Goal: Task Accomplishment & Management: Use online tool/utility

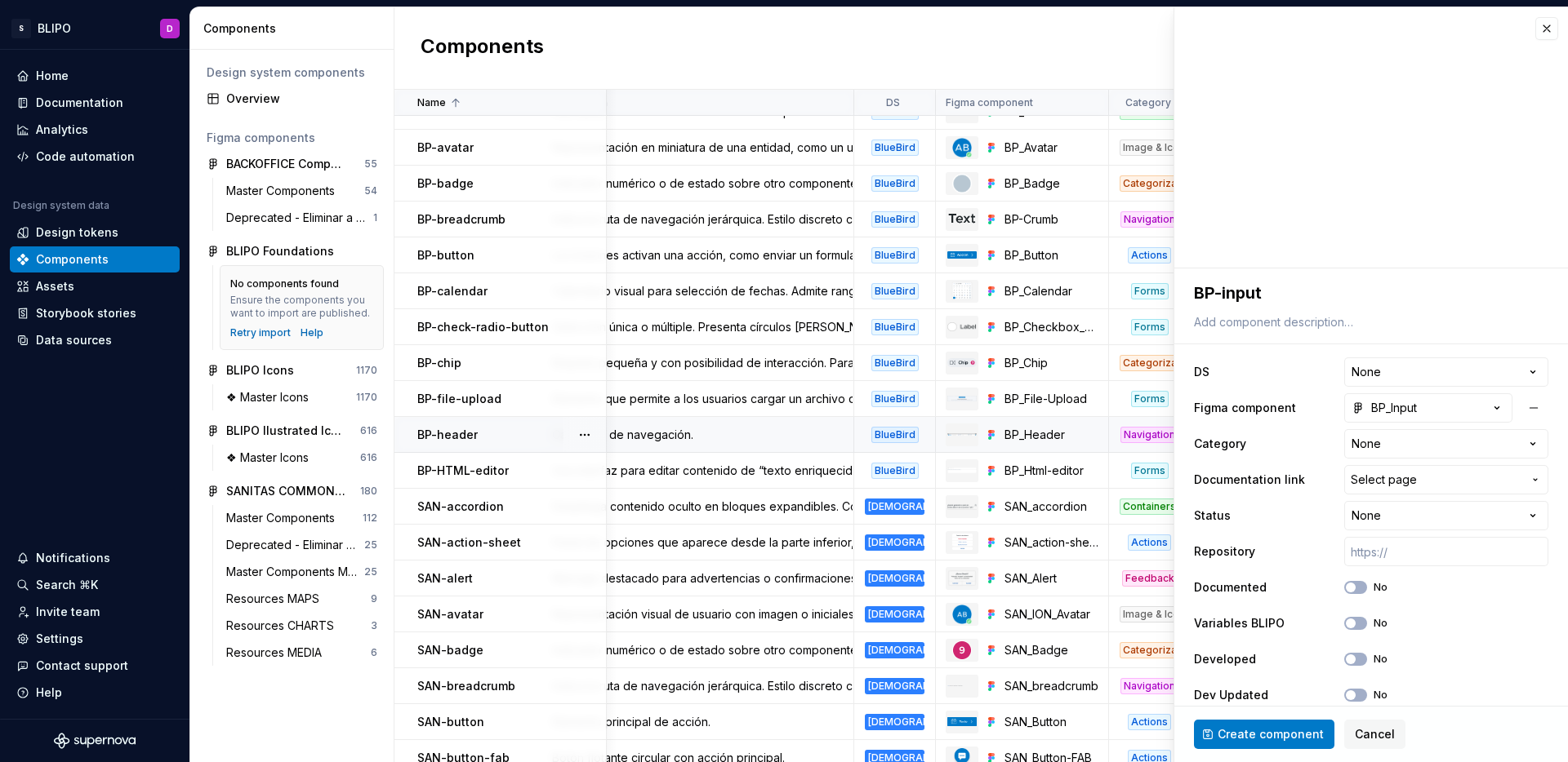
scroll to position [26, 65]
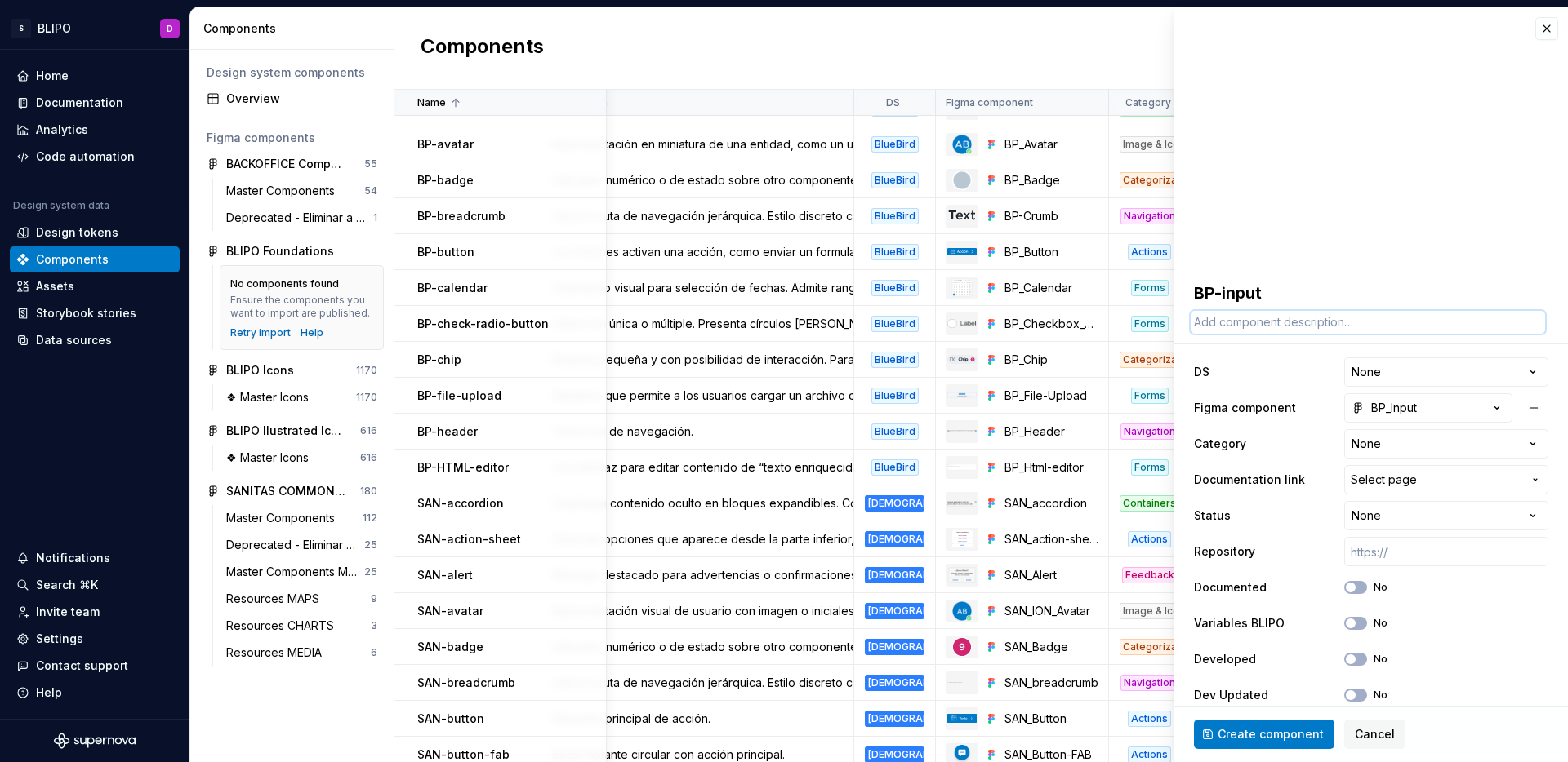
click at [1326, 321] on textarea at bounding box center [1368, 322] width 354 height 23
paste textarea "controles de entrada que permiten a un usuario enviar información a un servidor."
type textarea "*"
type textarea "controles de entrada que permiten a un usuario enviar información a un servidor."
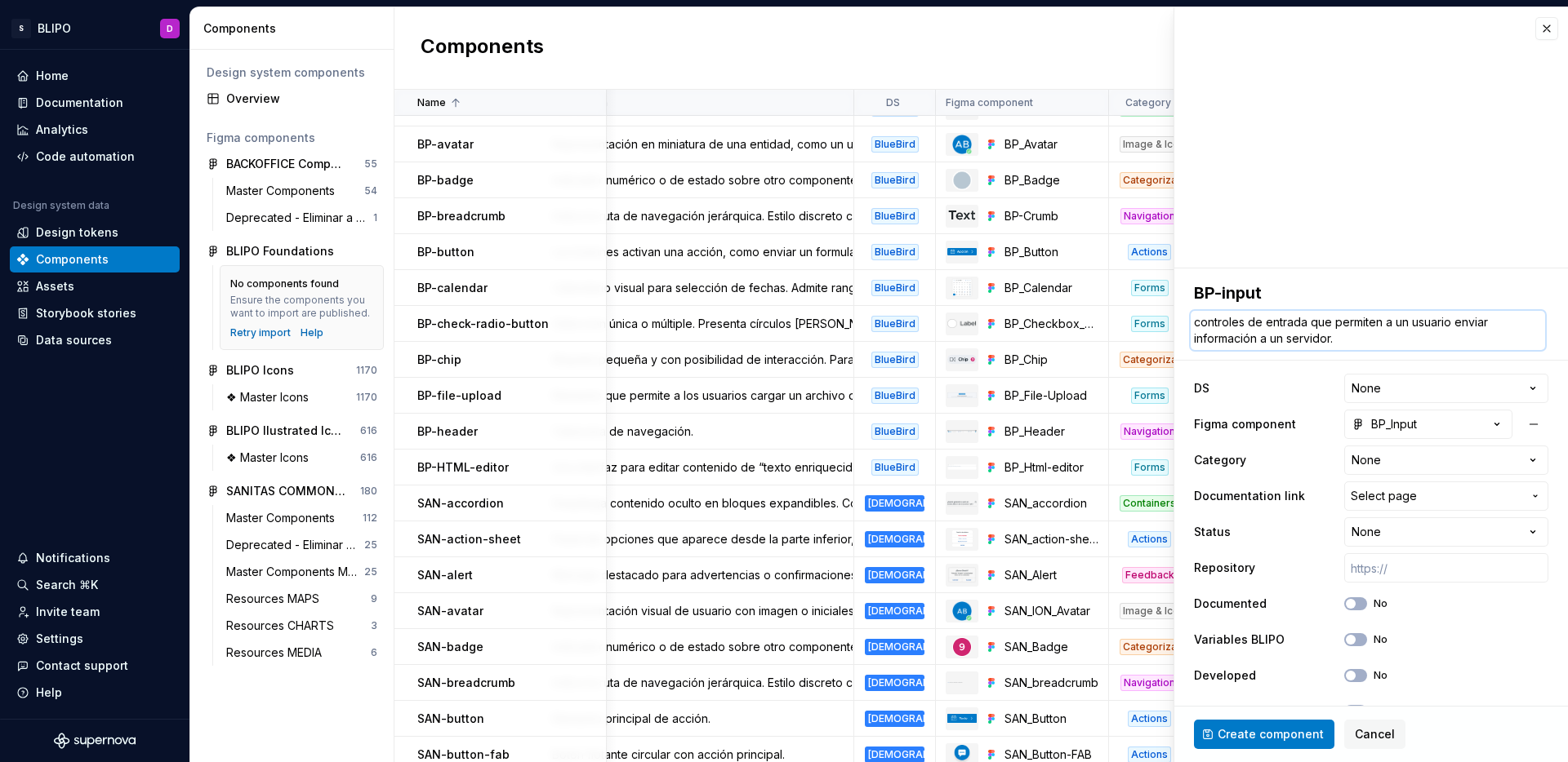
click at [1201, 323] on textarea "controles de entrada que permiten a un usuario enviar información a un servidor." at bounding box center [1368, 330] width 354 height 39
type textarea "*"
type textarea "ontroles de entrada que permiten a un usuario enviar información a un servidor."
type textarea "*"
type textarea "Controles de entrada que permiten a un usuario enviar información a un servidor."
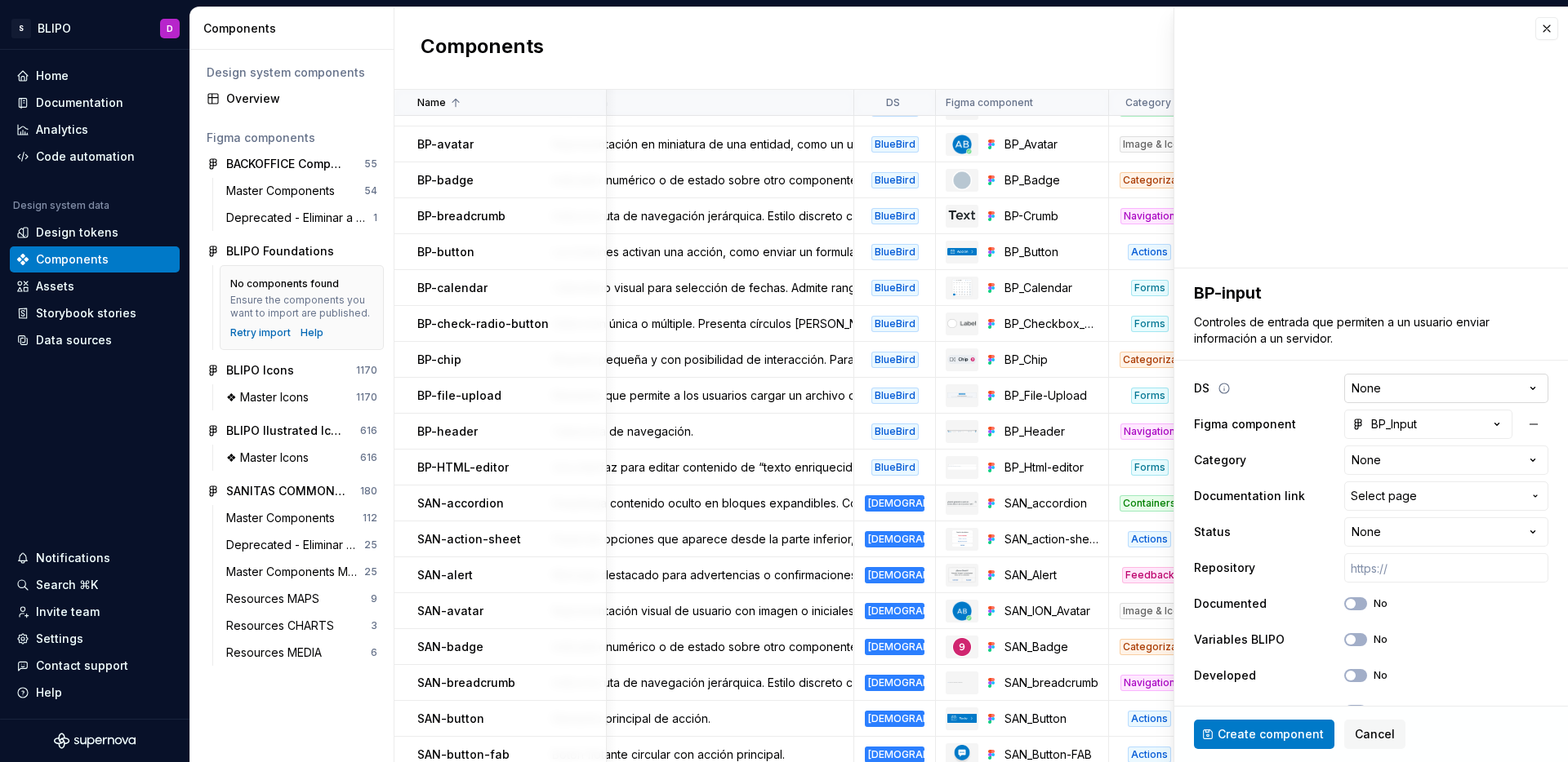
click at [1383, 391] on html "S BLIPO D Home Documentation Analytics Code automation Design system data Desig…" at bounding box center [784, 381] width 1568 height 762
select select "**********"
type textarea "*"
click at [1473, 467] on html "S BLIPO D Home Documentation Analytics Code automation Design system data Desig…" at bounding box center [784, 381] width 1568 height 762
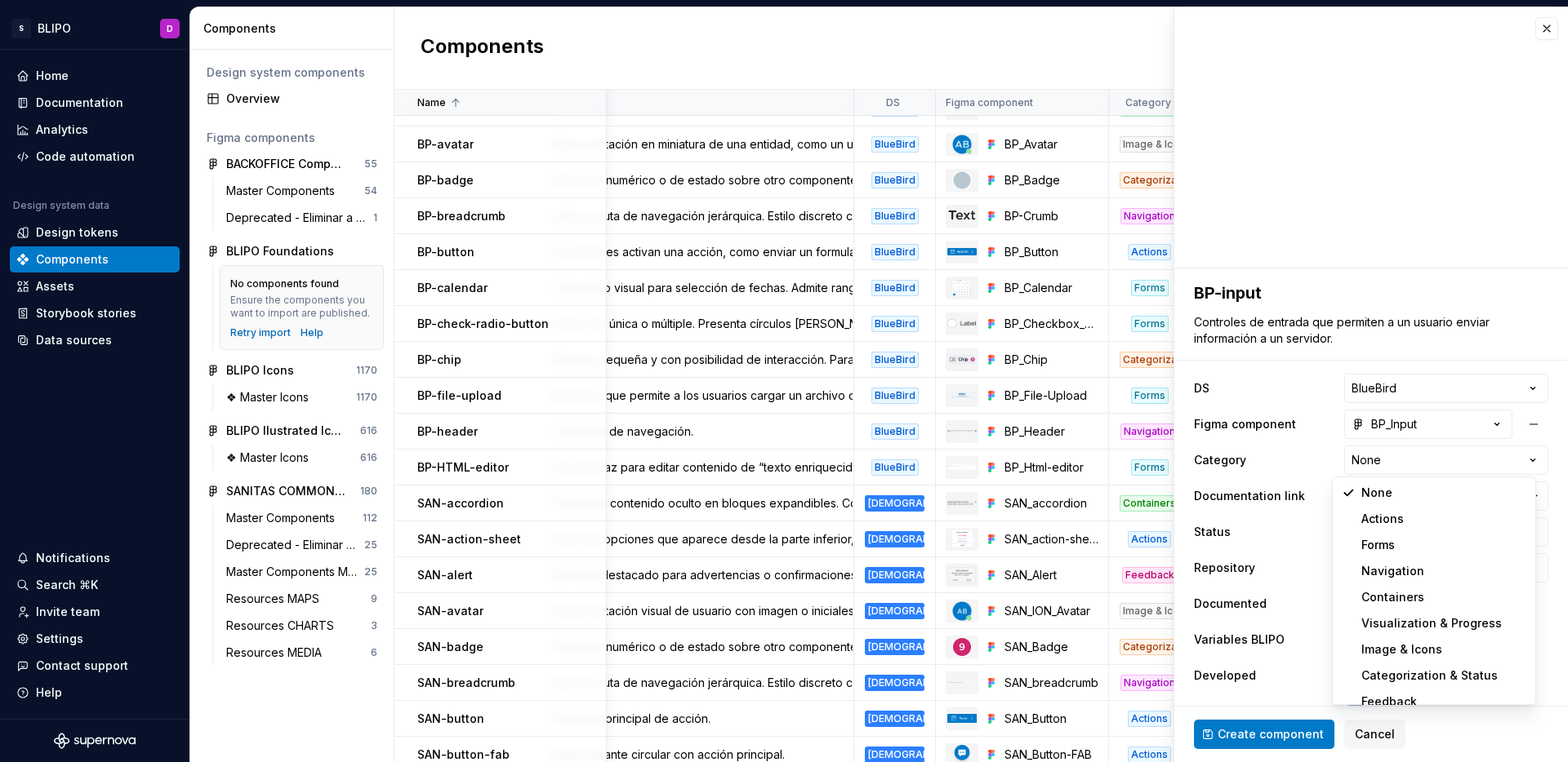
select select "**********"
type textarea "*"
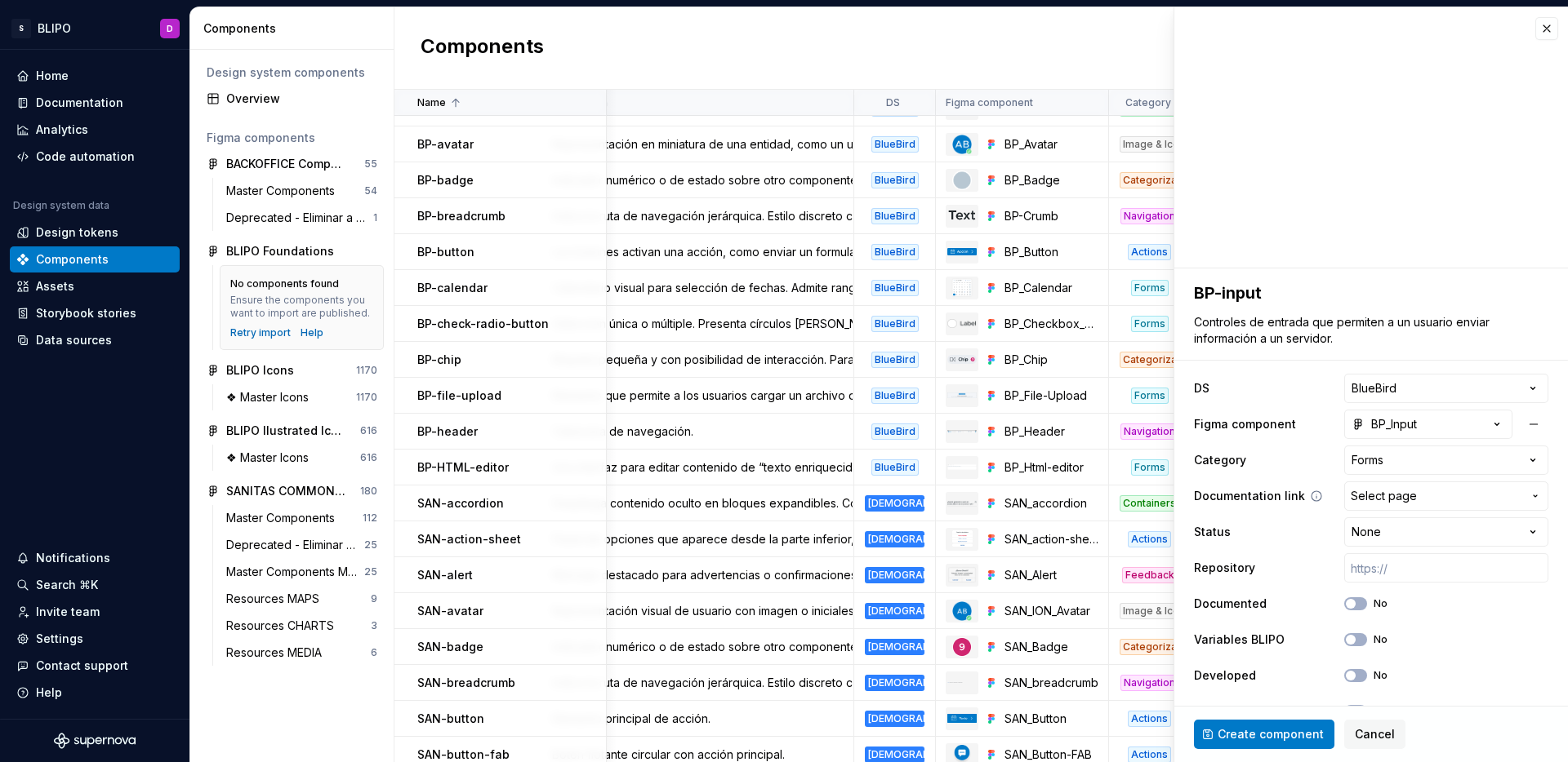
click at [1433, 498] on span "Select page" at bounding box center [1436, 496] width 171 height 16
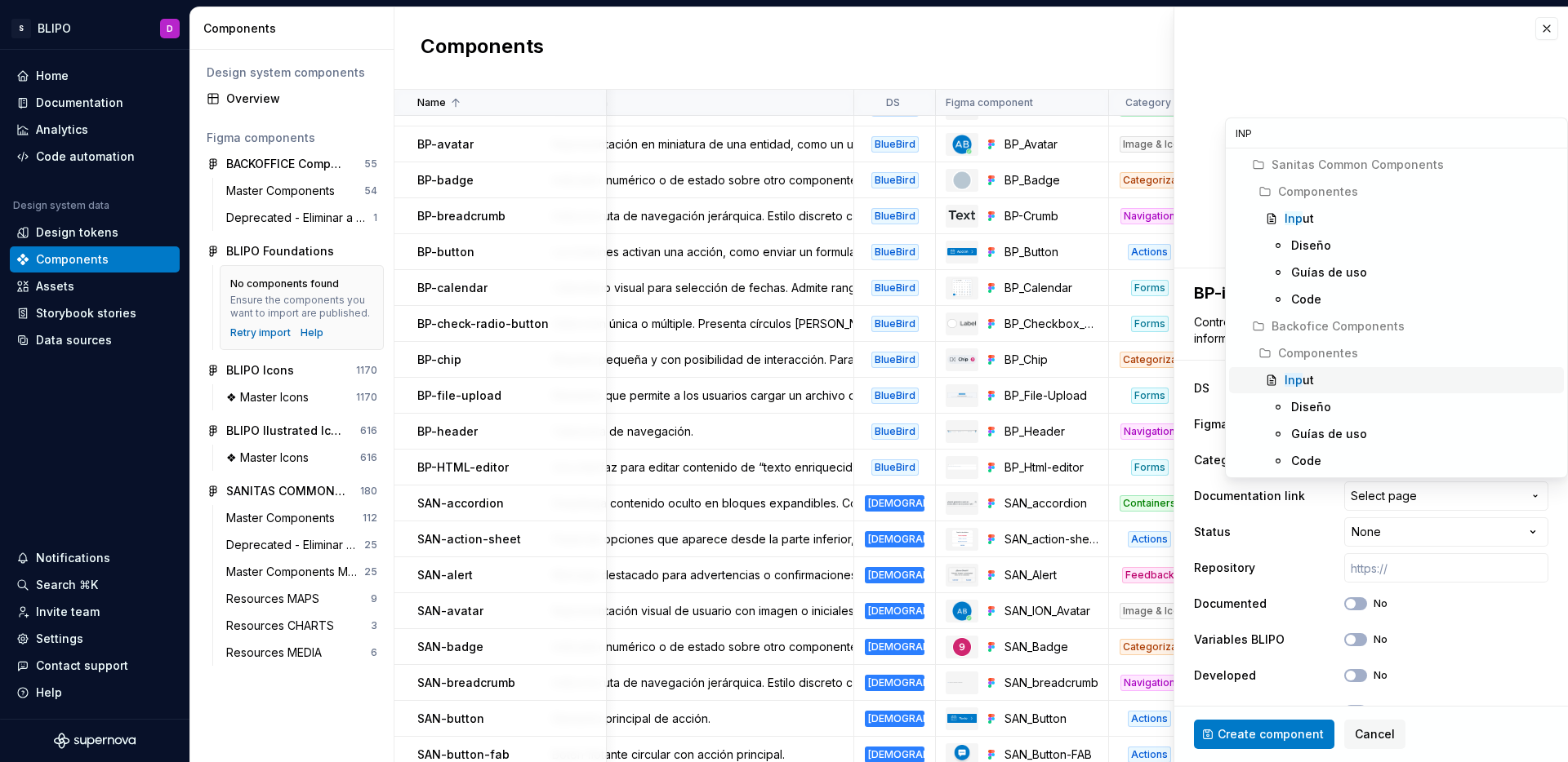
type input "INP"
click at [1342, 374] on div "Inp ut" at bounding box center [1421, 381] width 273 height 16
type textarea "*"
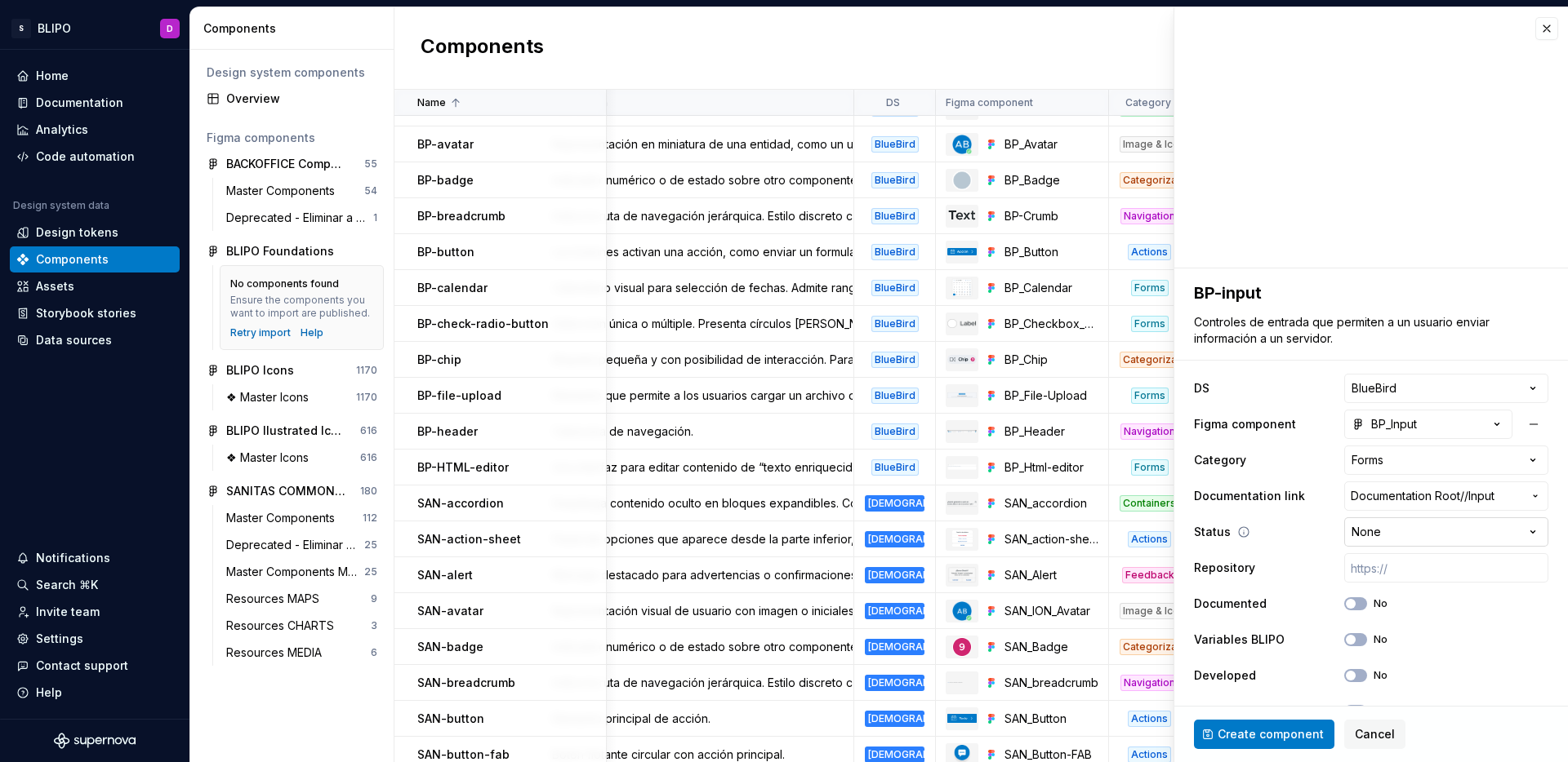
click at [1390, 532] on html "S BLIPO D Home Documentation Analytics Code automation Design system data Desig…" at bounding box center [784, 381] width 1568 height 762
select select "**********"
click at [1405, 576] on input "text" at bounding box center [1445, 568] width 204 height 29
paste input "[URL]"
type textarea "*"
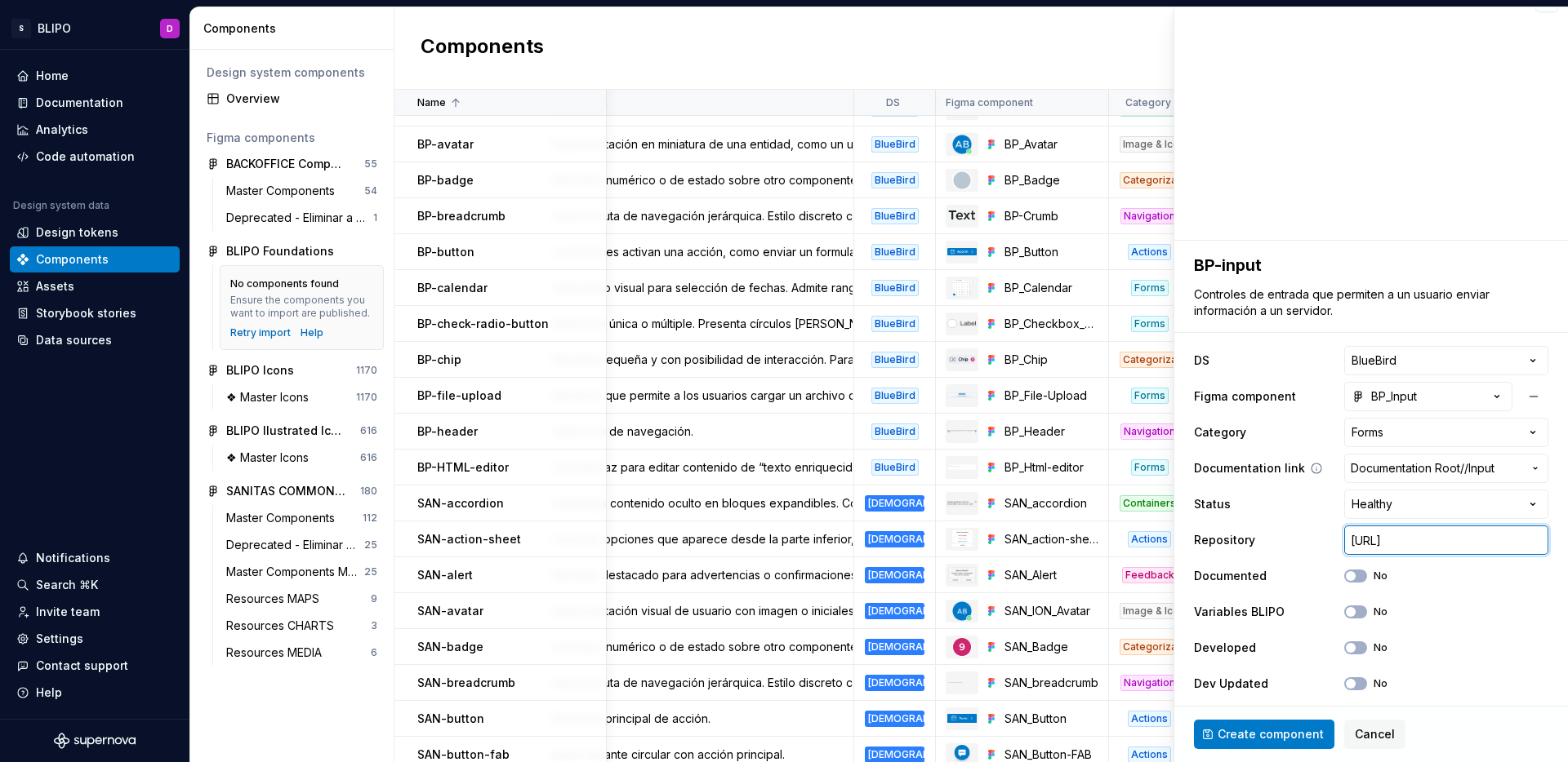
scroll to position [34, 0]
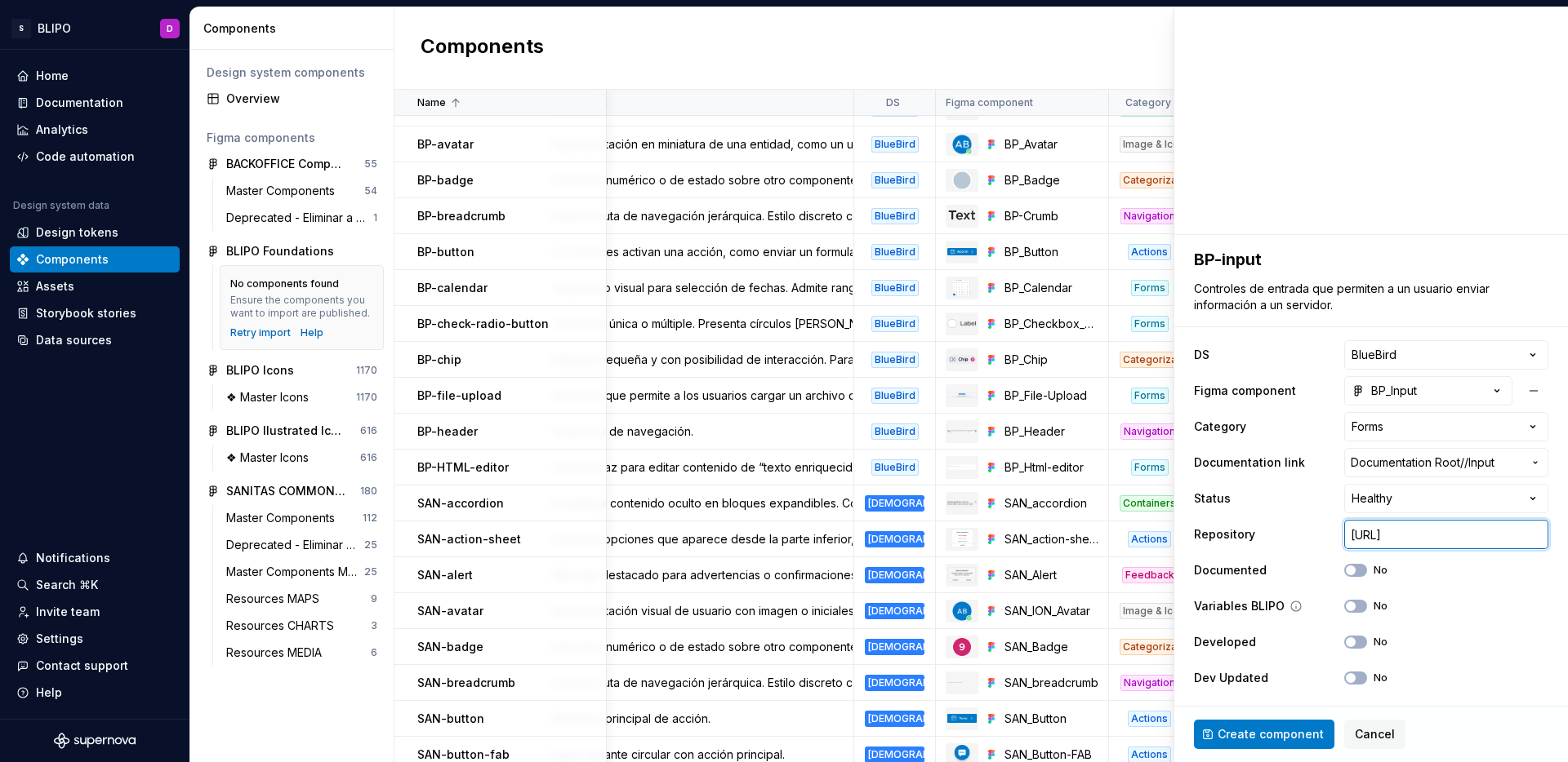
type input "[URL]"
click at [1338, 613] on div "Variables BLIPO No" at bounding box center [1370, 606] width 354 height 29
click at [1346, 608] on span "button" at bounding box center [1350, 606] width 10 height 10
click at [1346, 639] on span "button" at bounding box center [1350, 642] width 10 height 10
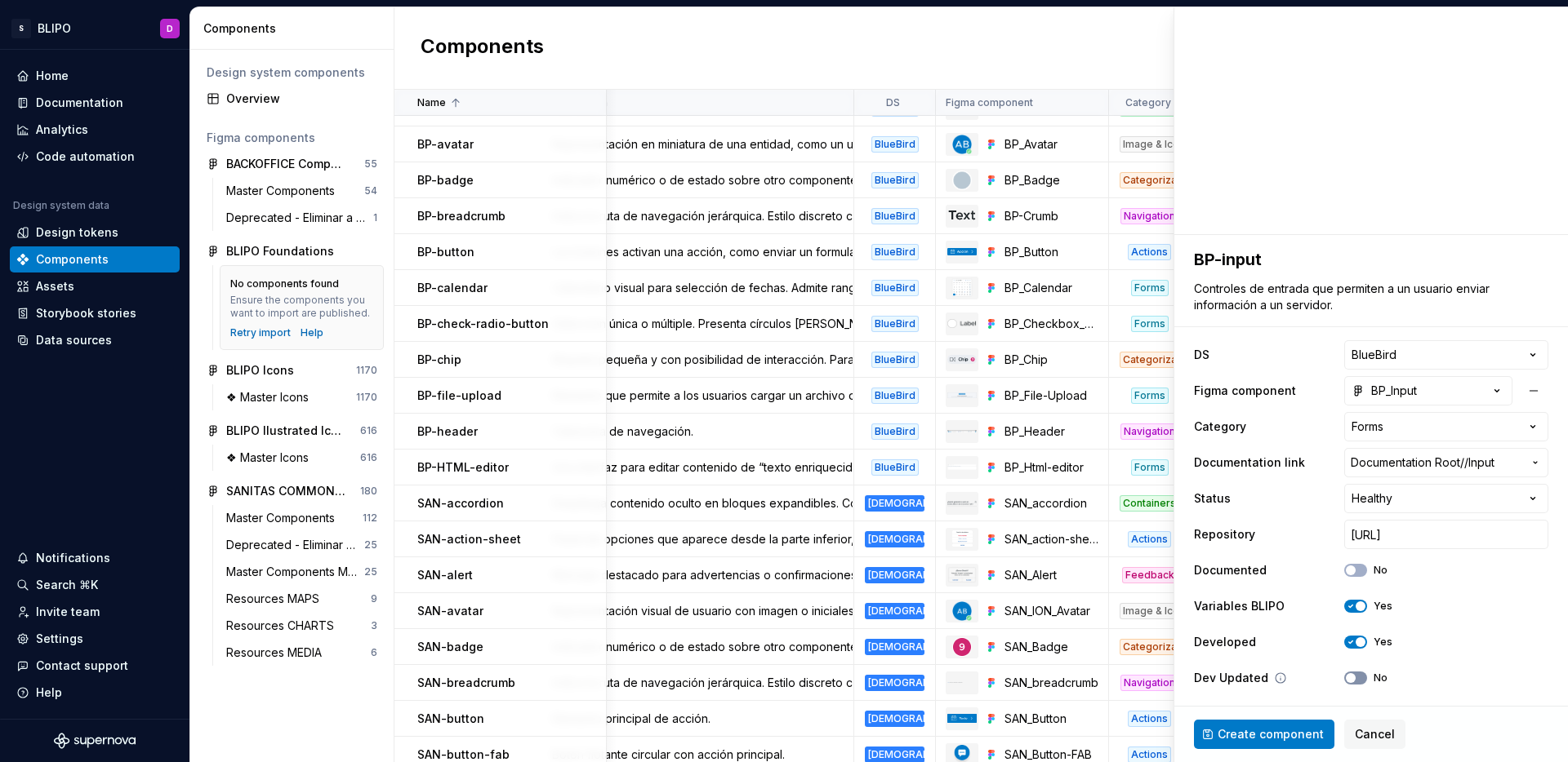
click at [1347, 674] on button "No" at bounding box center [1355, 678] width 23 height 13
click at [1298, 738] on span "Create component" at bounding box center [1271, 735] width 106 height 16
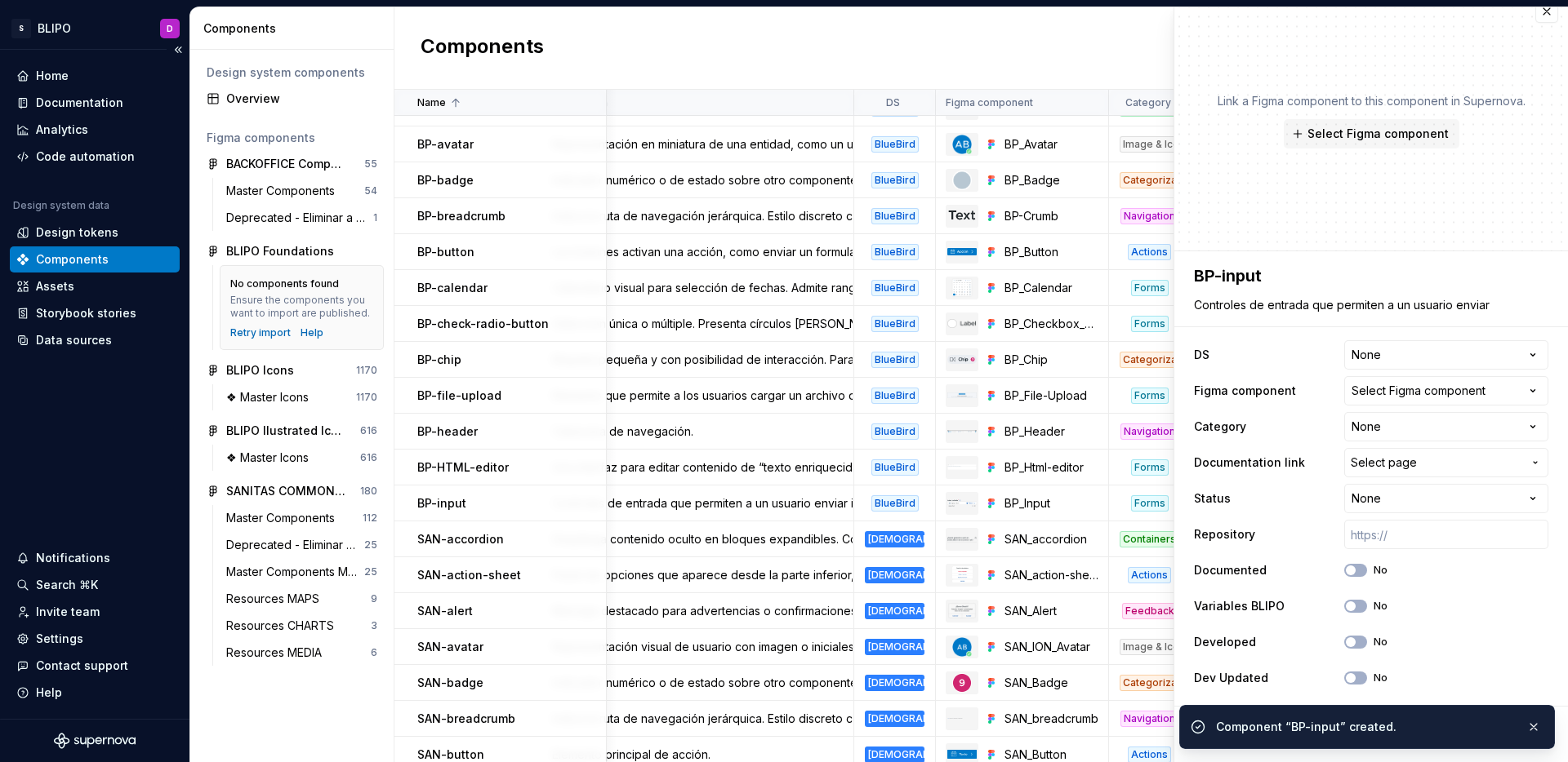
scroll to position [17, 0]
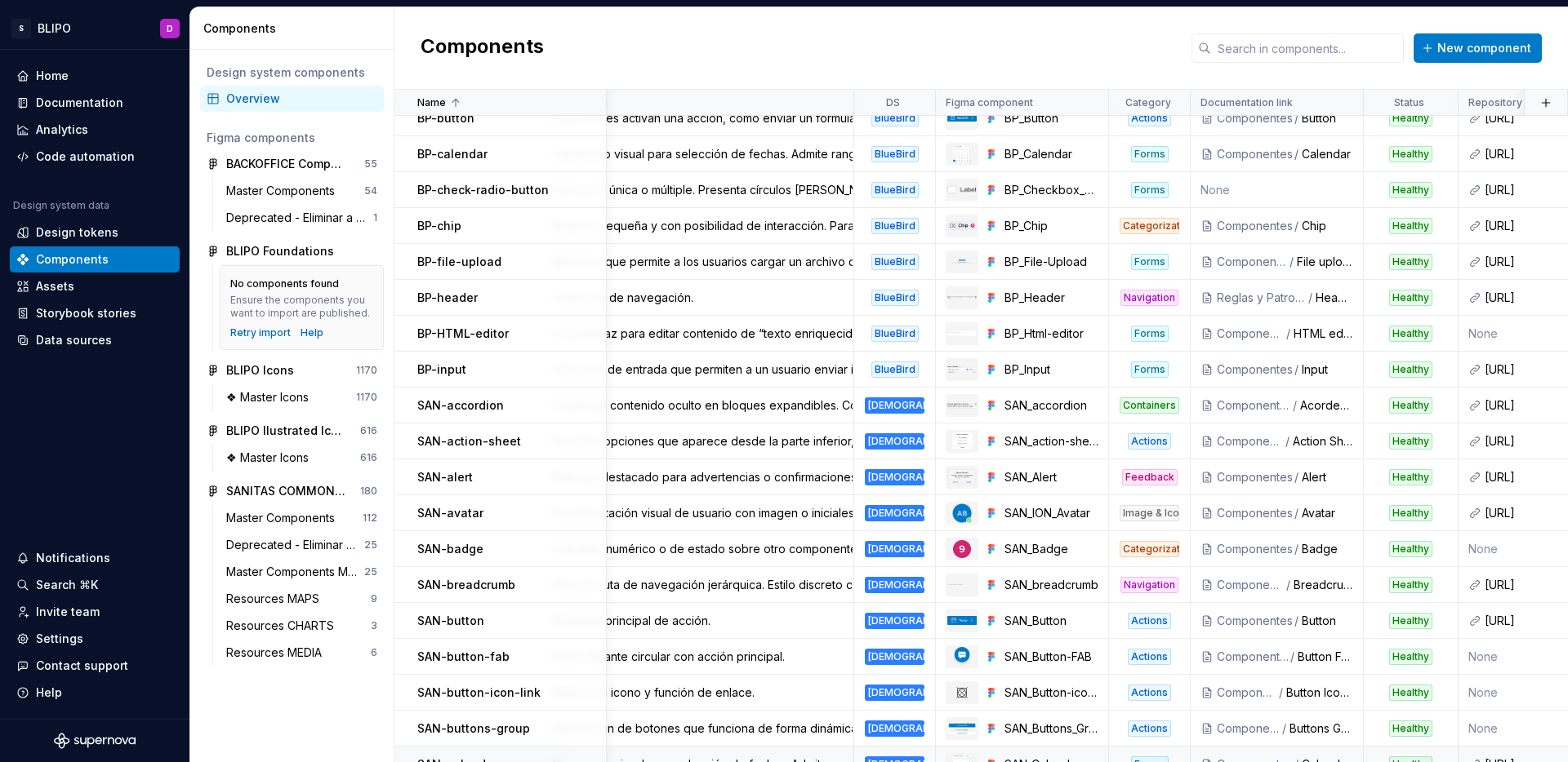
scroll to position [0, 65]
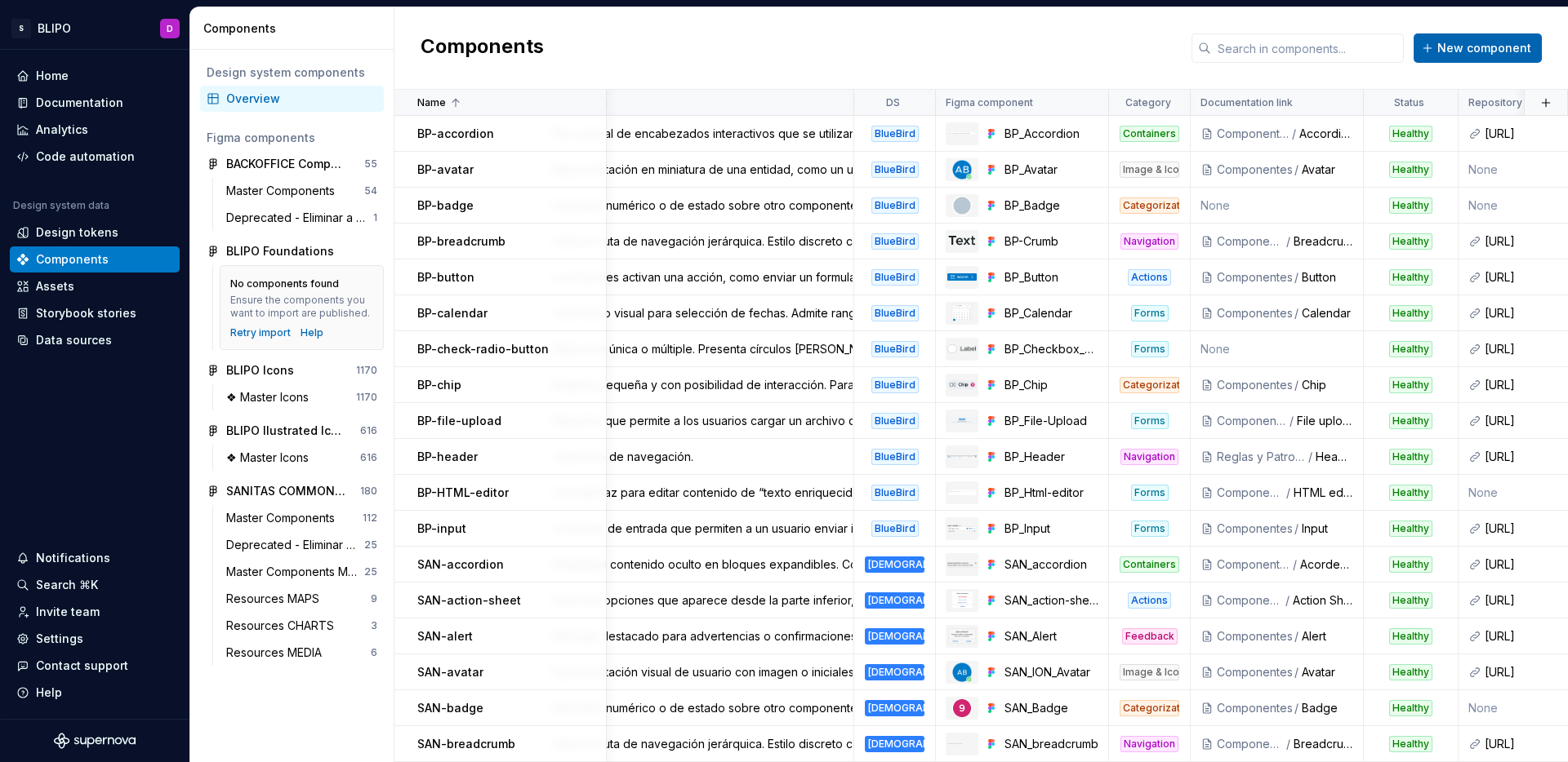
click at [1458, 57] on button "New component" at bounding box center [1477, 48] width 128 height 29
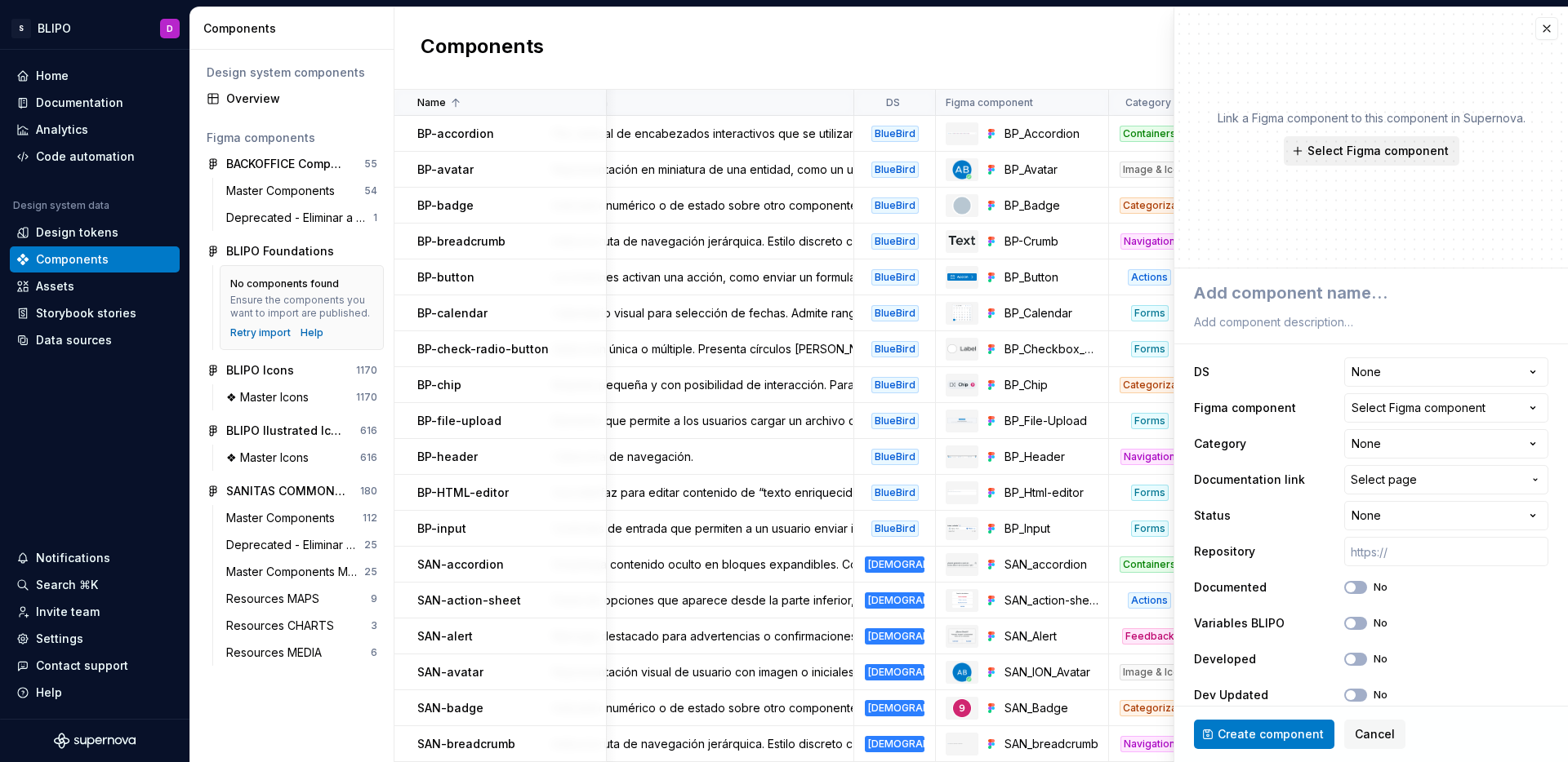
click at [1399, 150] on span "Select Figma component" at bounding box center [1378, 151] width 141 height 16
type textarea "*"
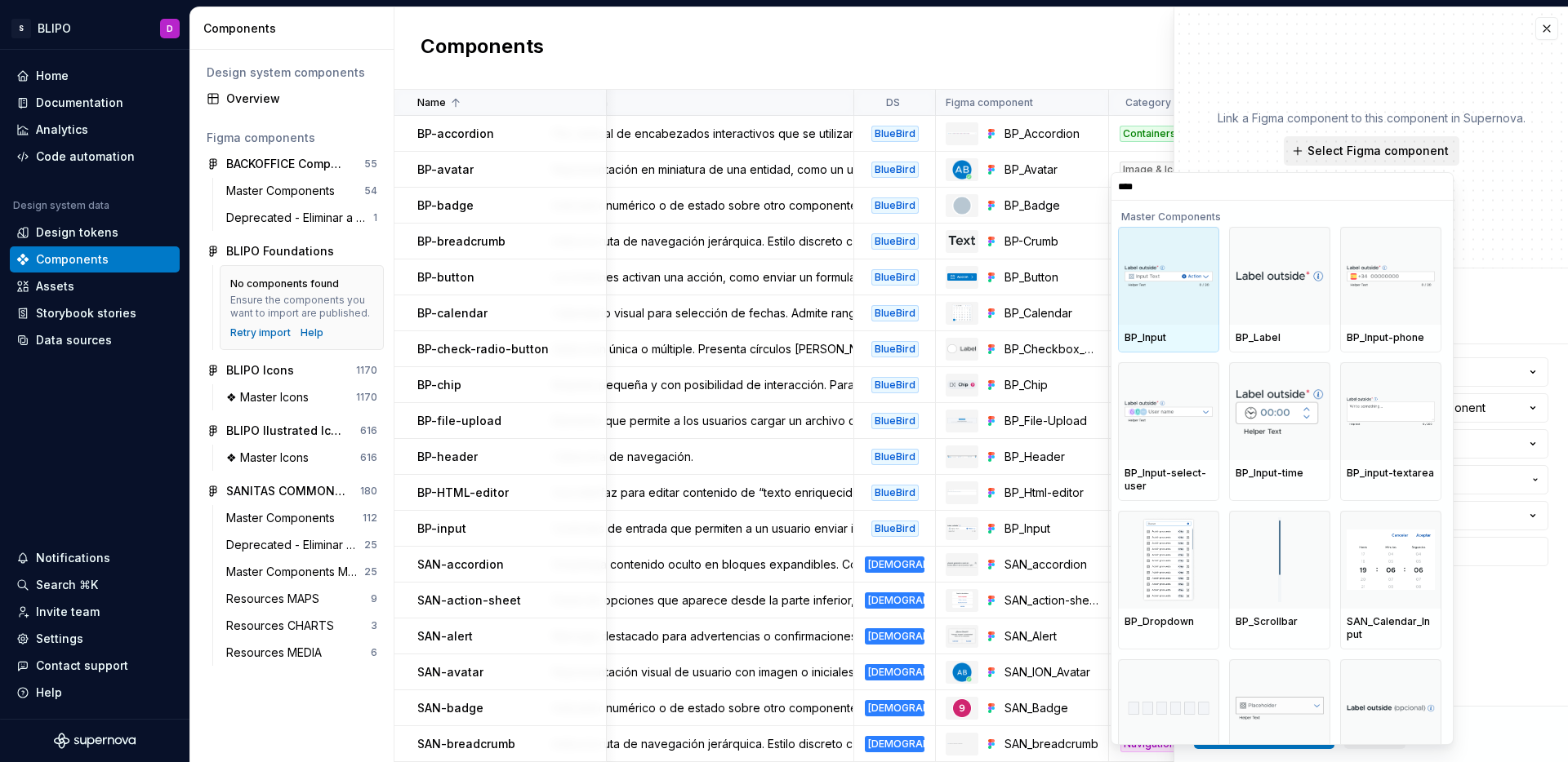
type input "*****"
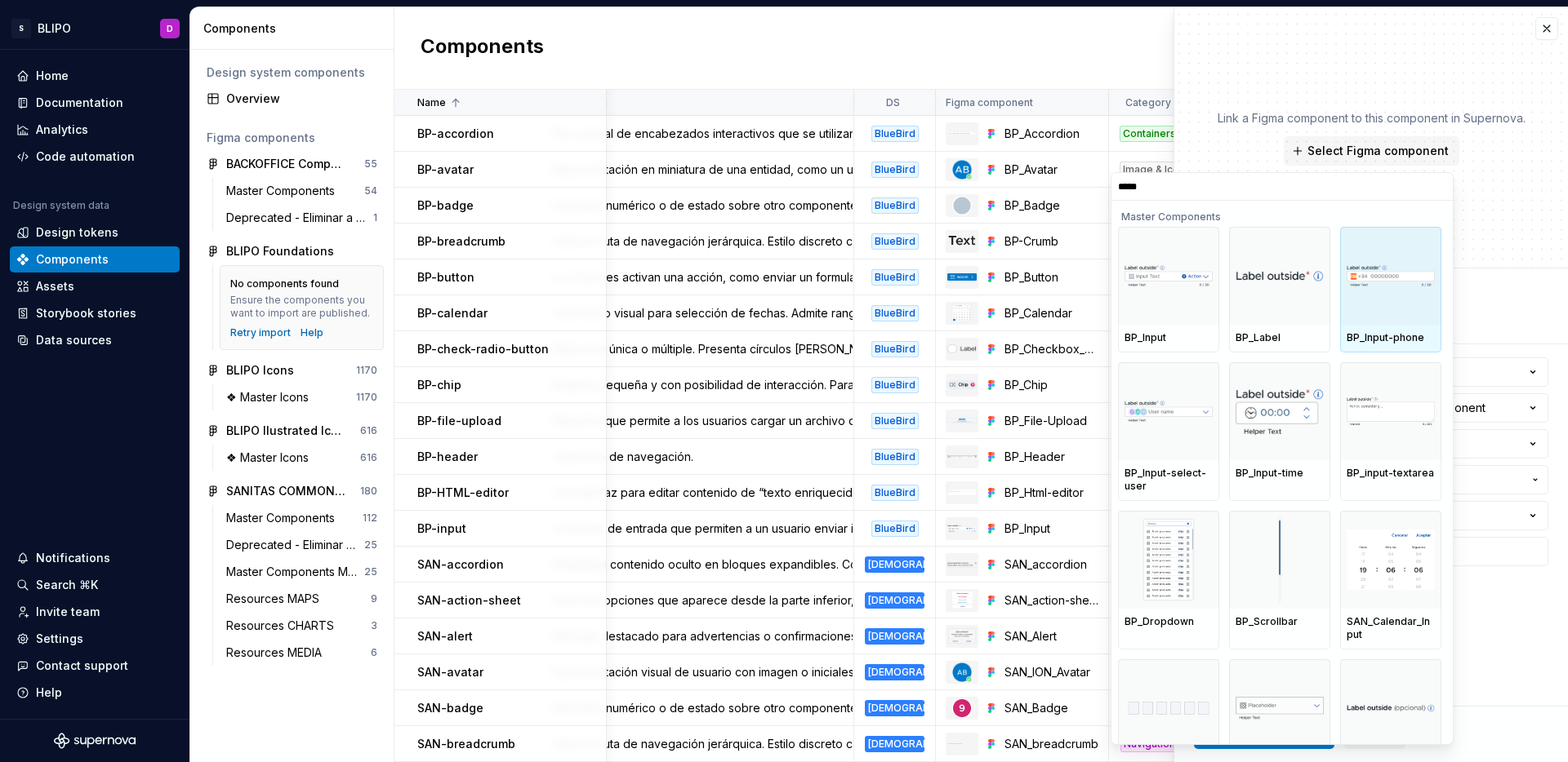
click at [1394, 304] on div at bounding box center [1390, 275] width 102 height 98
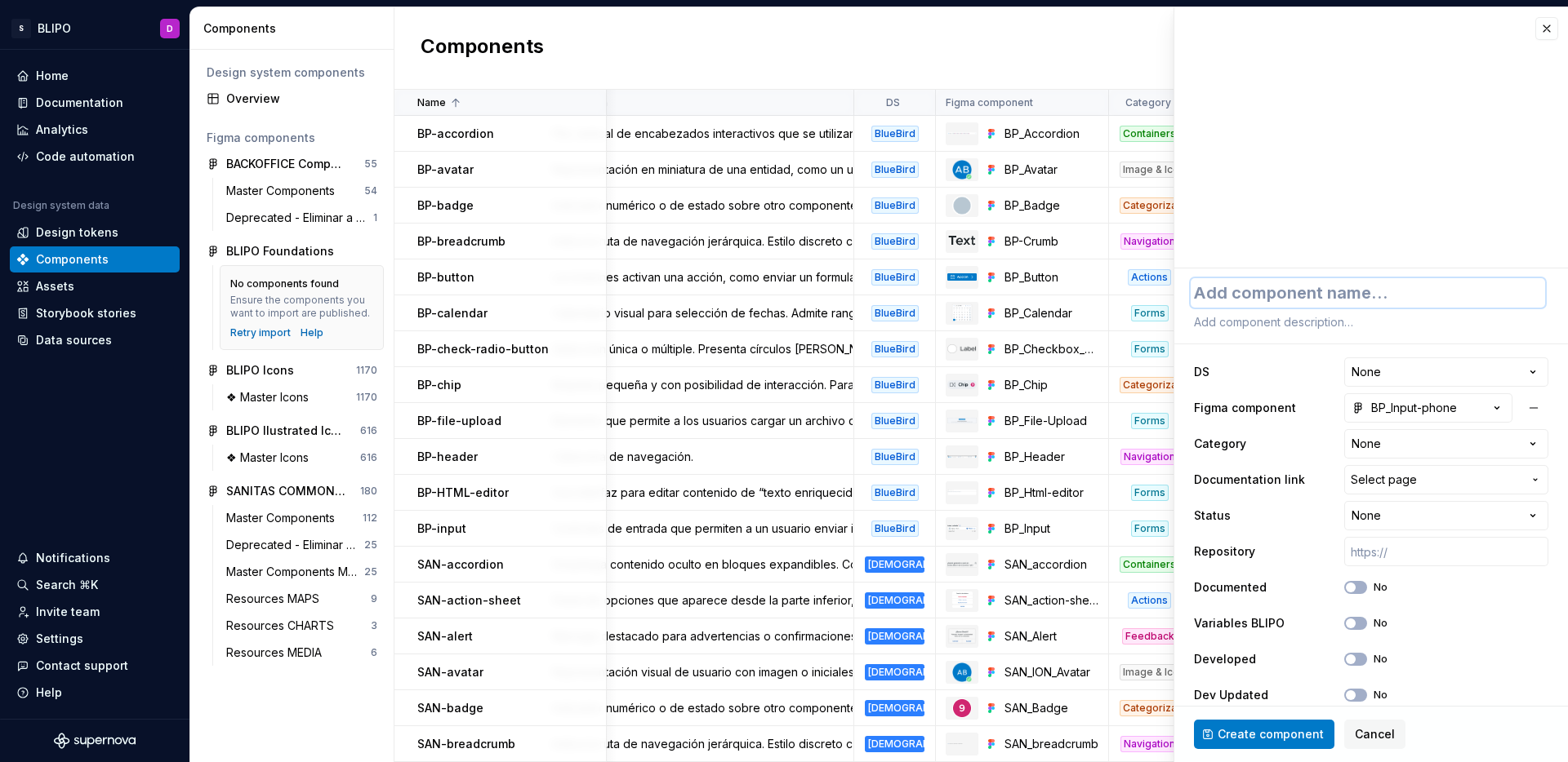
click at [1368, 284] on textarea at bounding box center [1368, 293] width 354 height 29
type textarea "*"
type textarea "b"
type textarea "*"
type textarea "bp"
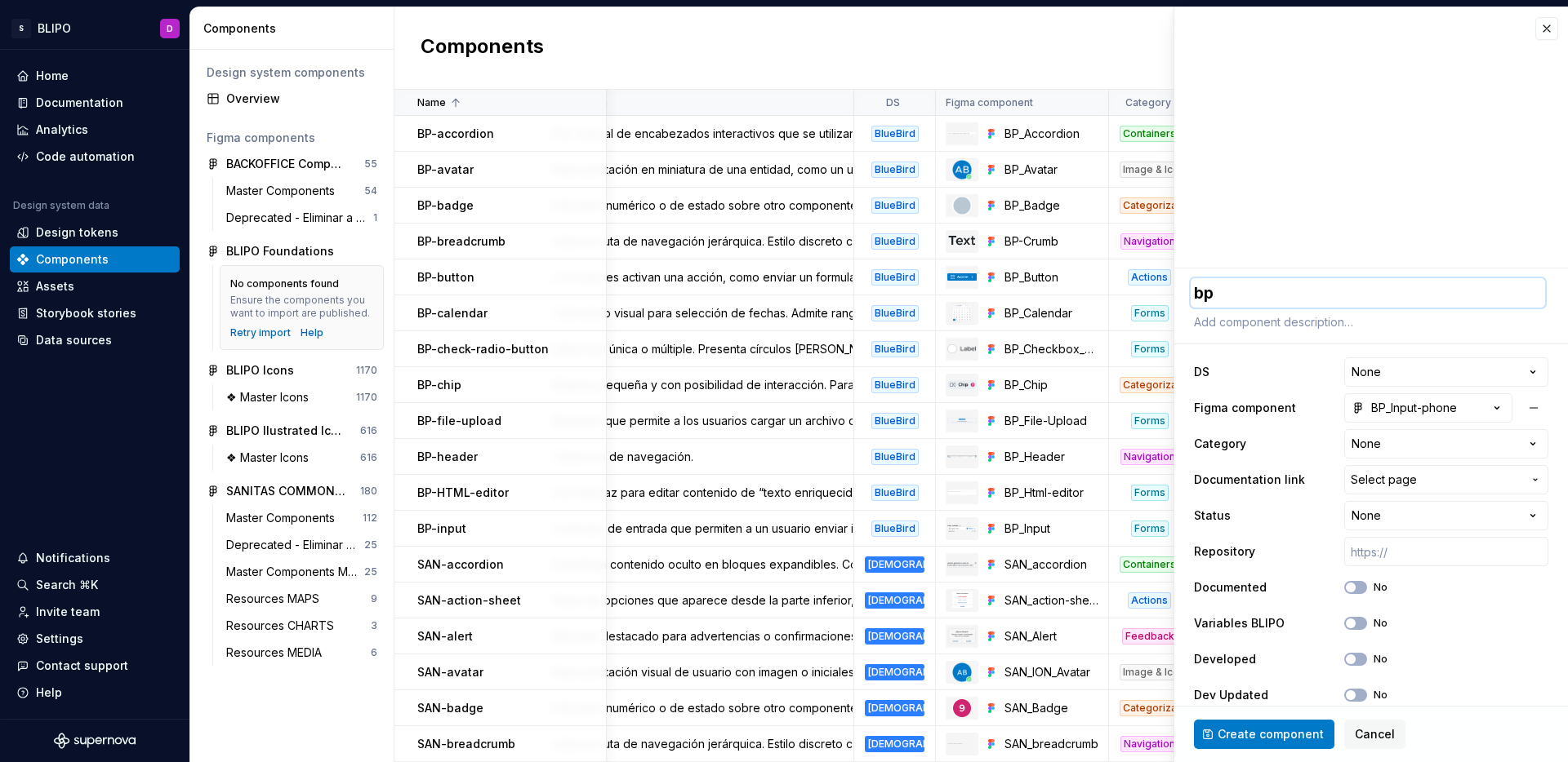
type textarea "*"
type textarea "bp-"
type textarea "*"
type textarea "bp-I"
type textarea "*"
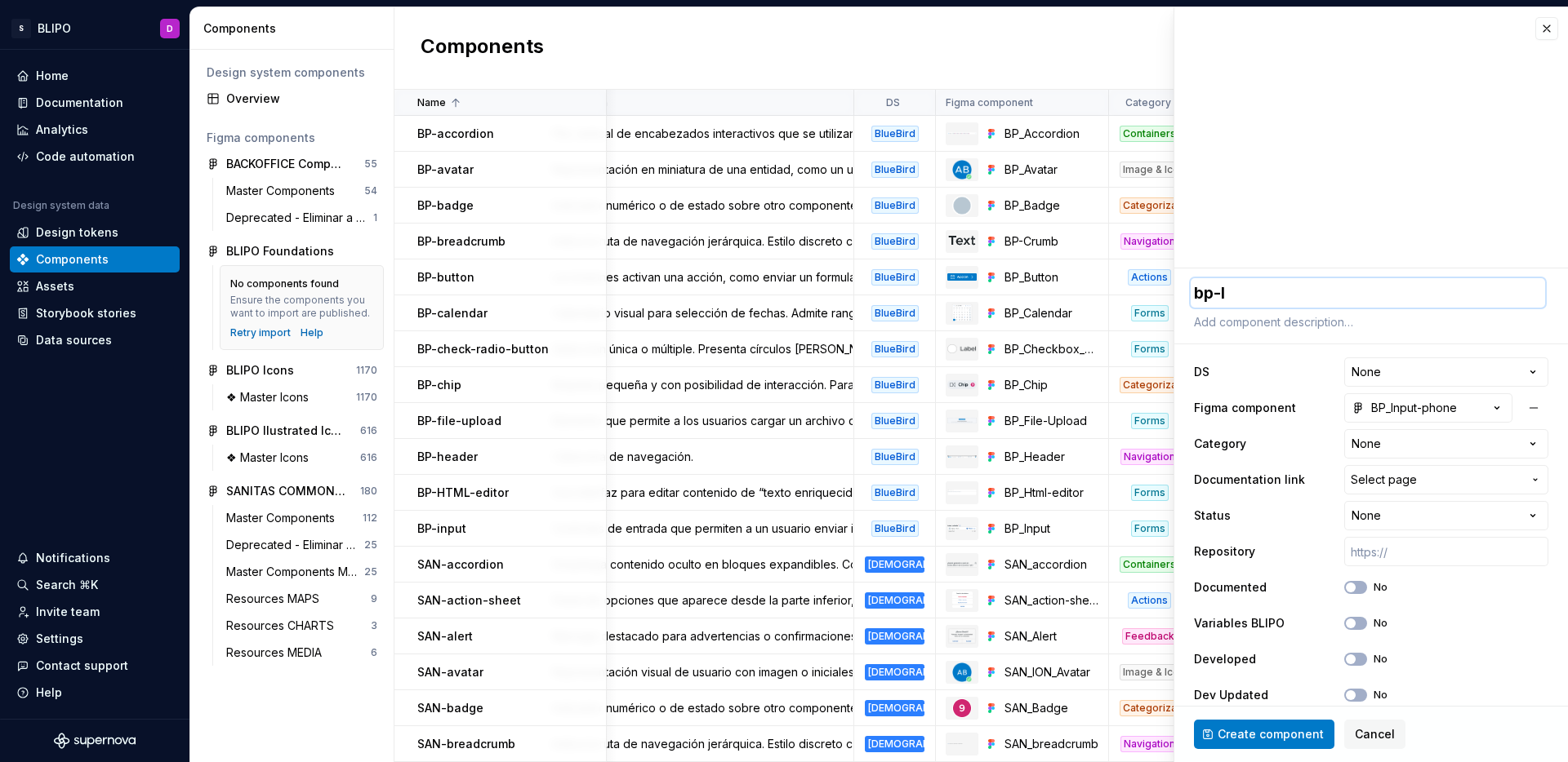
type textarea "bp-IN"
type textarea "*"
type textarea "bp-INP"
type textarea "*"
type textarea "B"
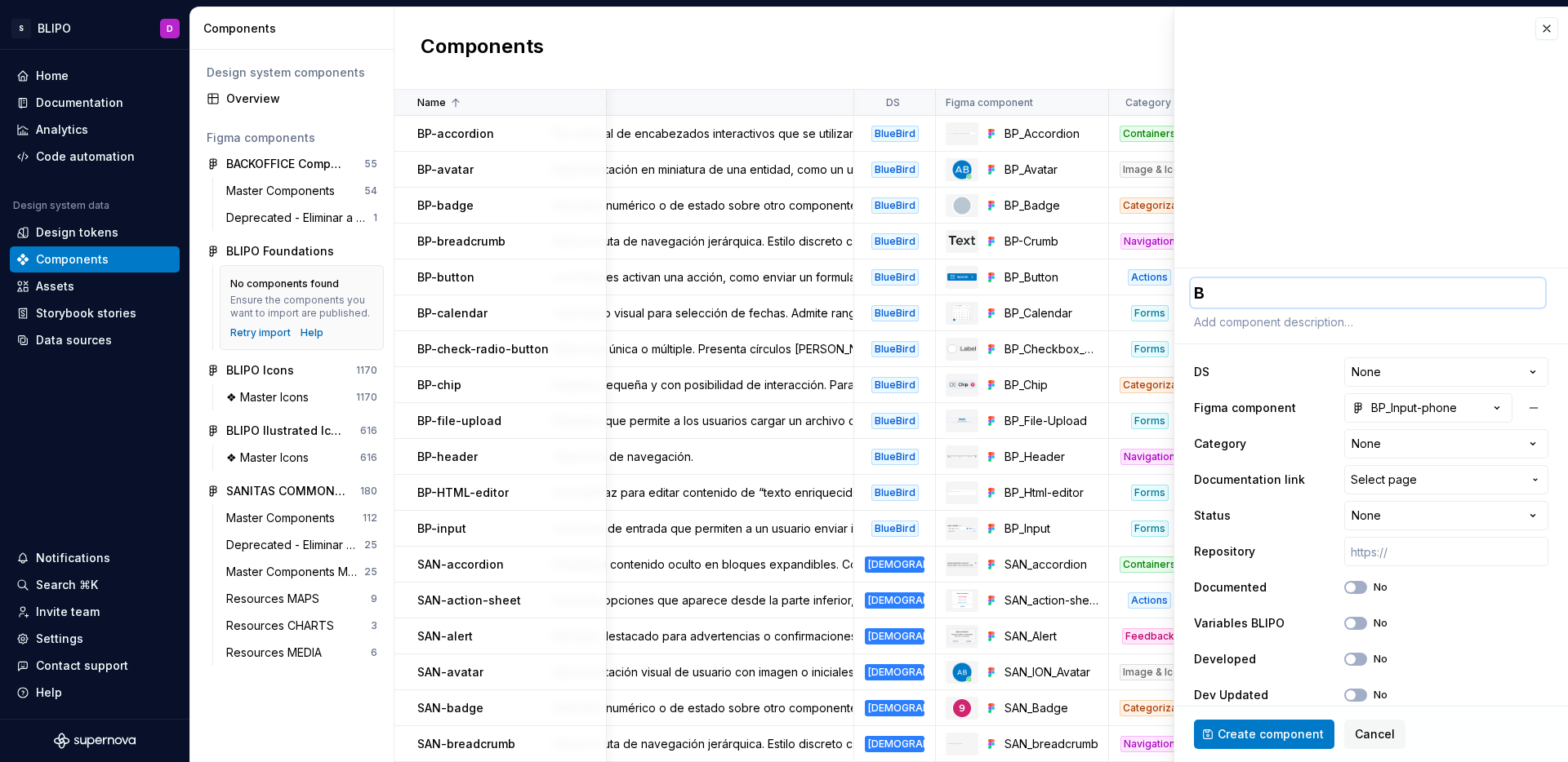
type textarea "*"
type textarea "BP"
type textarea "*"
type textarea "BP-"
type textarea "*"
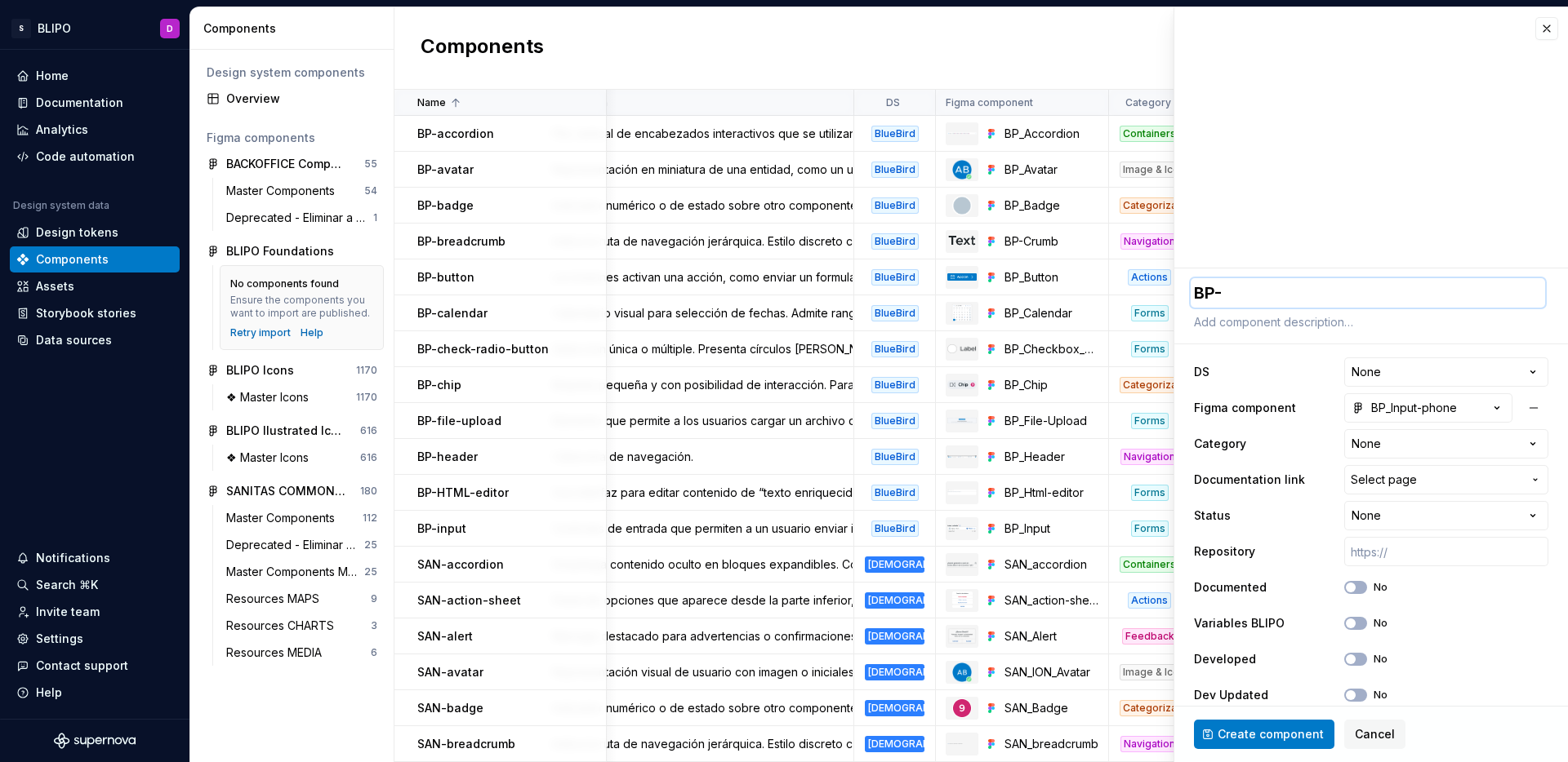
type textarea "BP-i"
type textarea "*"
type textarea "BP-in"
type textarea "*"
type textarea "BP-inp"
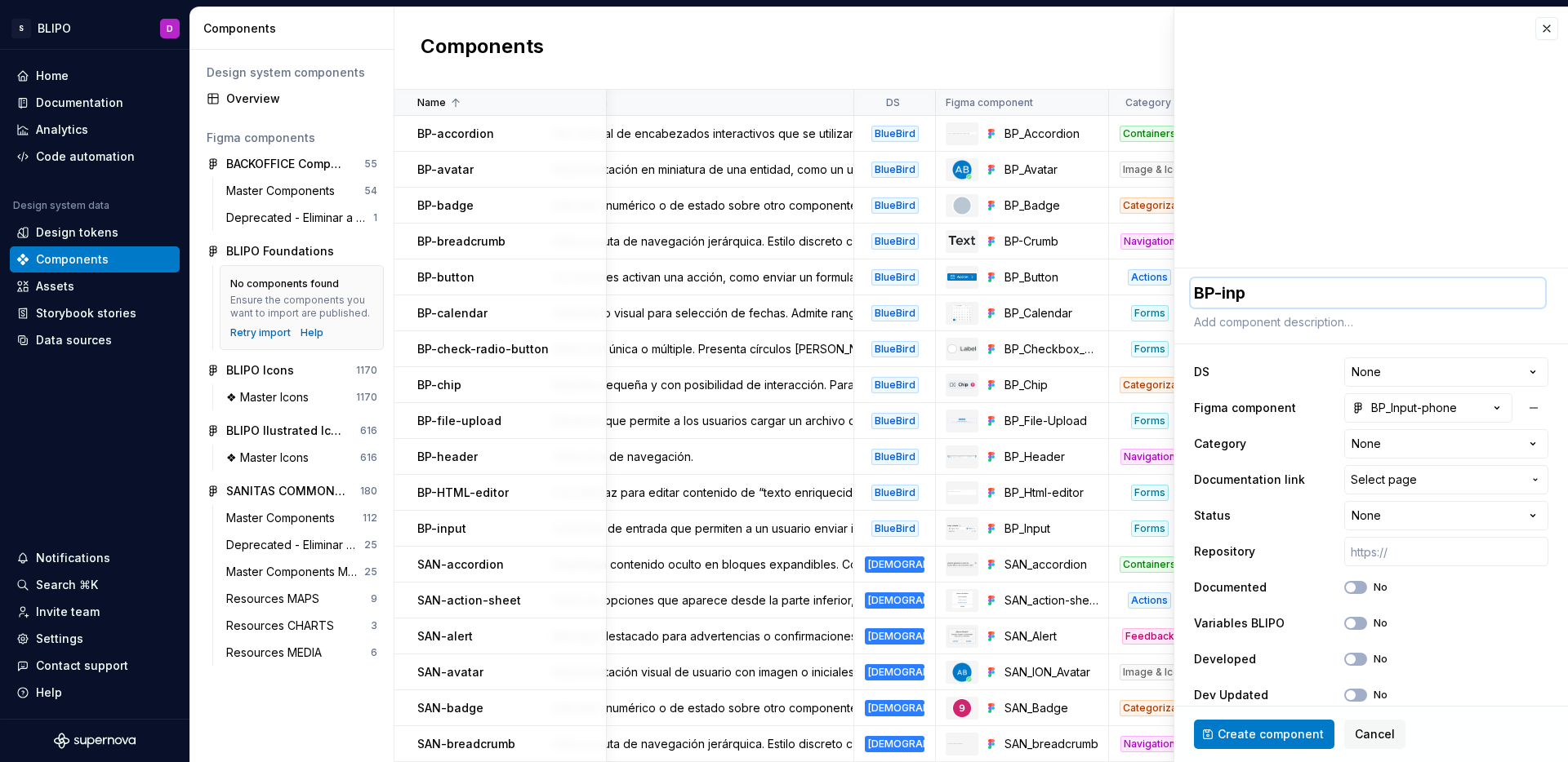
type textarea "*"
type textarea "BP-inpu"
type textarea "*"
type textarea "BP-input"
type textarea "*"
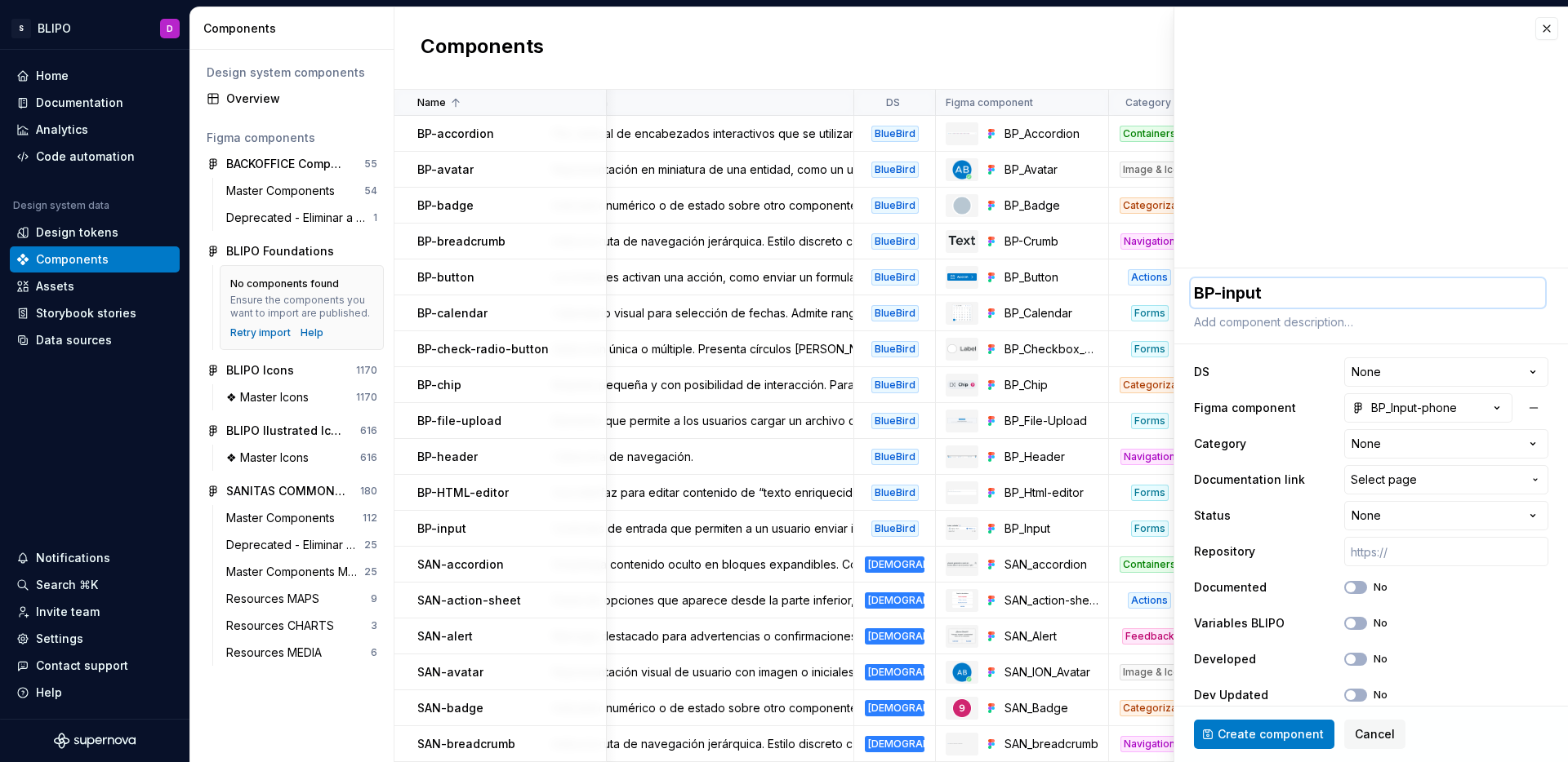
type textarea "BP-input-"
type textarea "*"
type textarea "BP-input-p"
type textarea "*"
type textarea "BP-input-ph"
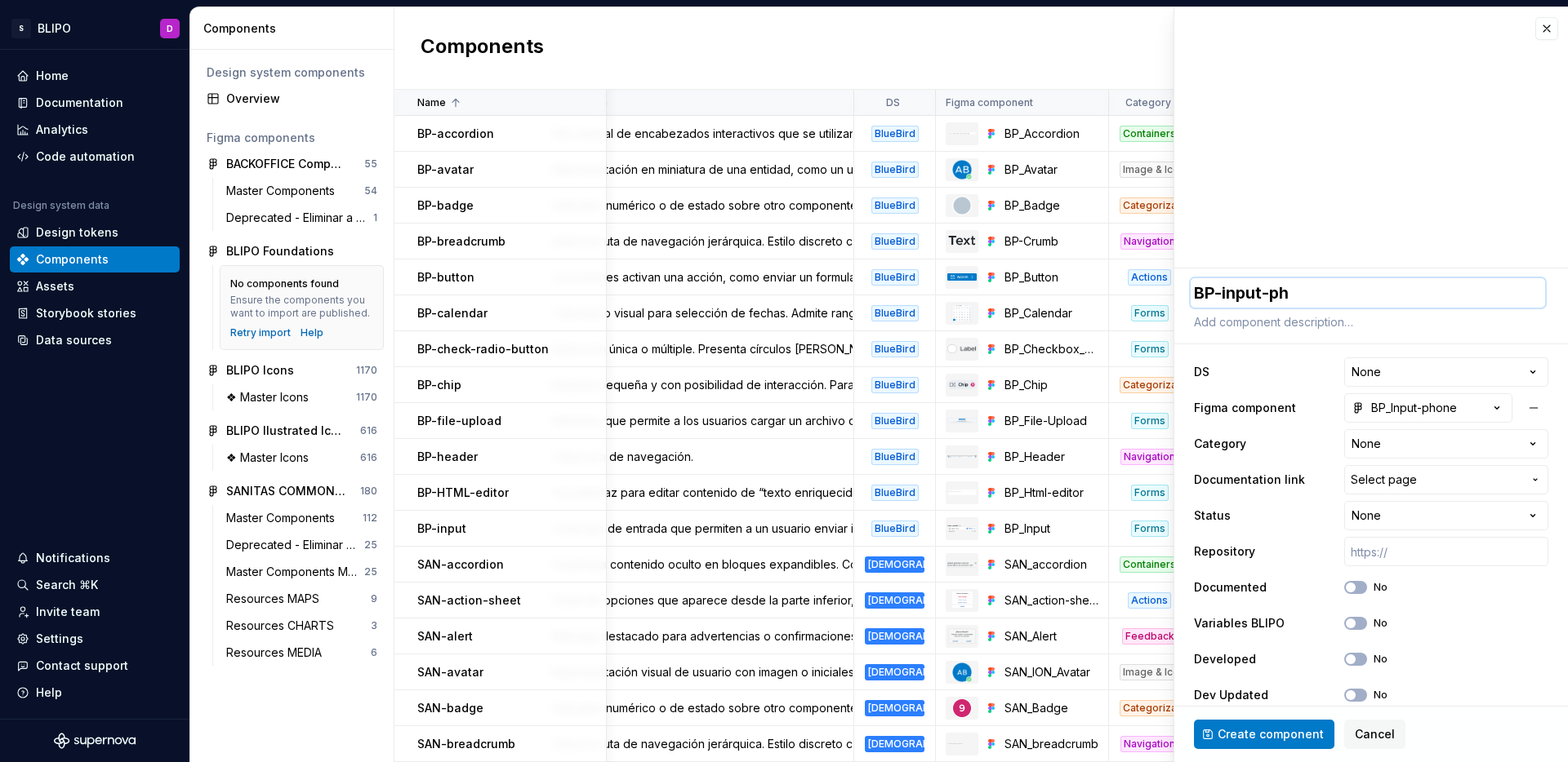
type textarea "*"
type textarea "BP-input-pho"
type textarea "*"
type textarea "BP-input-phon"
type textarea "*"
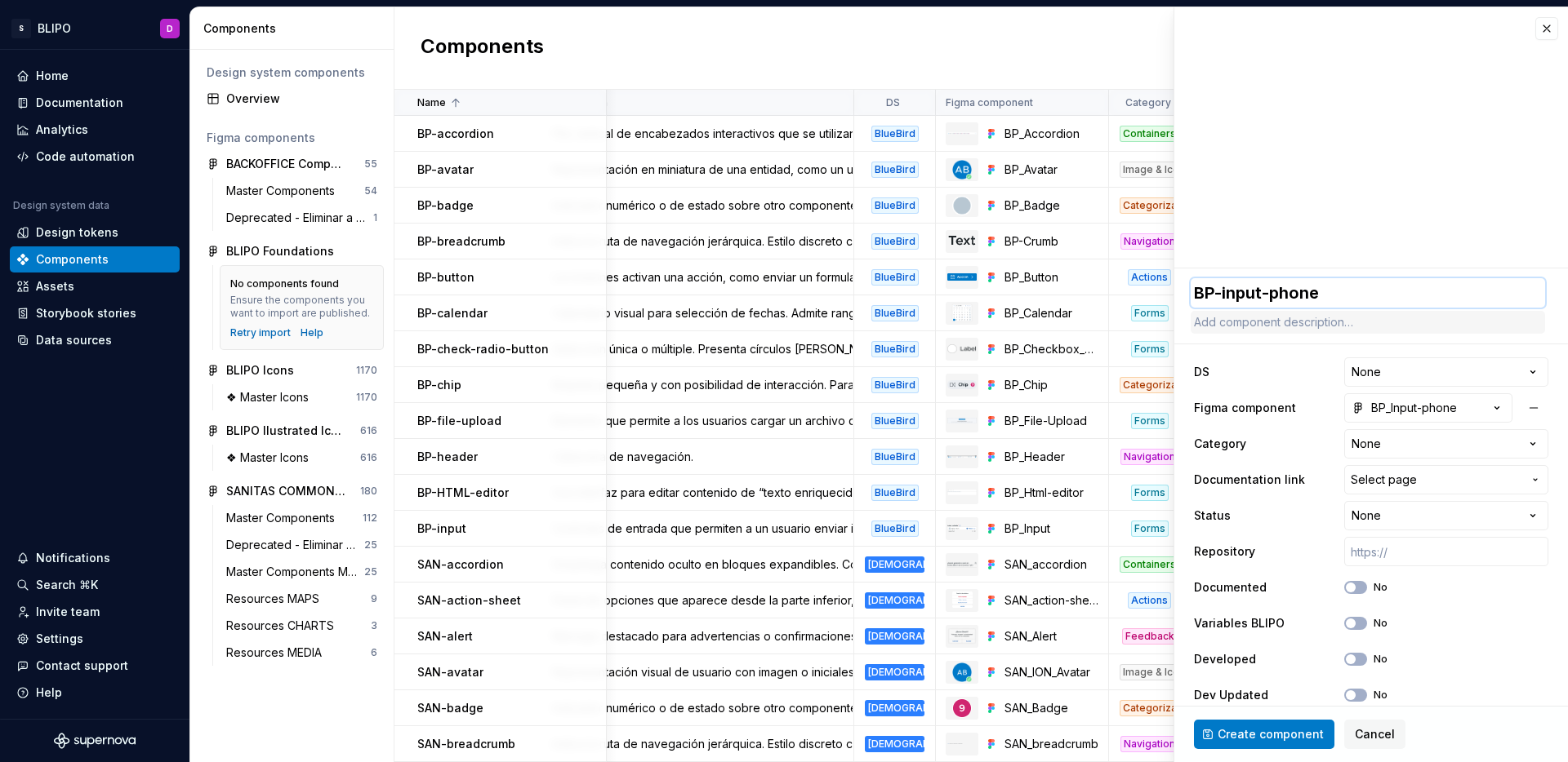
type textarea "BP-input-phone"
click at [1310, 329] on textarea at bounding box center [1368, 322] width 354 height 23
paste textarea "[URL]"
type textarea "*"
type textarea "[URL]"
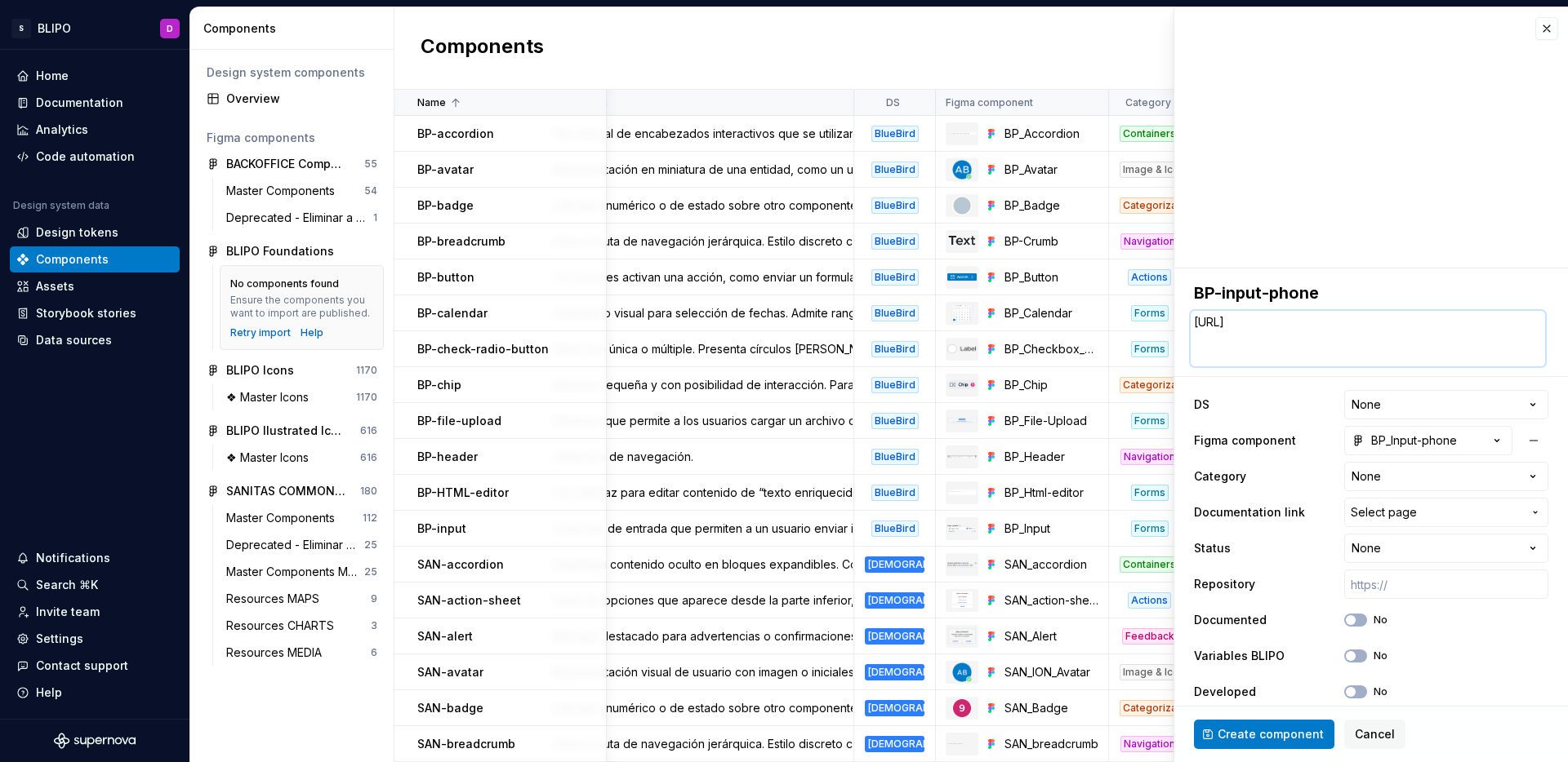
type textarea "*"
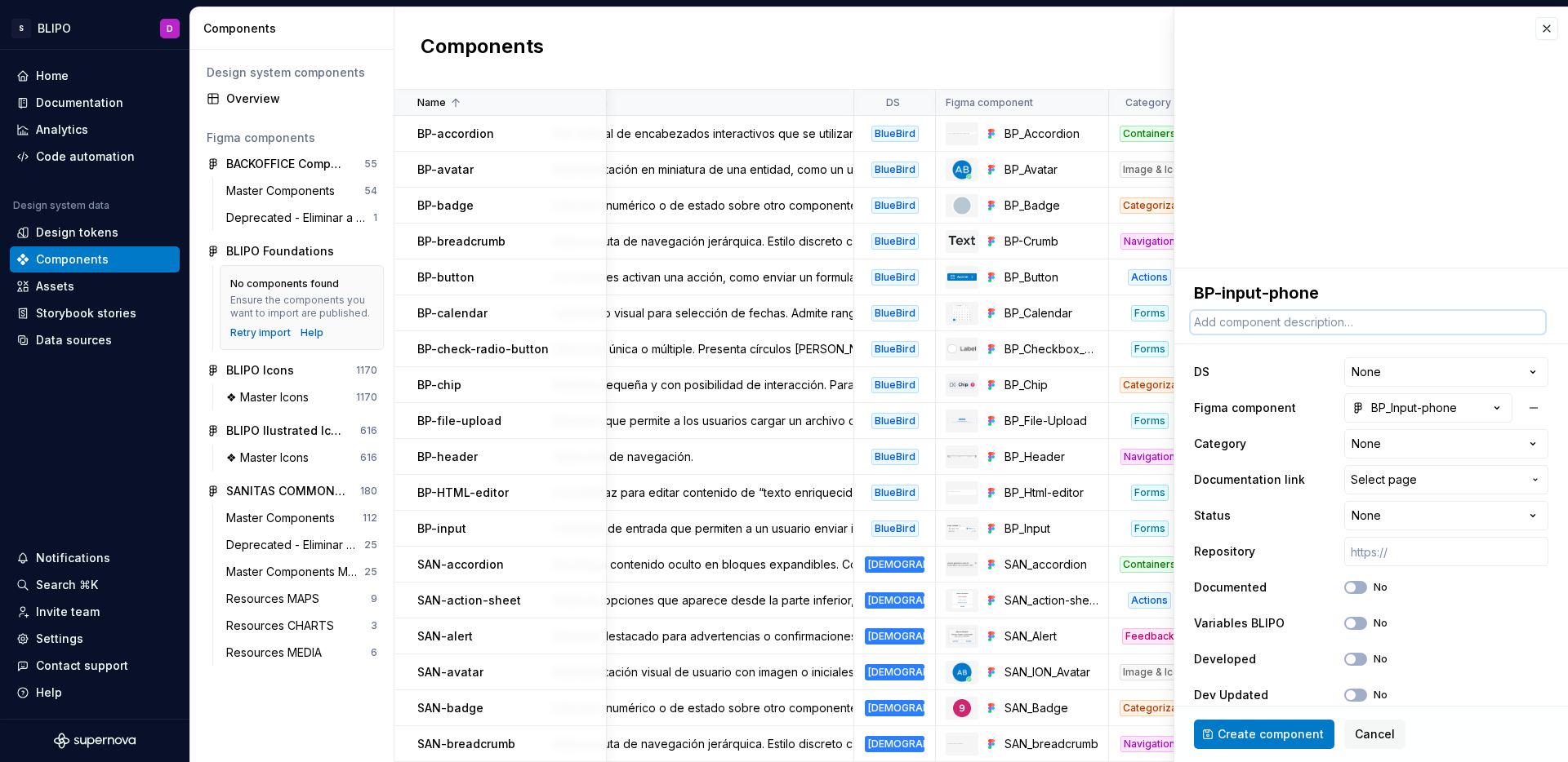
click at [1335, 327] on textarea at bounding box center [1368, 322] width 354 height 23
type textarea "*"
type textarea "C"
type textarea "*"
type textarea "Co"
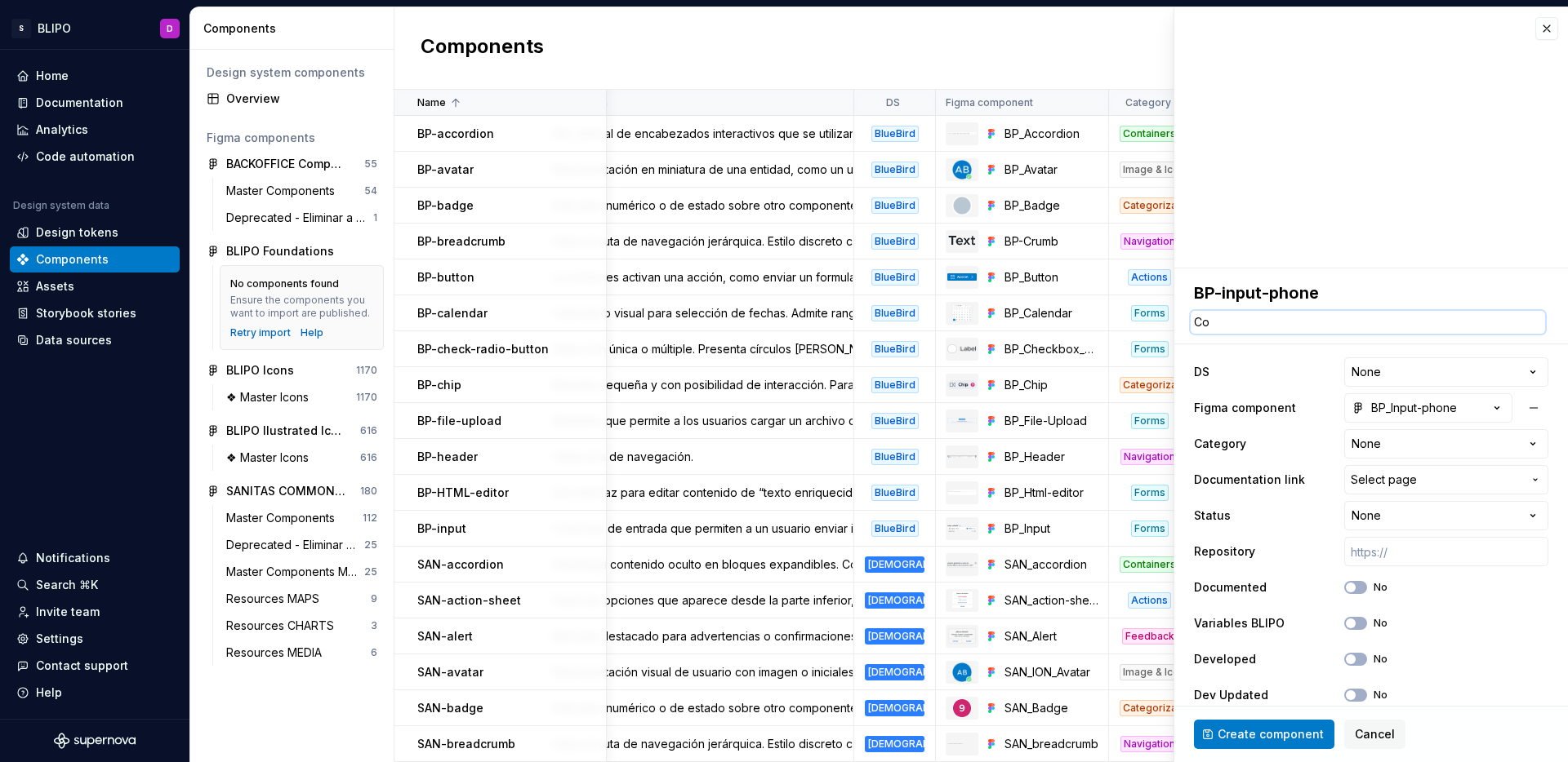
type textarea "*"
type textarea "Con"
type textarea "*"
type textarea "Cont"
type textarea "*"
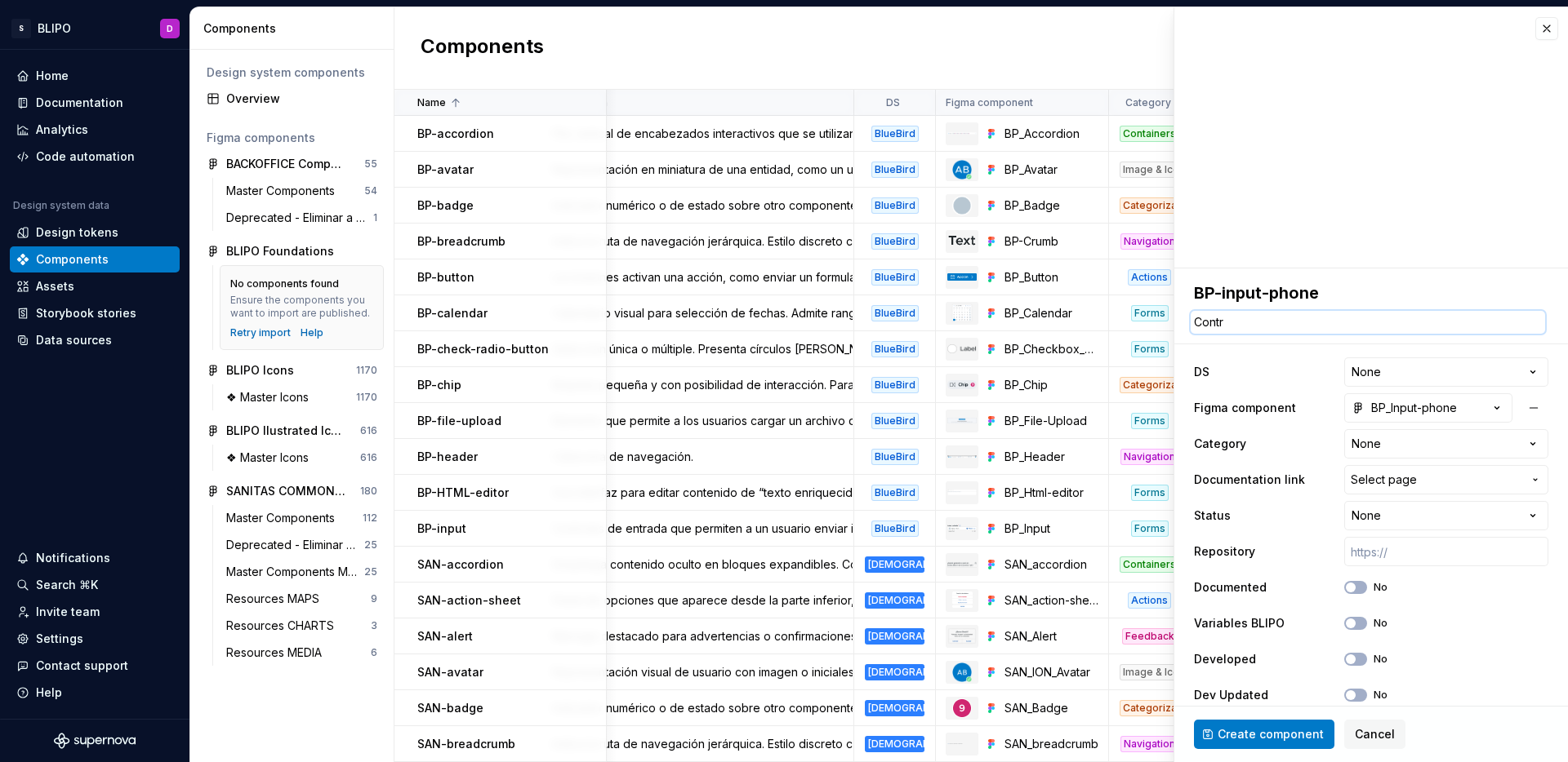
type textarea "Contro"
type textarea "*"
type textarea "Control"
type textarea "*"
type textarea "Control"
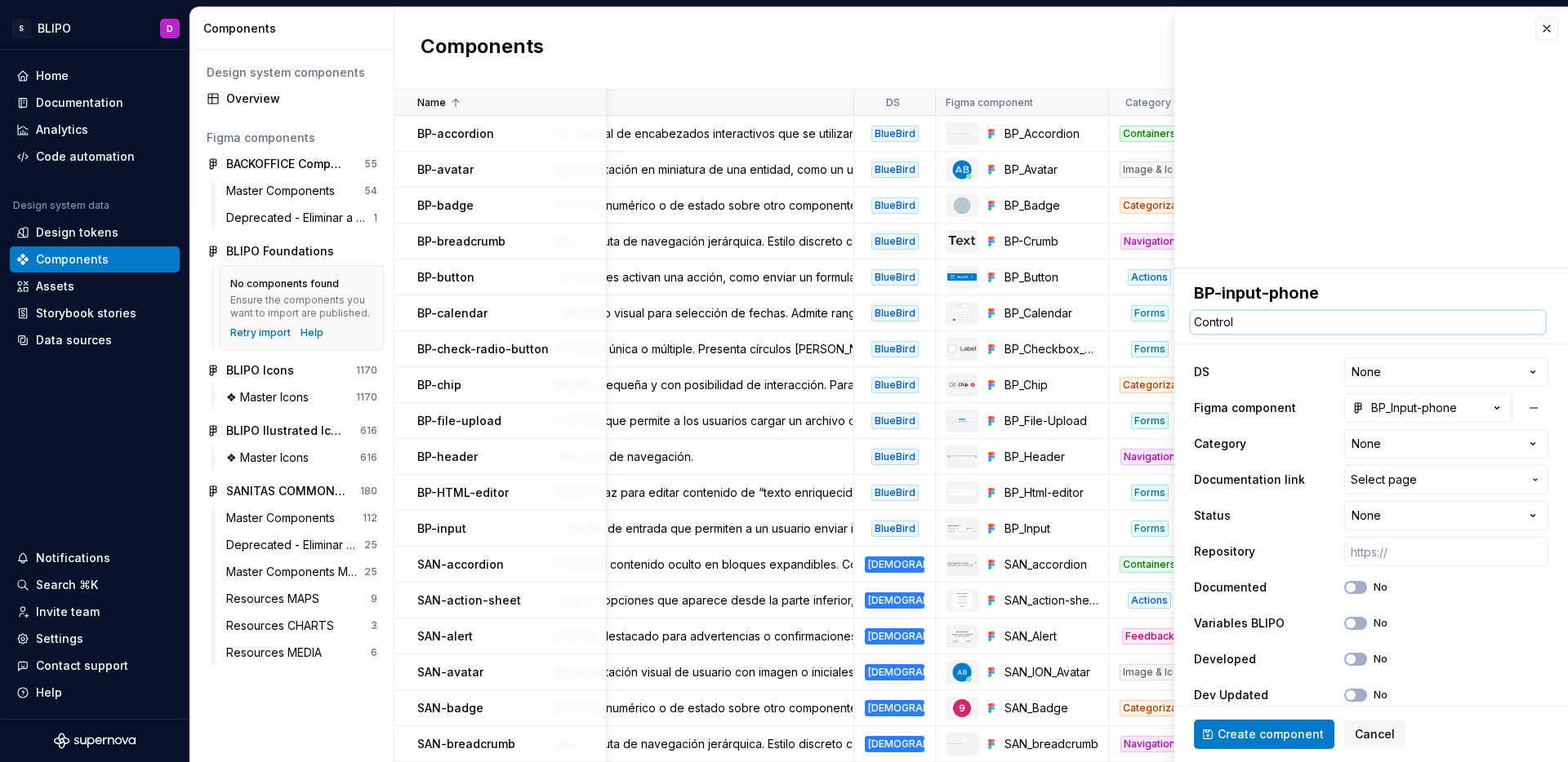
type textarea "*"
type textarea "Control d"
type textarea "*"
type textarea "Control de"
type textarea "*"
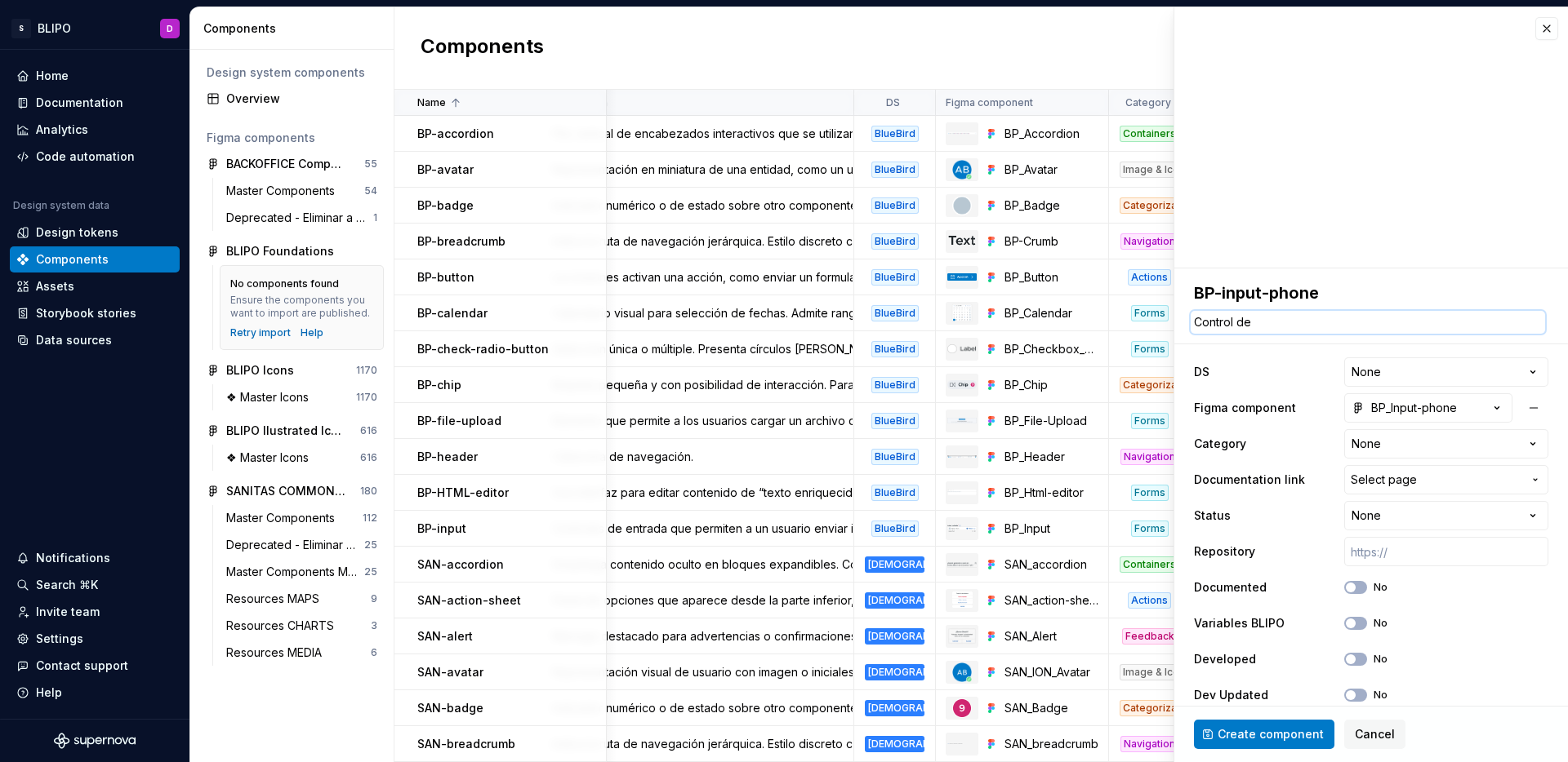
type textarea "Control de"
type textarea "*"
type textarea "Control de en"
type textarea "*"
type textarea "Control de ent"
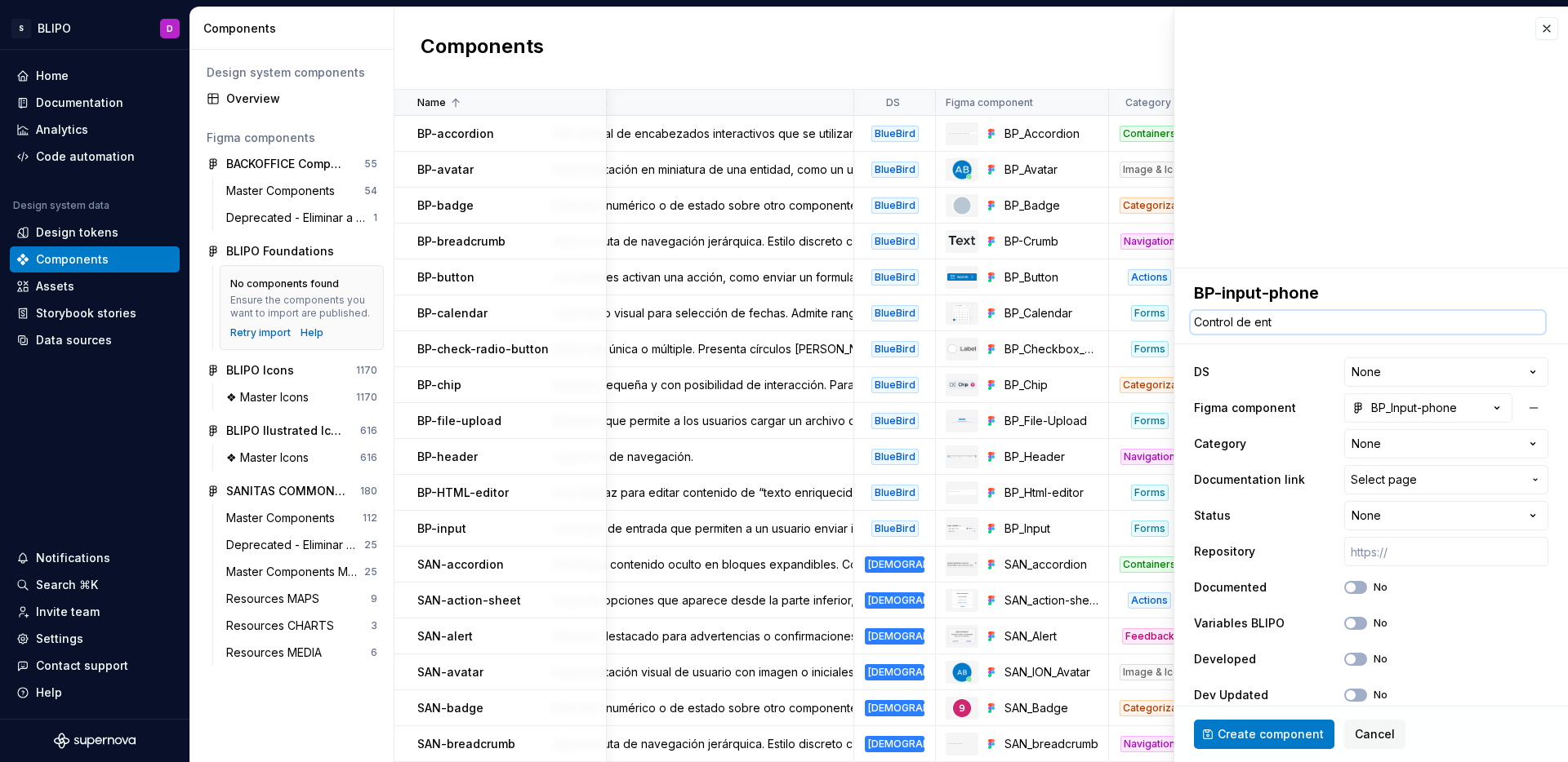
type textarea "*"
type textarea "Control de entr"
type textarea "*"
type textarea "Control de entra"
type textarea "*"
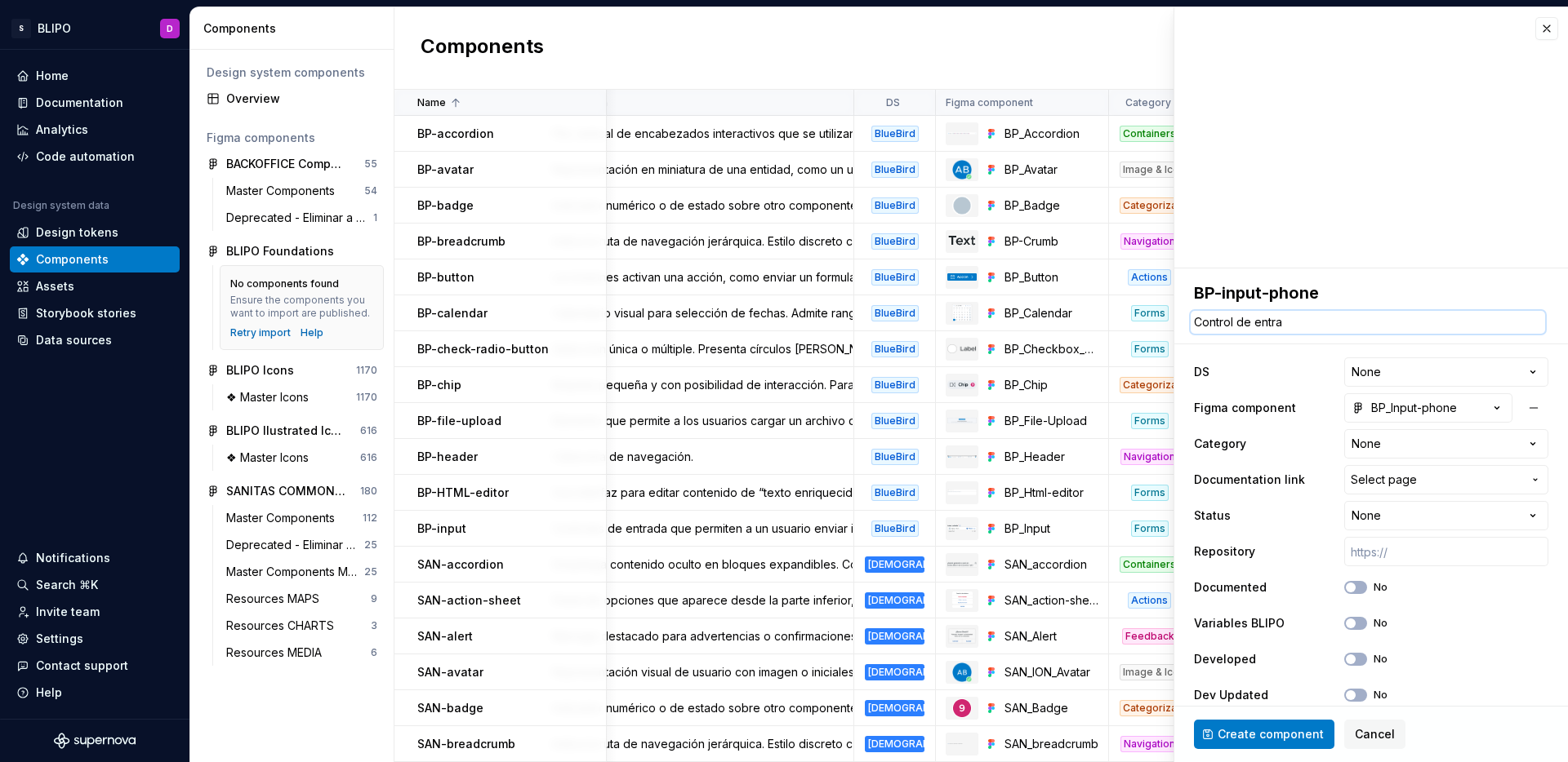
type textarea "Control de entrad"
type textarea "*"
type textarea "Control de entrada"
type textarea "*"
type textarea "Control de entrada"
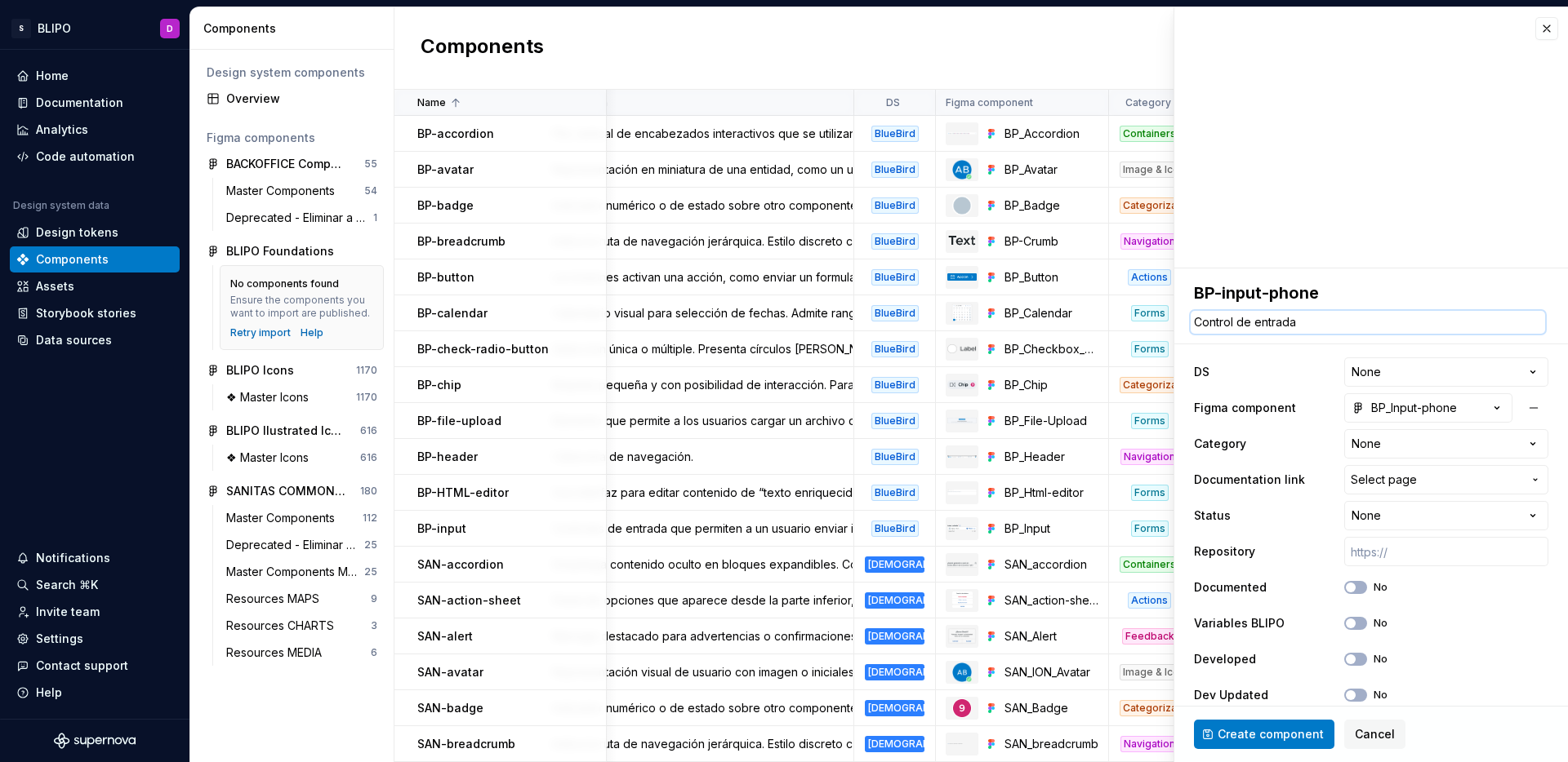
type textarea "*"
type textarea "Control de entrada e"
type textarea "*"
type textarea "Control de entrada en"
type textarea "*"
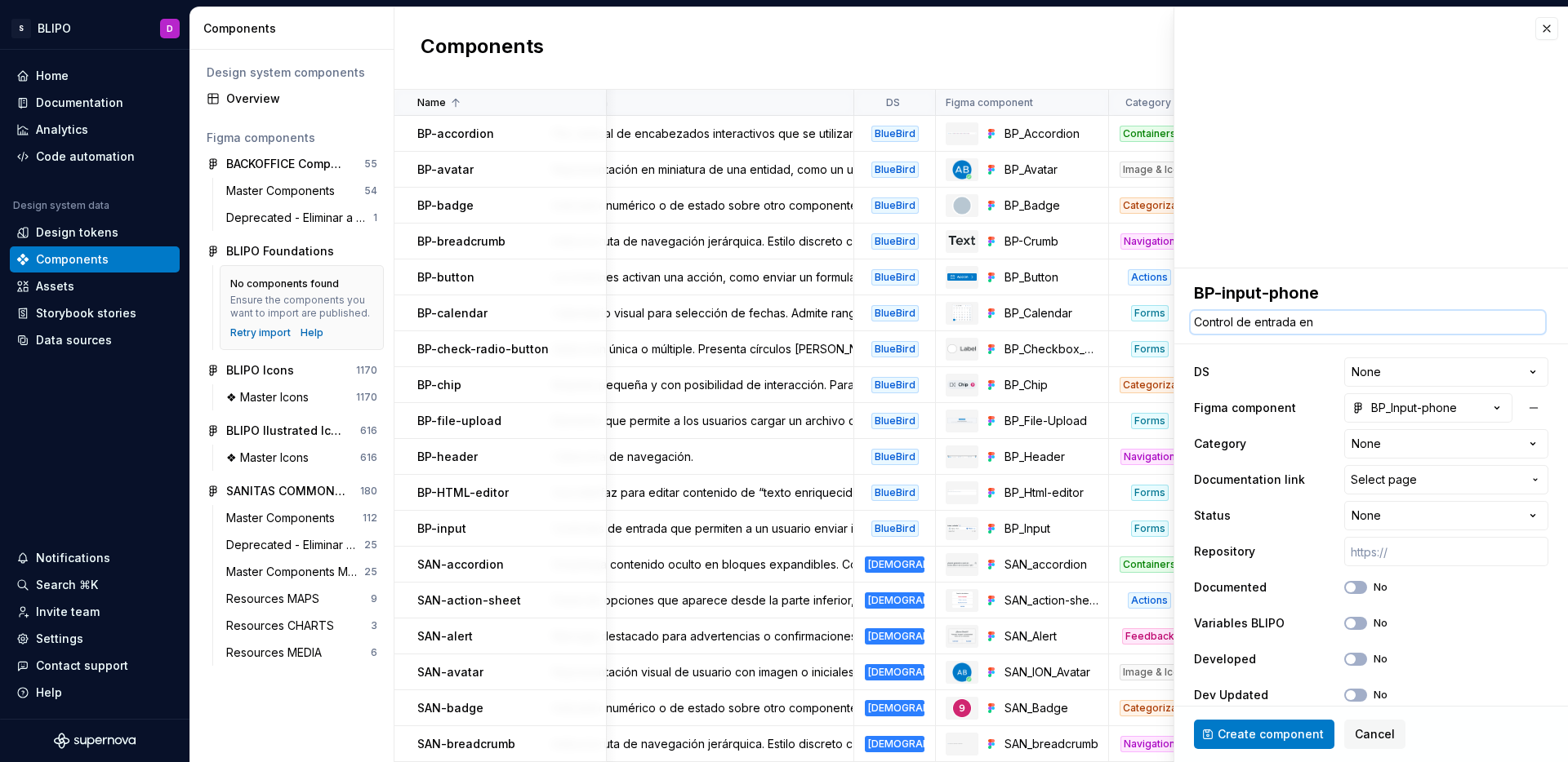
type textarea "Control de entrada en"
type textarea "*"
type textarea "Control de entrada en f"
type textarea "*"
type textarea "Control de entrada en fo"
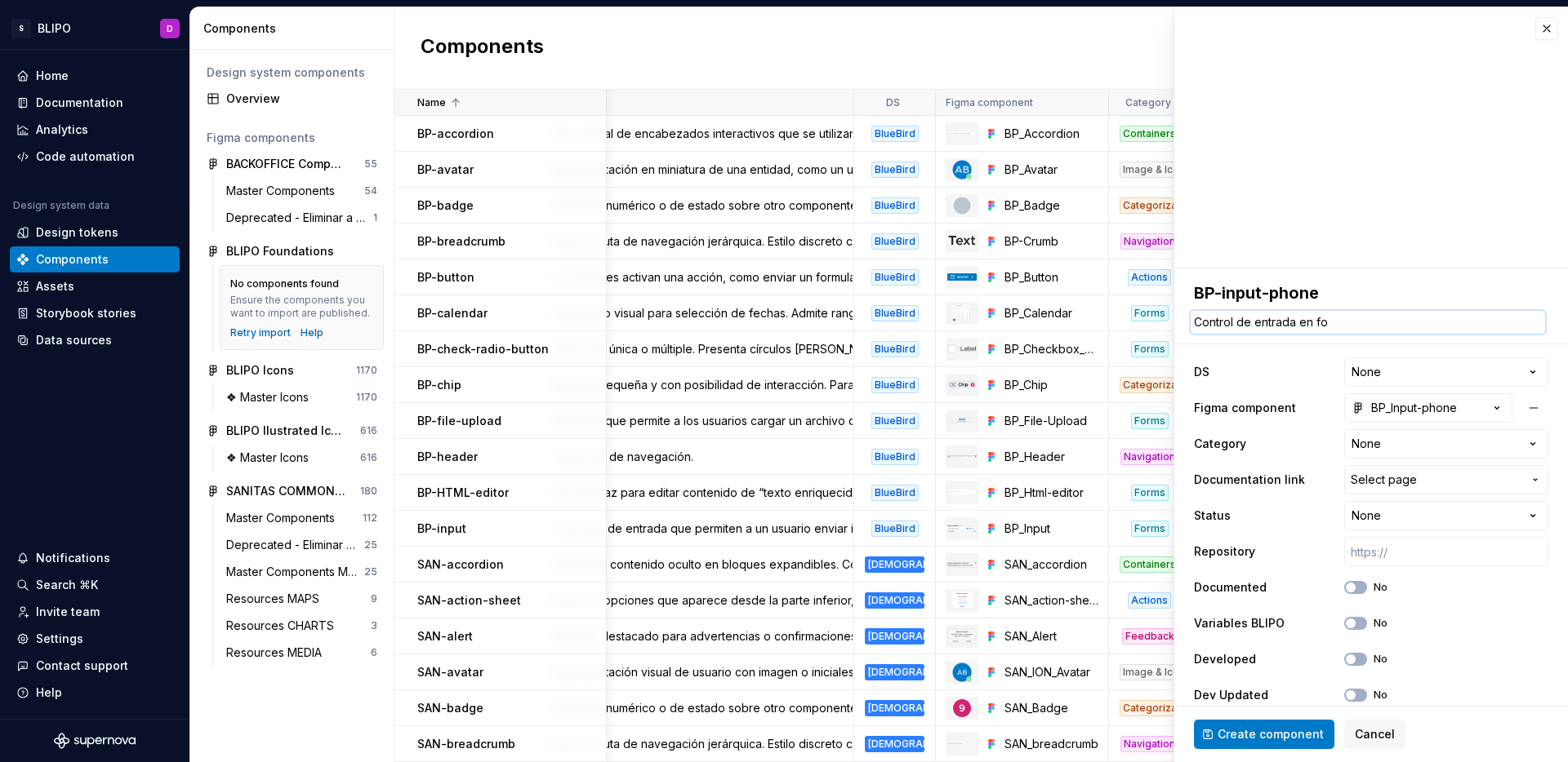
type textarea "*"
type textarea "Control de entrada en for"
type textarea "*"
type textarea "Control de entrada en form"
type textarea "*"
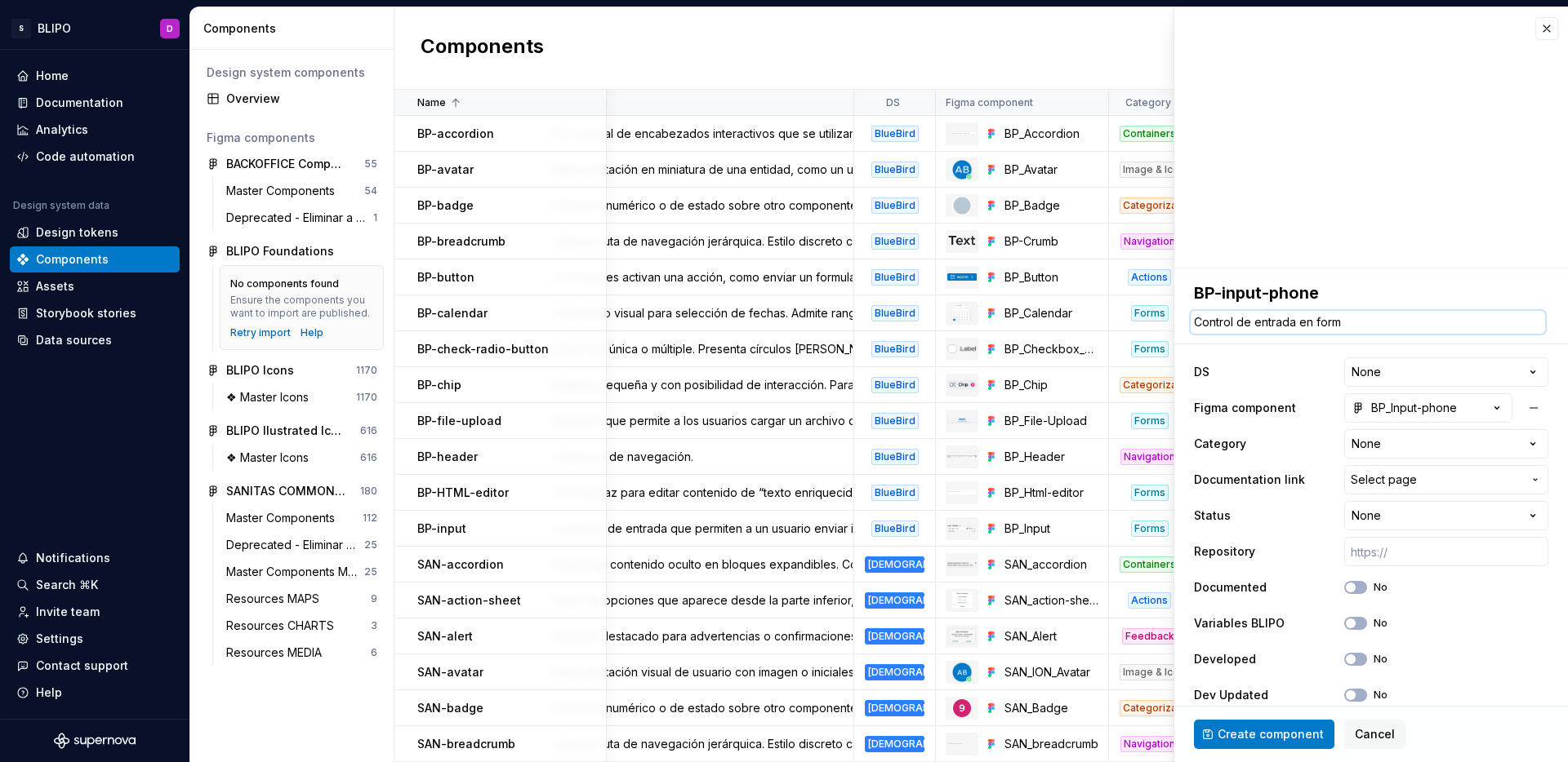
type textarea "Control de entrada en formu"
type textarea "*"
type textarea "Control de entrada en formula"
type textarea "*"
type textarea "Control de entrada en formular"
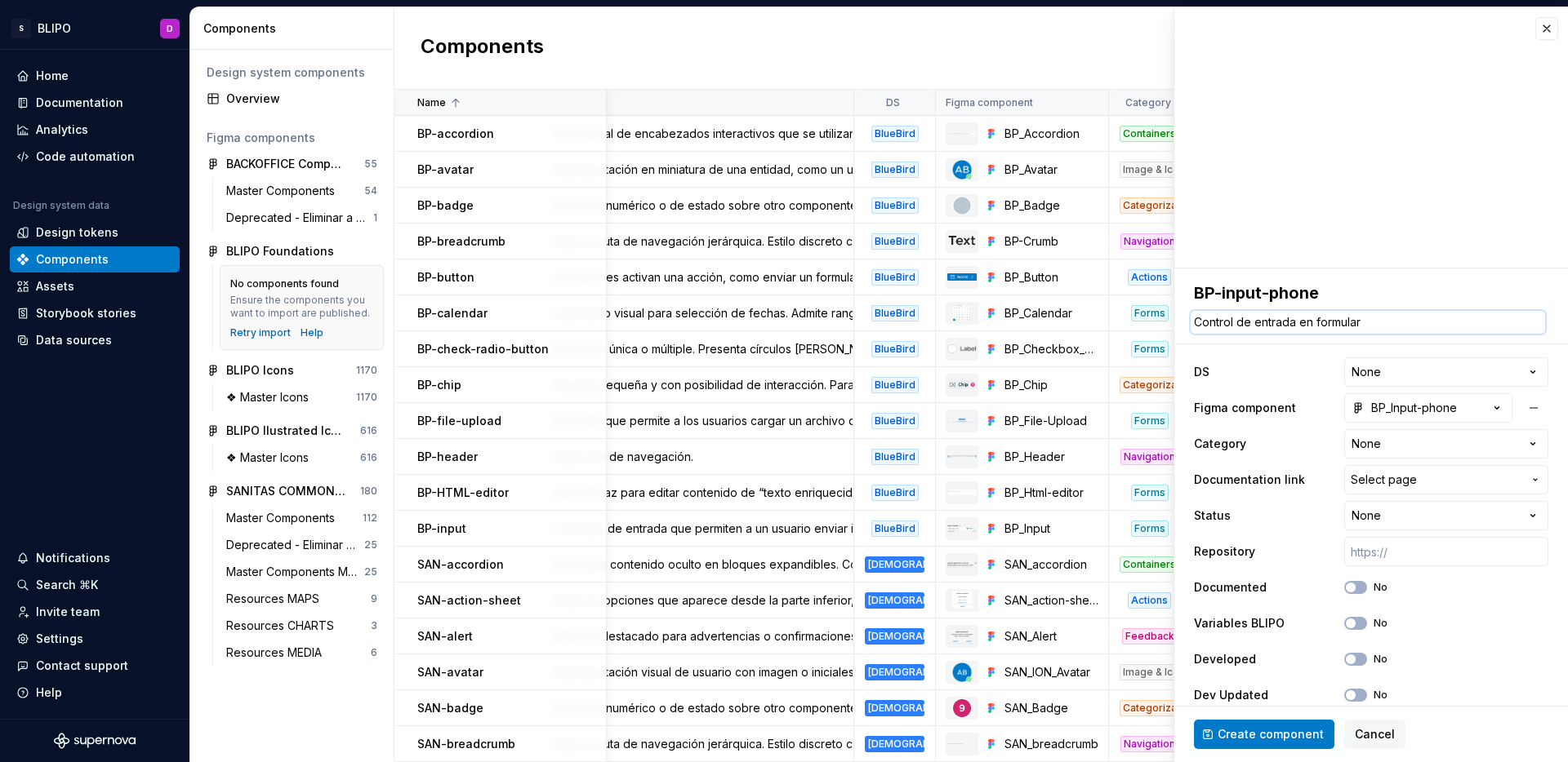
type textarea "*"
type textarea "Control de entrada en formulari"
type textarea "*"
type textarea "Control de entrada en formulario"
type textarea "*"
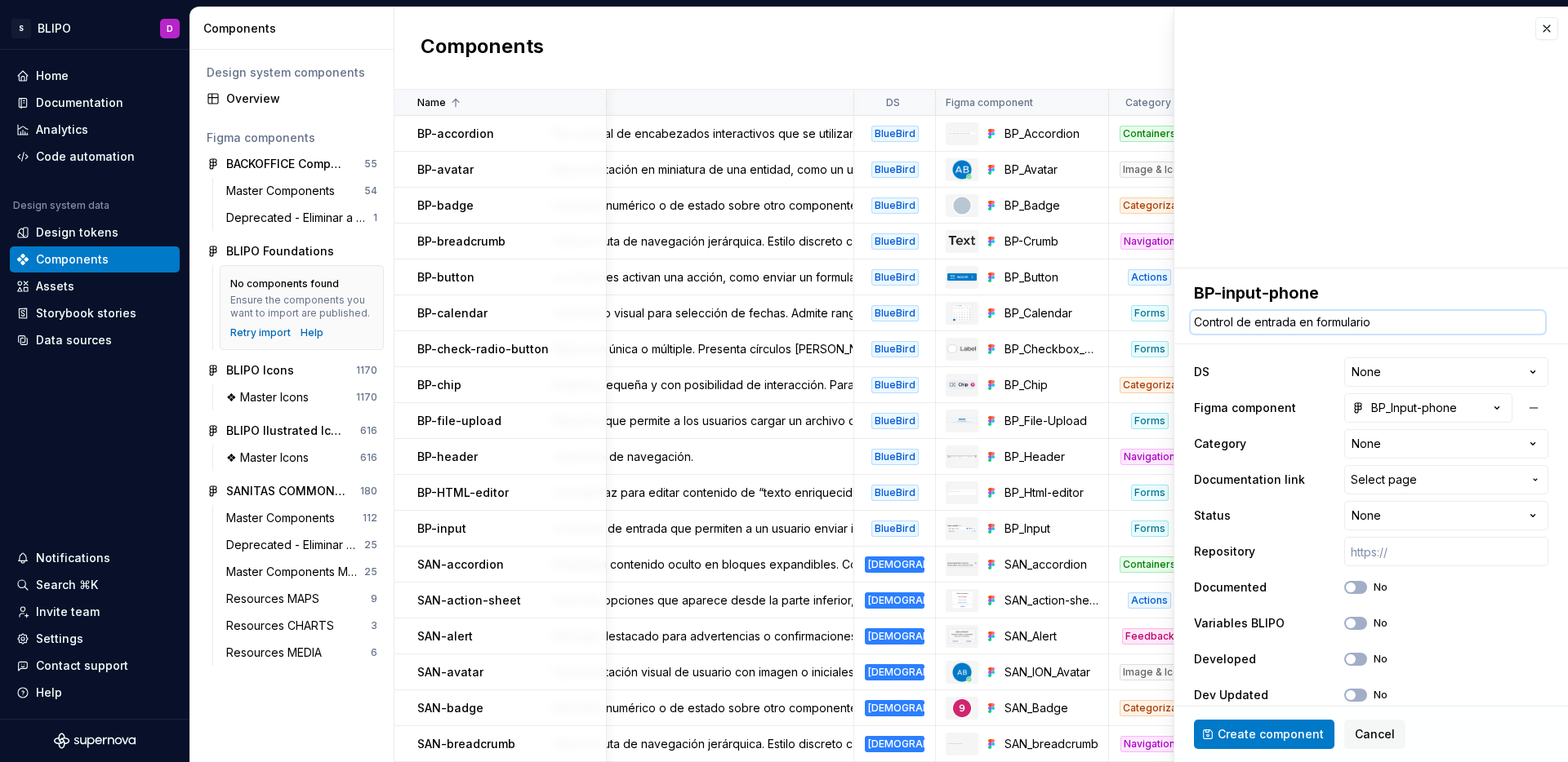
type textarea "Control de entrada en formularios"
type textarea "*"
type textarea "Control de entrada en formularios"
type textarea "*"
type textarea "Control de entrada en formularios p"
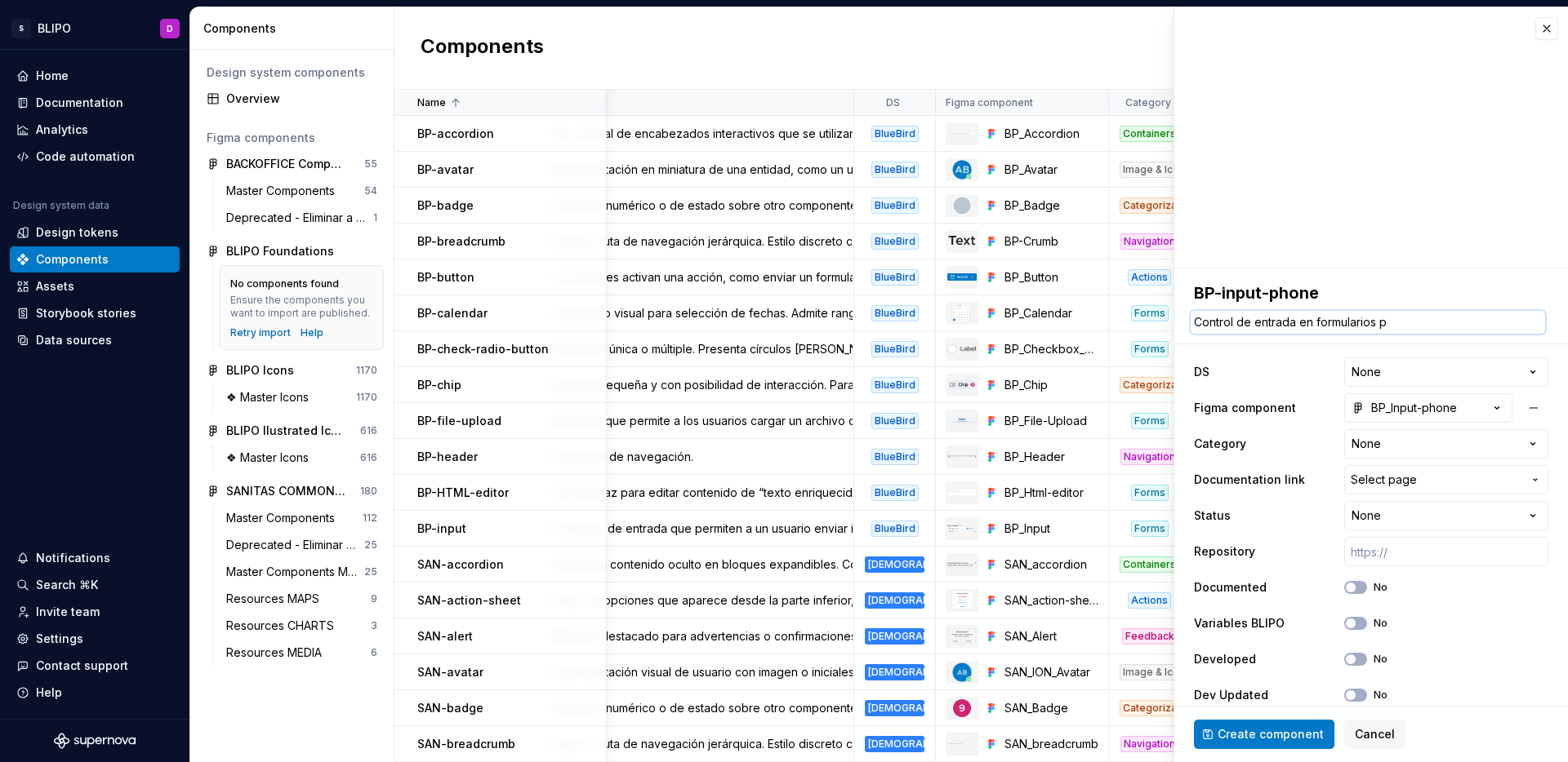
type textarea "*"
type textarea "Control de entrada en formularios pa"
type textarea "*"
type textarea "Control de entrada en formularios para"
type textarea "*"
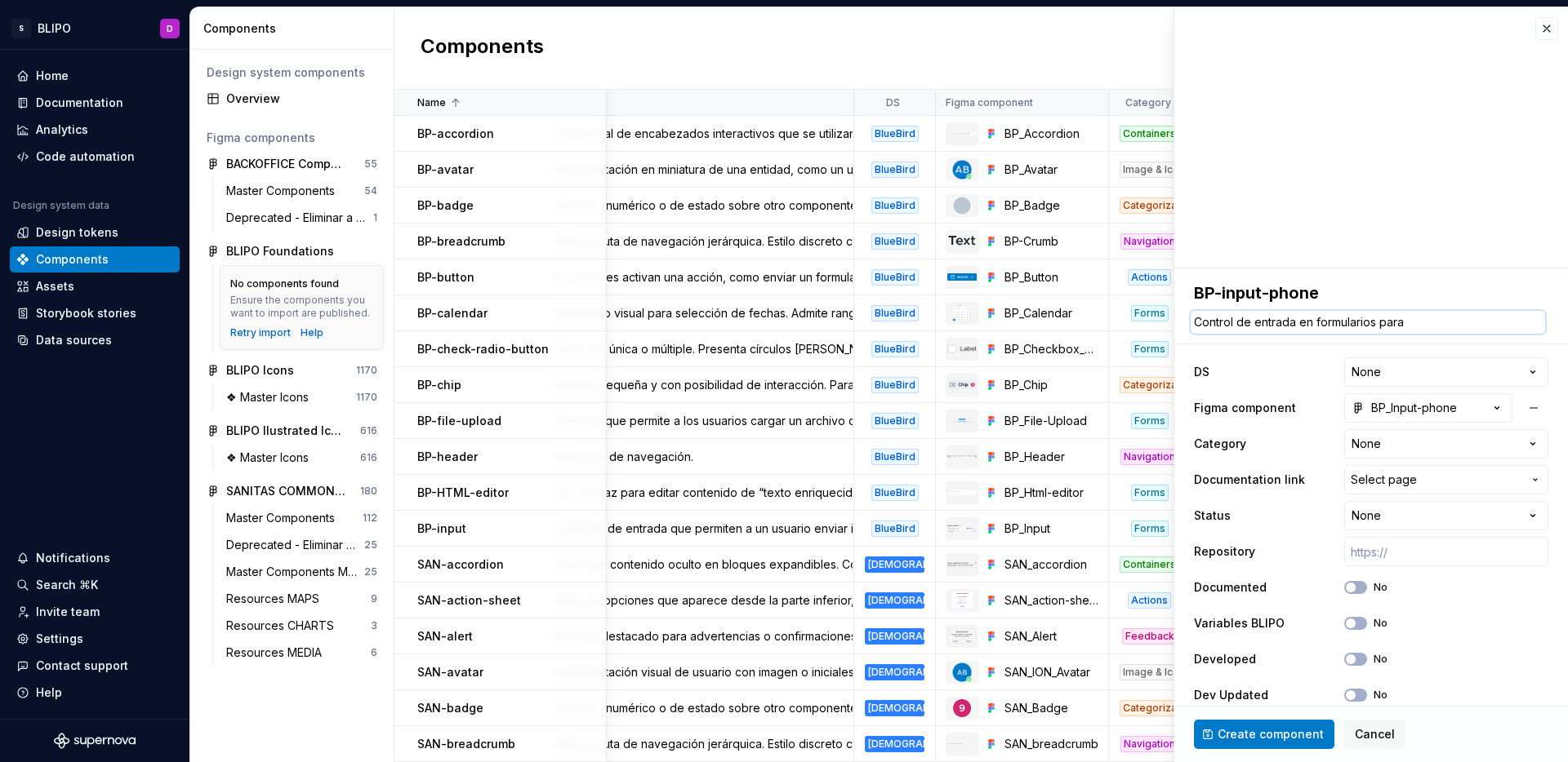
type textarea "Control de entrada en formularios para"
type textarea "*"
type textarea "Control de entrada en formularios para t"
type textarea "*"
type textarea "Control de entrada en formularios para te"
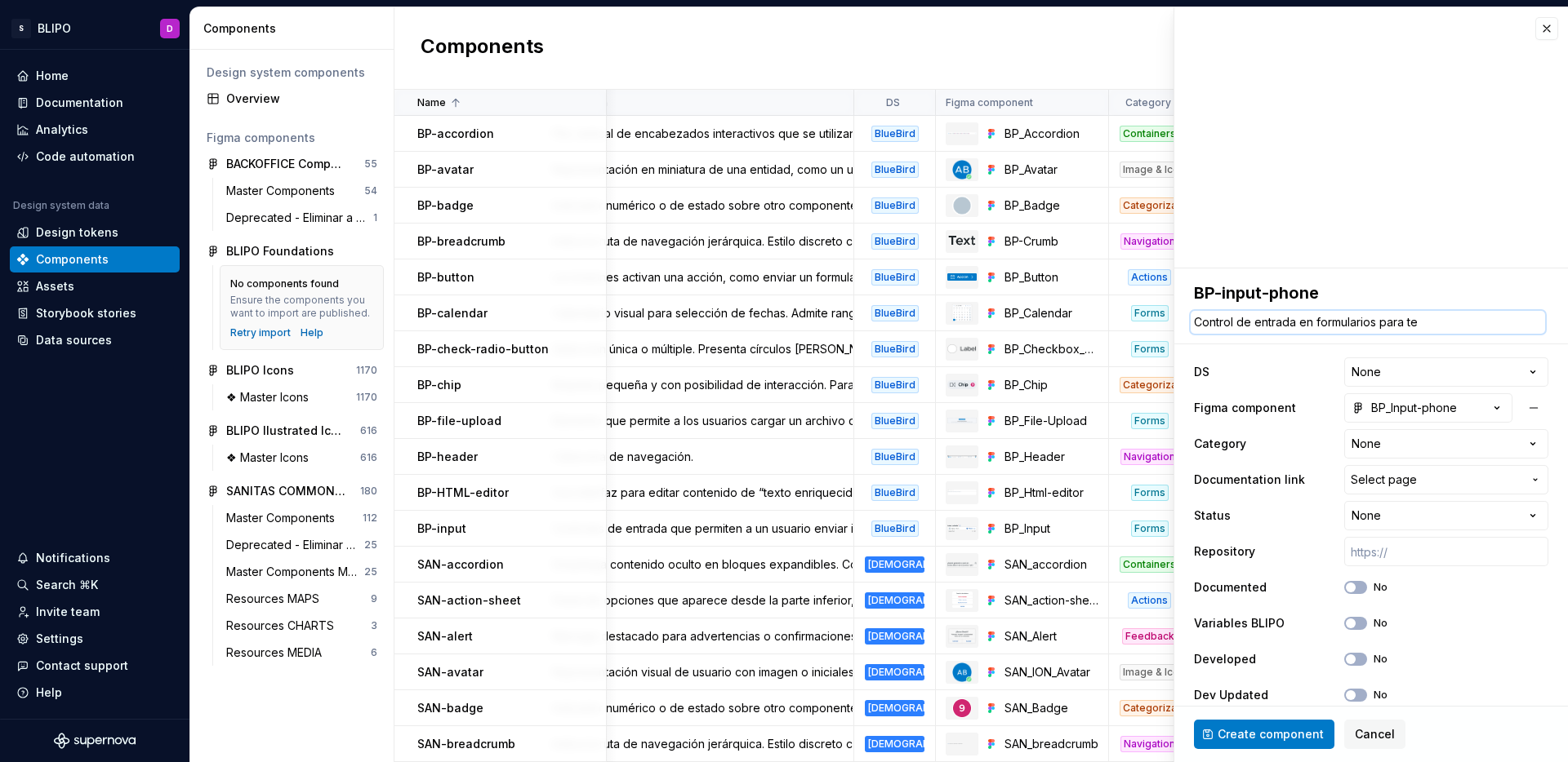
type textarea "*"
type textarea "Control de entrada en formularios para tel"
type textarea "*"
type textarea "Control de entrada en formularios para tel´"
type textarea "*"
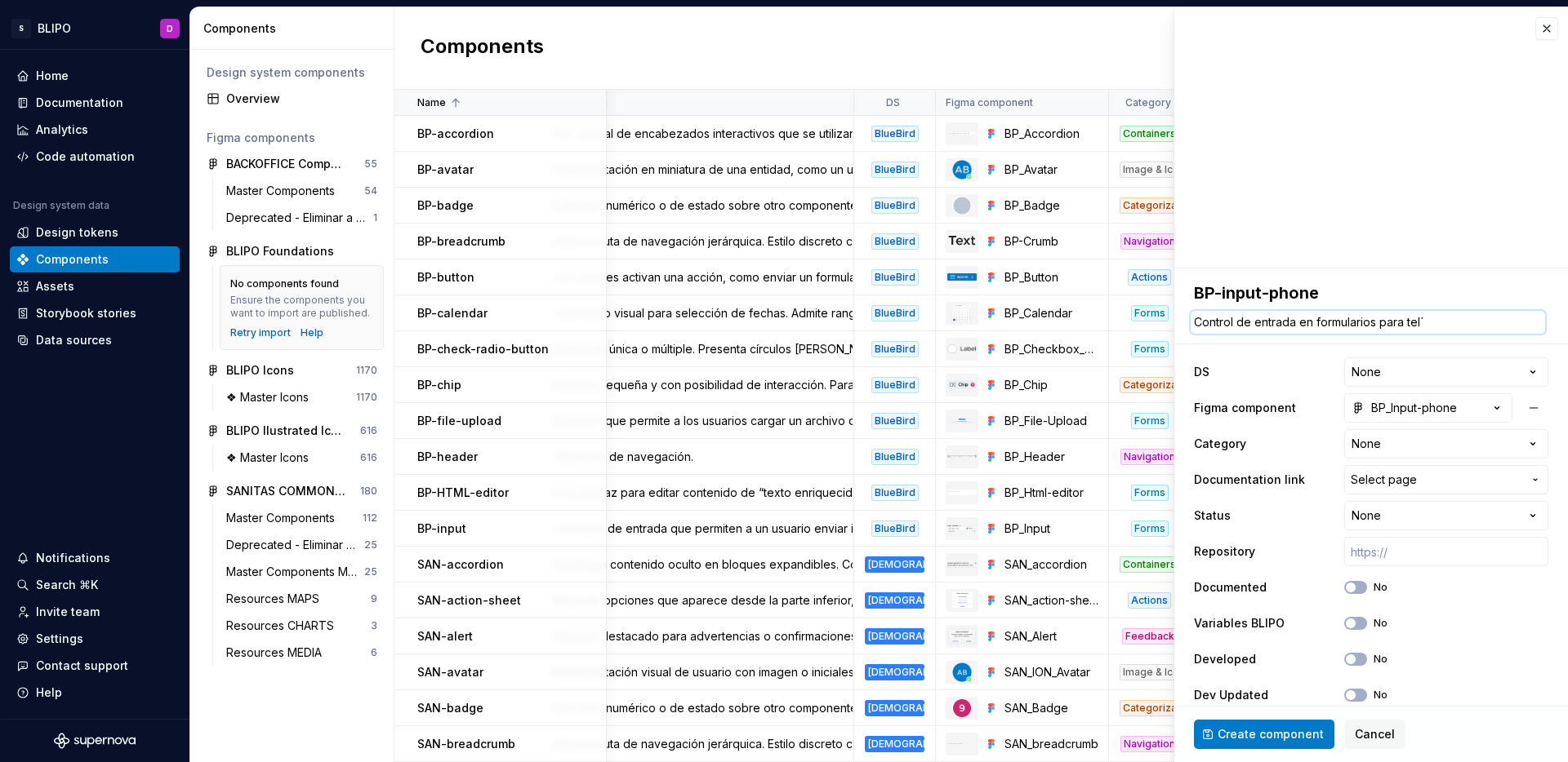
type textarea "Control de entrada en formularios para telé"
type textarea "*"
type textarea "Control de entrada en formularios para telég"
type textarea "*"
type textarea "Control de entrada en formularios para telégo"
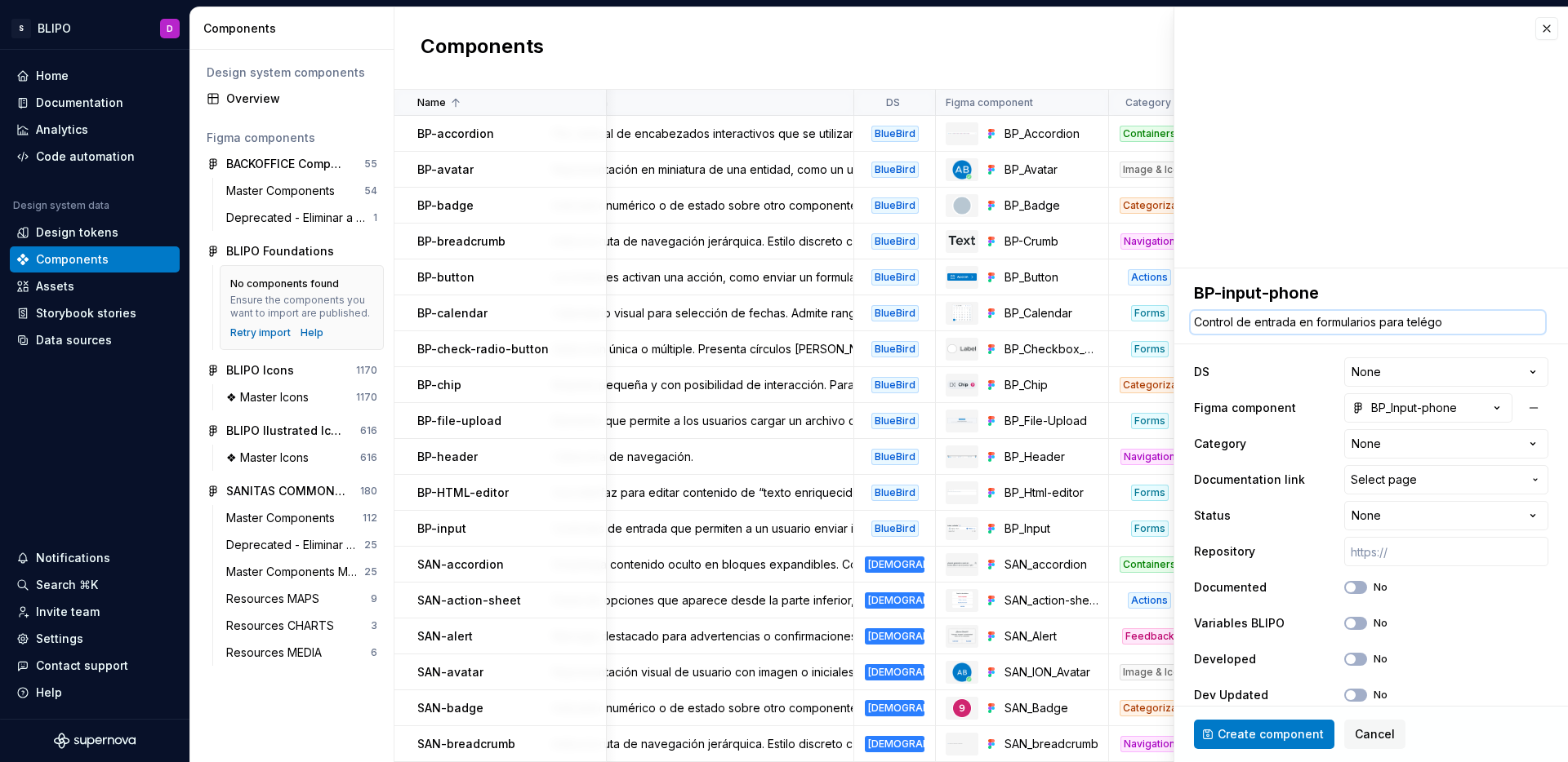
type textarea "*"
type textarea "Control de entrada en formularios para telégon"
type textarea "*"
type textarea "Control de entrada en formularios para telégo"
type textarea "*"
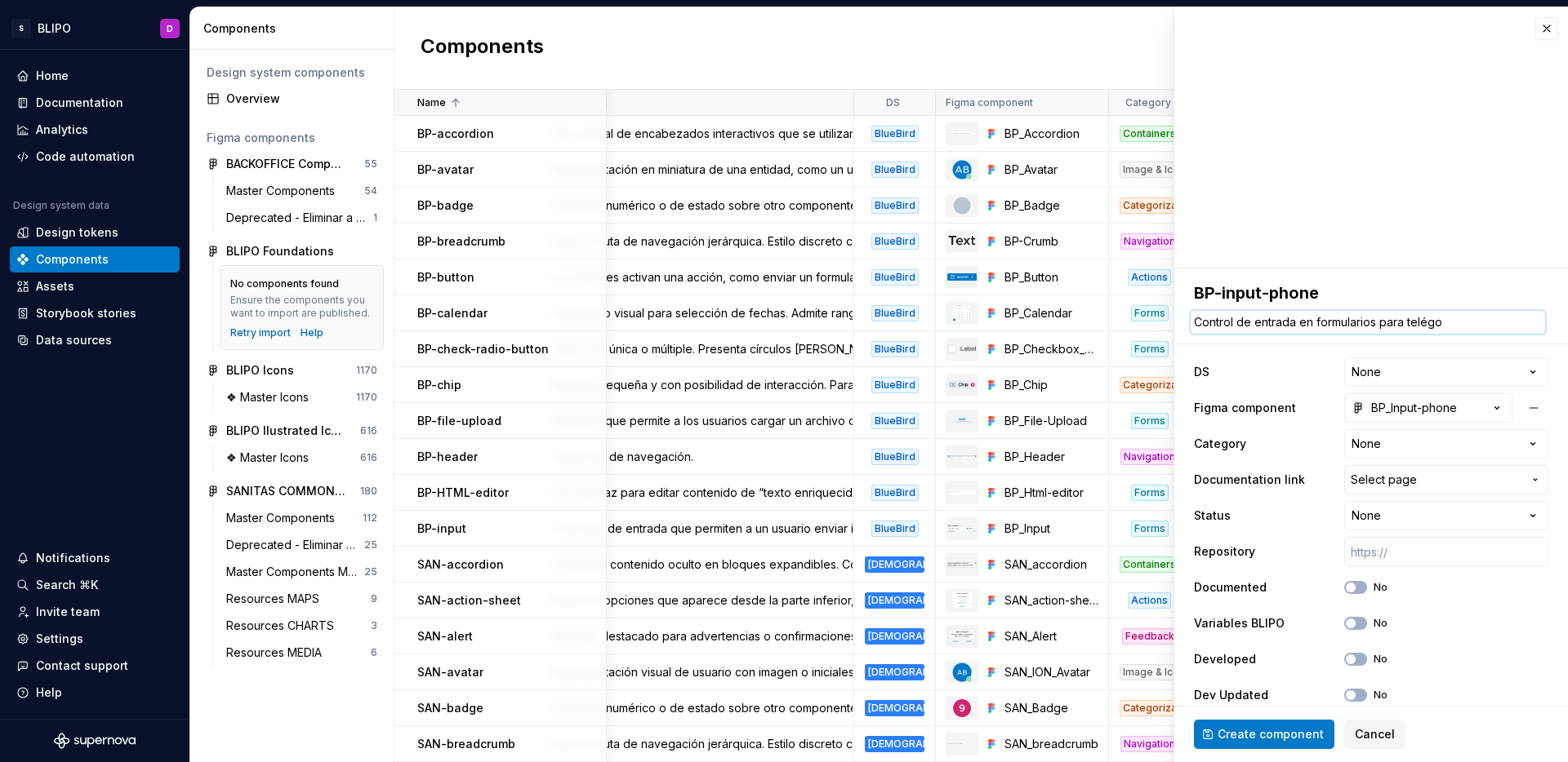
type textarea "Control de entrada en formularios para telég"
type textarea "*"
type textarea "Control de entrada en formularios para telé"
type textarea "*"
type textarea "Control de entrada en formularios para teléf"
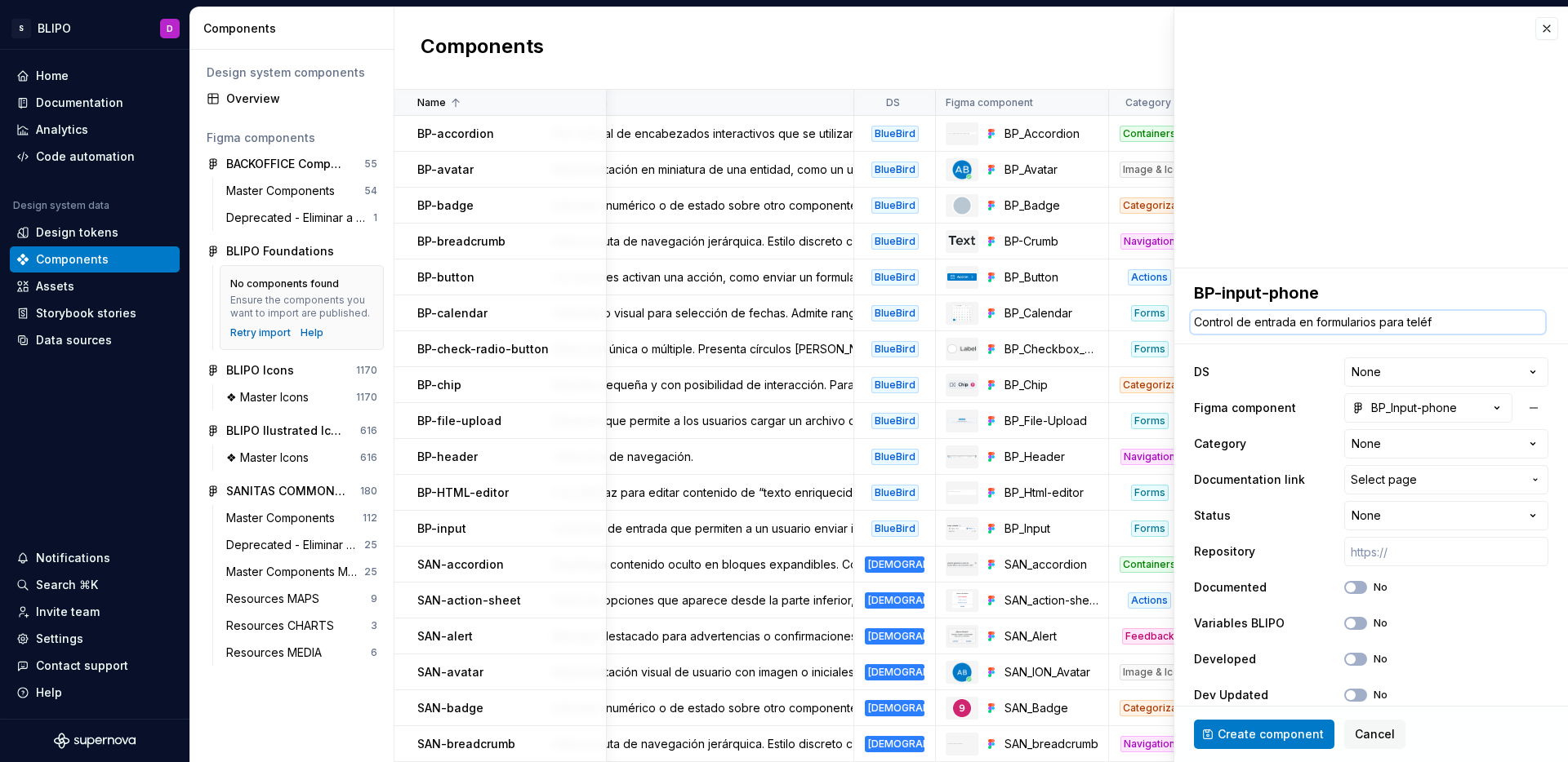
type textarea "*"
type textarea "Control de entrada en formularios para teléfo"
type textarea "*"
type textarea "Control de entrada en formularios para teléfon"
type textarea "*"
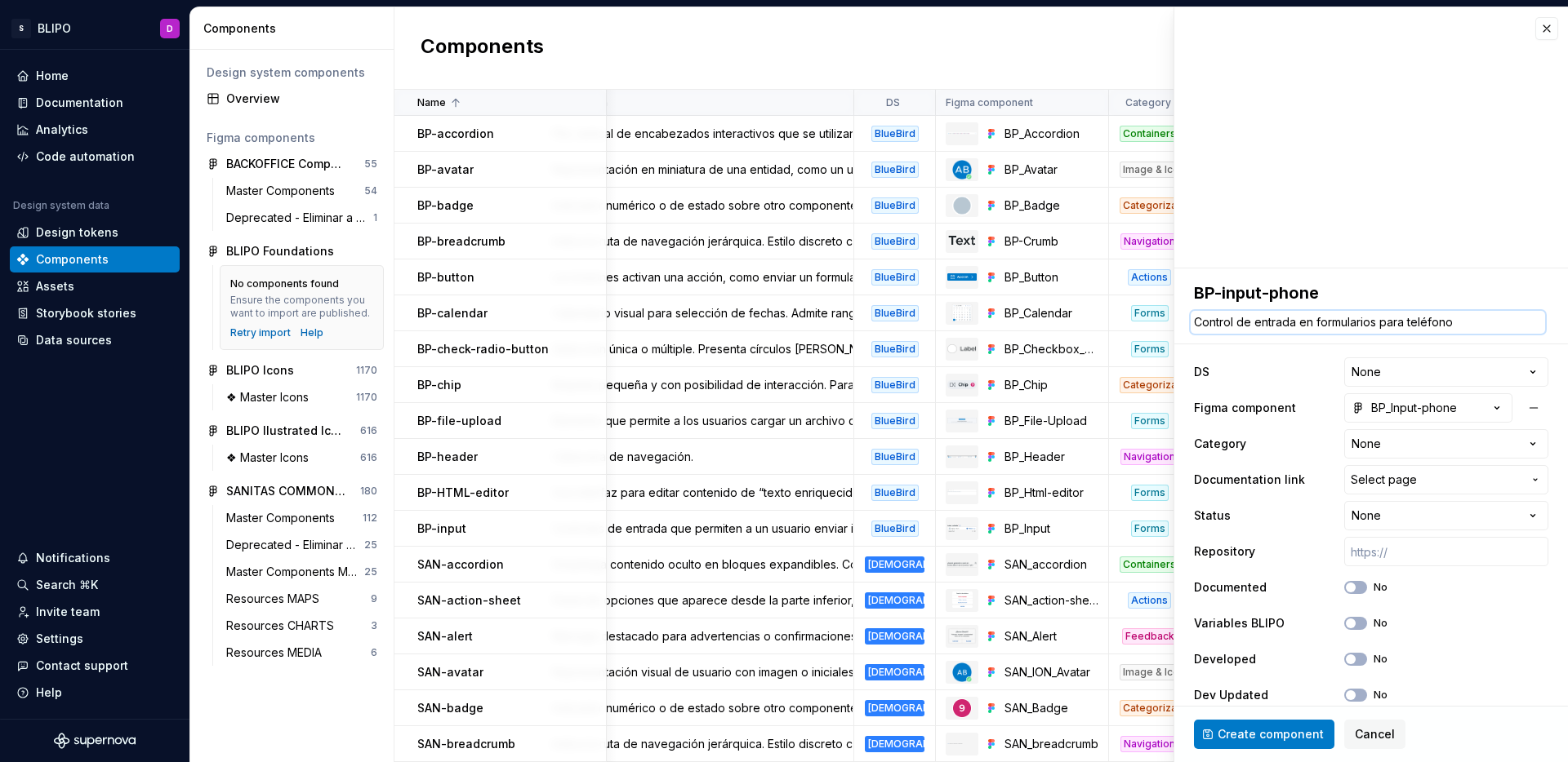
type textarea "Control de entrada en formularios para teléfonos"
type textarea "*"
type textarea "Control de entrada en formularios para teléfonos."
click at [1374, 379] on html "S BLIPO D Home Documentation Analytics Code automation Design system data Desig…" at bounding box center [784, 381] width 1568 height 762
select select "**********"
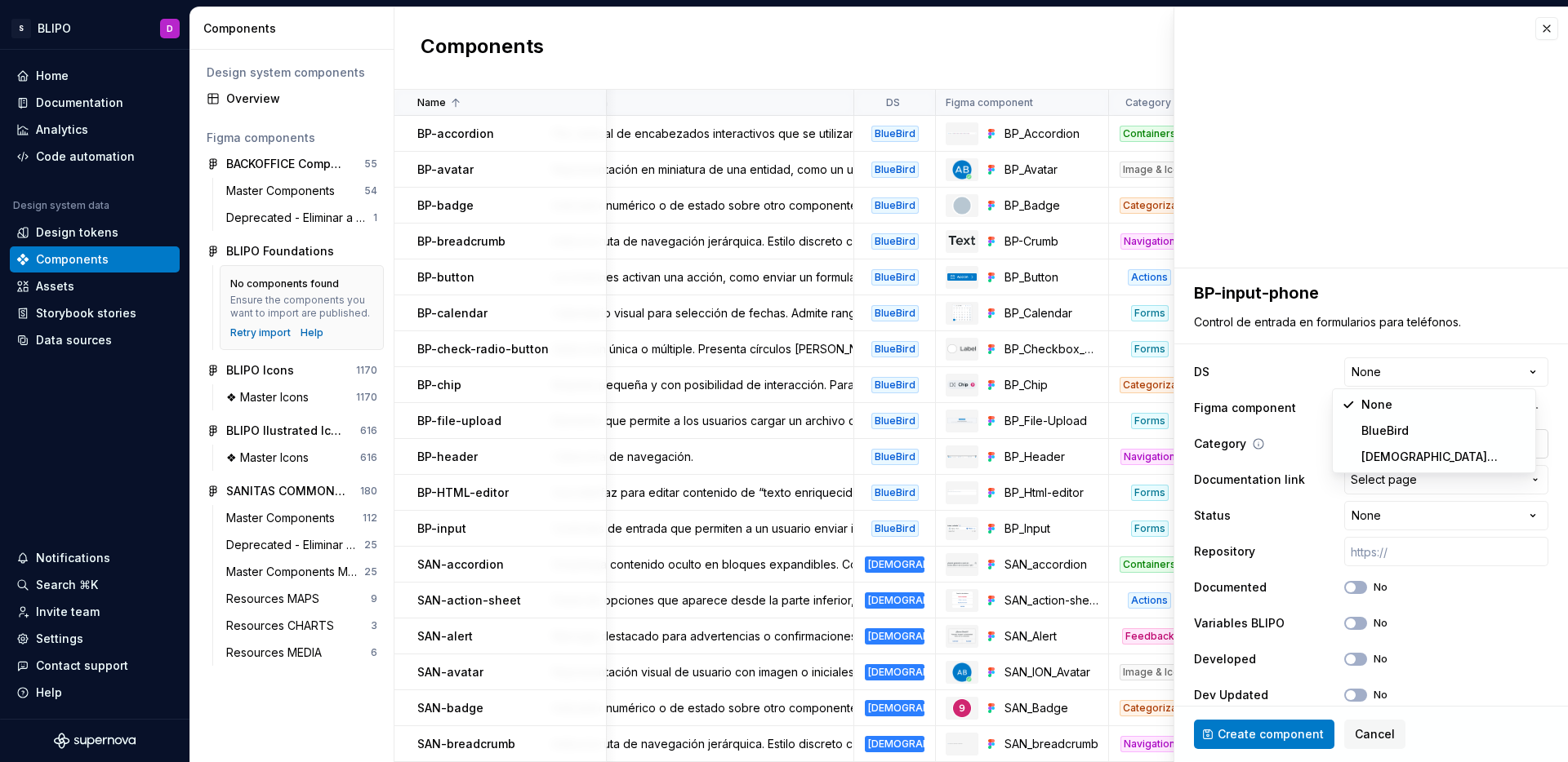
type textarea "*"
click at [1396, 441] on html "S BLIPO D Home Documentation Analytics Code automation Design system data Desig…" at bounding box center [784, 381] width 1568 height 762
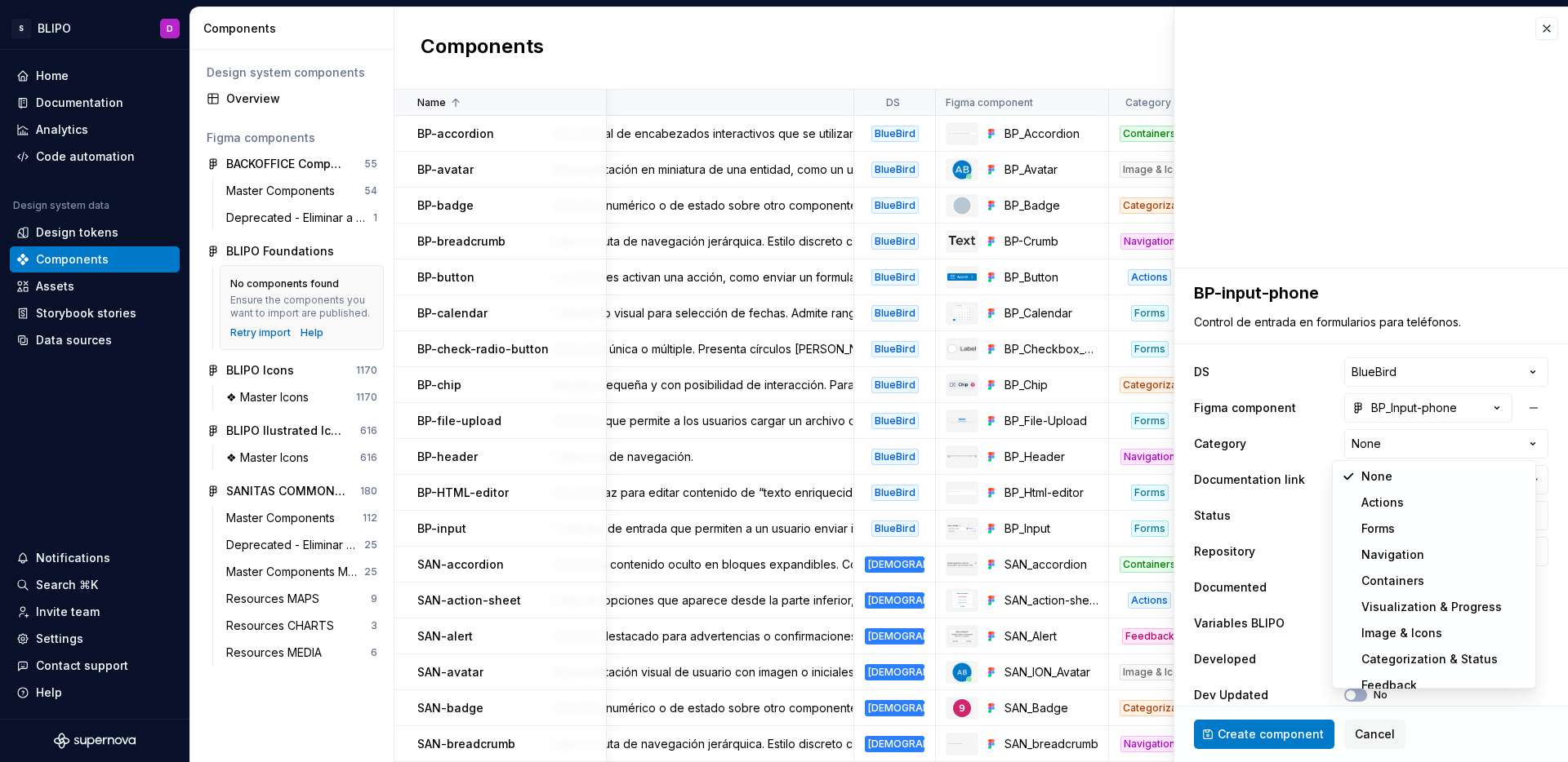
select select "**********"
type textarea "*"
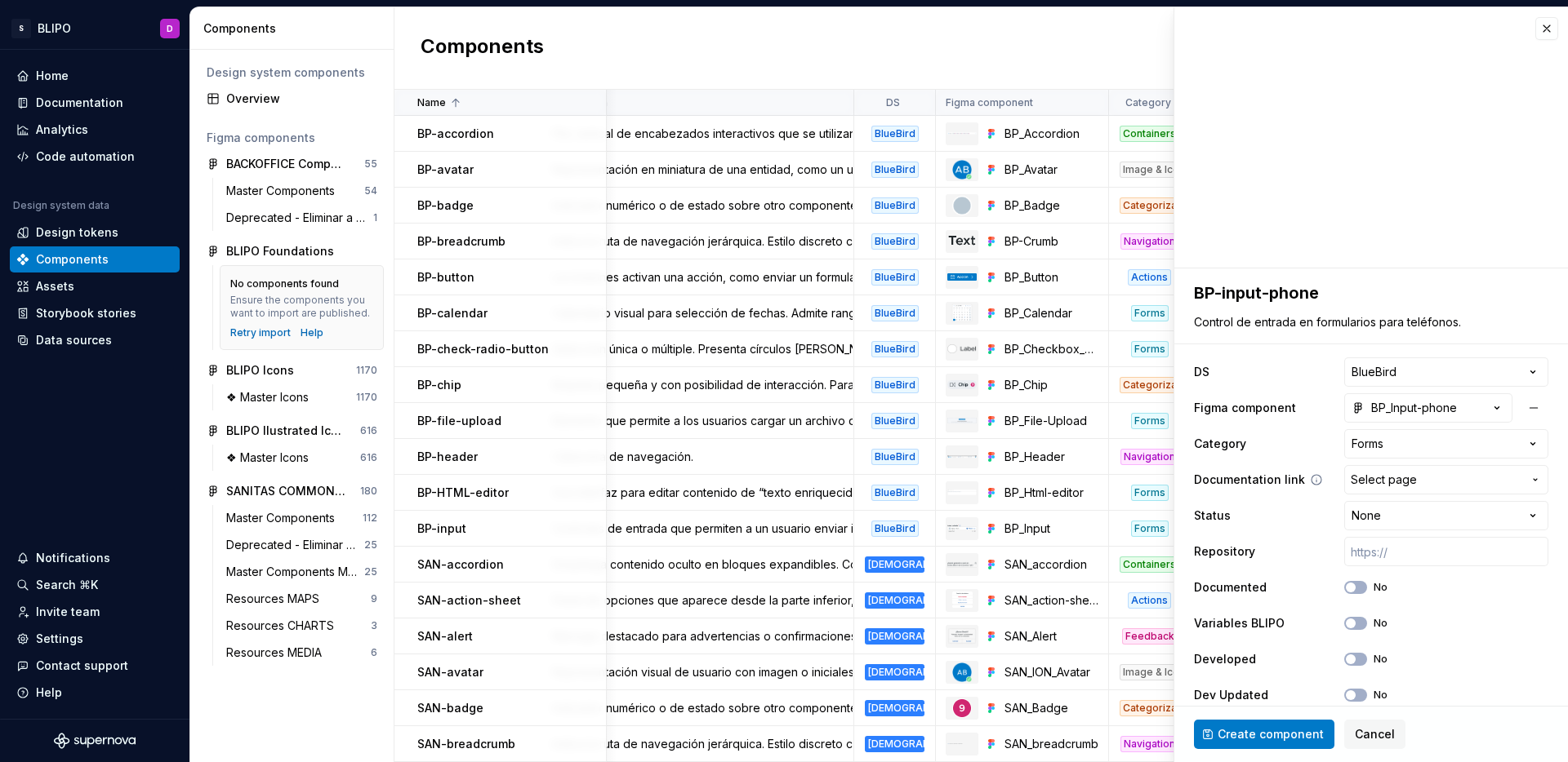
click at [1411, 478] on span "Select page" at bounding box center [1436, 480] width 171 height 16
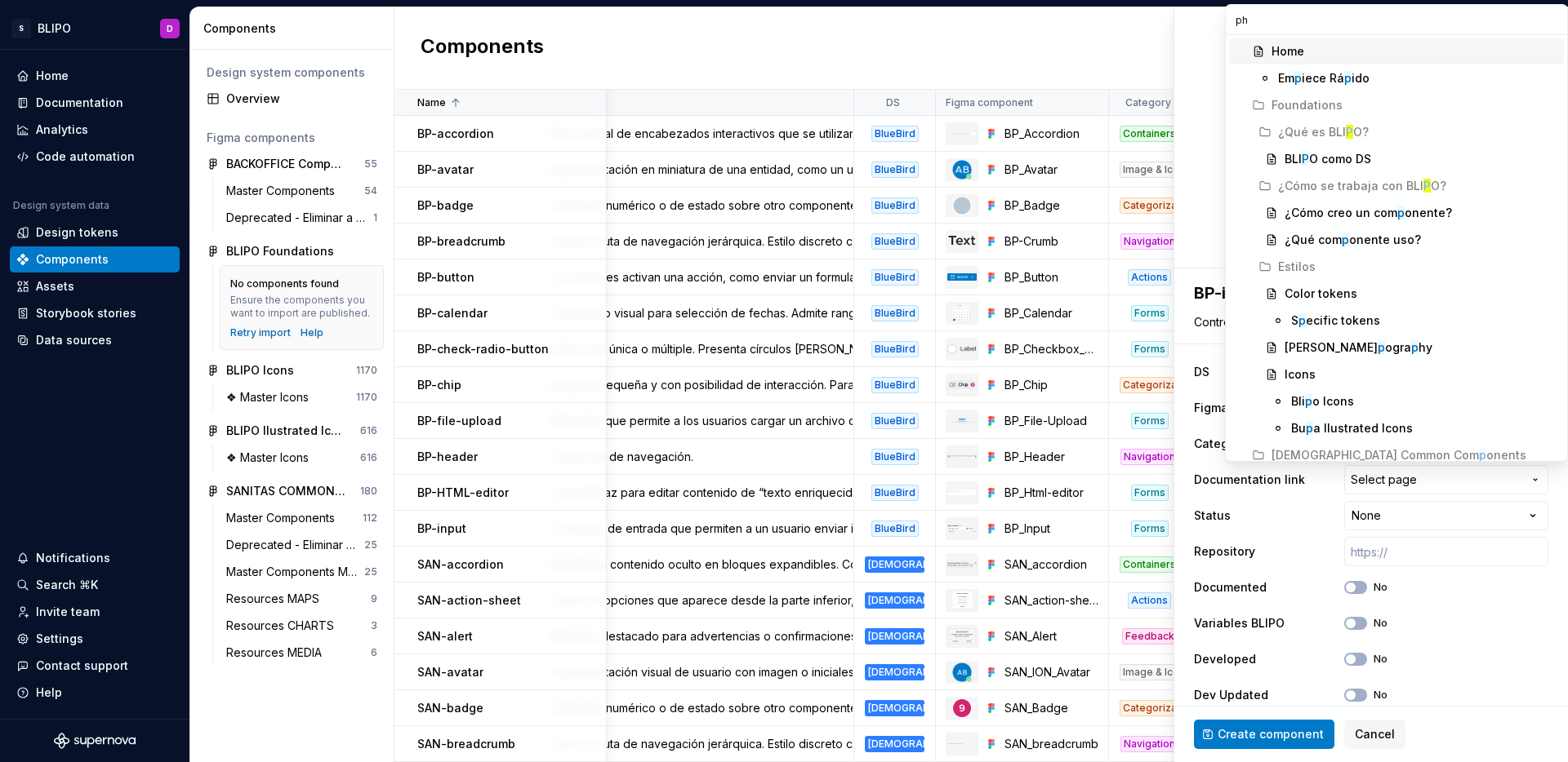
type input "pho"
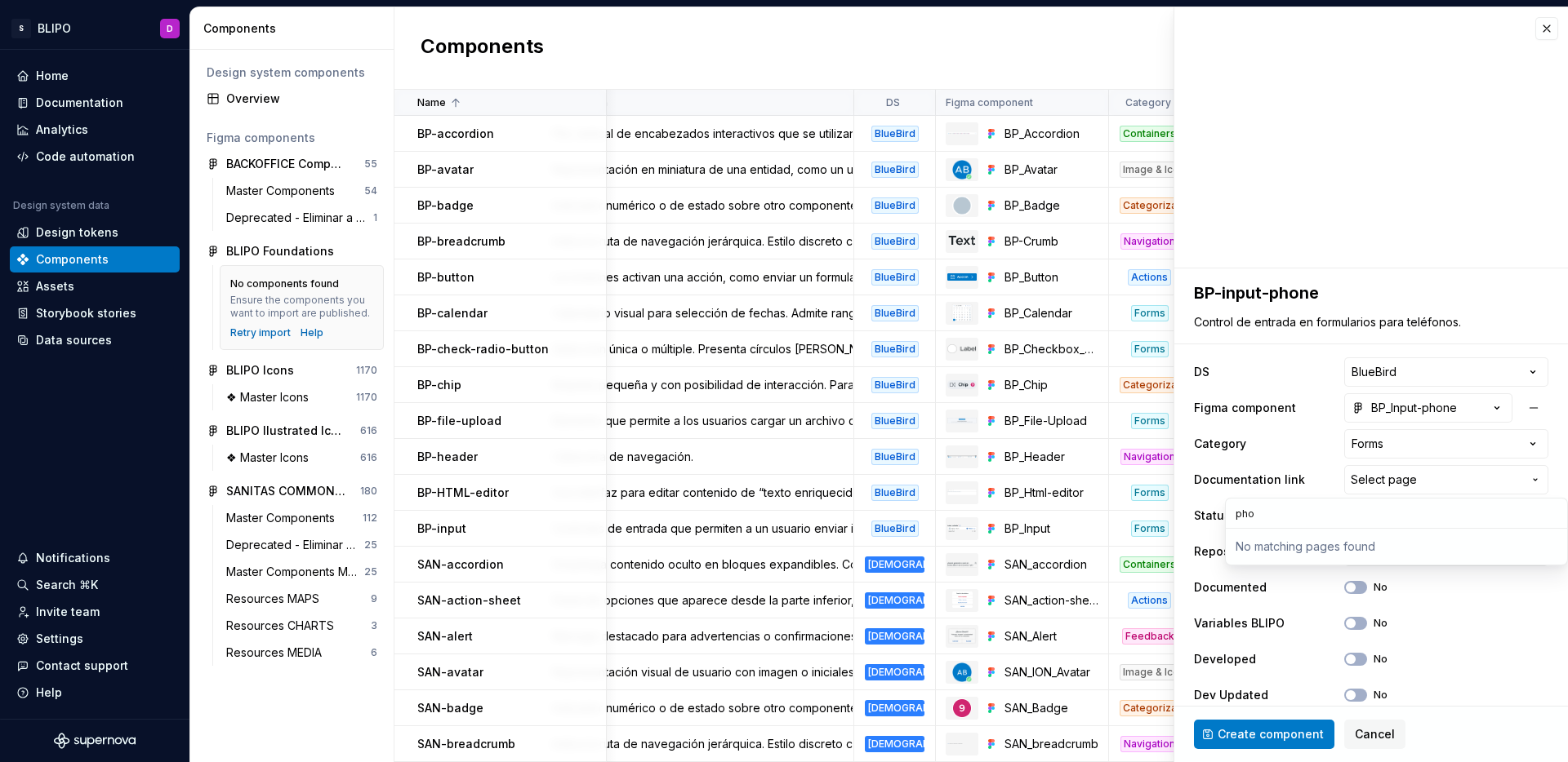
type textarea "*"
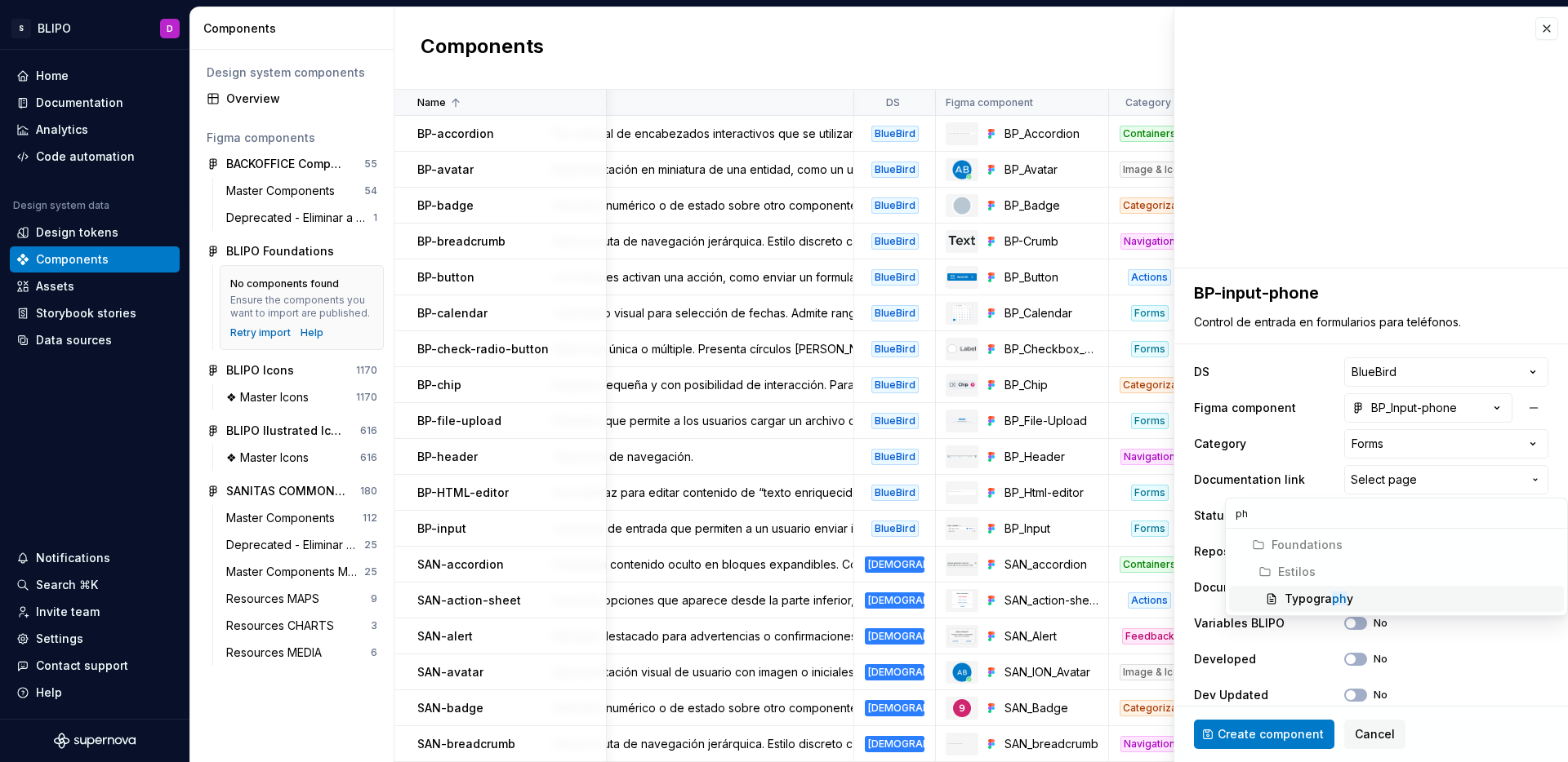
type input "p"
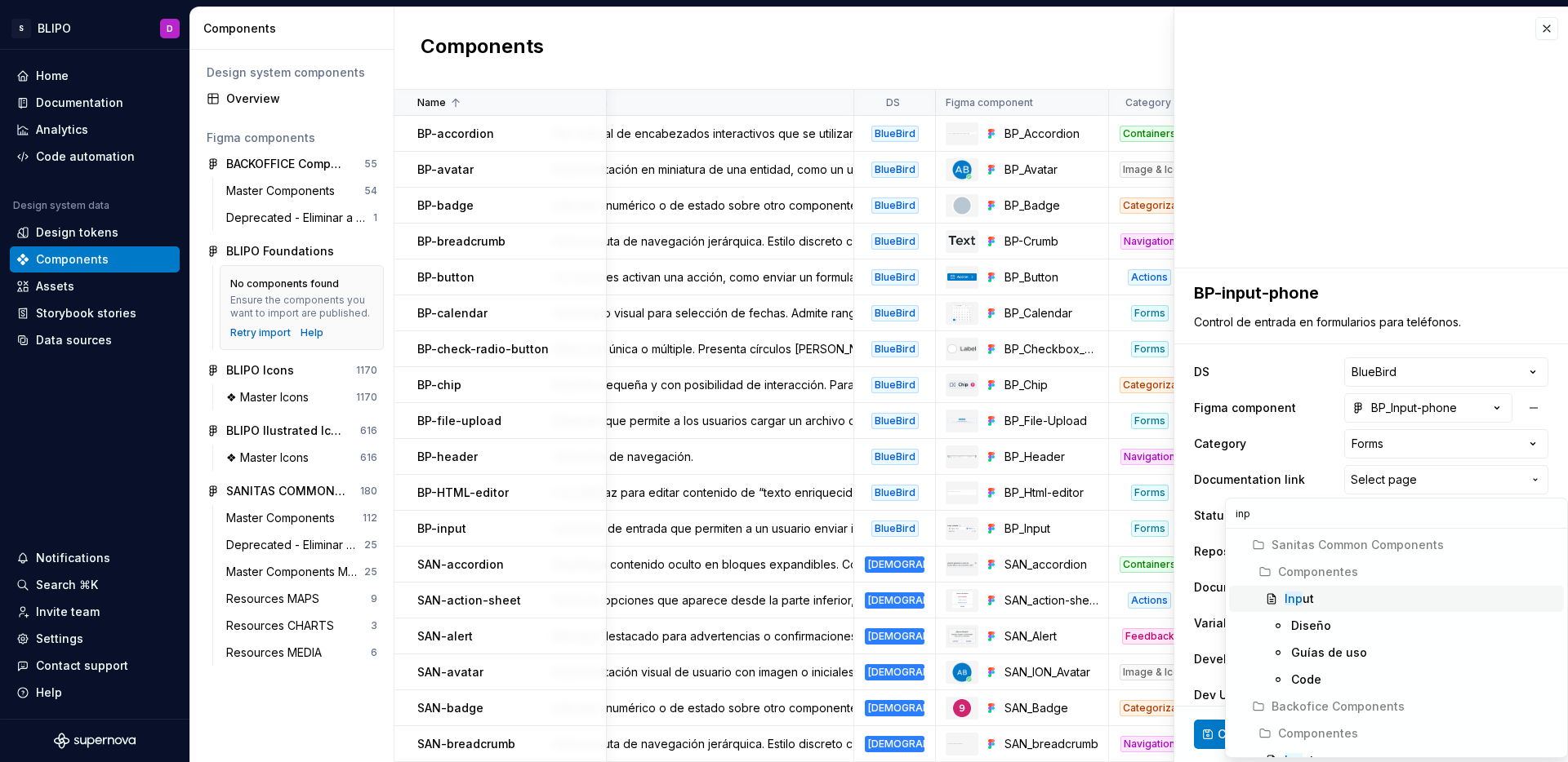
type input "inpu"
click at [1360, 671] on div "Inpu t" at bounding box center [1421, 674] width 273 height 16
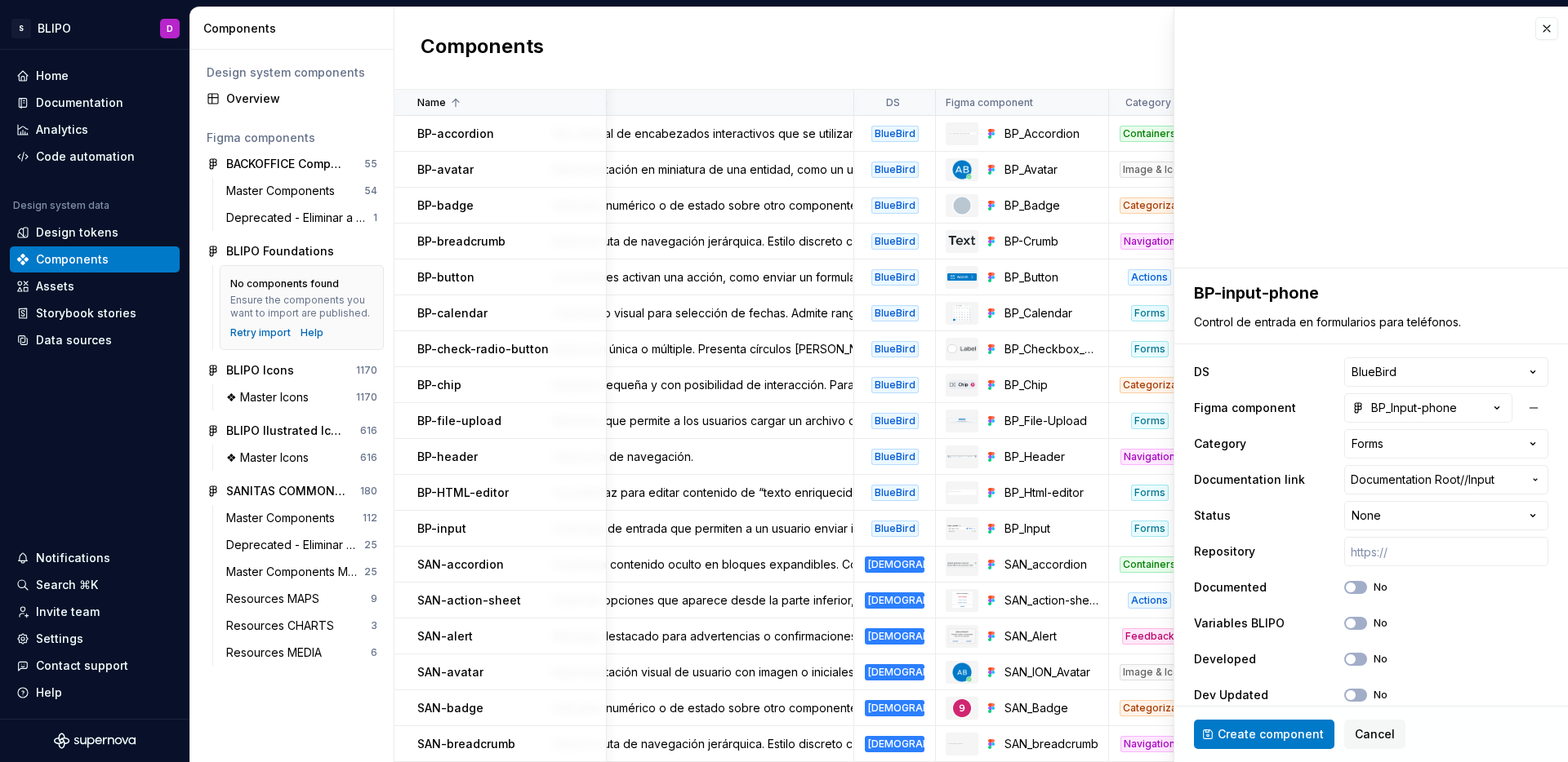
type textarea "*"
click at [1464, 509] on html "S BLIPO D Home Documentation Analytics Code automation Design system data Desig…" at bounding box center [784, 381] width 1568 height 762
select select "**********"
click at [1343, 628] on div "Variables BLIPO No" at bounding box center [1370, 620] width 354 height 29
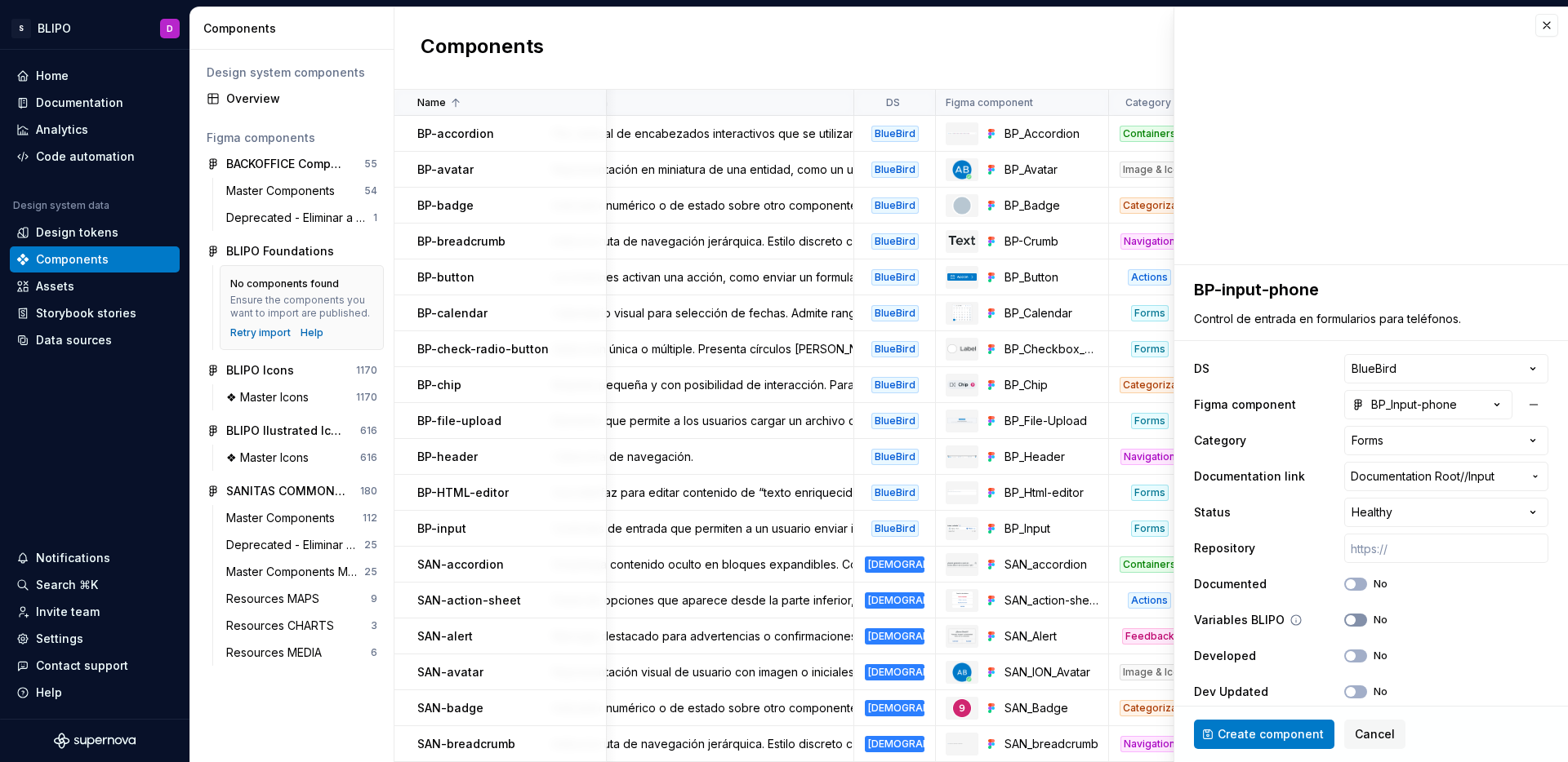
click at [1344, 623] on icon "button" at bounding box center [1350, 620] width 13 height 10
click at [1292, 738] on span "Create component" at bounding box center [1271, 735] width 106 height 16
type textarea "*"
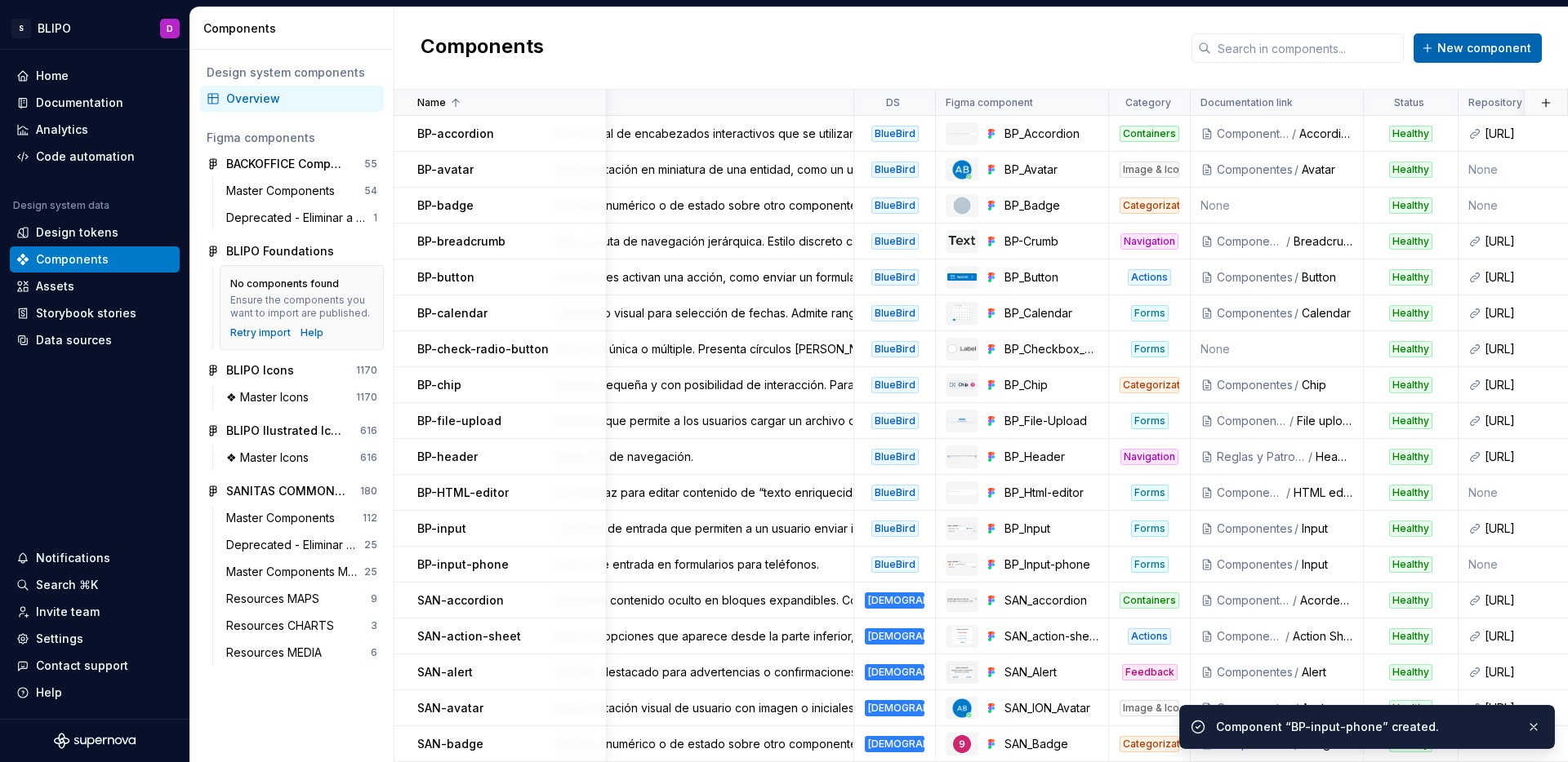
click at [1484, 57] on button "New component" at bounding box center [1477, 48] width 128 height 29
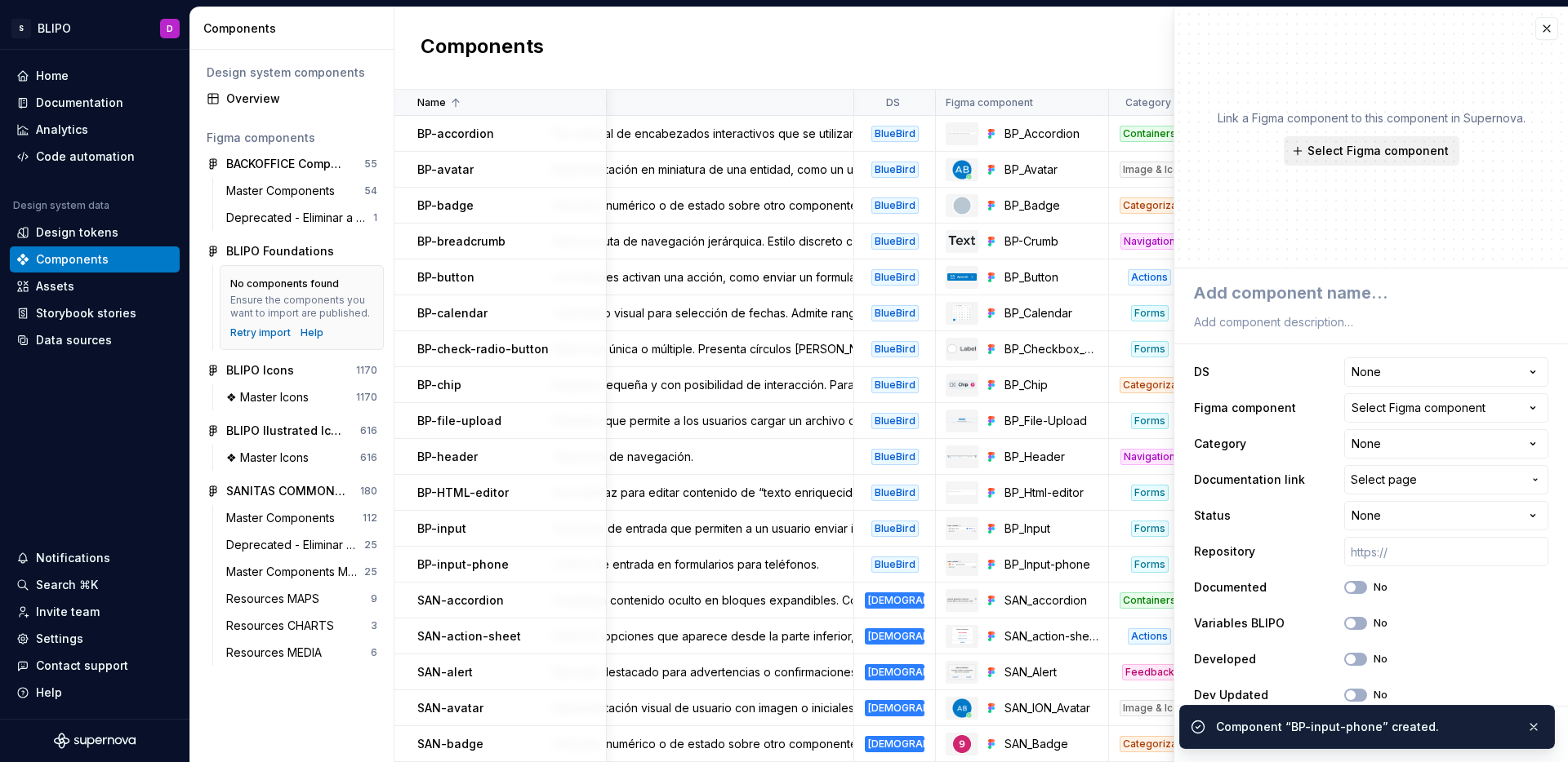
click at [1390, 157] on span "Select Figma component" at bounding box center [1378, 151] width 141 height 16
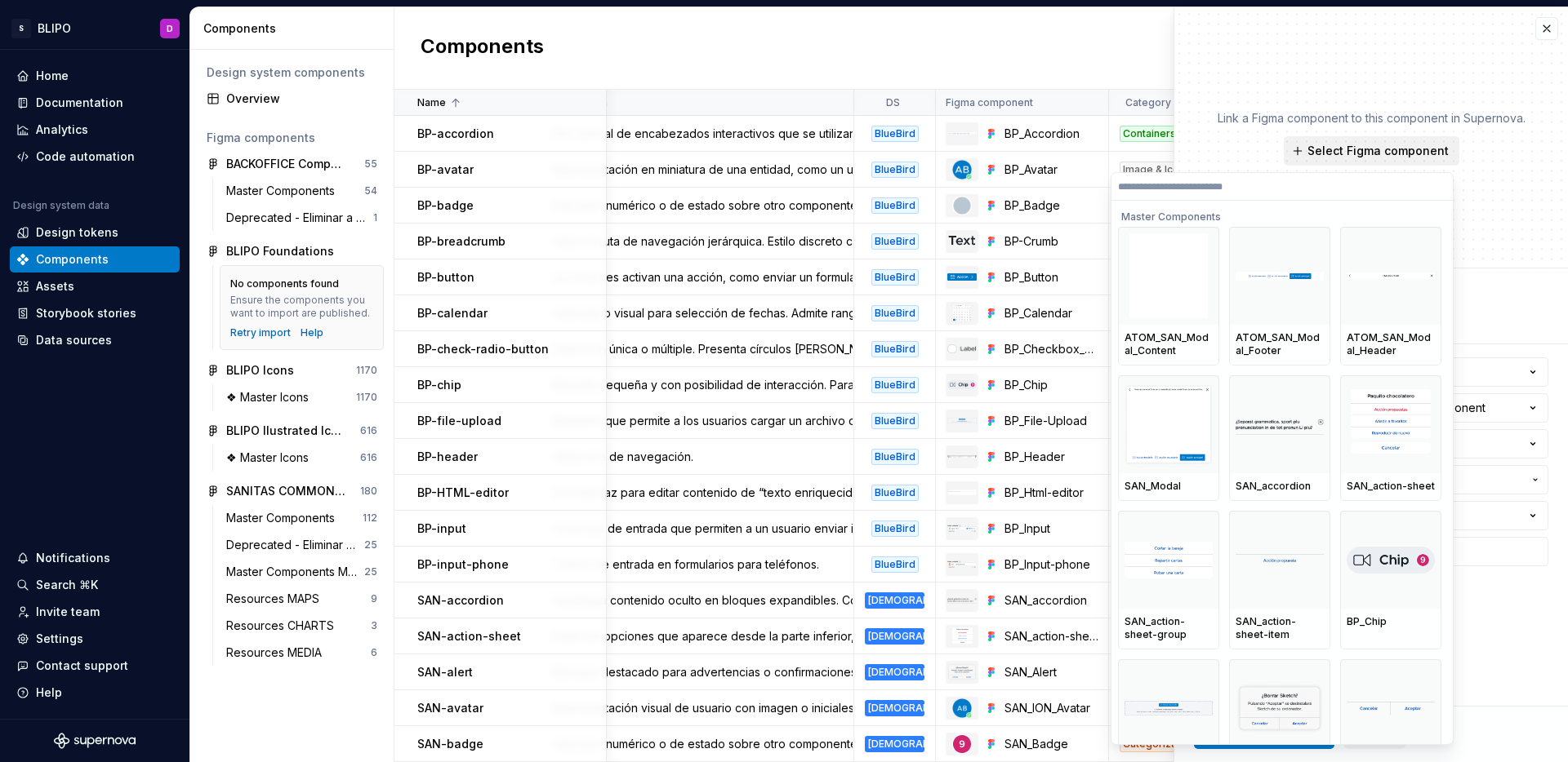
type textarea "*"
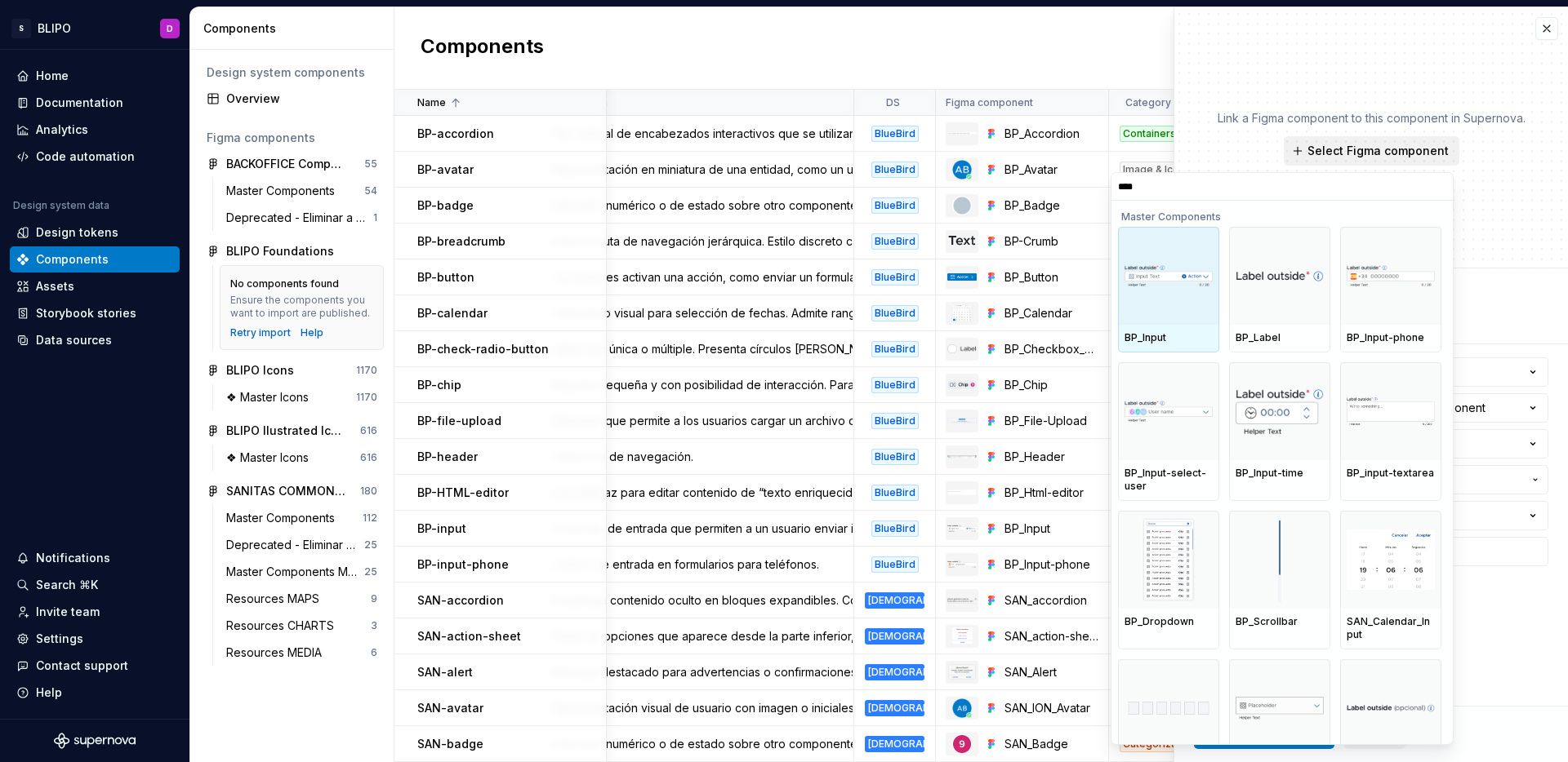
type input "*****"
click at [1165, 188] on input "*****" at bounding box center [1281, 187] width 341 height 13
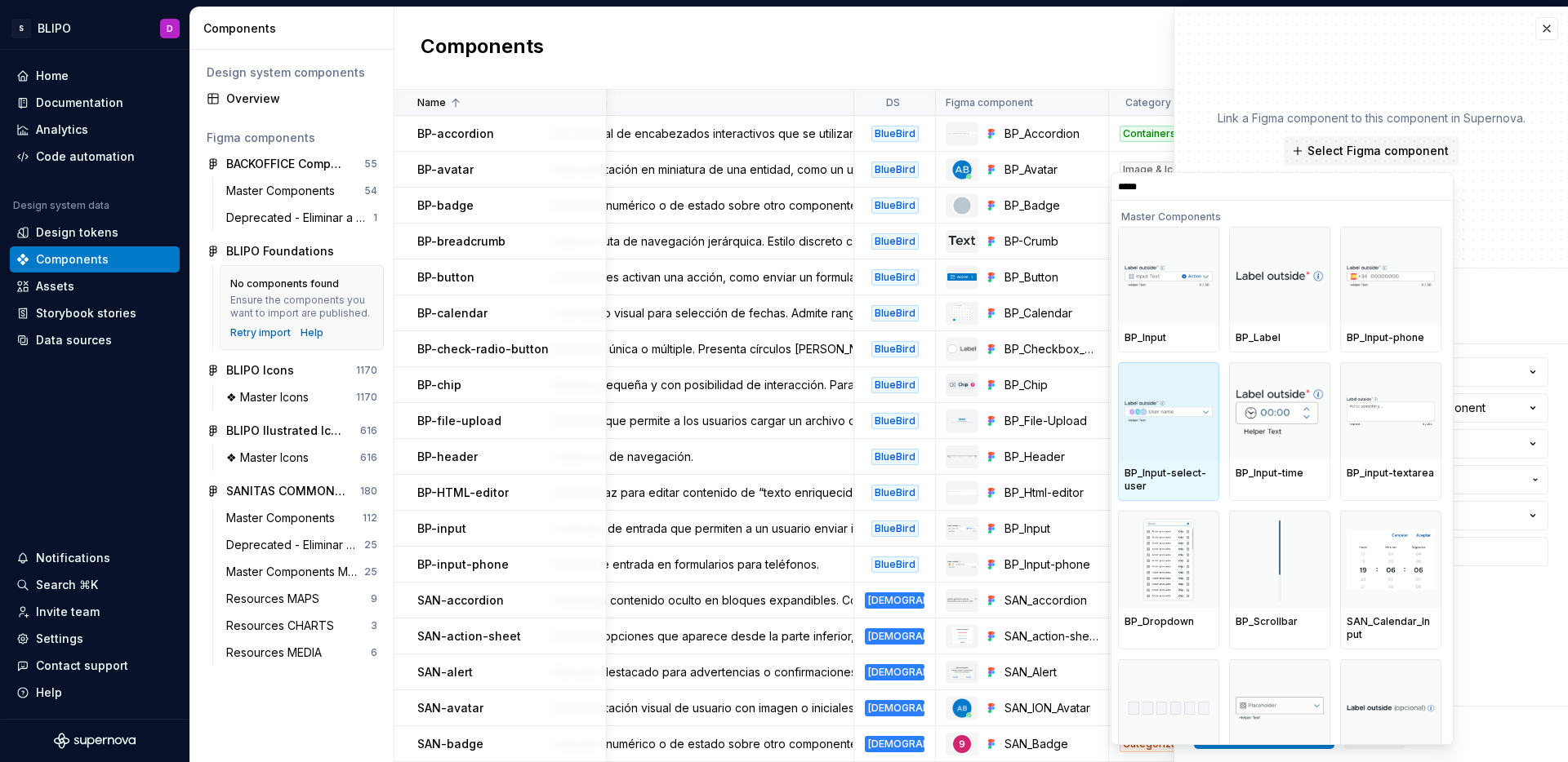
click at [1176, 466] on div "BP_Input-select-user" at bounding box center [1168, 480] width 102 height 41
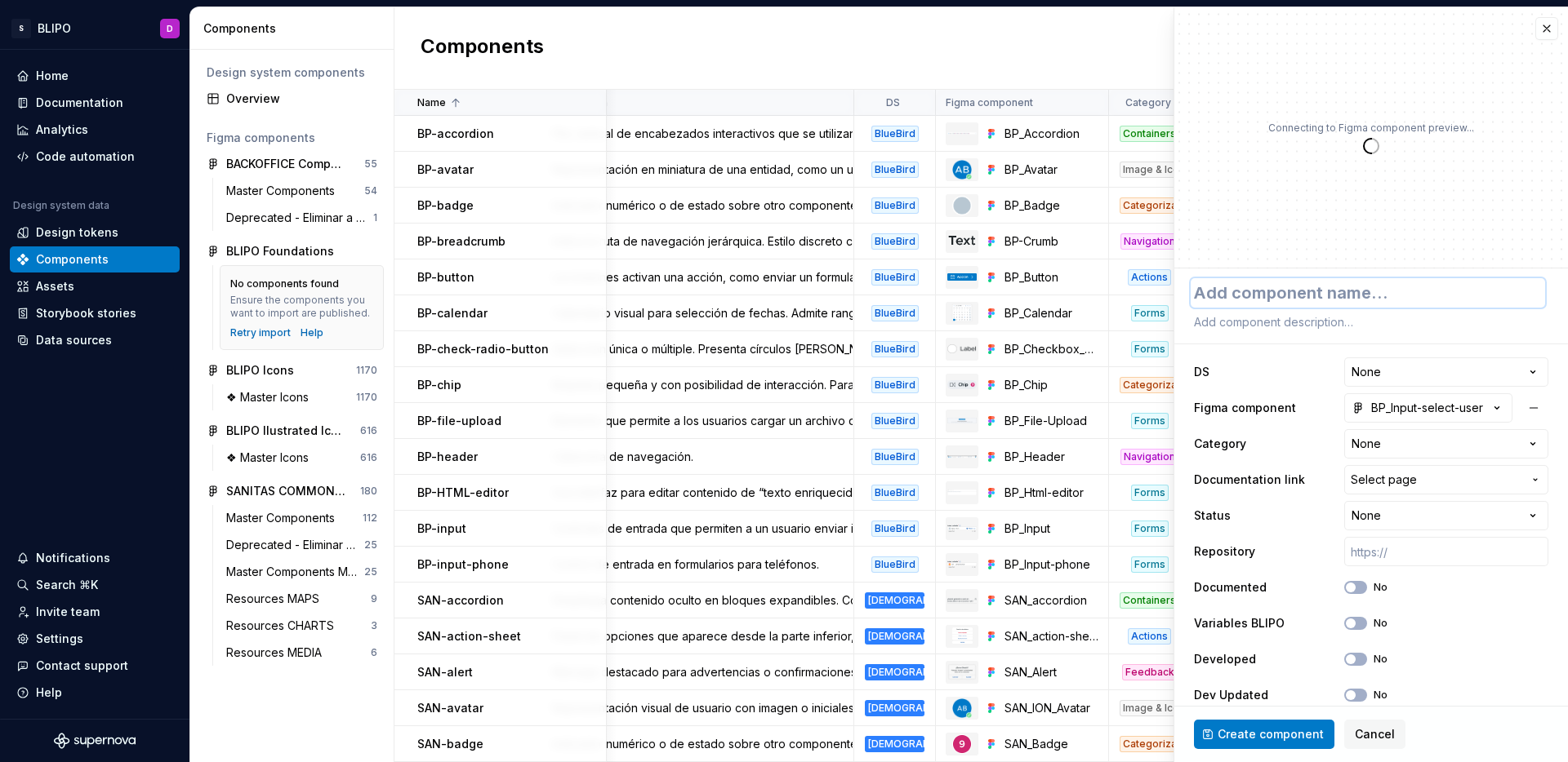
click at [1371, 293] on textarea at bounding box center [1368, 293] width 354 height 29
type textarea "*"
type textarea "BP"
type textarea "*"
type textarea "BP-"
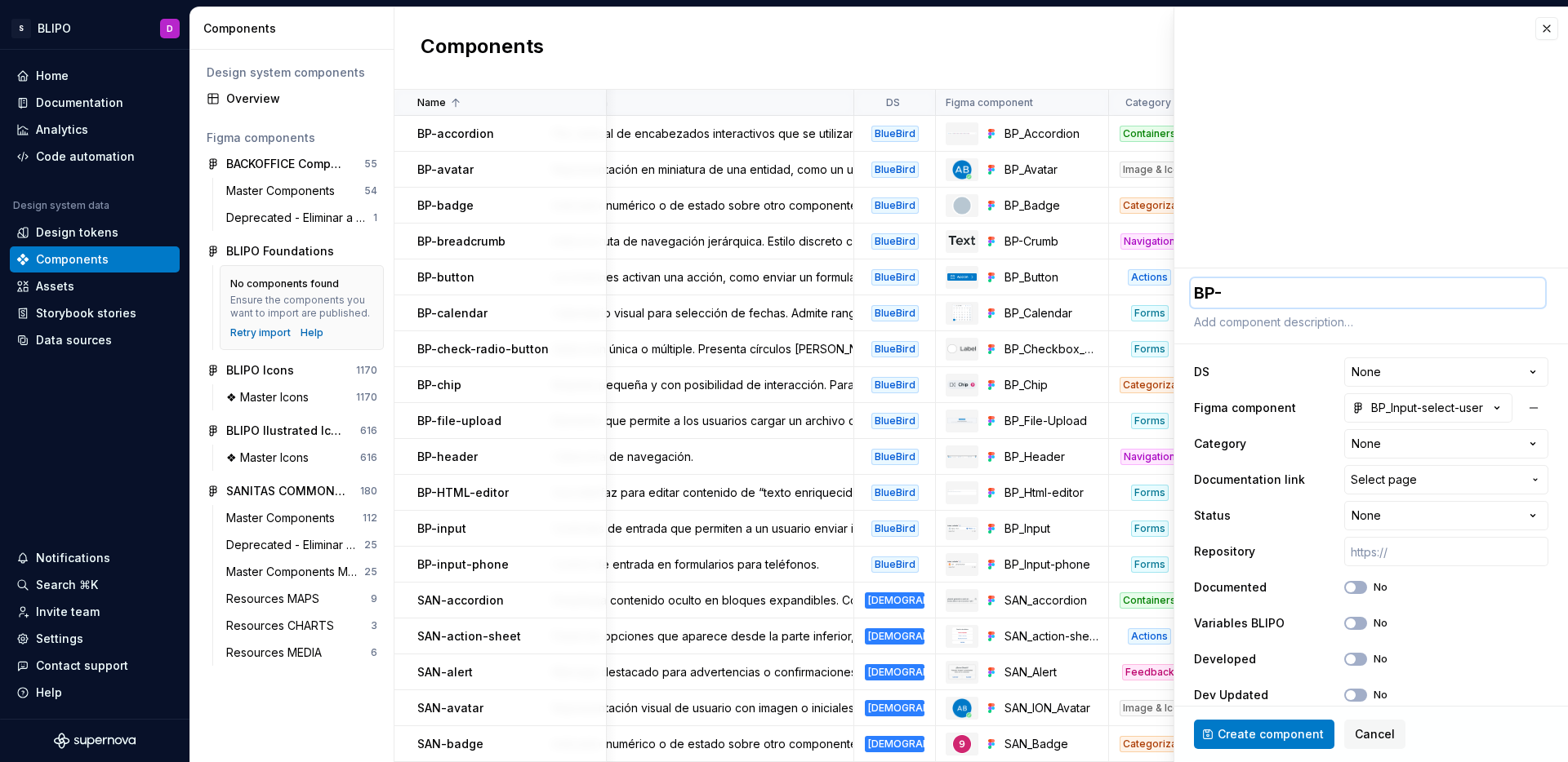
type textarea "*"
type textarea "BP-i"
type textarea "*"
type textarea "BP-in"
type textarea "*"
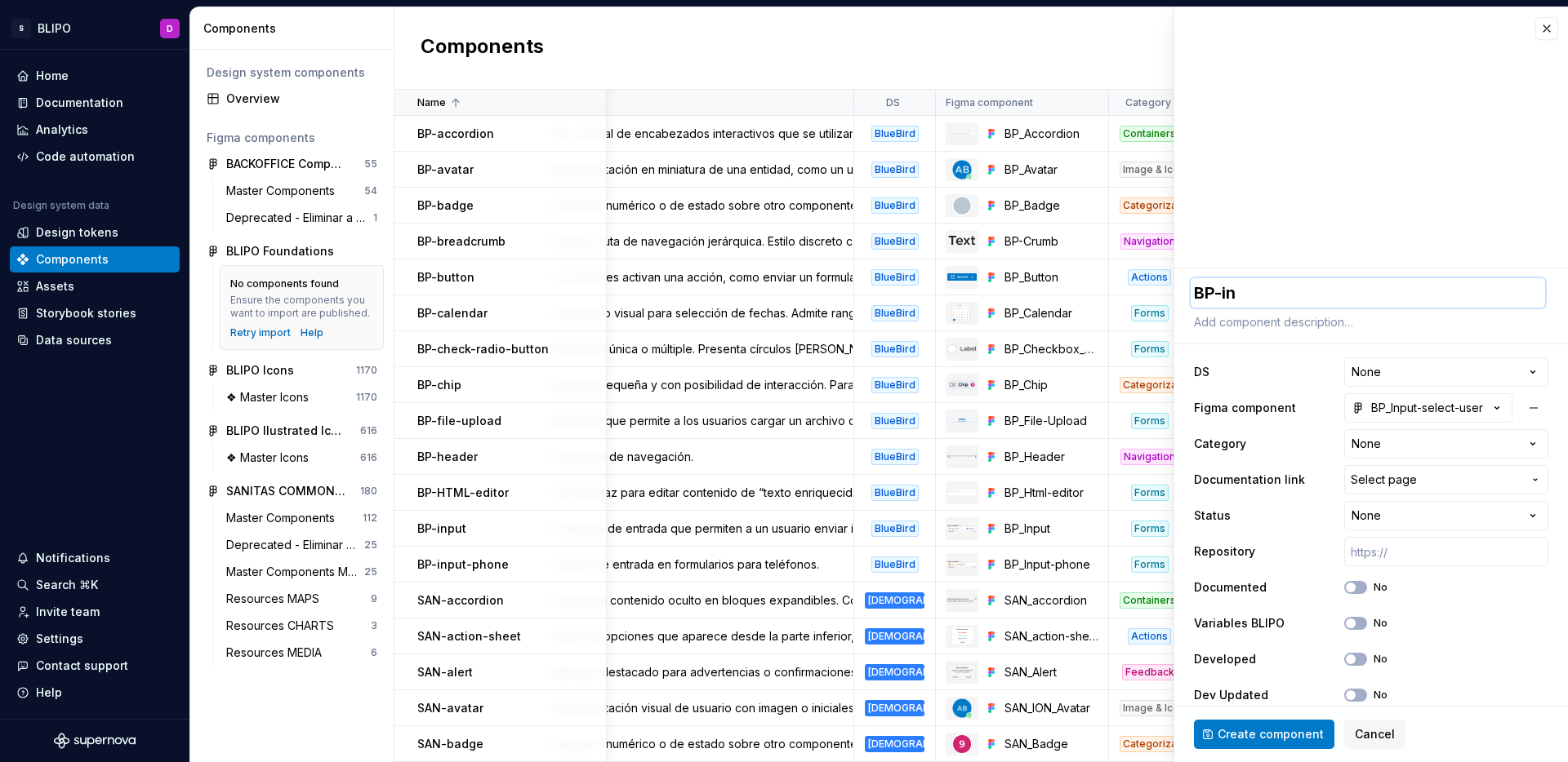
type textarea "BP-inp"
type textarea "*"
type textarea "BP-inpu"
type textarea "*"
type textarea "BP-input"
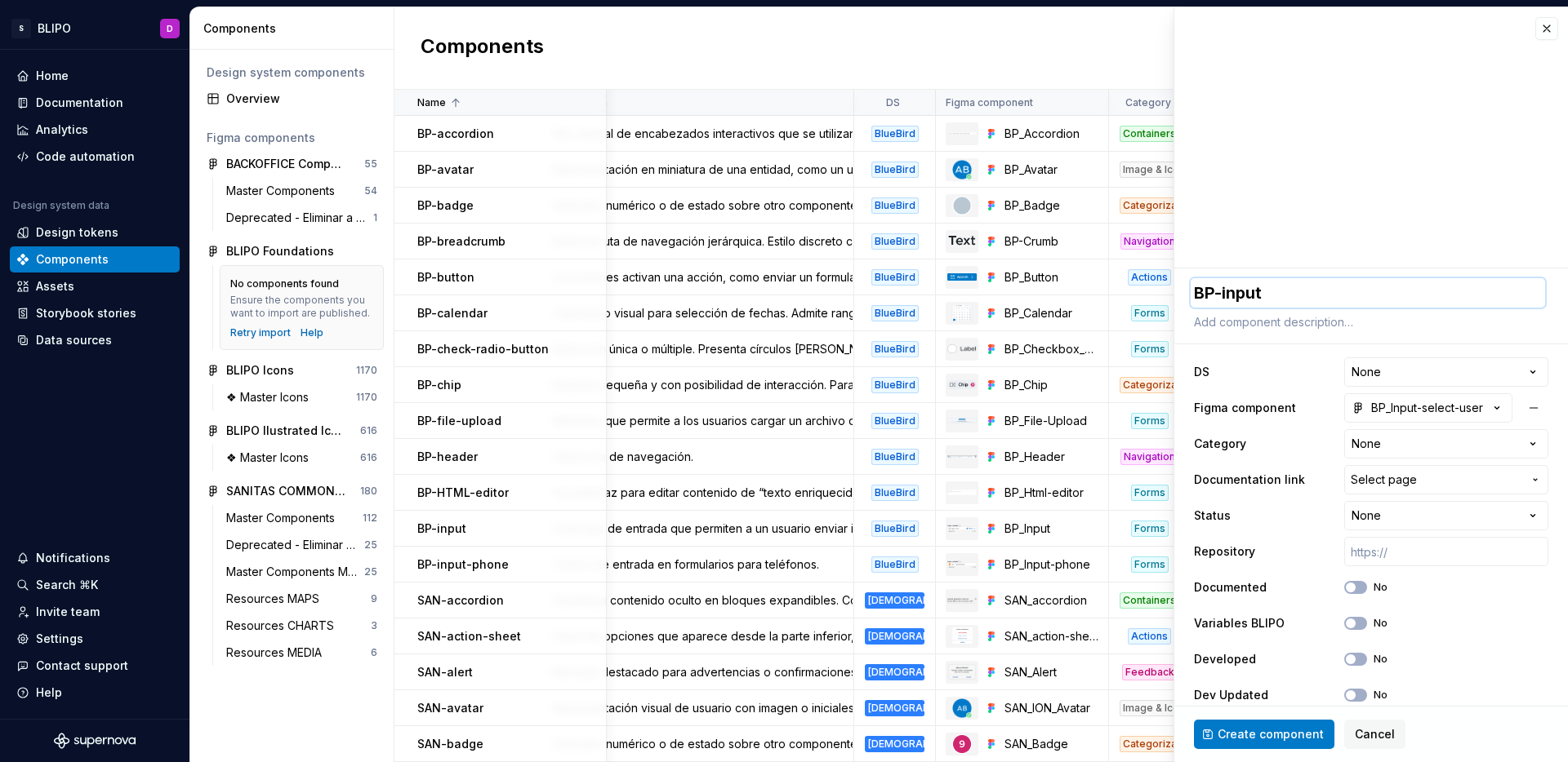
type textarea "*"
type textarea "BP-input-"
type textarea "*"
type textarea "BP-input-s"
type textarea "*"
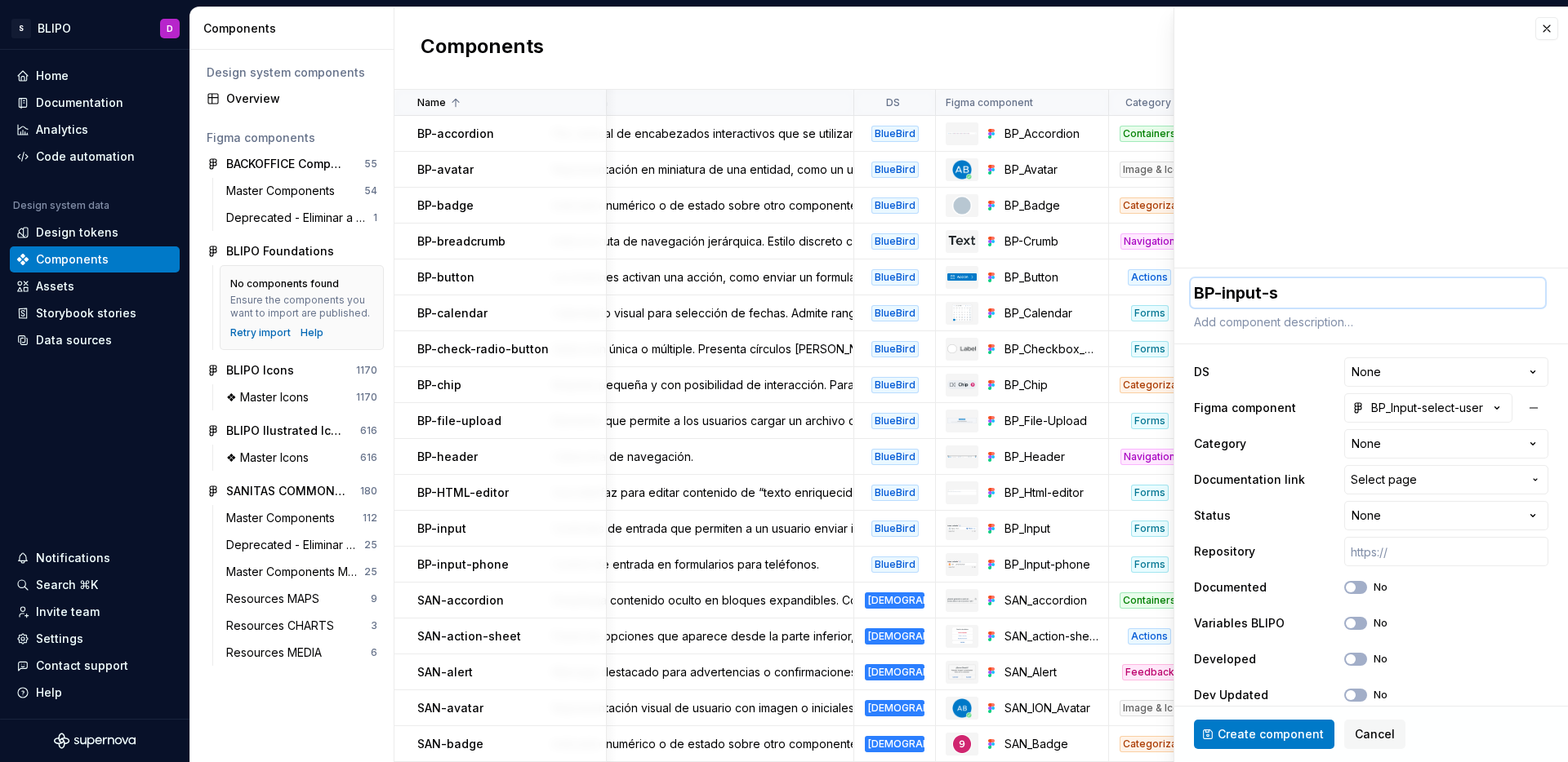
type textarea "BP-input-se"
type textarea "*"
type textarea "BP-input-sele"
click at [1296, 324] on textarea at bounding box center [1368, 322] width 354 height 23
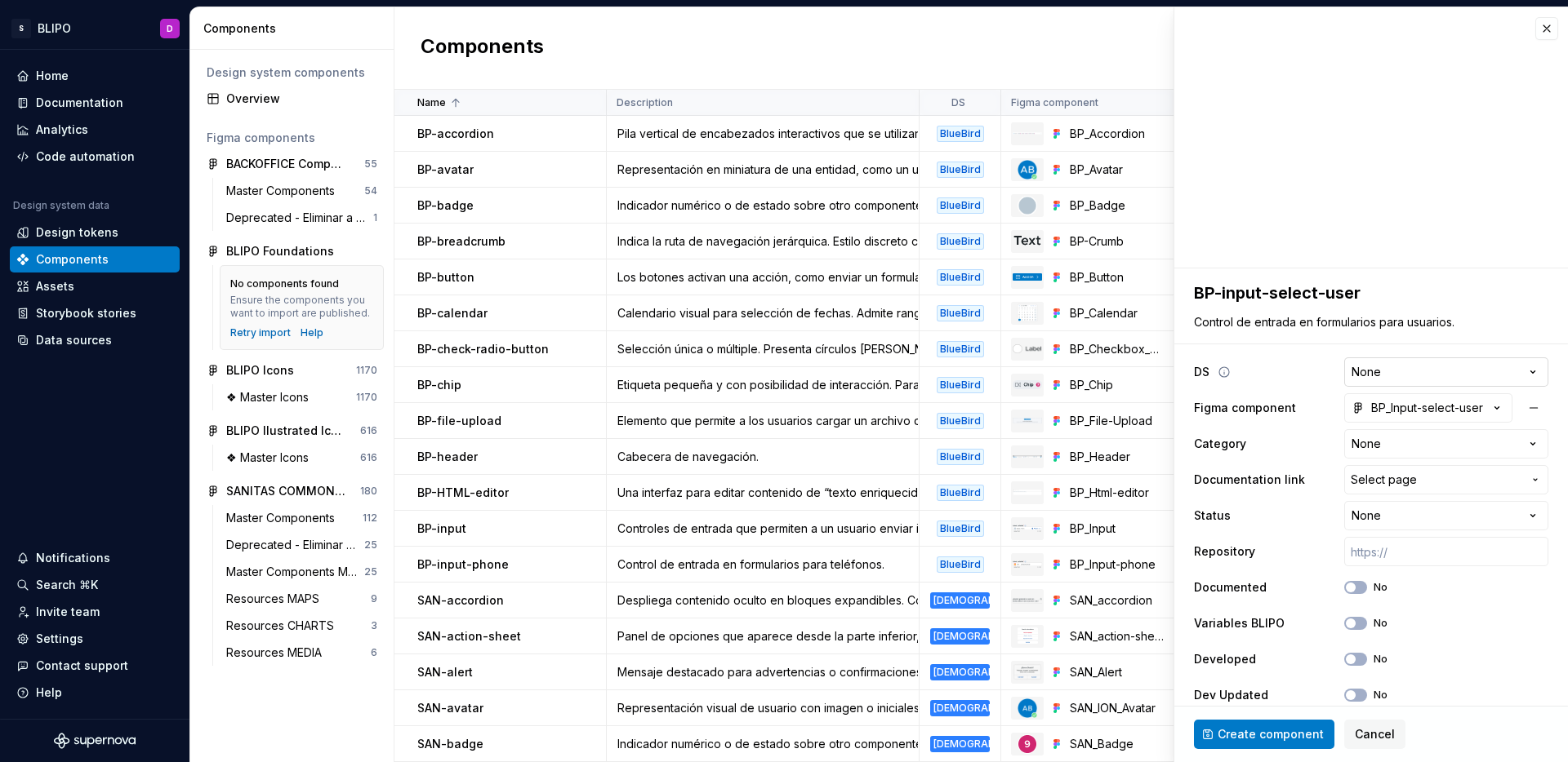
click at [1364, 370] on html "S BLIPO D Home Documentation Analytics Code automation Design system data Desig…" at bounding box center [784, 381] width 1568 height 762
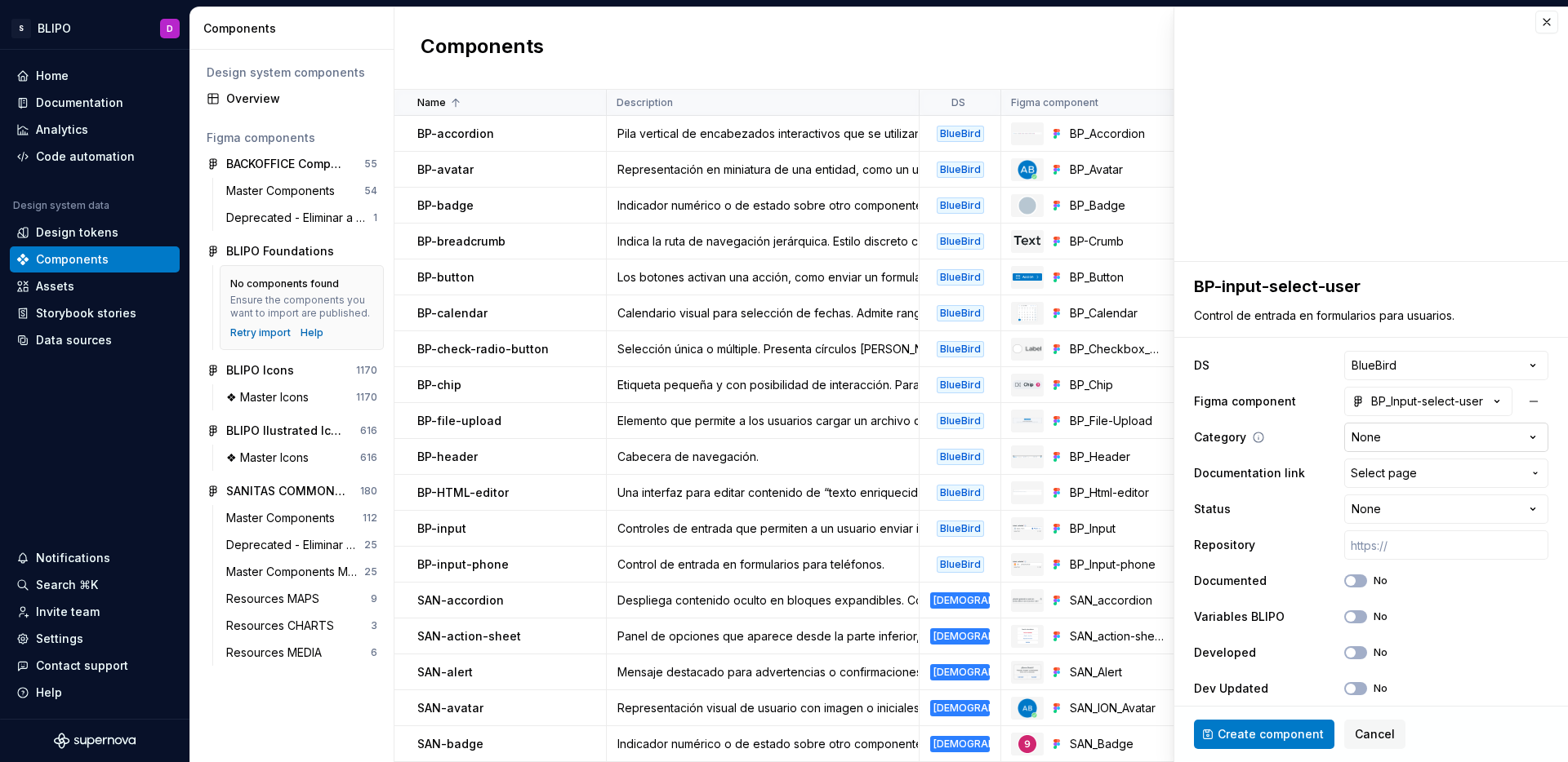
click at [1447, 435] on html "S BLIPO D Home Documentation Analytics Code automation Design system data Desig…" at bounding box center [784, 381] width 1568 height 762
click at [1434, 468] on span "Select page" at bounding box center [1436, 473] width 171 height 16
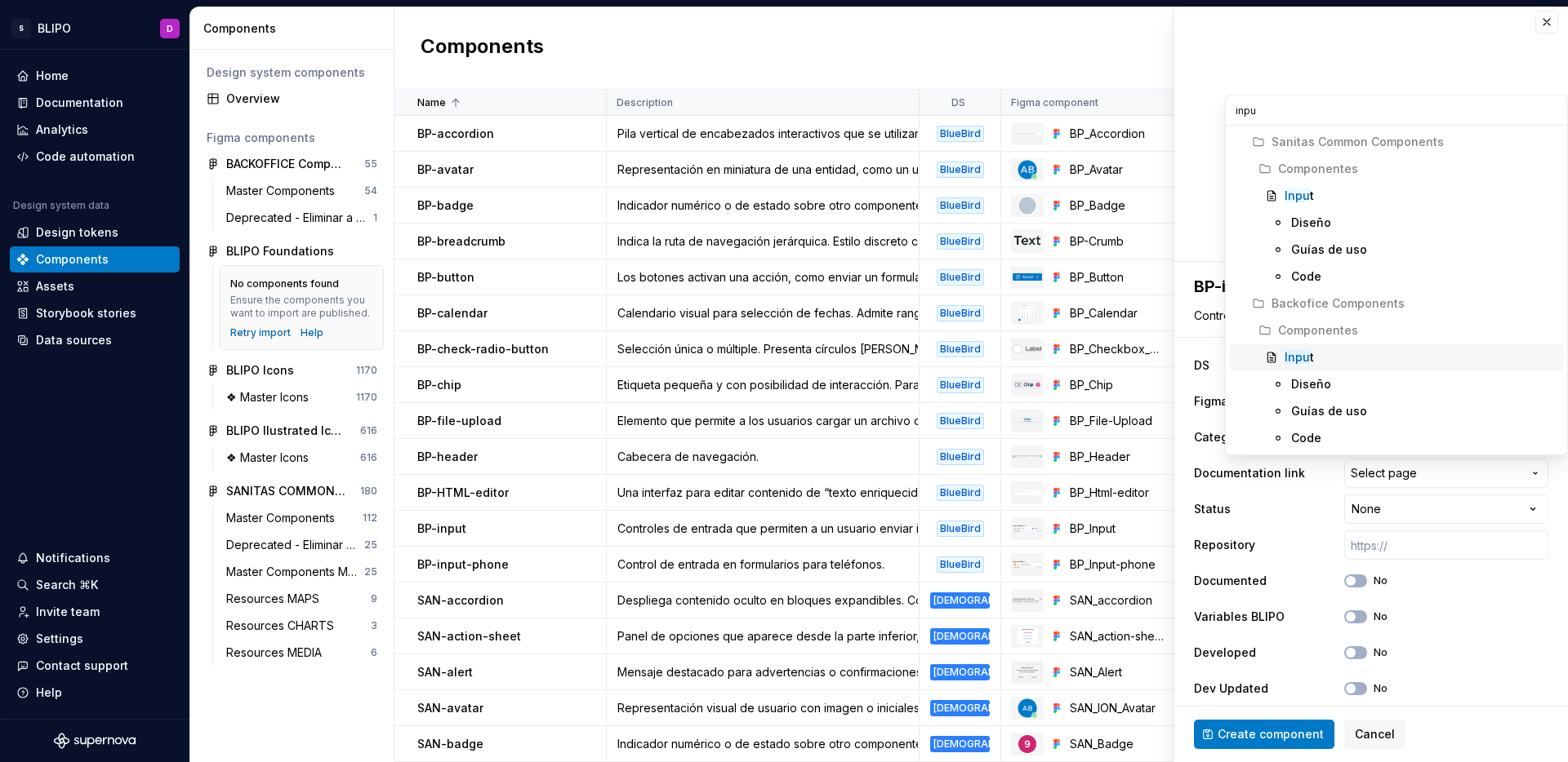
click at [1302, 360] on mark "Inpu" at bounding box center [1297, 357] width 26 height 14
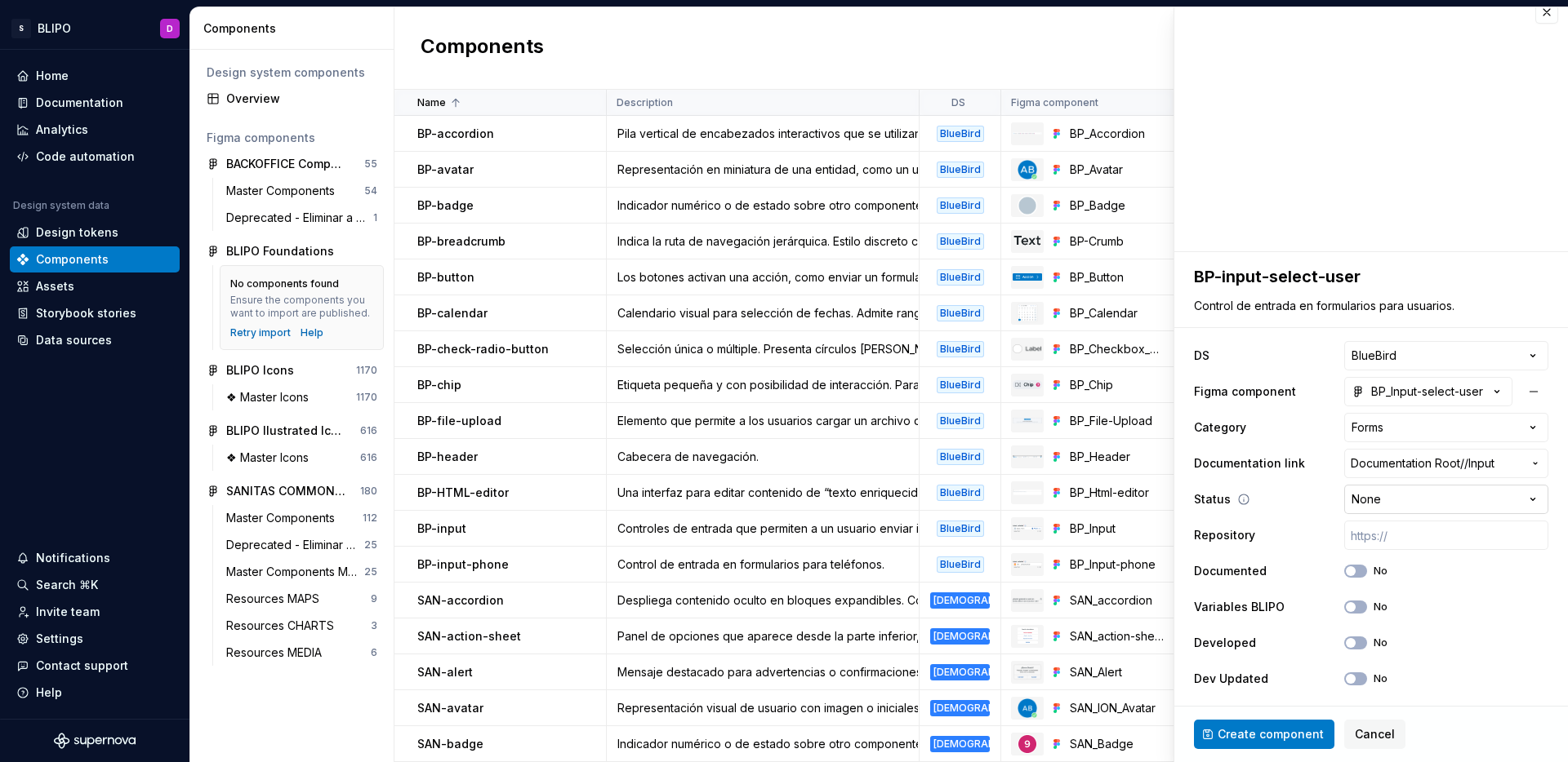
scroll to position [17, 0]
click at [1433, 495] on html "S BLIPO D Home Documentation Analytics Code automation Design system data Desig…" at bounding box center [784, 381] width 1568 height 762
click at [1347, 605] on button "No" at bounding box center [1355, 606] width 23 height 13
click at [1288, 735] on span "Create component" at bounding box center [1271, 735] width 106 height 16
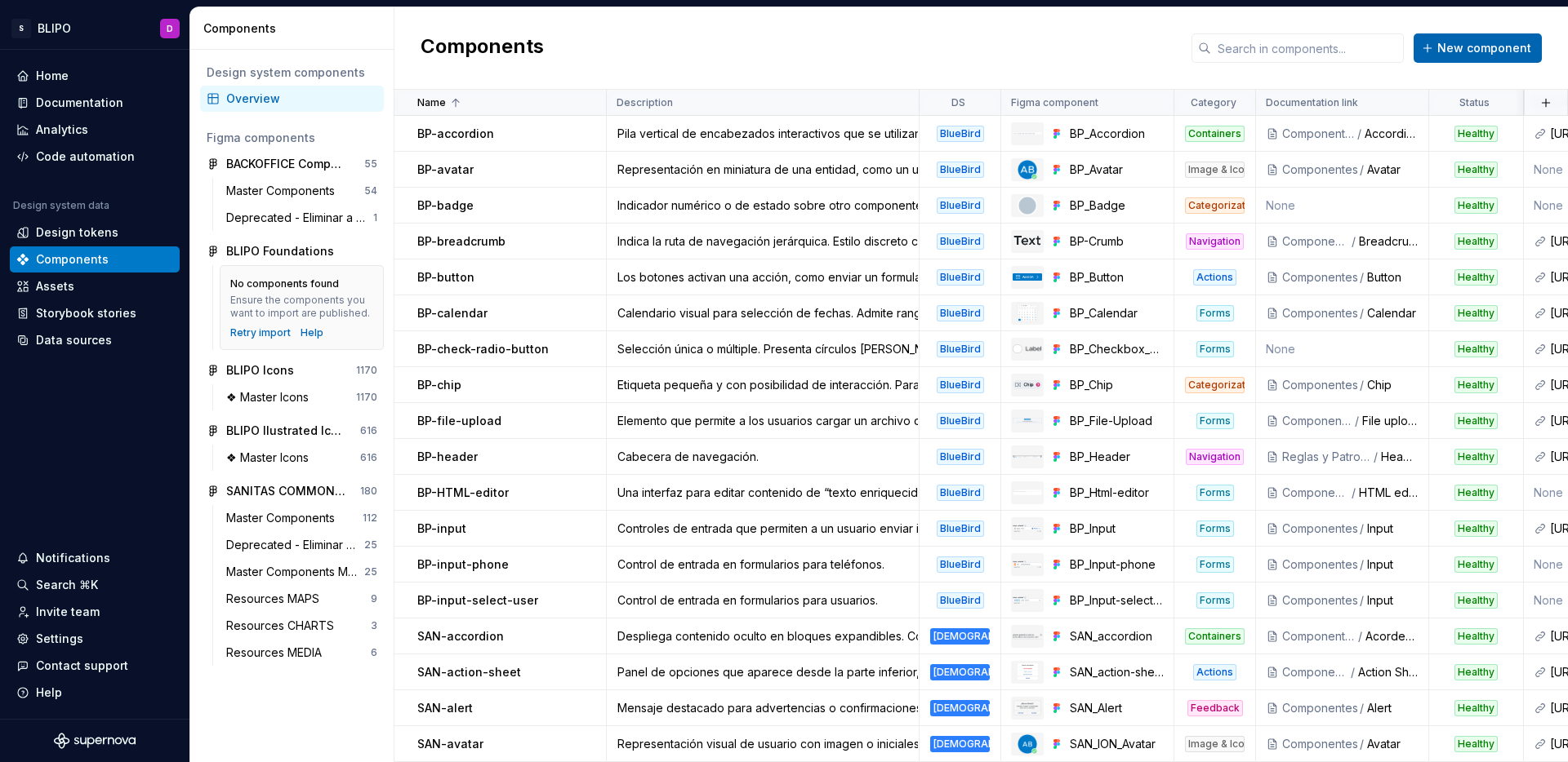
click at [1481, 46] on span "New component" at bounding box center [1484, 48] width 94 height 16
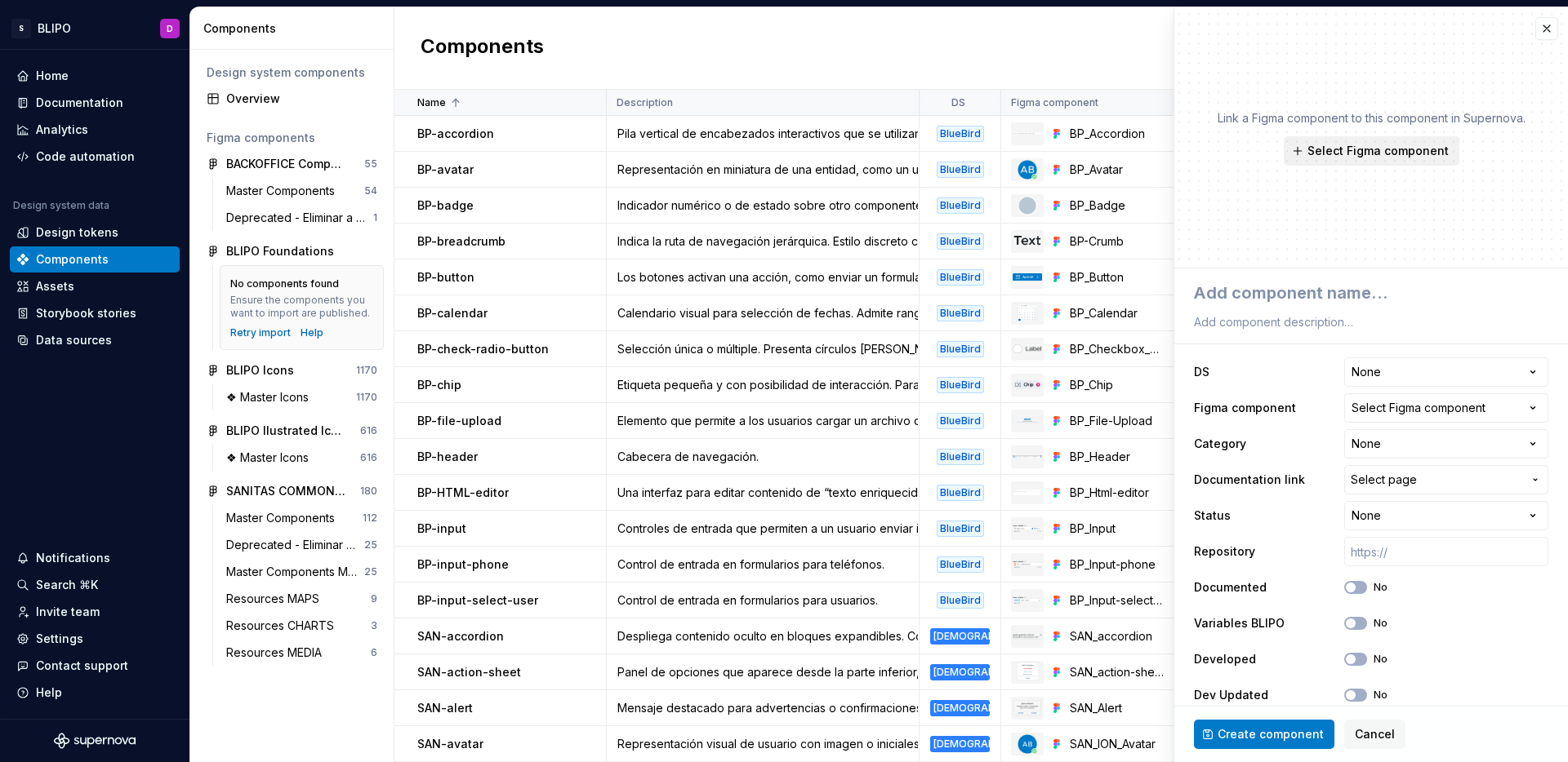
click at [1358, 149] on span "Select Figma component" at bounding box center [1378, 151] width 141 height 16
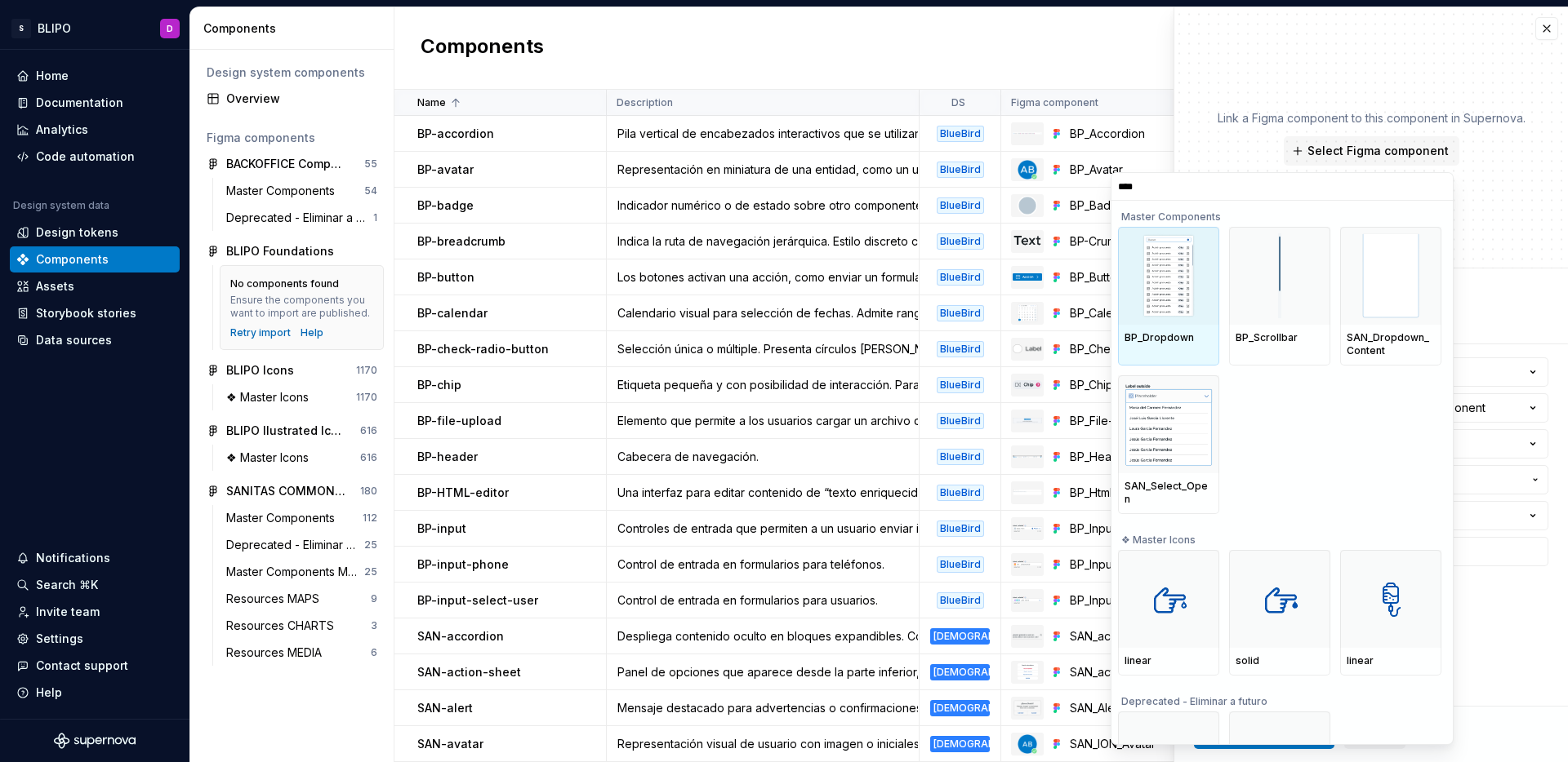
click at [1166, 301] on img at bounding box center [1169, 275] width 55 height 85
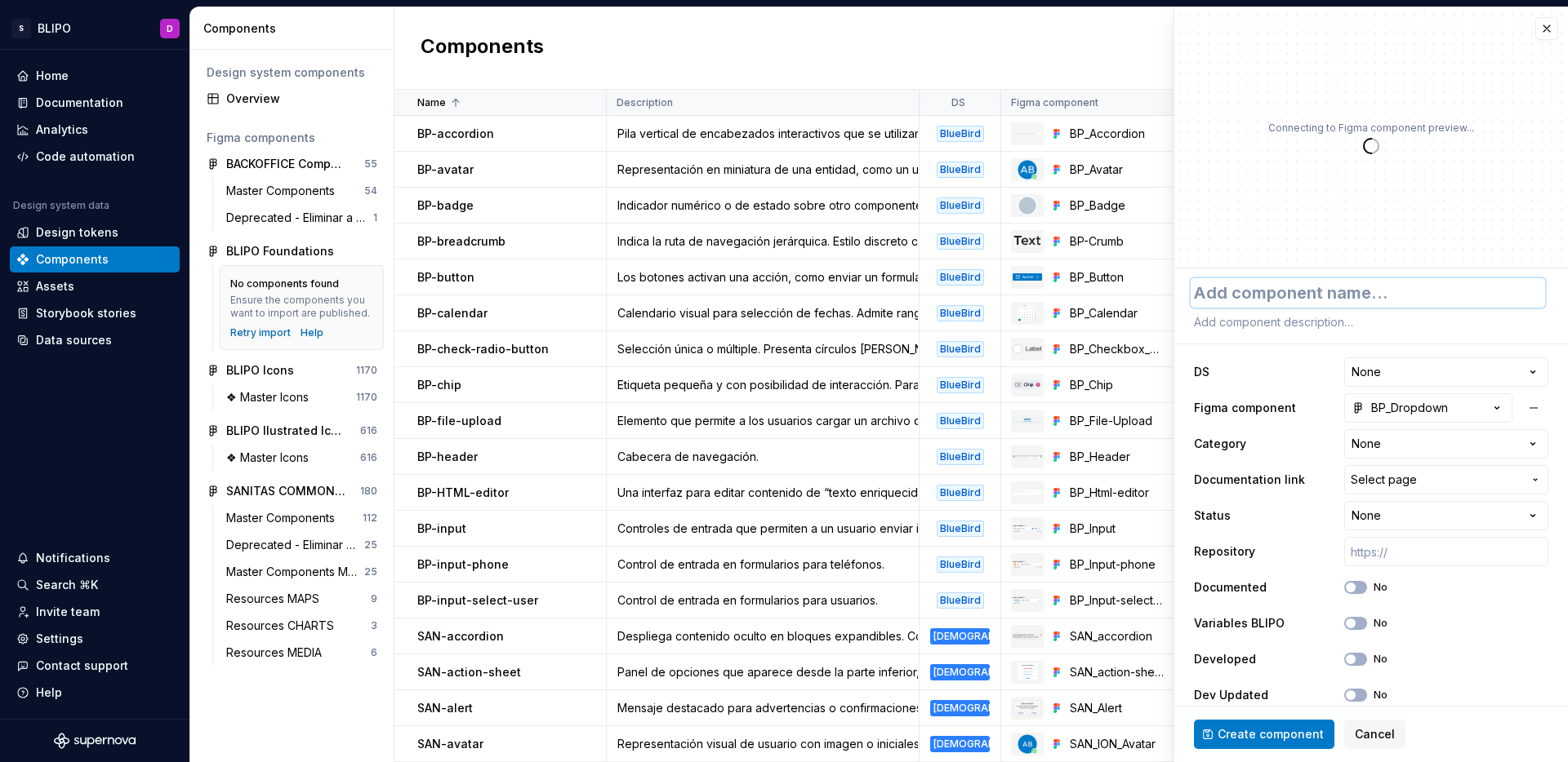
click at [1305, 298] on textarea at bounding box center [1368, 293] width 354 height 29
click at [1279, 322] on textarea at bounding box center [1368, 322] width 354 height 23
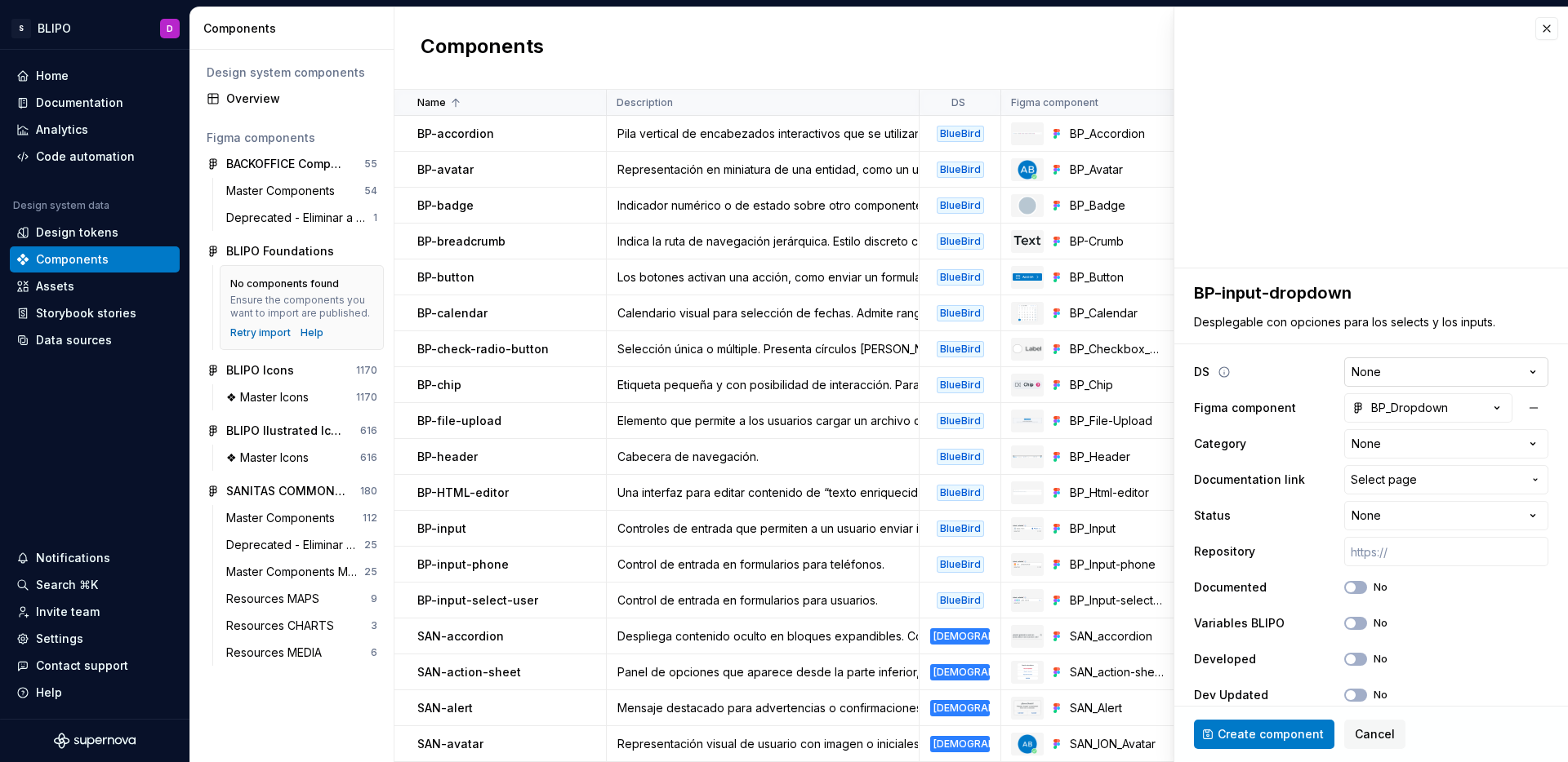
click at [1419, 363] on html "S BLIPO D Home Documentation Analytics Code automation Design system data Desig…" at bounding box center [784, 381] width 1568 height 762
click at [1411, 435] on html "S BLIPO D Home Documentation Analytics Code automation Design system data Desig…" at bounding box center [784, 381] width 1568 height 762
click at [1447, 325] on textarea "Desplegable con opciones para los selects y los inputs." at bounding box center [1368, 322] width 354 height 23
click at [1380, 317] on textarea "Desplegable con opciones para los selects y los inputs." at bounding box center [1368, 322] width 354 height 23
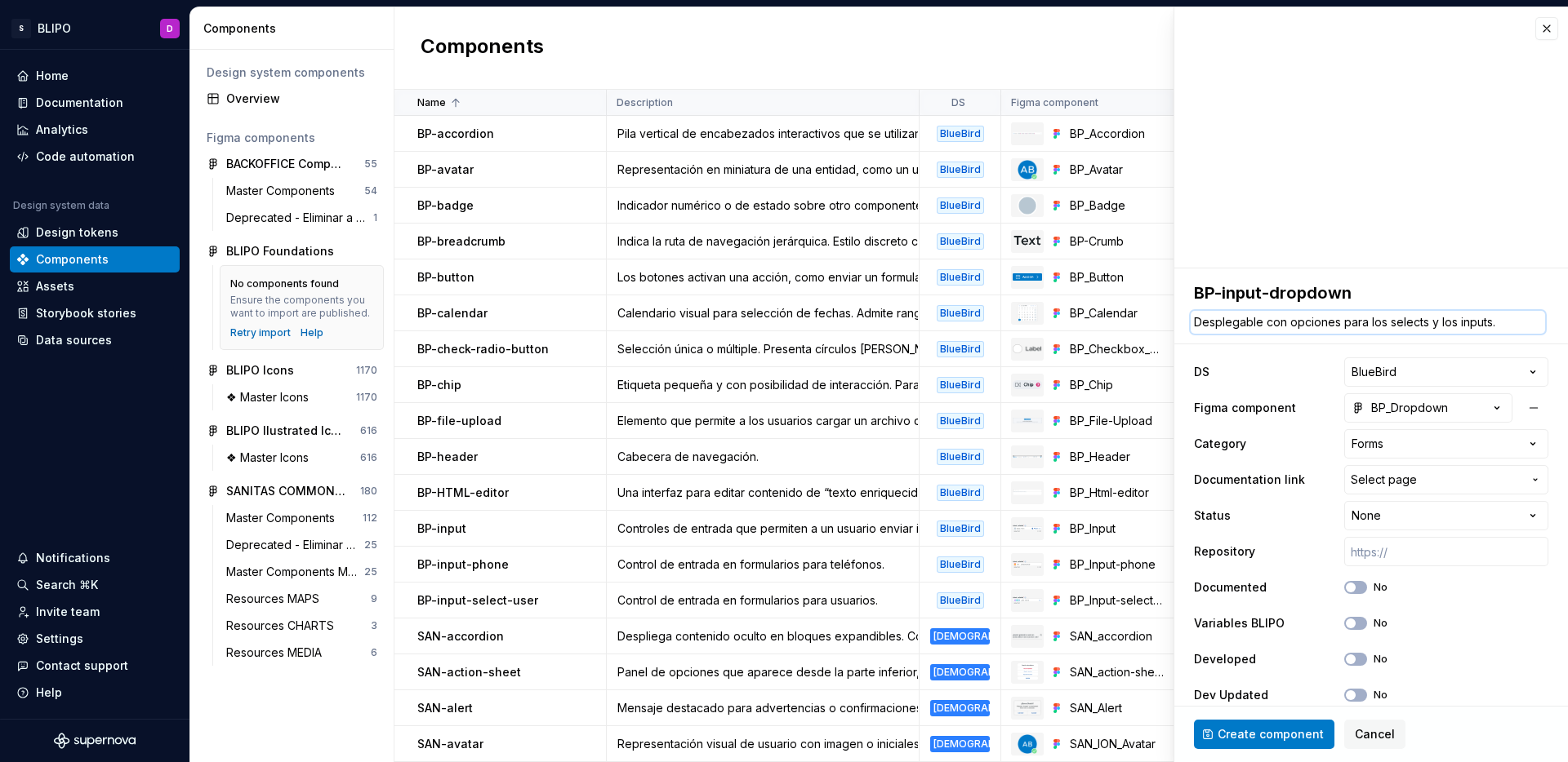
click at [1380, 317] on textarea "Desplegable con opciones para los selects y los inputs." at bounding box center [1368, 322] width 354 height 23
click at [1378, 323] on textarea "Desplegable con opciones para los selects y los inputs." at bounding box center [1368, 322] width 354 height 23
click at [1423, 326] on textarea "Desplegable con opciones para selects y los inputs." at bounding box center [1368, 322] width 354 height 23
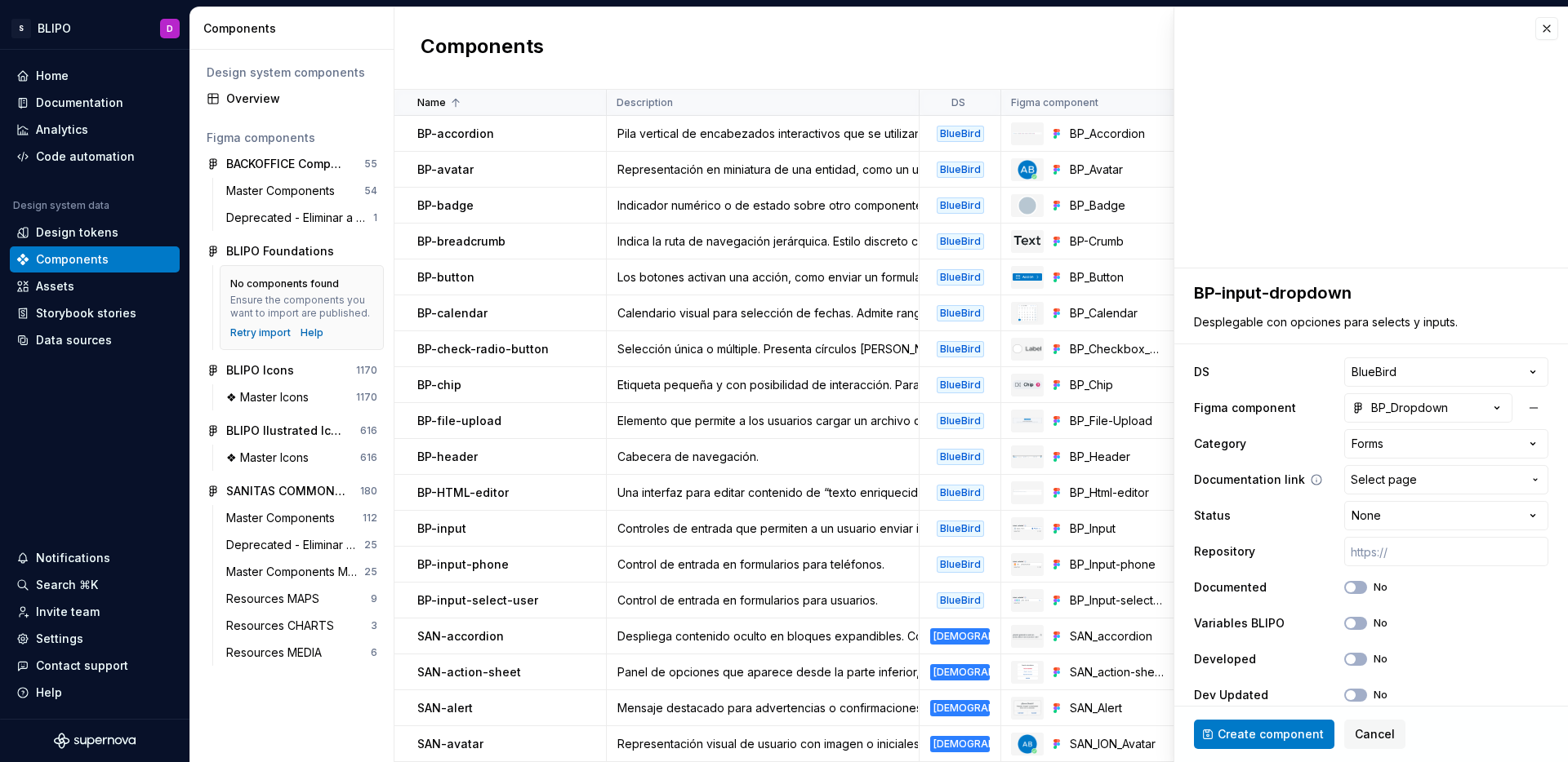
click at [1402, 480] on span "Select page" at bounding box center [1384, 480] width 66 height 16
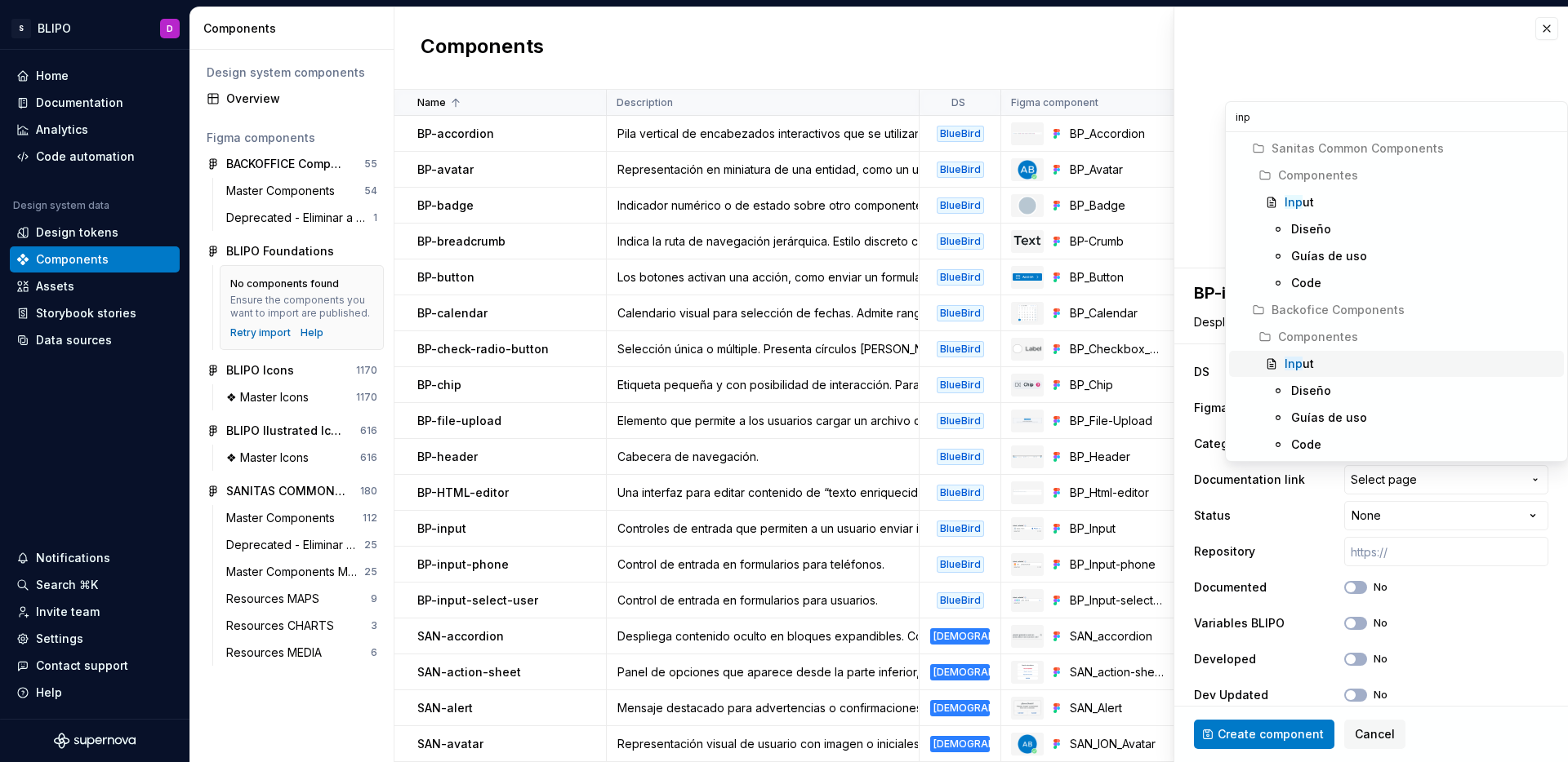
click at [1363, 365] on div "Inp ut" at bounding box center [1421, 364] width 273 height 16
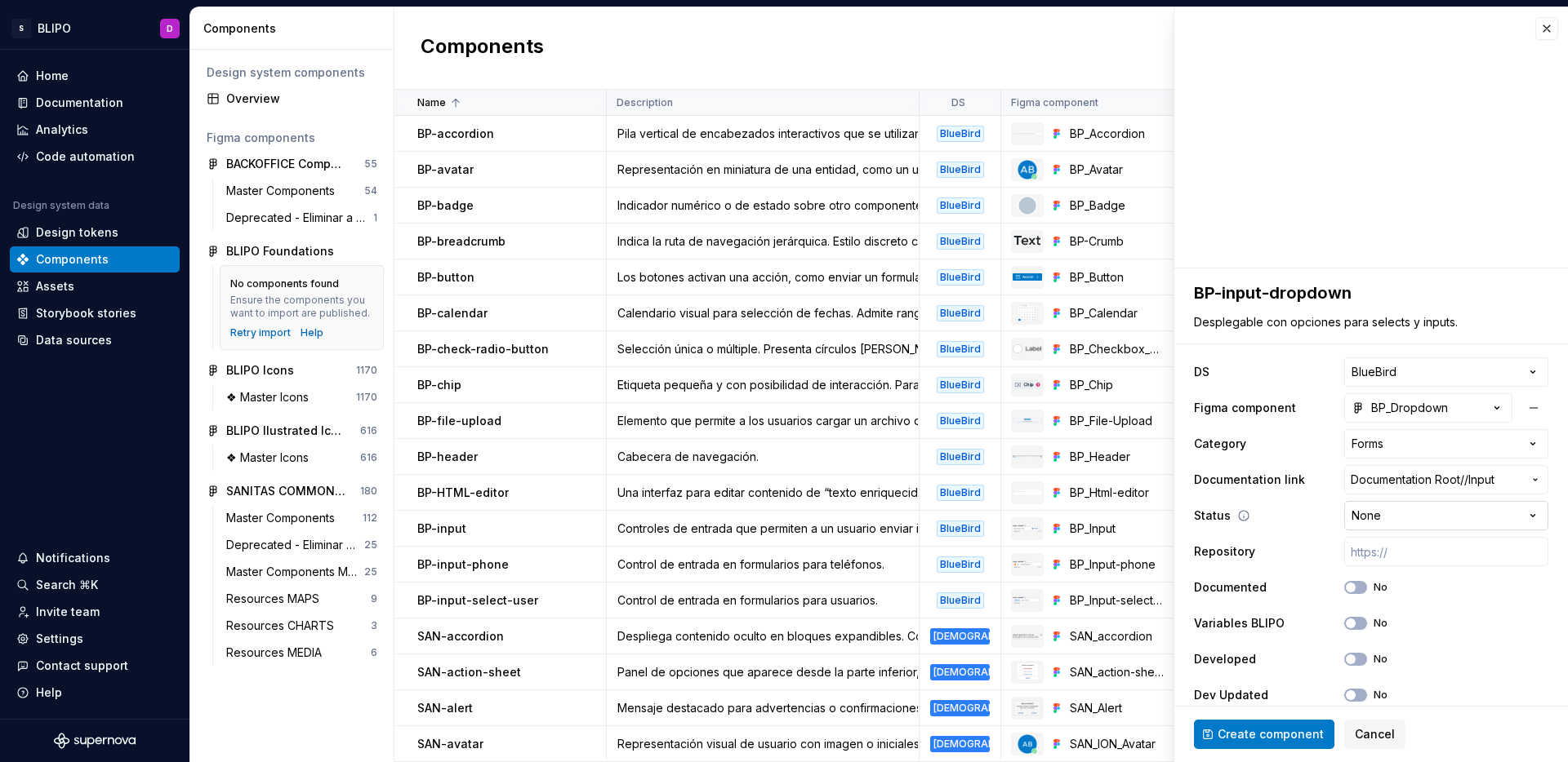
click at [1476, 513] on html "S BLIPO D Home Documentation Analytics Code automation Design system data Desig…" at bounding box center [784, 381] width 1568 height 762
click at [1389, 551] on input "text" at bounding box center [1445, 552] width 204 height 29
click at [1375, 554] on input "text" at bounding box center [1445, 552] width 204 height 29
paste input "[URL]"
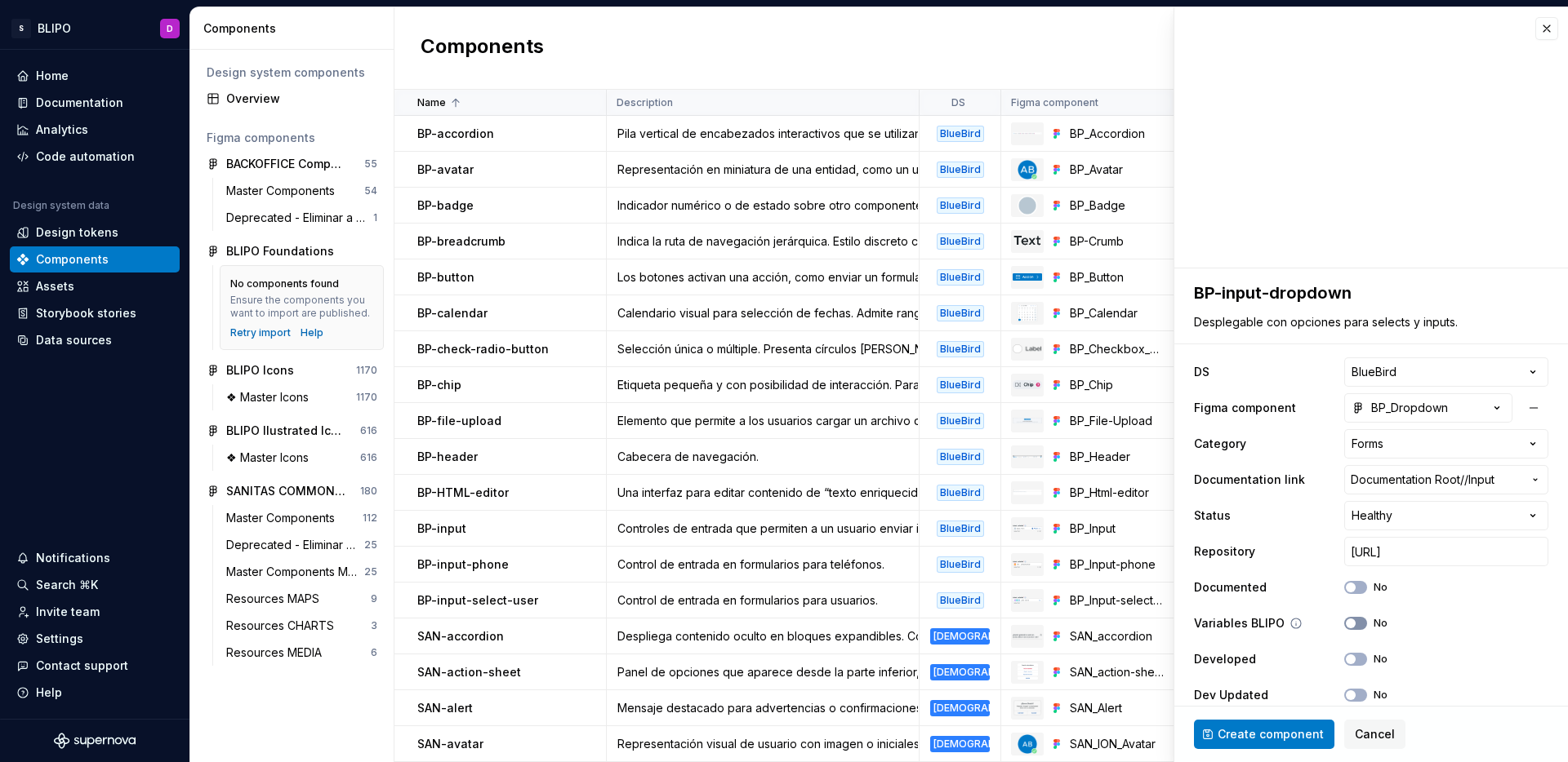
click at [1347, 619] on button "No" at bounding box center [1355, 623] width 23 height 13
click at [1348, 657] on button "No" at bounding box center [1355, 660] width 23 height 13
click at [1345, 692] on button "No" at bounding box center [1355, 695] width 23 height 13
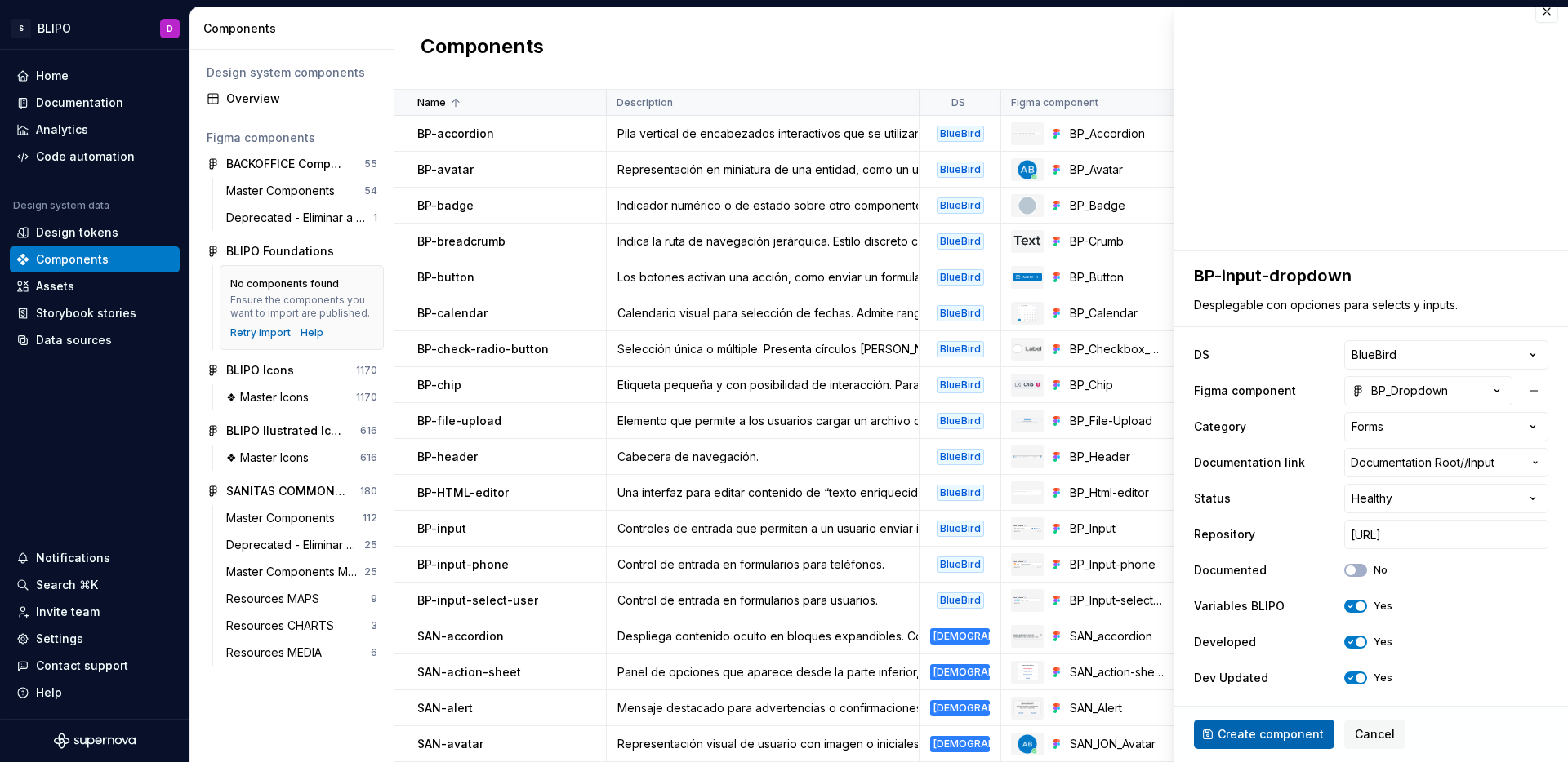
click at [1274, 735] on span "Create component" at bounding box center [1271, 735] width 106 height 16
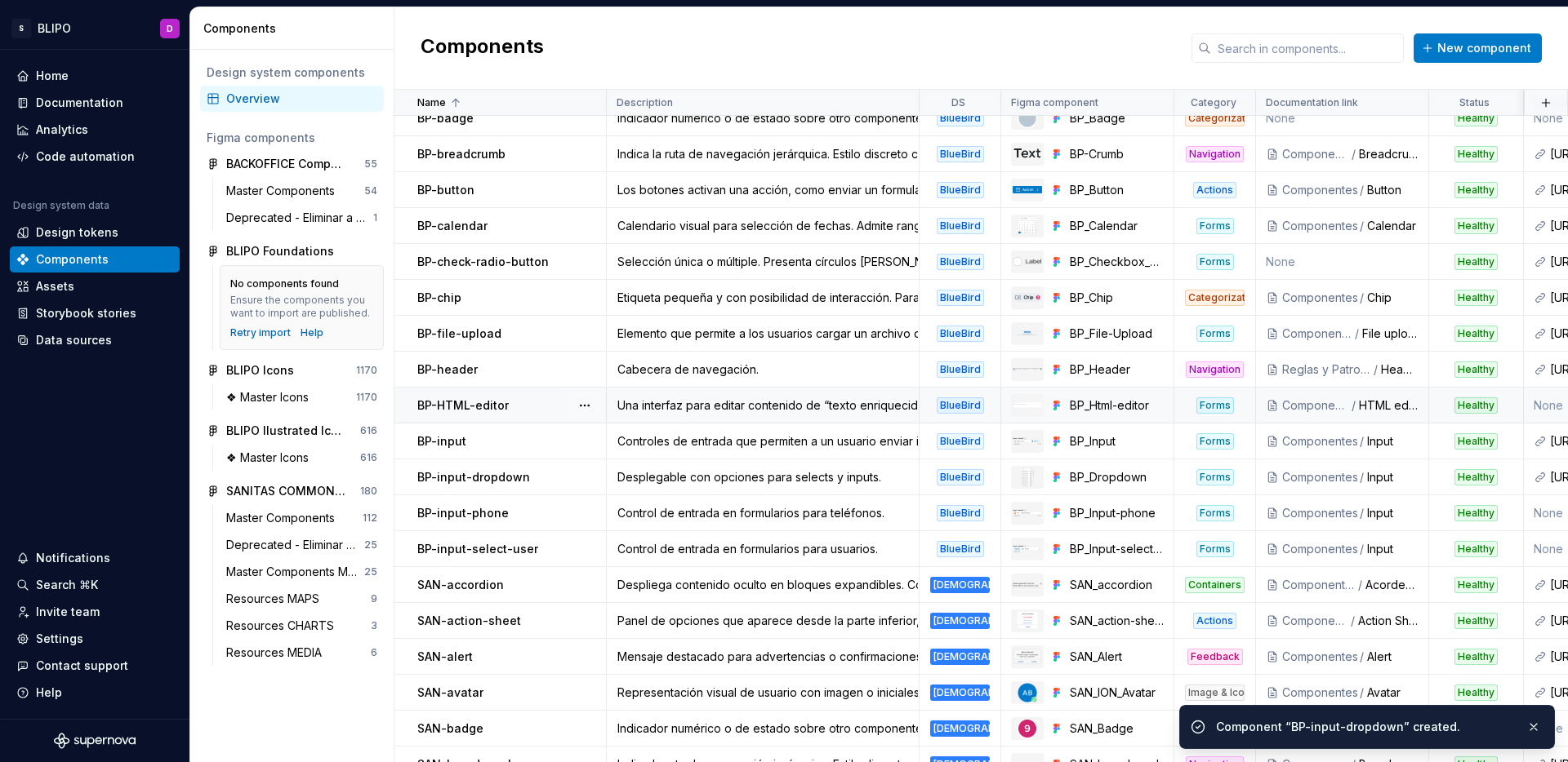
scroll to position [209, 0]
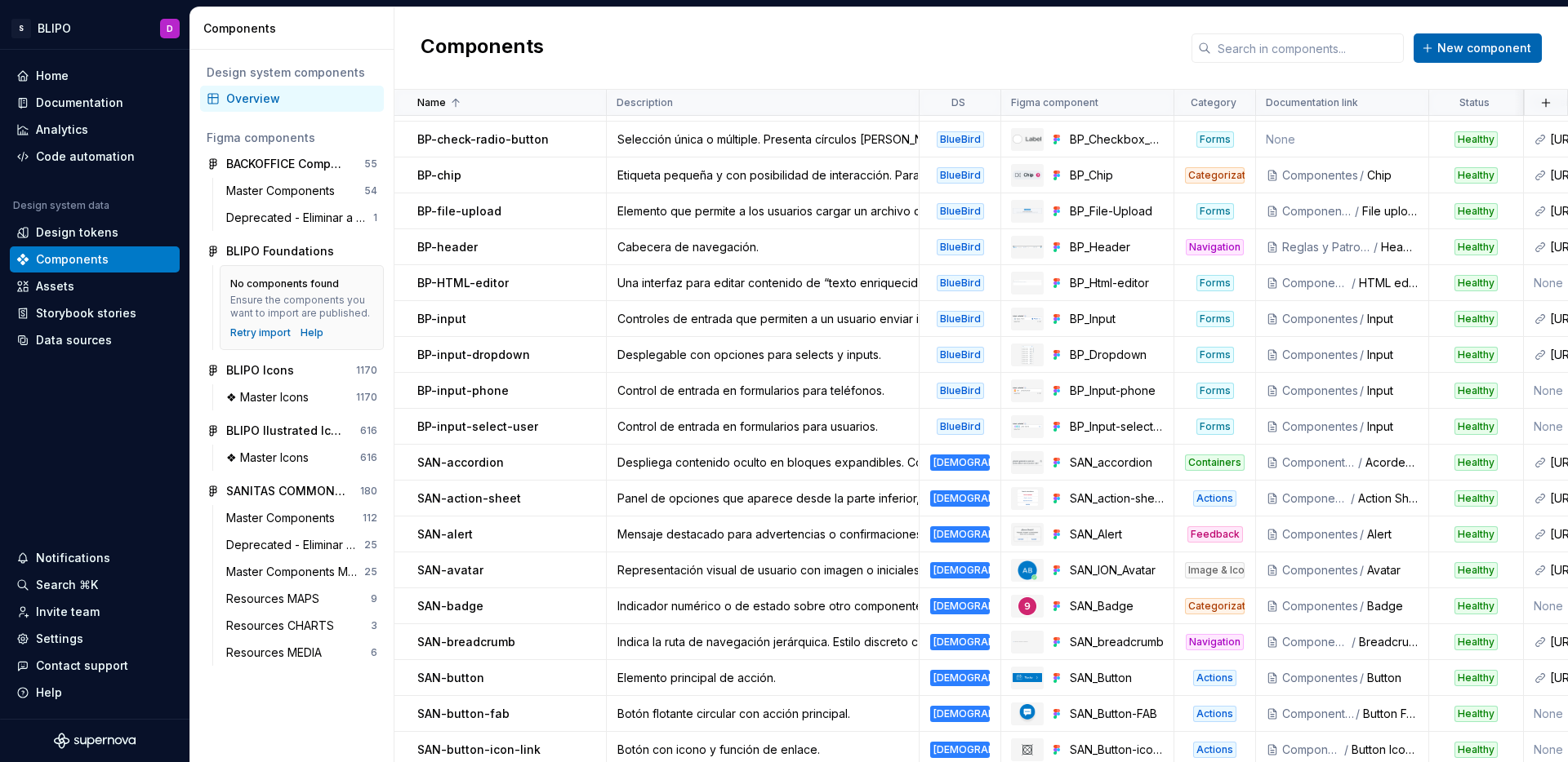
click at [1514, 49] on span "New component" at bounding box center [1484, 48] width 94 height 16
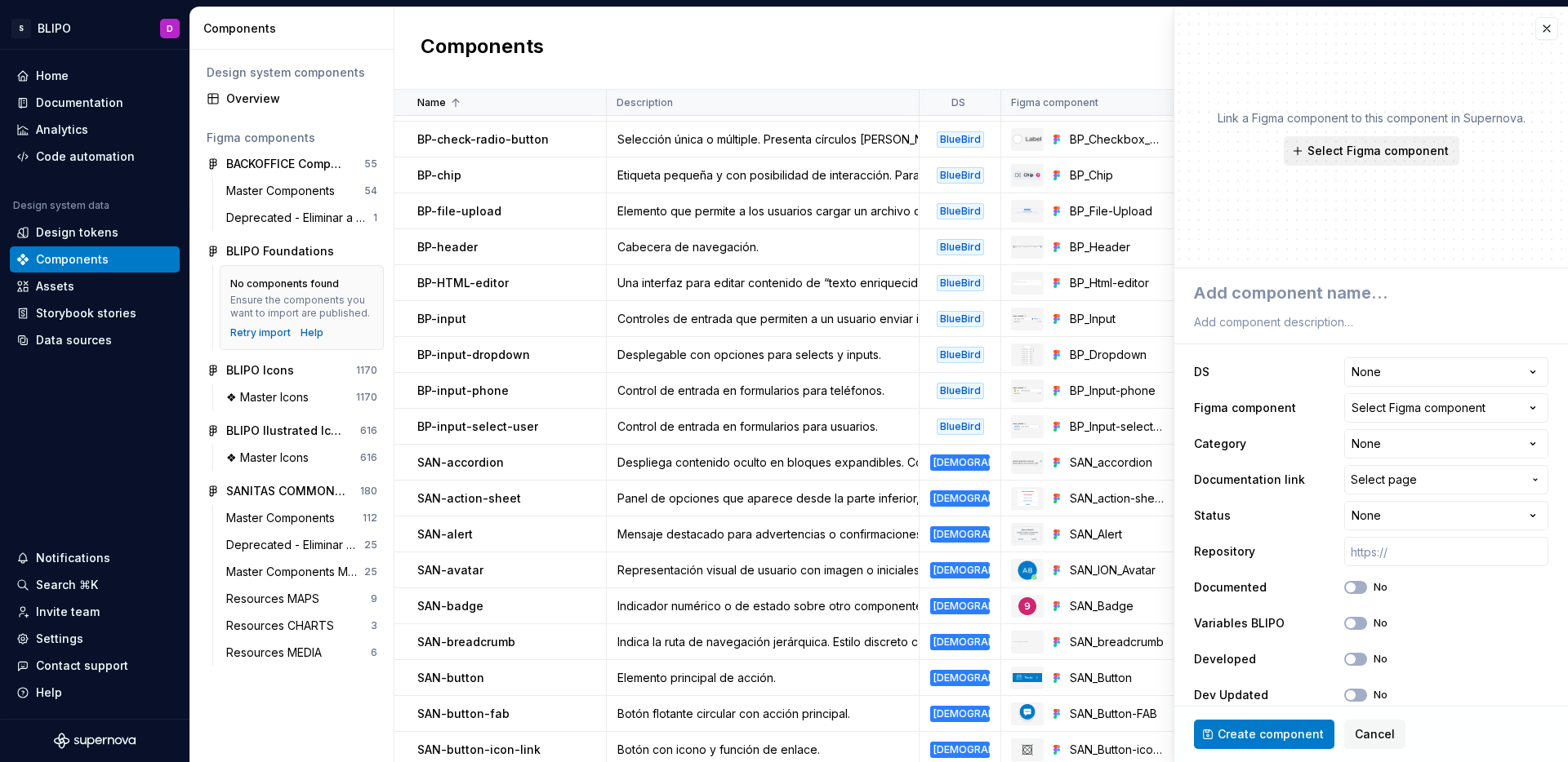
click at [1422, 150] on span "Select Figma component" at bounding box center [1378, 151] width 141 height 16
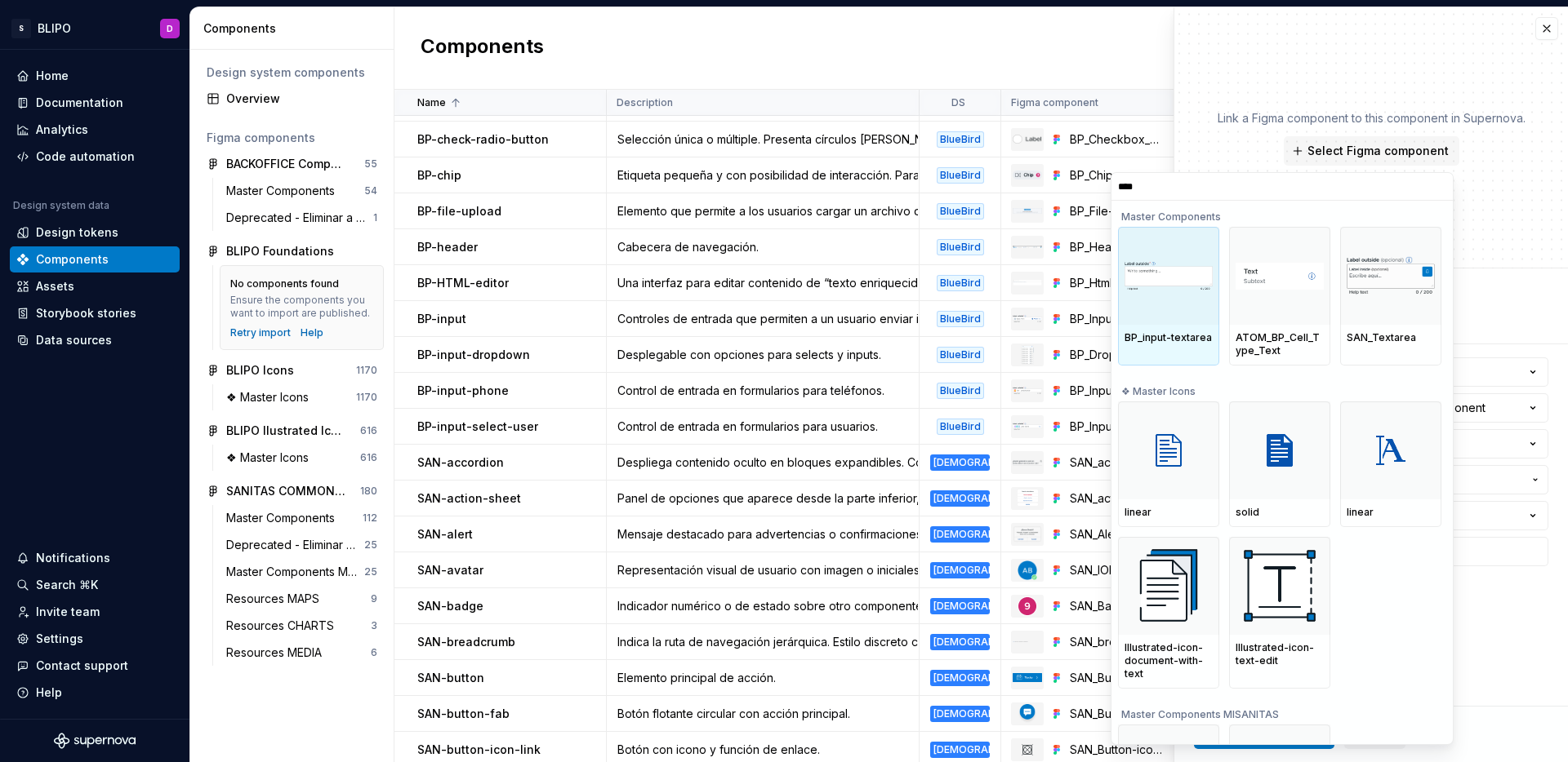
click at [1182, 295] on div at bounding box center [1168, 275] width 102 height 98
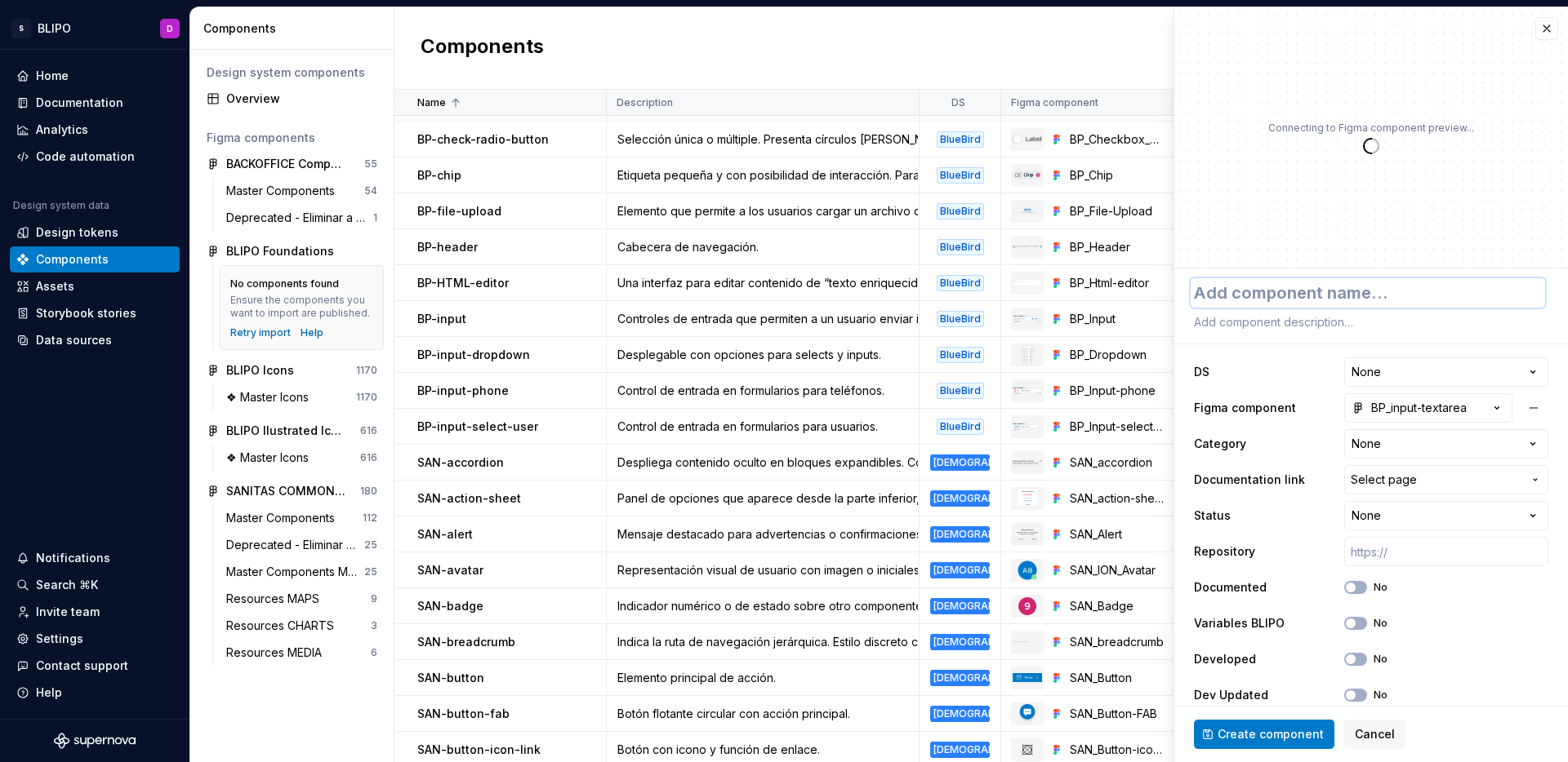
click at [1263, 293] on textarea at bounding box center [1368, 293] width 354 height 29
click at [1241, 322] on textarea at bounding box center [1368, 322] width 354 height 23
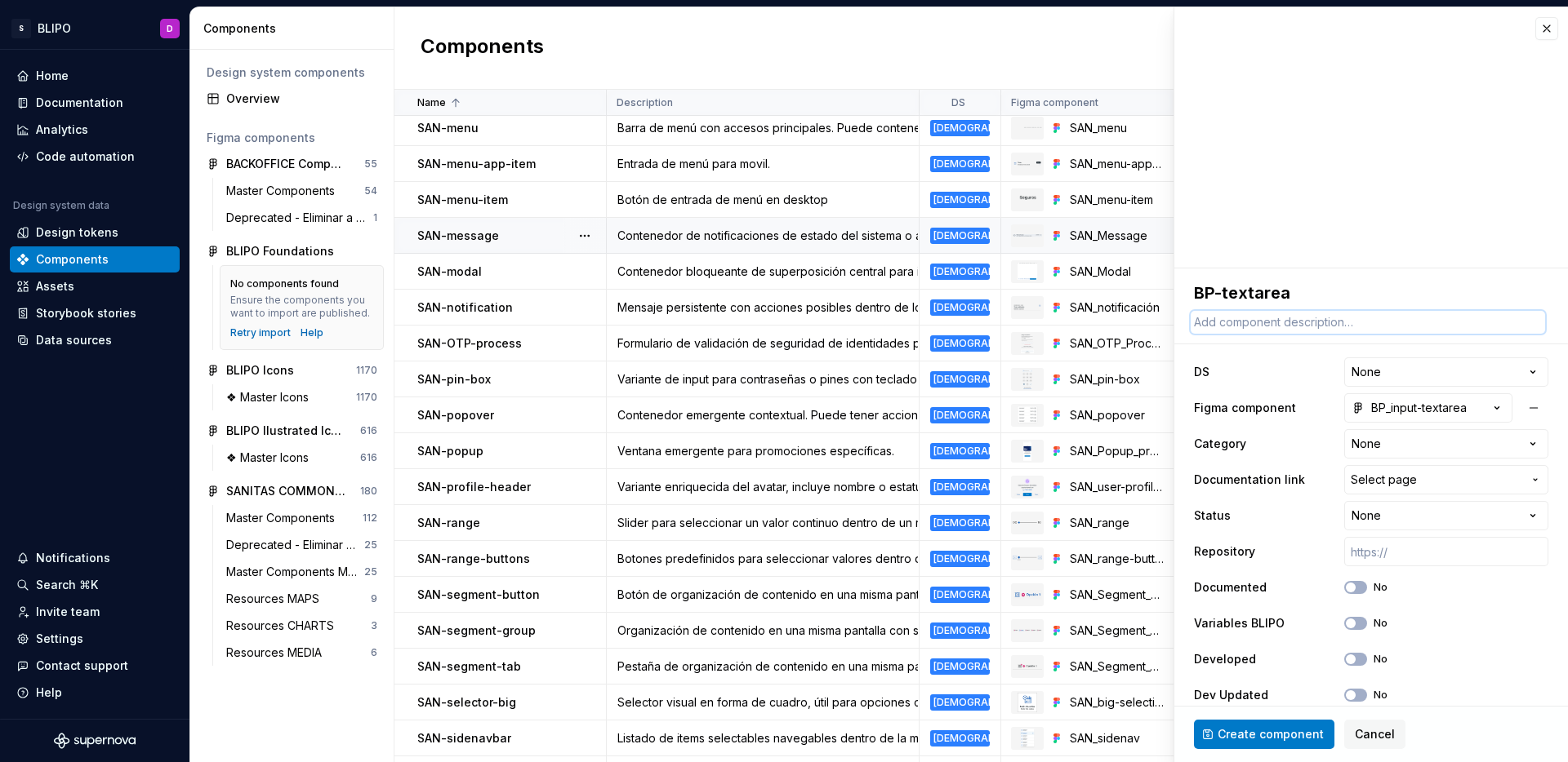
scroll to position [2163, 0]
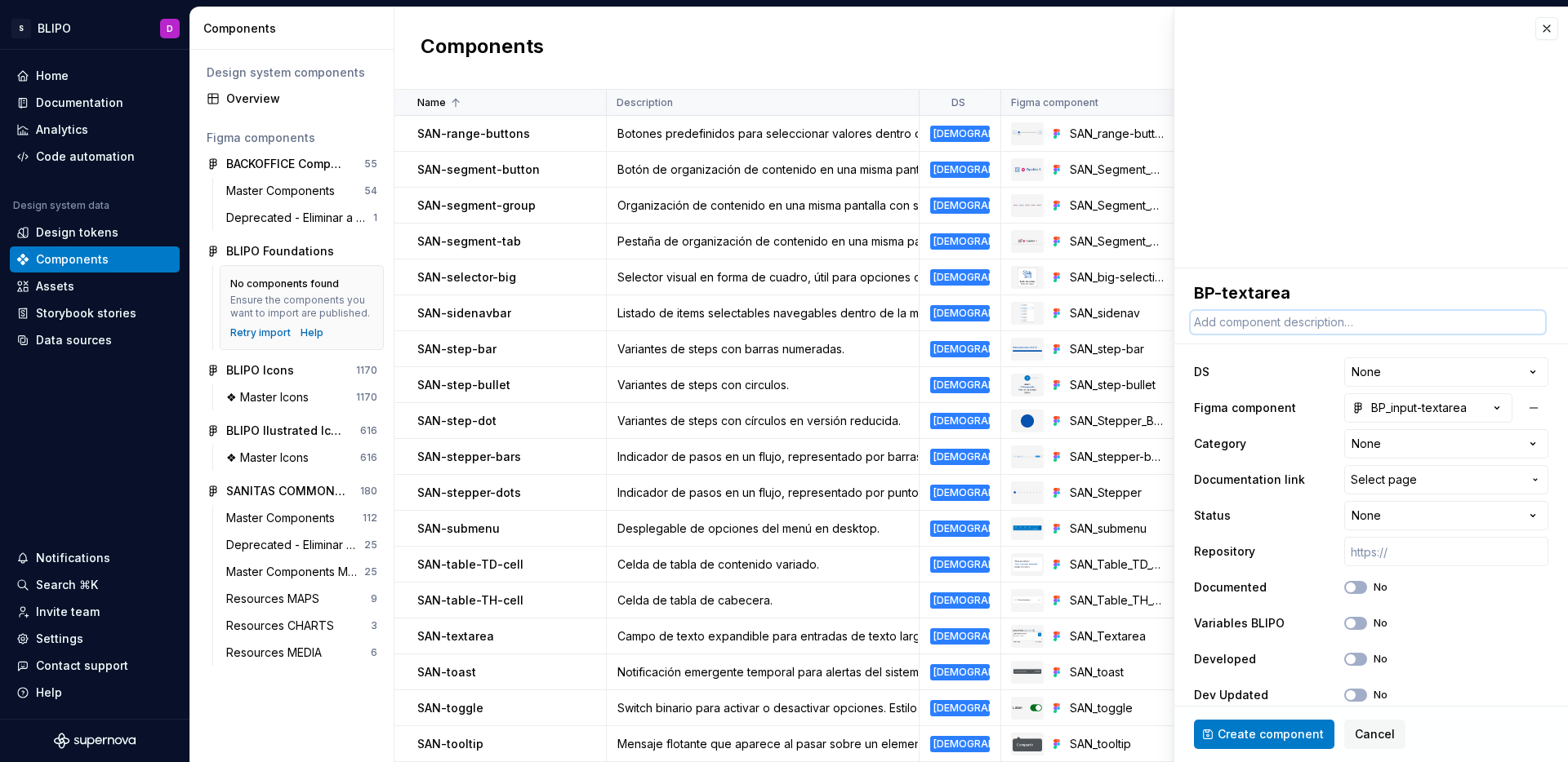
click at [1252, 323] on textarea at bounding box center [1368, 322] width 354 height 23
click at [1400, 367] on html "S BLIPO D Home Documentation Analytics Code automation Design system data Desig…" at bounding box center [784, 381] width 1568 height 762
click at [1416, 448] on html "S BLIPO D Home Documentation Analytics Code automation Design system data Desig…" at bounding box center [784, 381] width 1568 height 762
click at [1399, 482] on span "Select page" at bounding box center [1384, 480] width 66 height 16
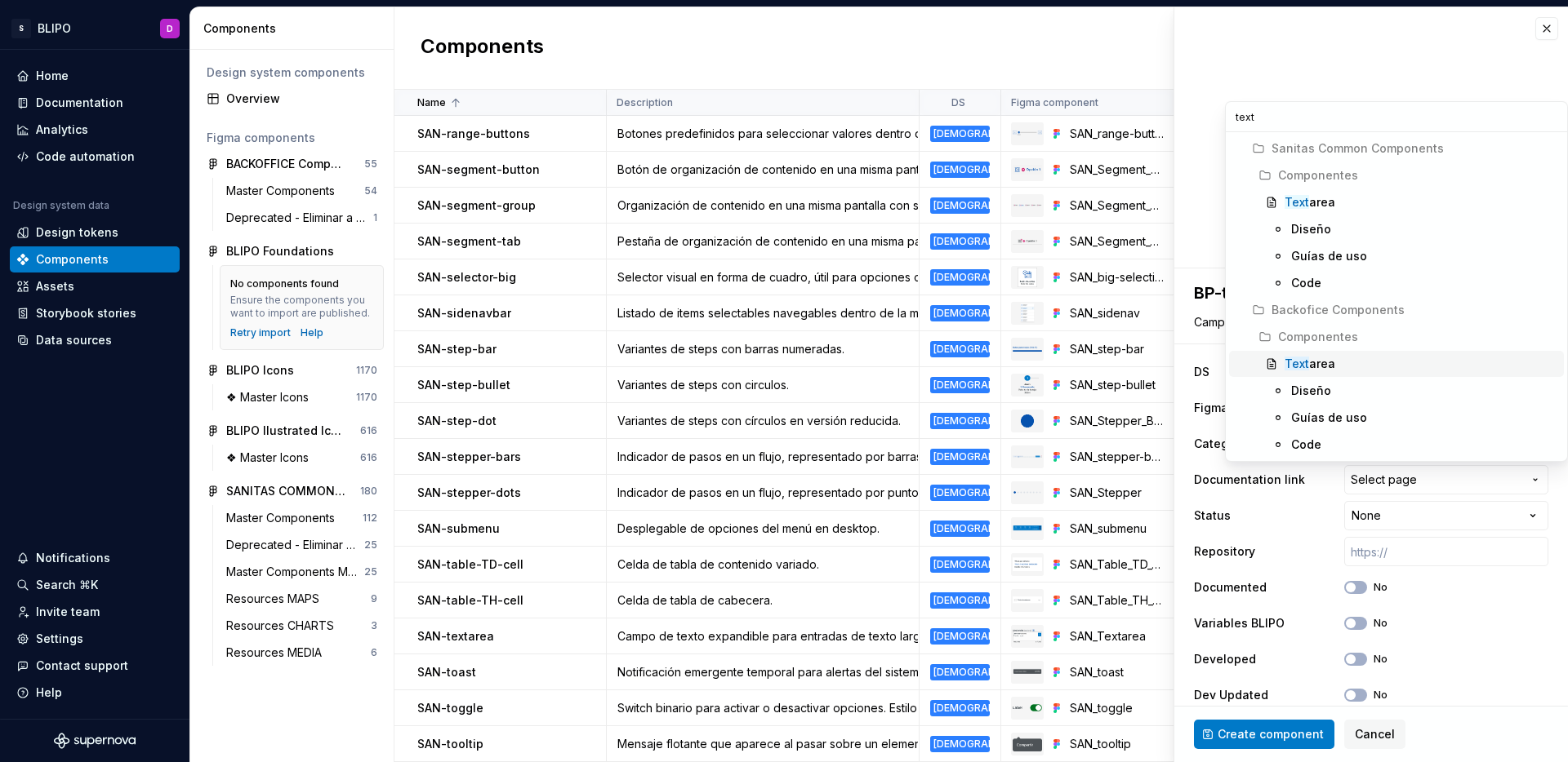
click at [1337, 365] on div "Text area" at bounding box center [1421, 364] width 273 height 16
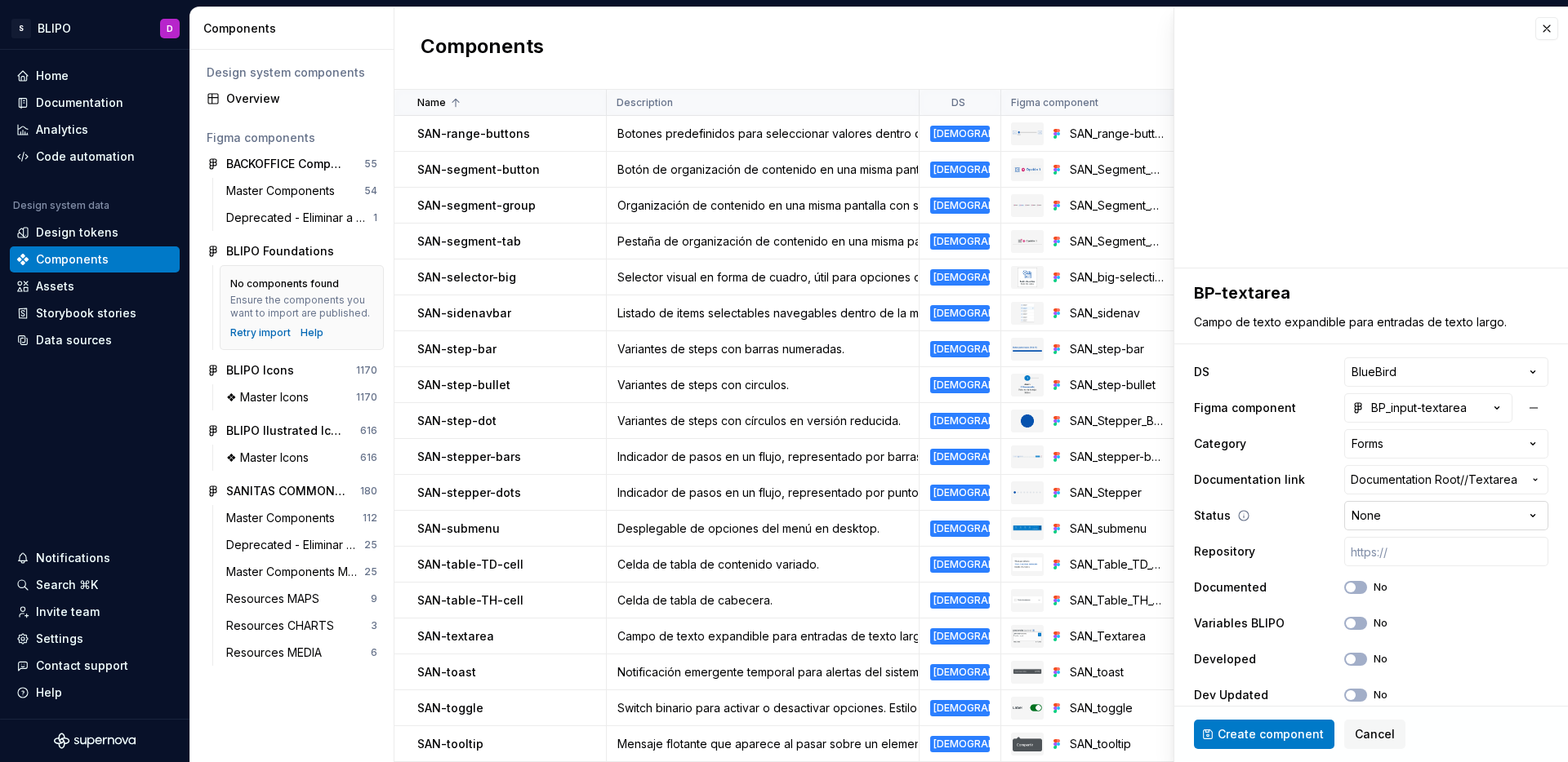
click at [1419, 516] on html "S BLIPO D Home Documentation Analytics Code automation Design system data Desig…" at bounding box center [784, 381] width 1568 height 762
click at [1386, 552] on input "text" at bounding box center [1445, 552] width 204 height 29
paste input "[URL]"
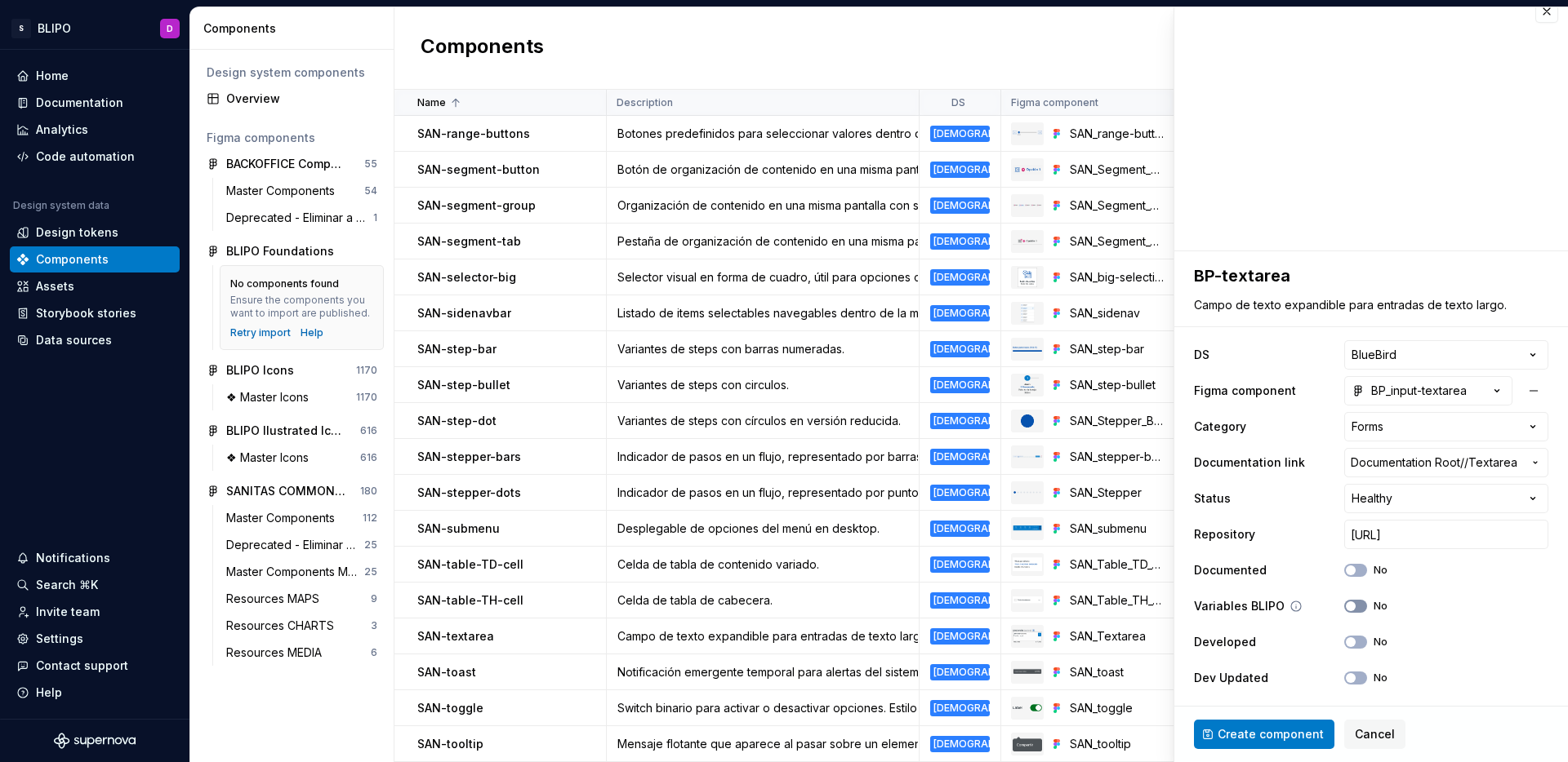
click at [1346, 609] on span "button" at bounding box center [1350, 606] width 10 height 10
click at [1344, 649] on div "Developed No" at bounding box center [1370, 642] width 354 height 29
click at [1343, 633] on div "Developed No" at bounding box center [1370, 642] width 354 height 29
click at [1346, 641] on span "button" at bounding box center [1350, 642] width 10 height 10
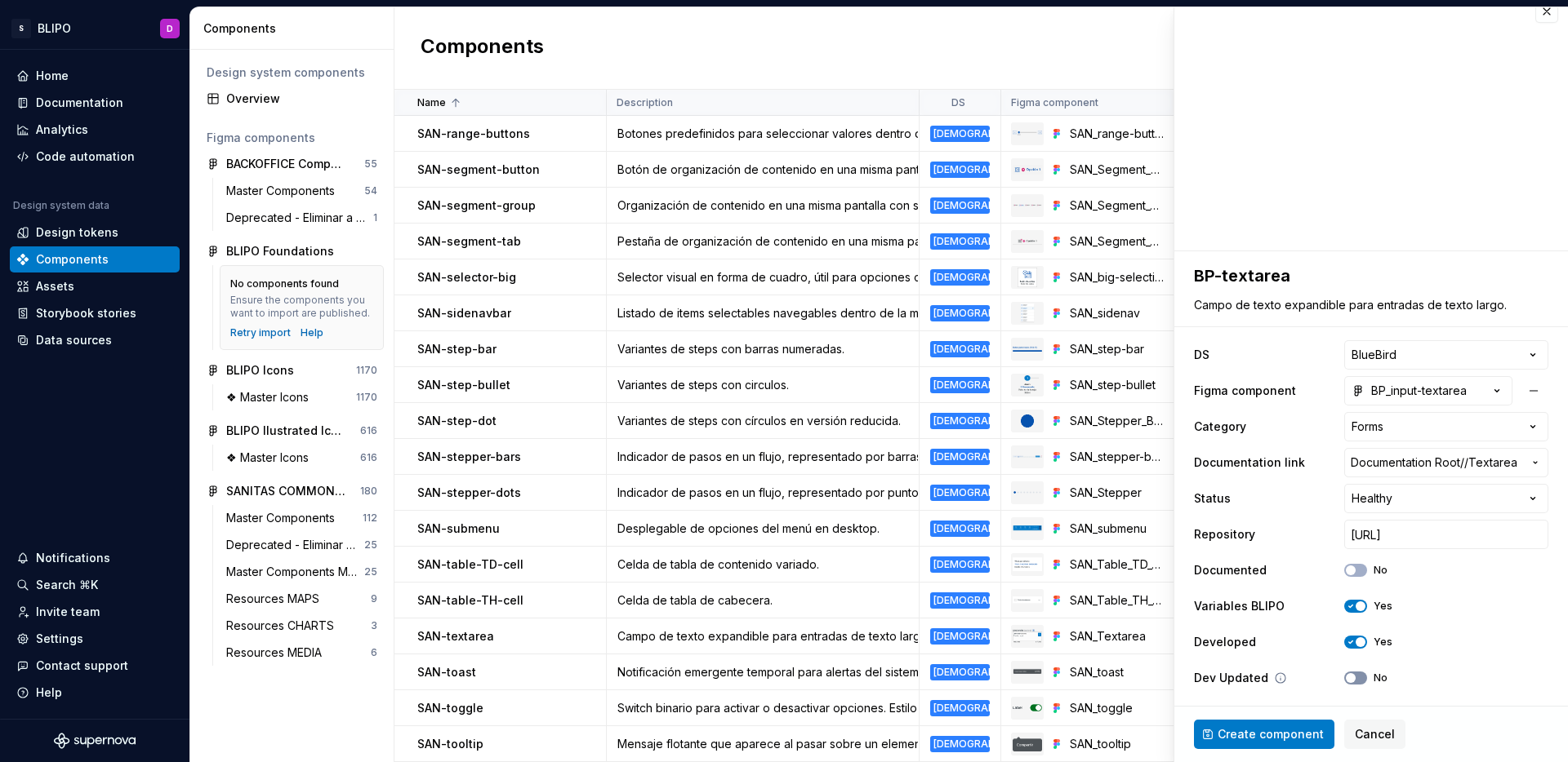
click at [1346, 678] on span "button" at bounding box center [1350, 678] width 10 height 10
click at [1275, 742] on span "Create component" at bounding box center [1271, 735] width 106 height 16
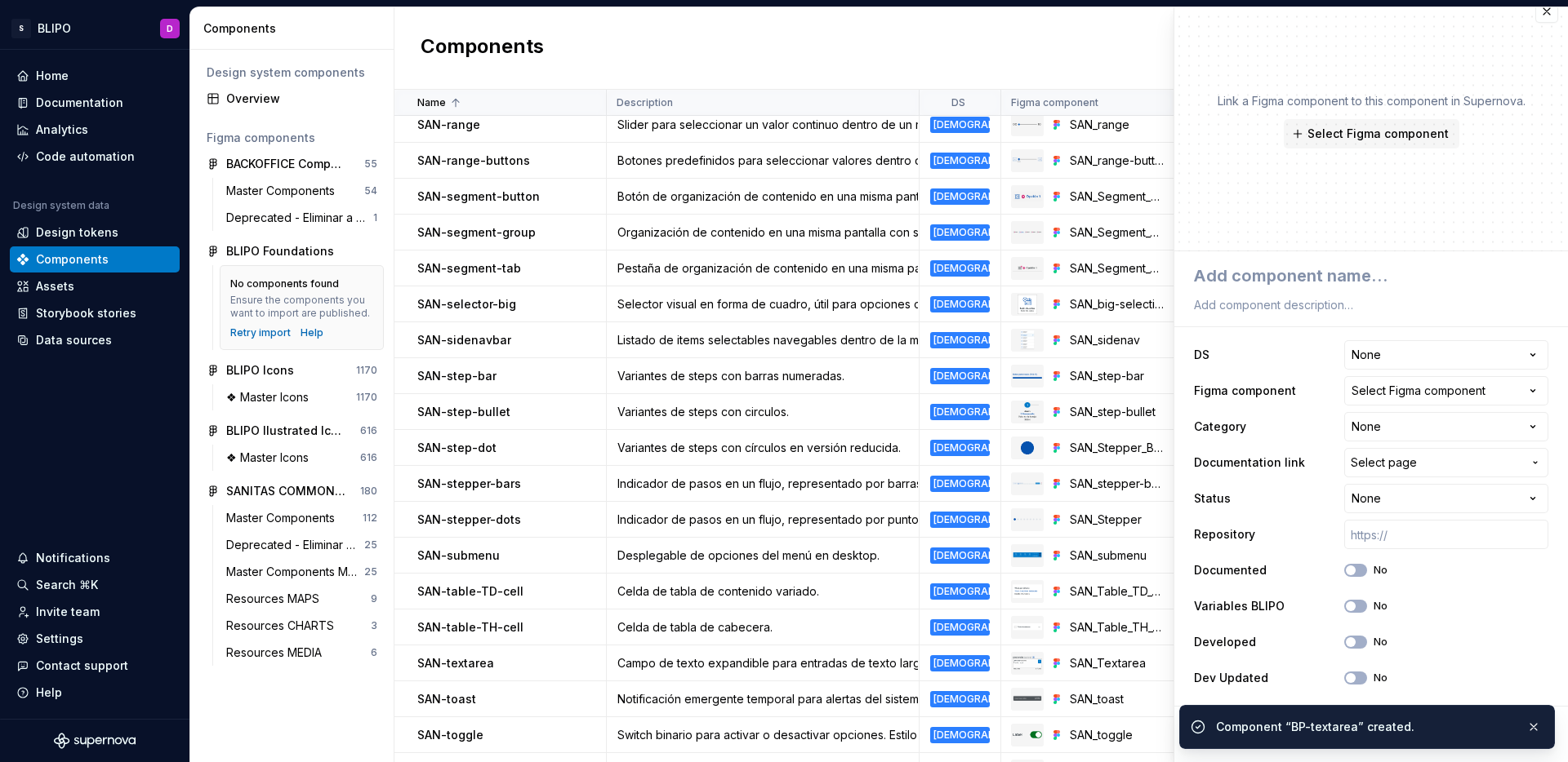
scroll to position [2199, 0]
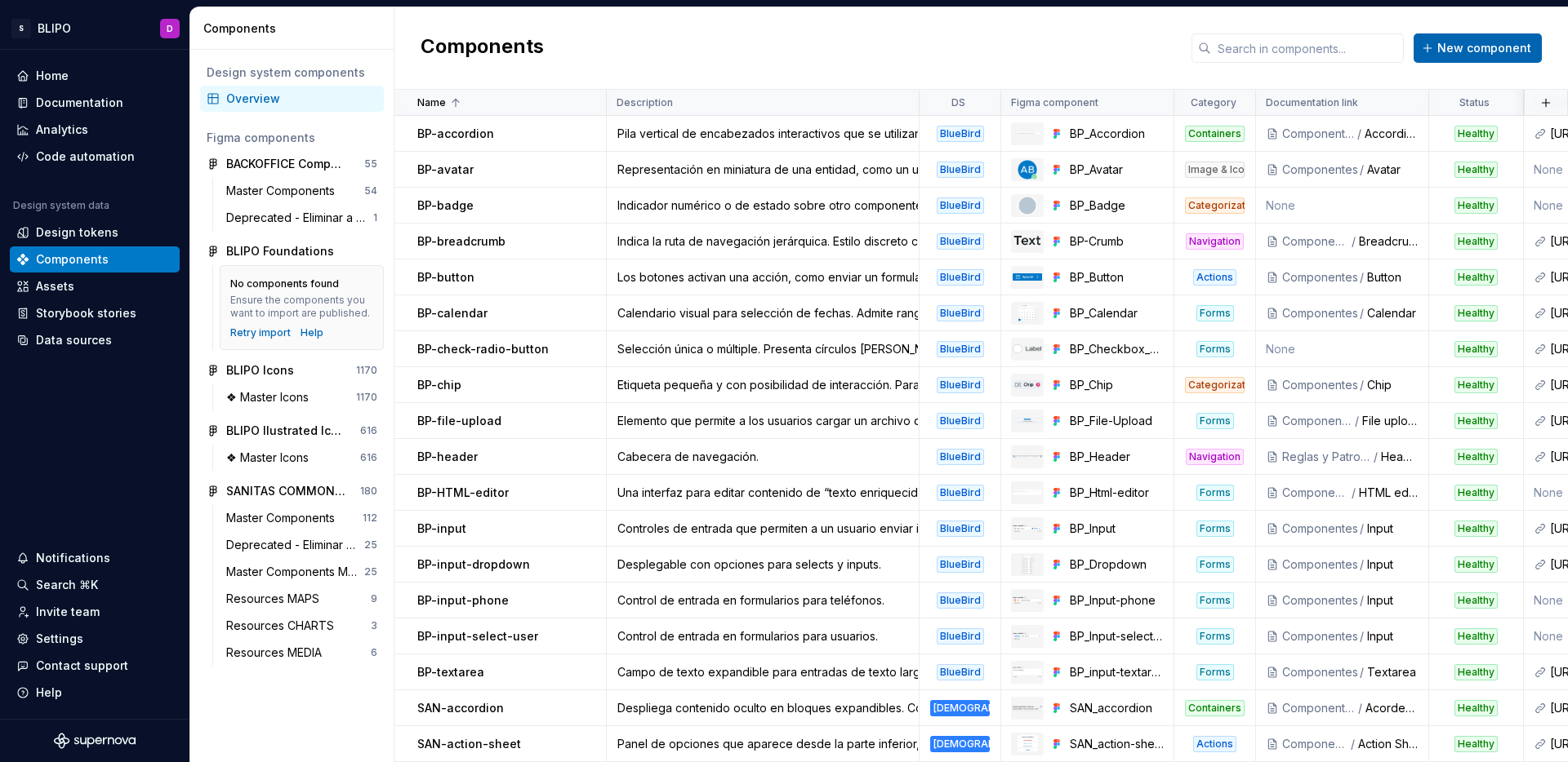
click at [1456, 58] on button "New component" at bounding box center [1477, 48] width 128 height 29
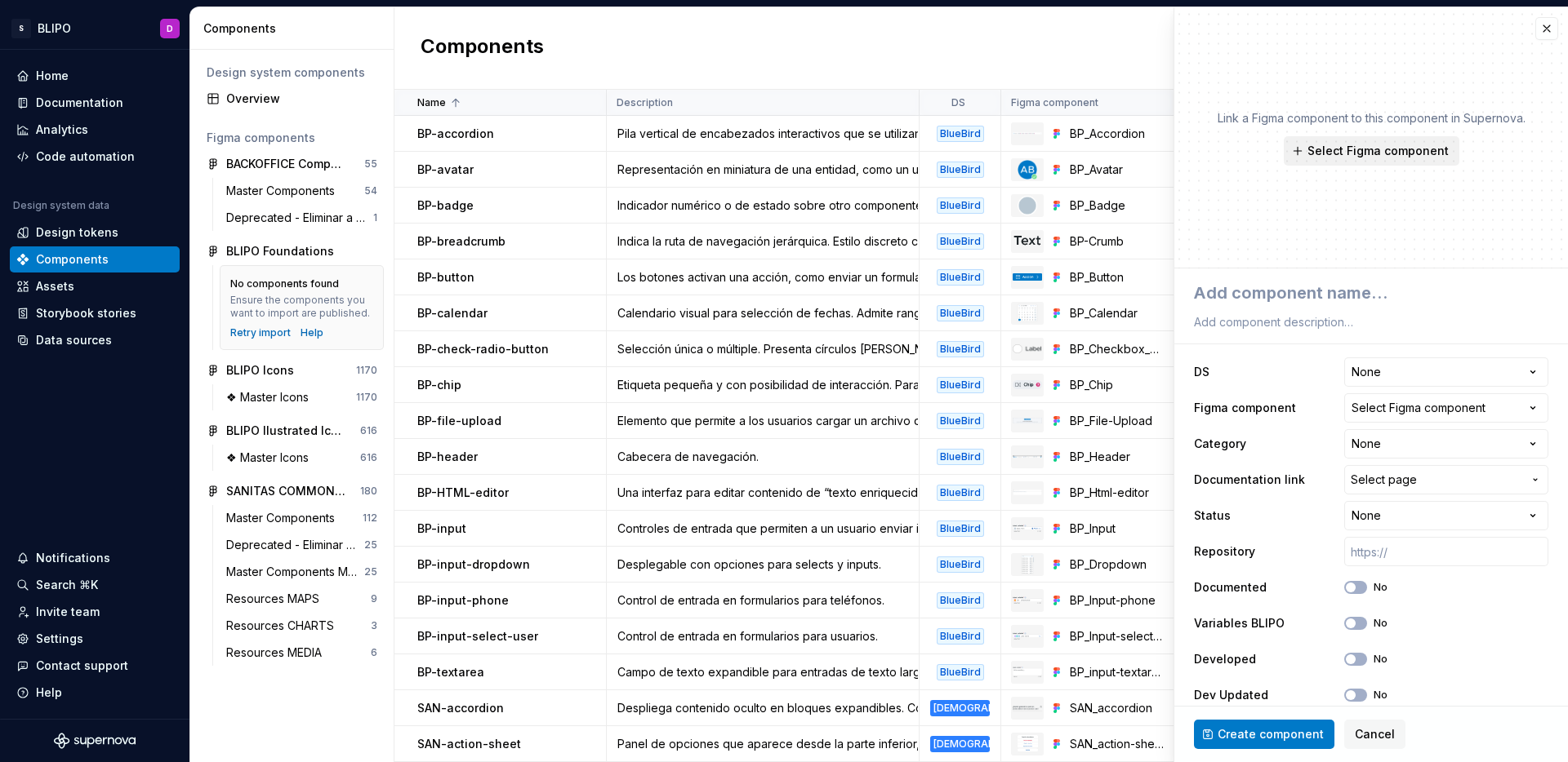
click at [1411, 151] on span "Select Figma component" at bounding box center [1378, 151] width 141 height 16
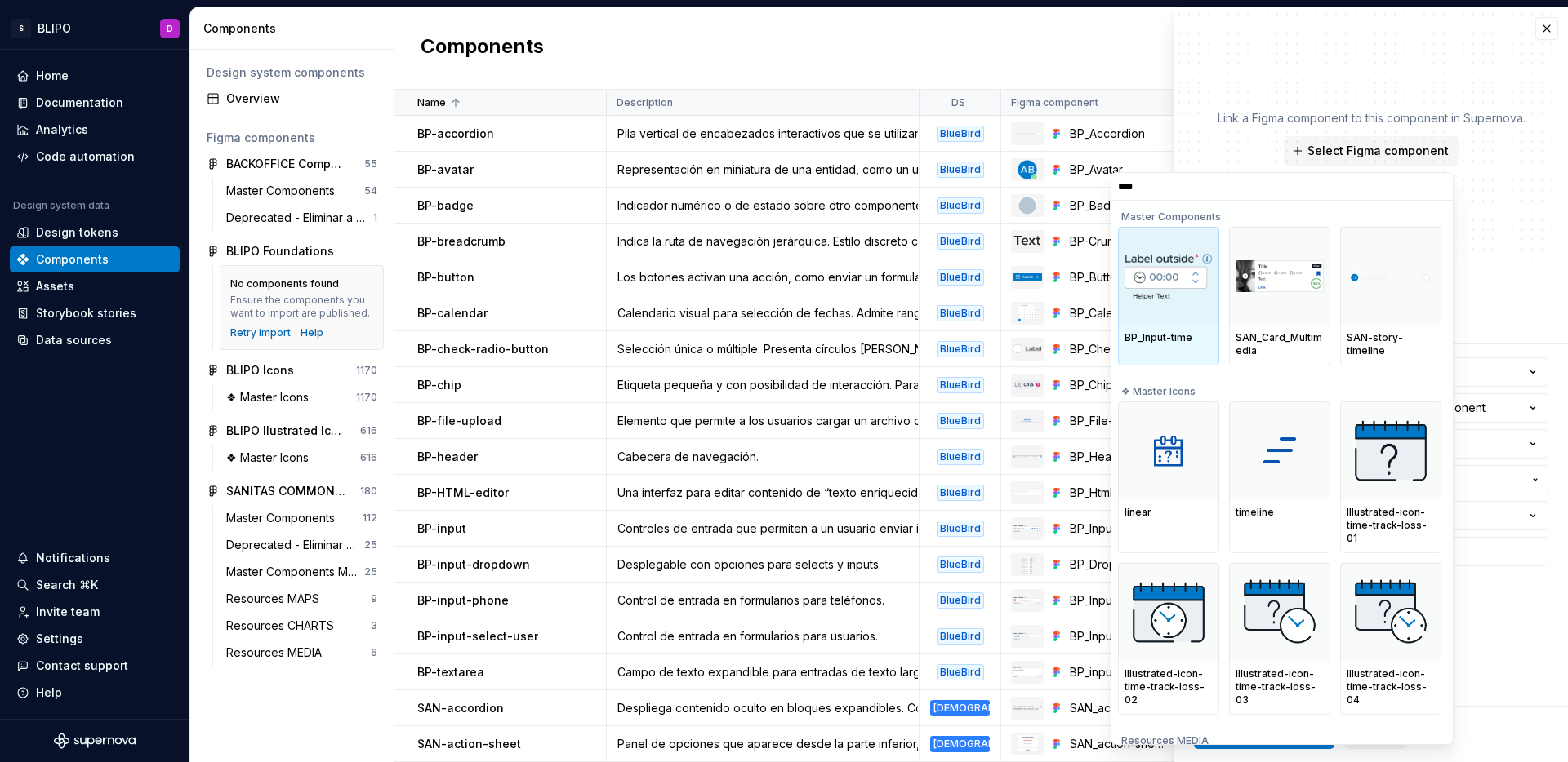
click at [1184, 284] on img at bounding box center [1168, 276] width 88 height 49
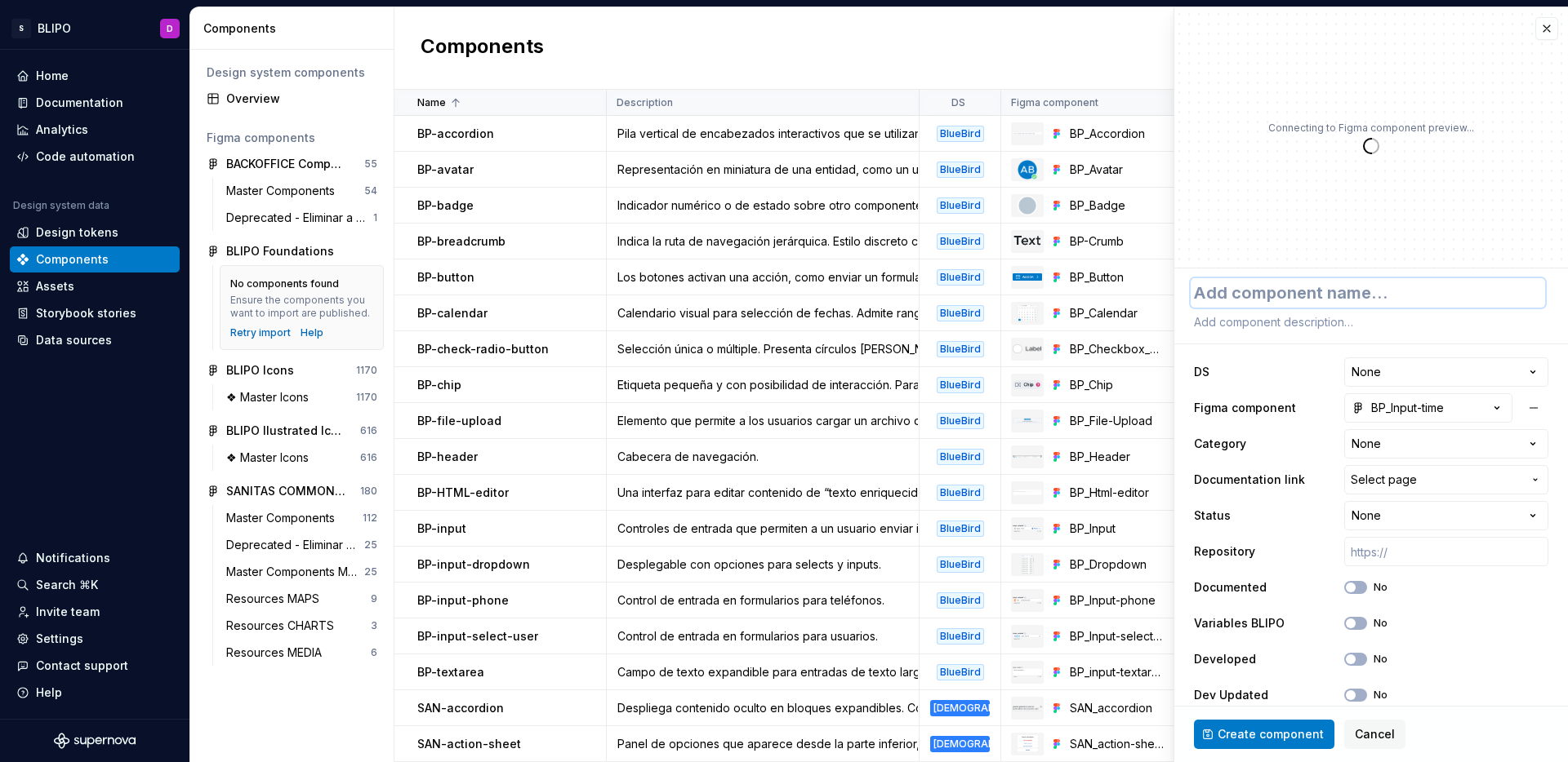
click at [1284, 295] on textarea at bounding box center [1368, 293] width 354 height 29
click at [1256, 325] on textarea at bounding box center [1368, 322] width 354 height 23
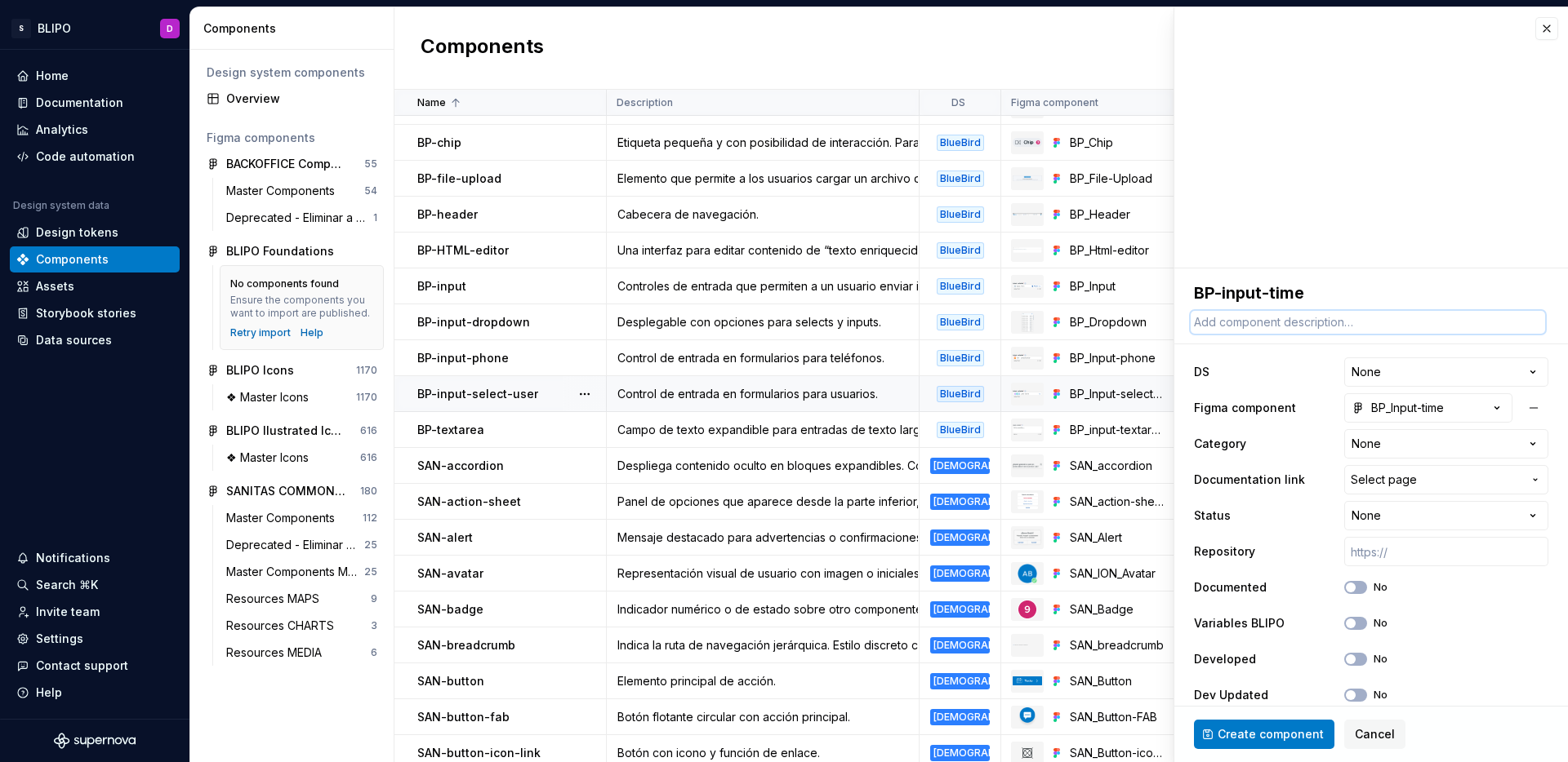
scroll to position [239, 0]
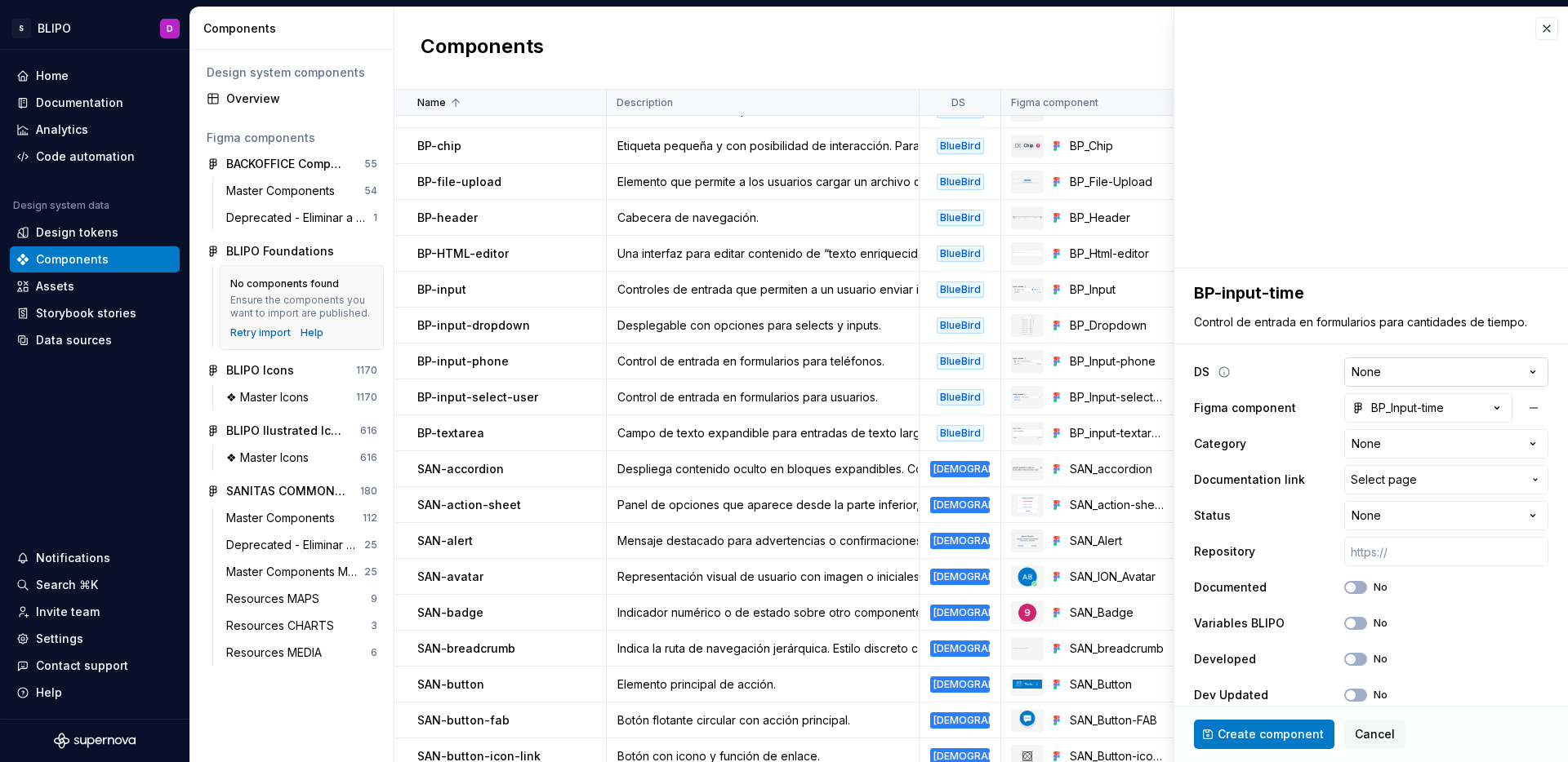
click at [1439, 378] on html "S BLIPO D Home Documentation Analytics Code automation Design system data Desig…" at bounding box center [784, 381] width 1568 height 762
click at [1368, 442] on html "S BLIPO D Home Documentation Analytics Code automation Design system data Desig…" at bounding box center [784, 381] width 1568 height 762
click at [1414, 469] on button "Select page" at bounding box center [1445, 479] width 204 height 29
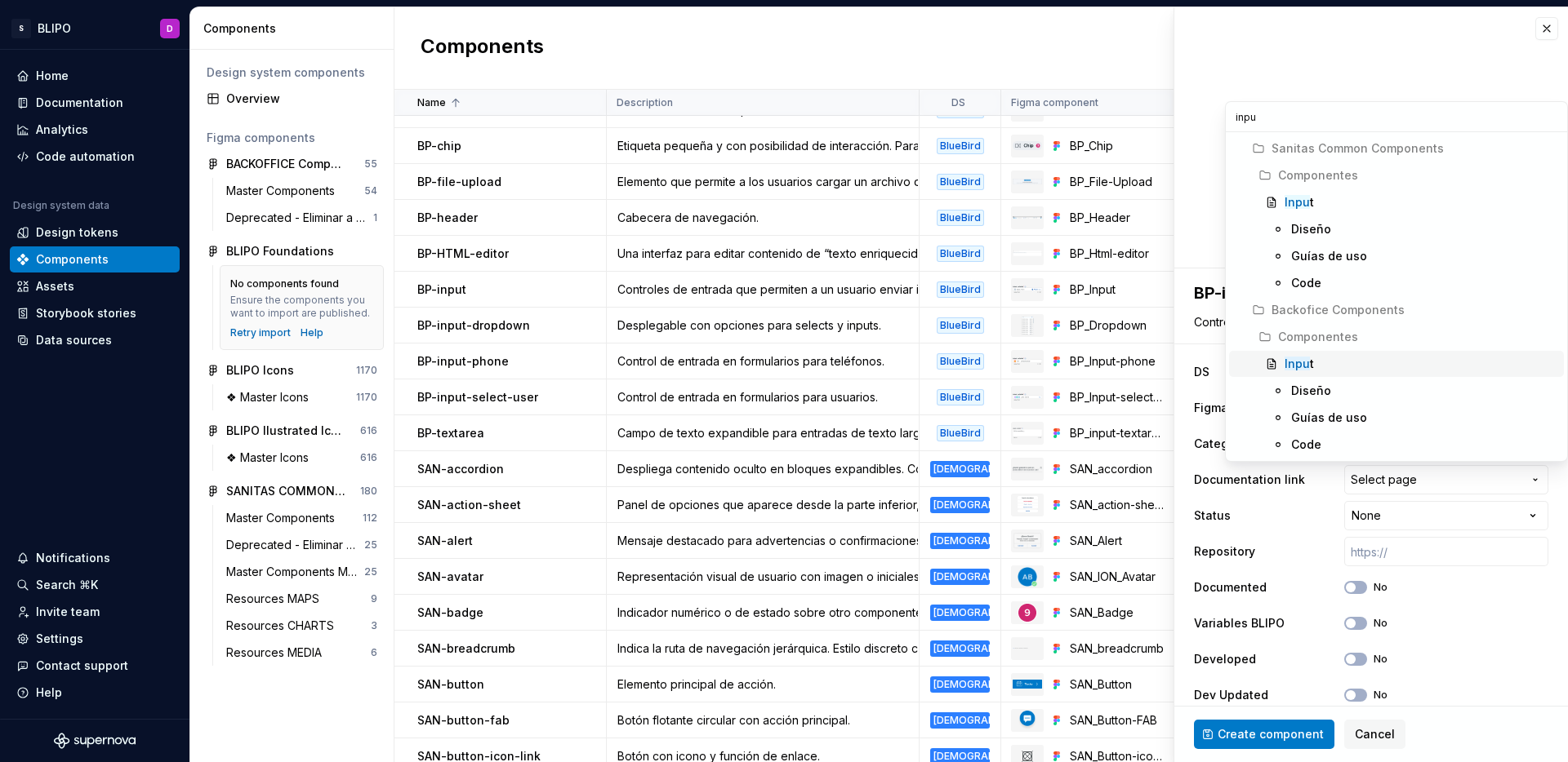
click at [1321, 367] on div "Inpu t" at bounding box center [1421, 364] width 273 height 16
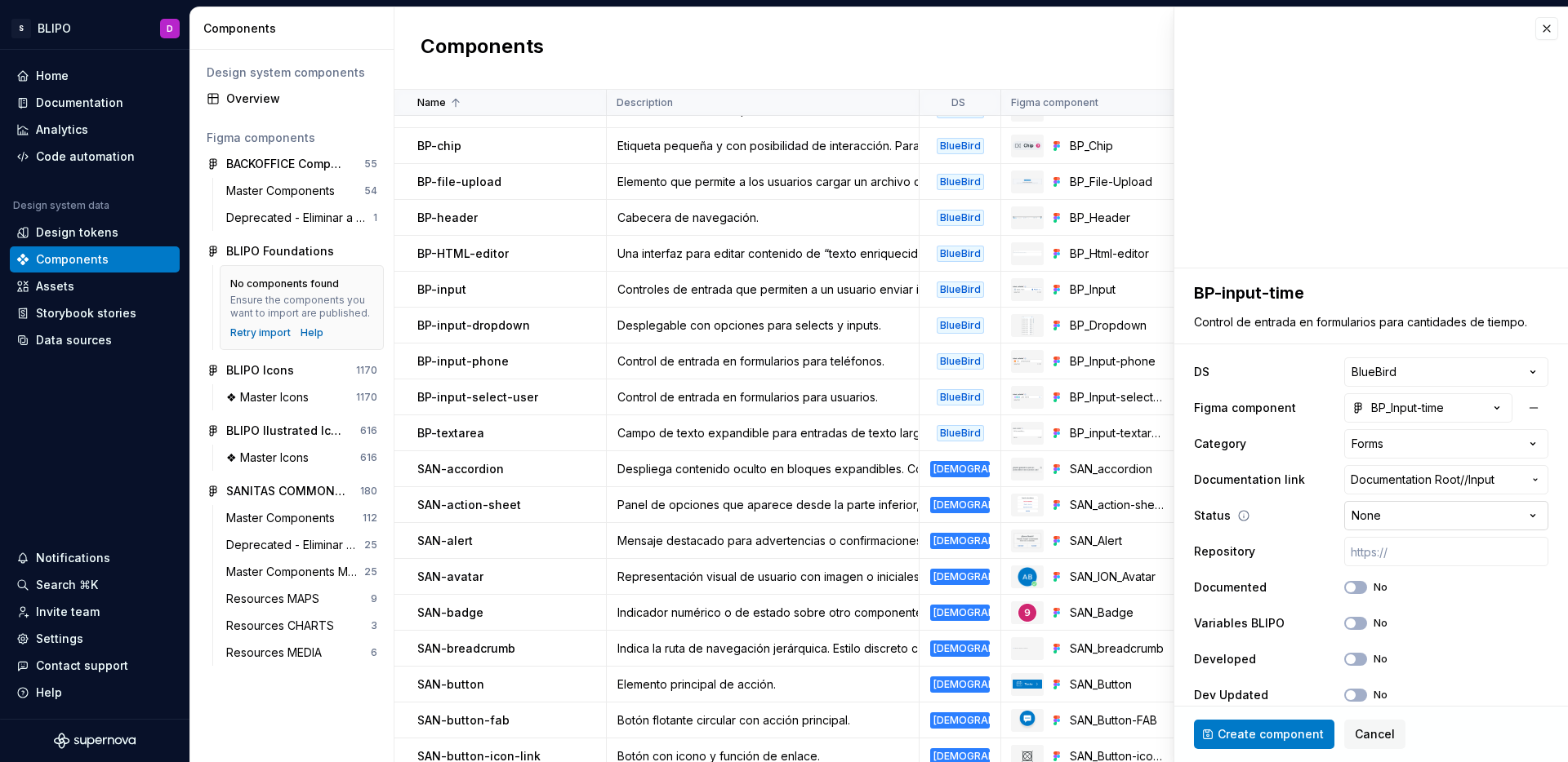
click at [1481, 517] on html "S BLIPO D Home Documentation Analytics Code automation Design system data Desig…" at bounding box center [784, 381] width 1568 height 762
click at [1430, 551] on input "text" at bounding box center [1445, 552] width 204 height 29
paste input "[URL]"
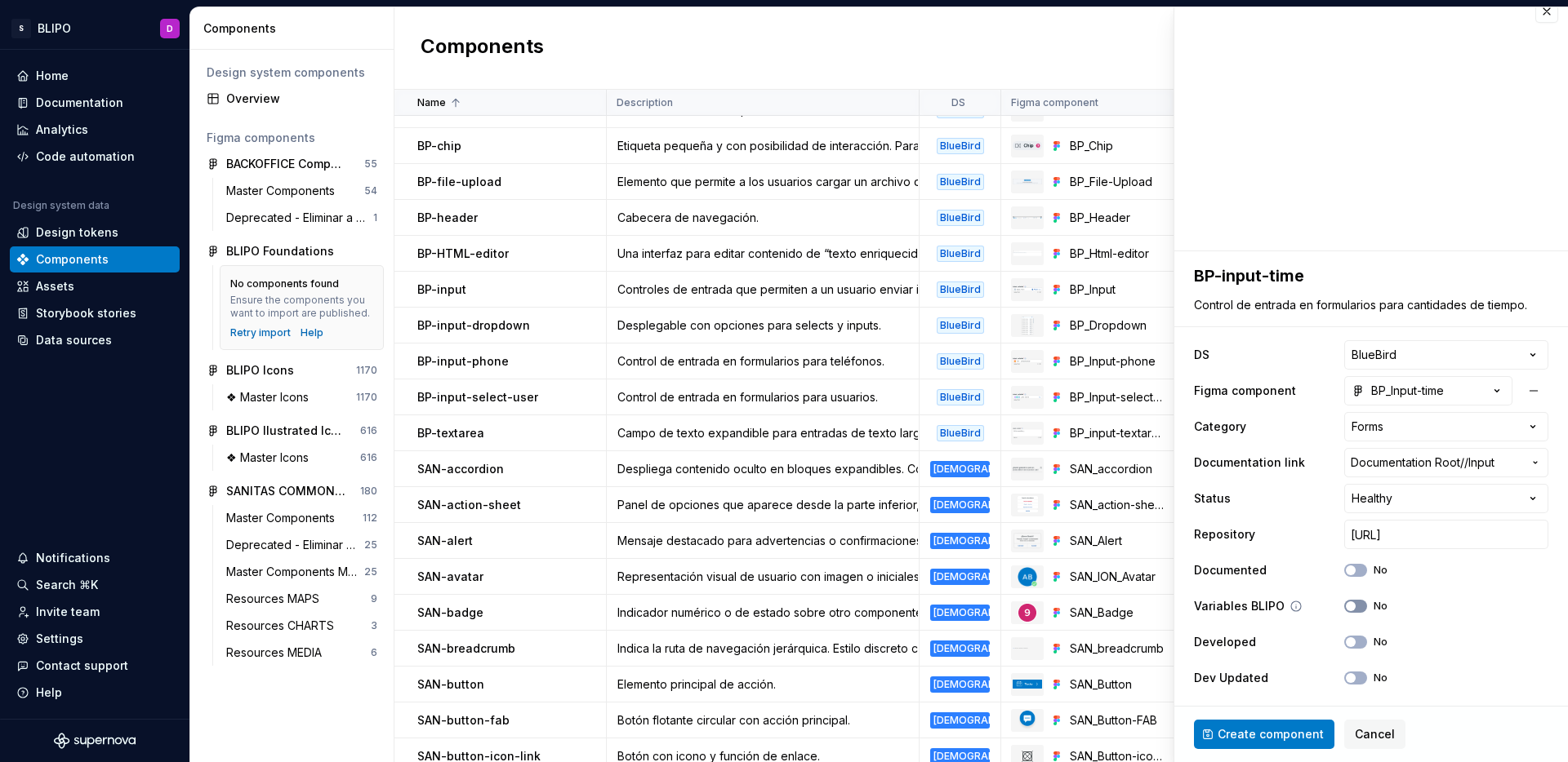
click at [1345, 608] on button "No" at bounding box center [1355, 606] width 23 height 13
click at [1344, 643] on icon "button" at bounding box center [1350, 642] width 13 height 10
click at [1344, 682] on icon "button" at bounding box center [1350, 678] width 13 height 10
click at [1309, 728] on span "Create component" at bounding box center [1271, 735] width 106 height 16
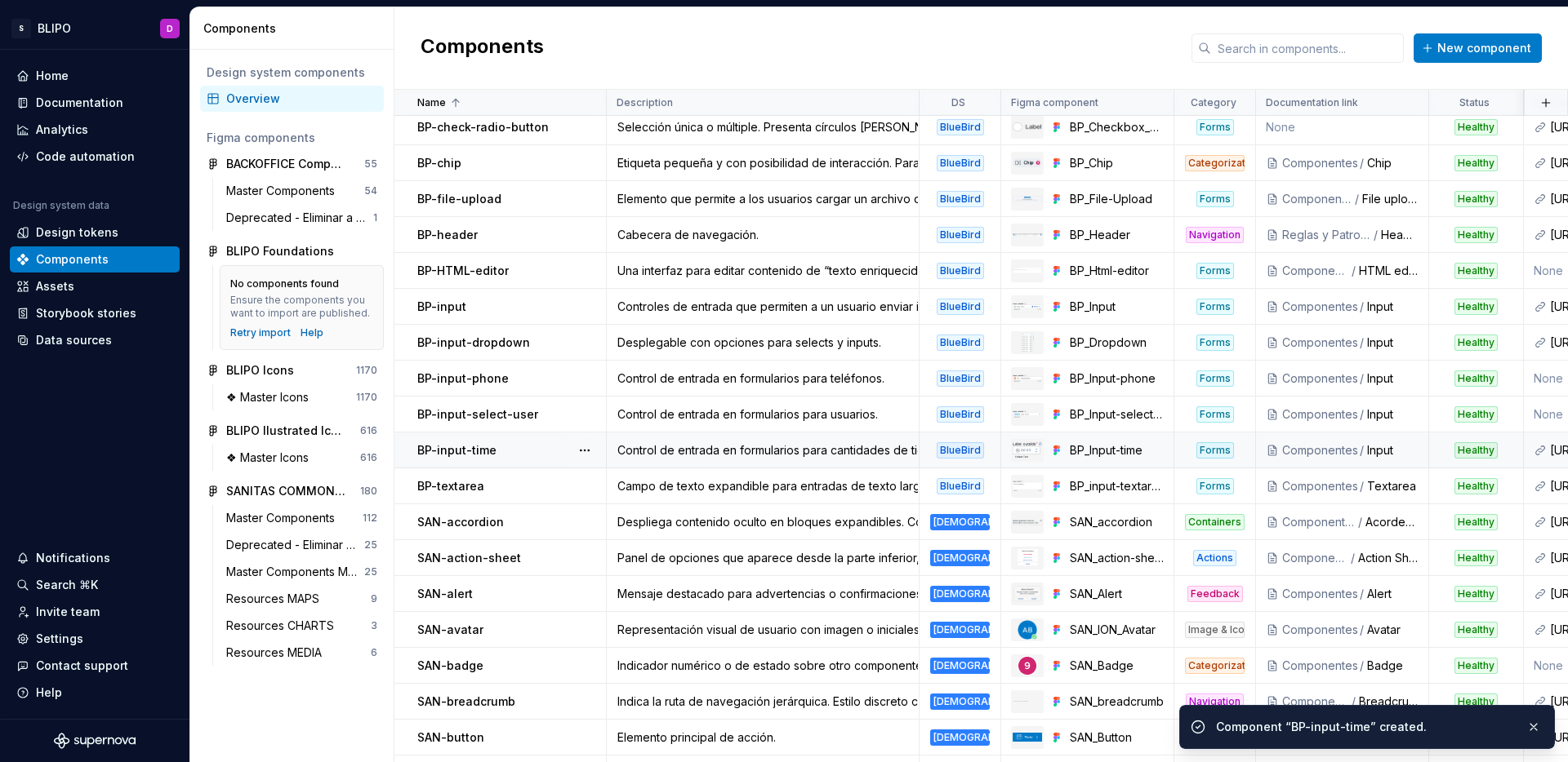
scroll to position [219, 0]
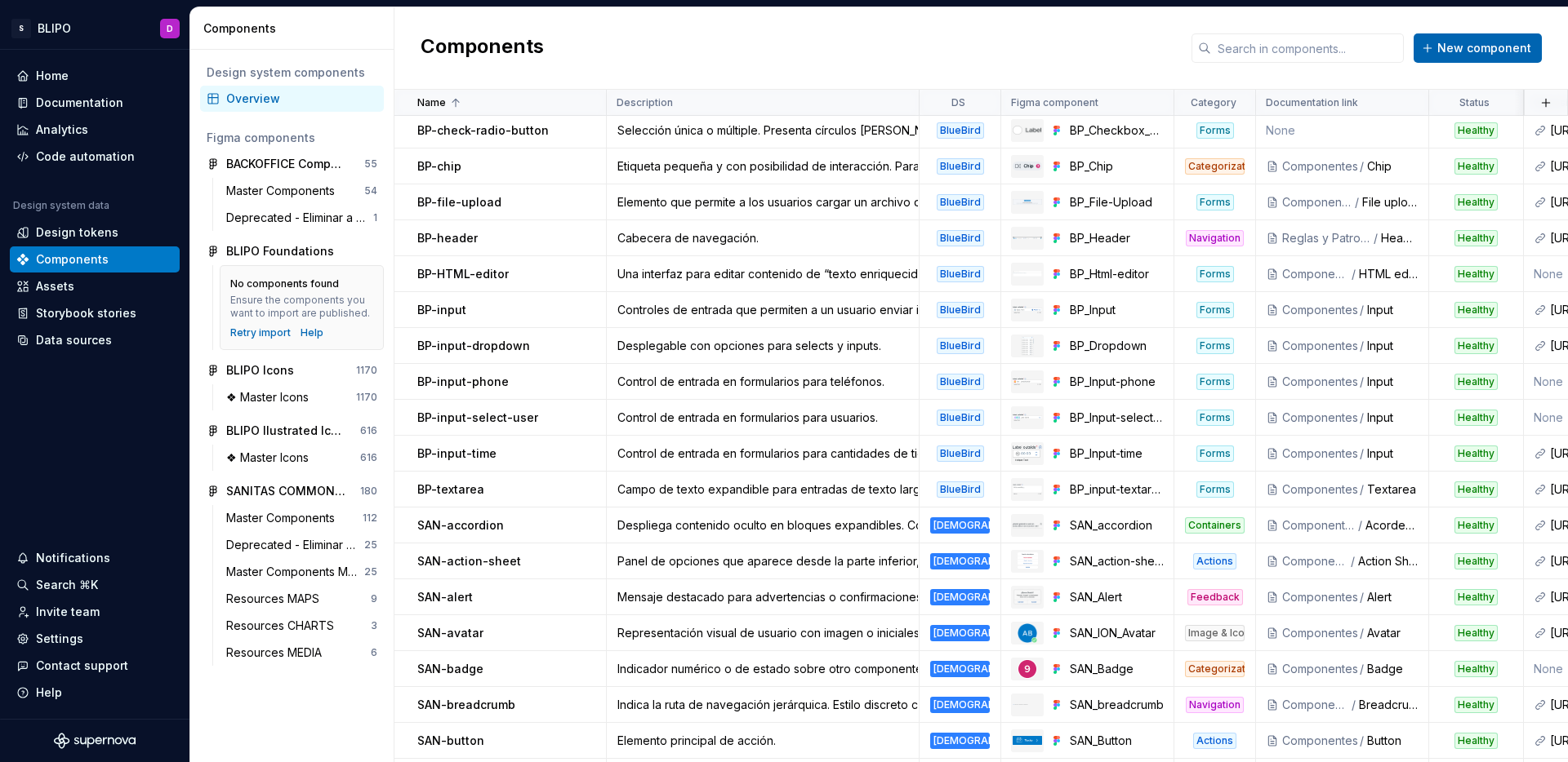
click at [1498, 48] on span "New component" at bounding box center [1484, 48] width 94 height 16
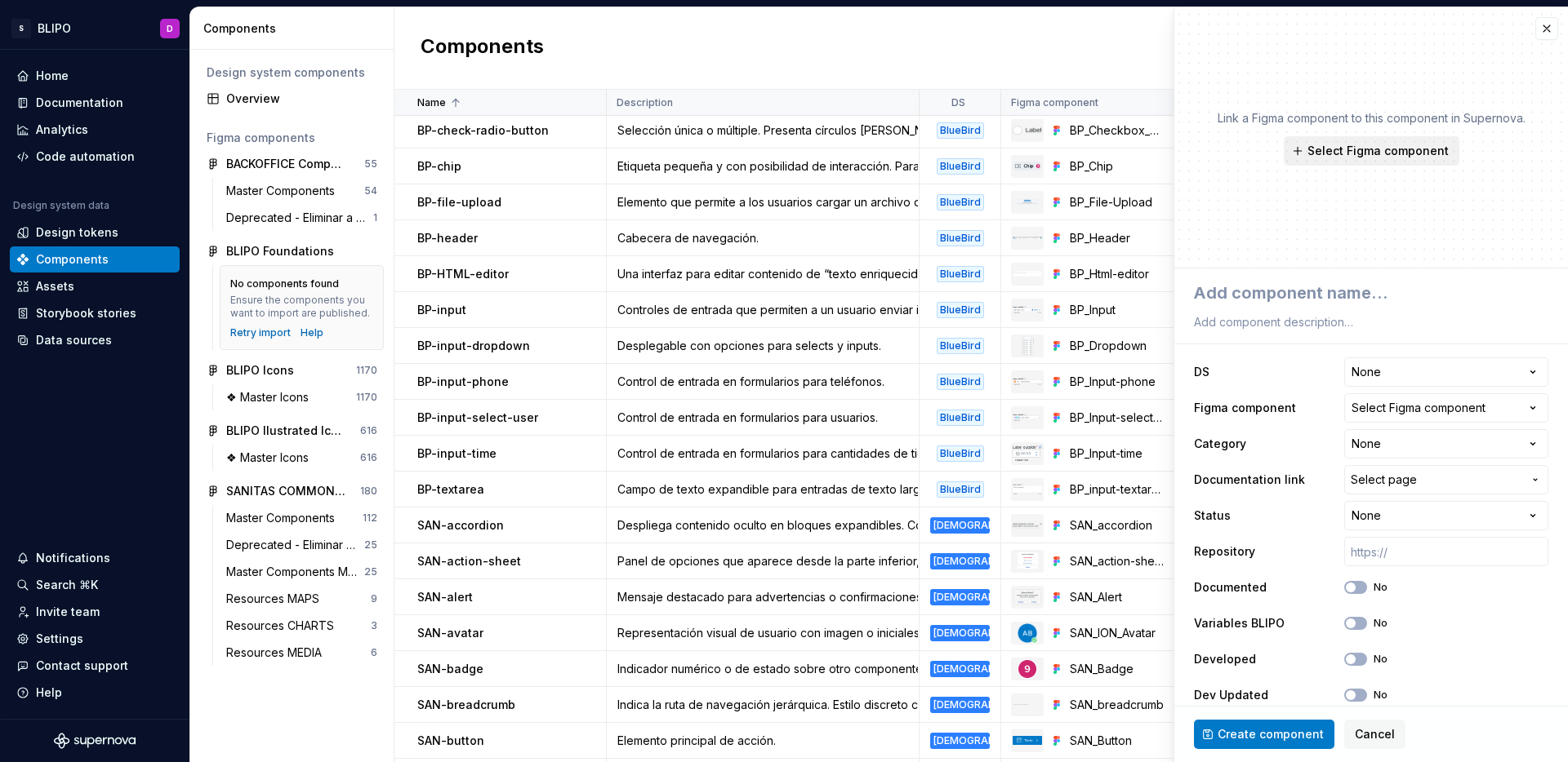
click at [1390, 156] on span "Select Figma component" at bounding box center [1378, 151] width 141 height 16
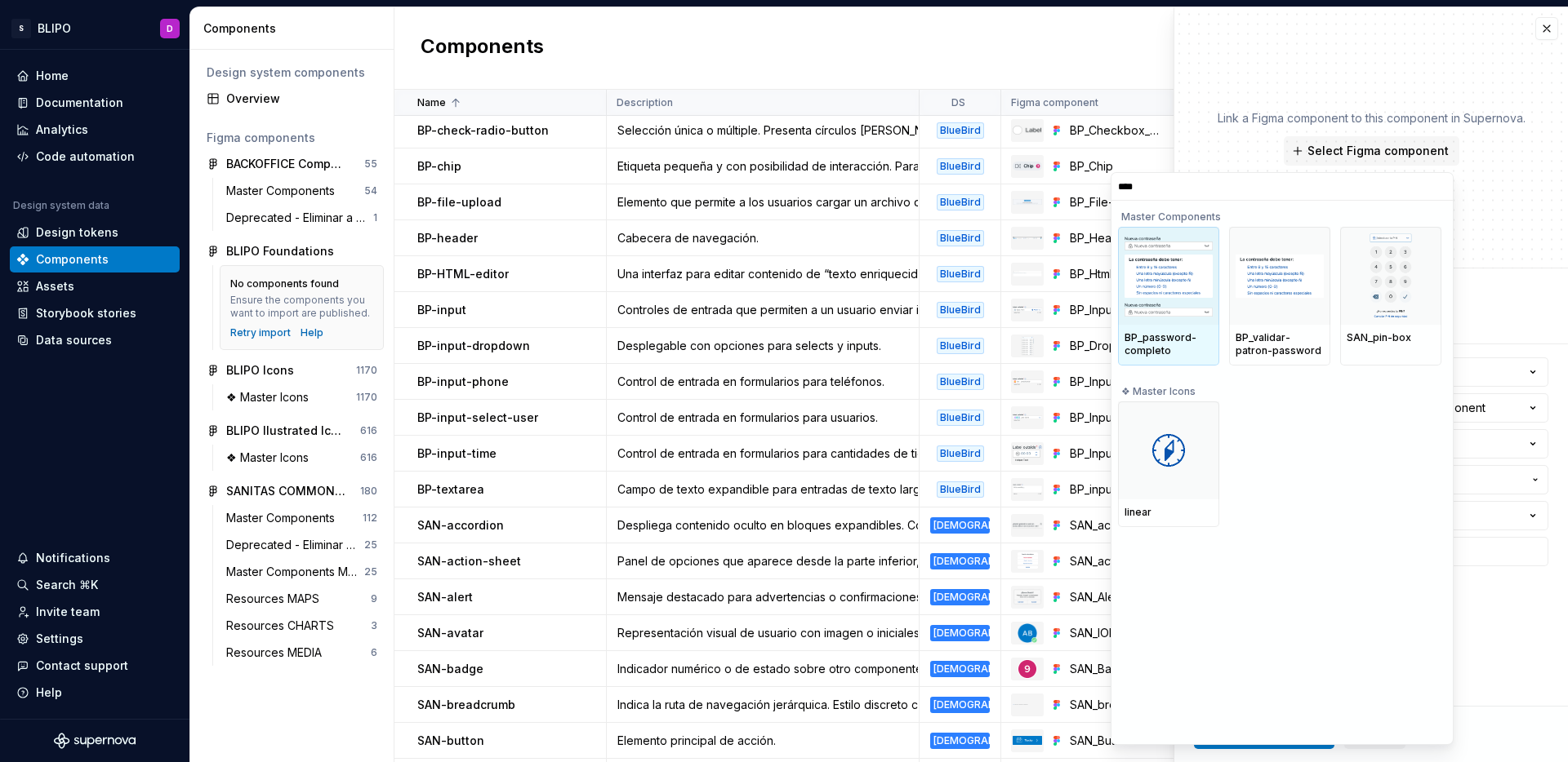
click at [1187, 295] on img at bounding box center [1168, 276] width 88 height 80
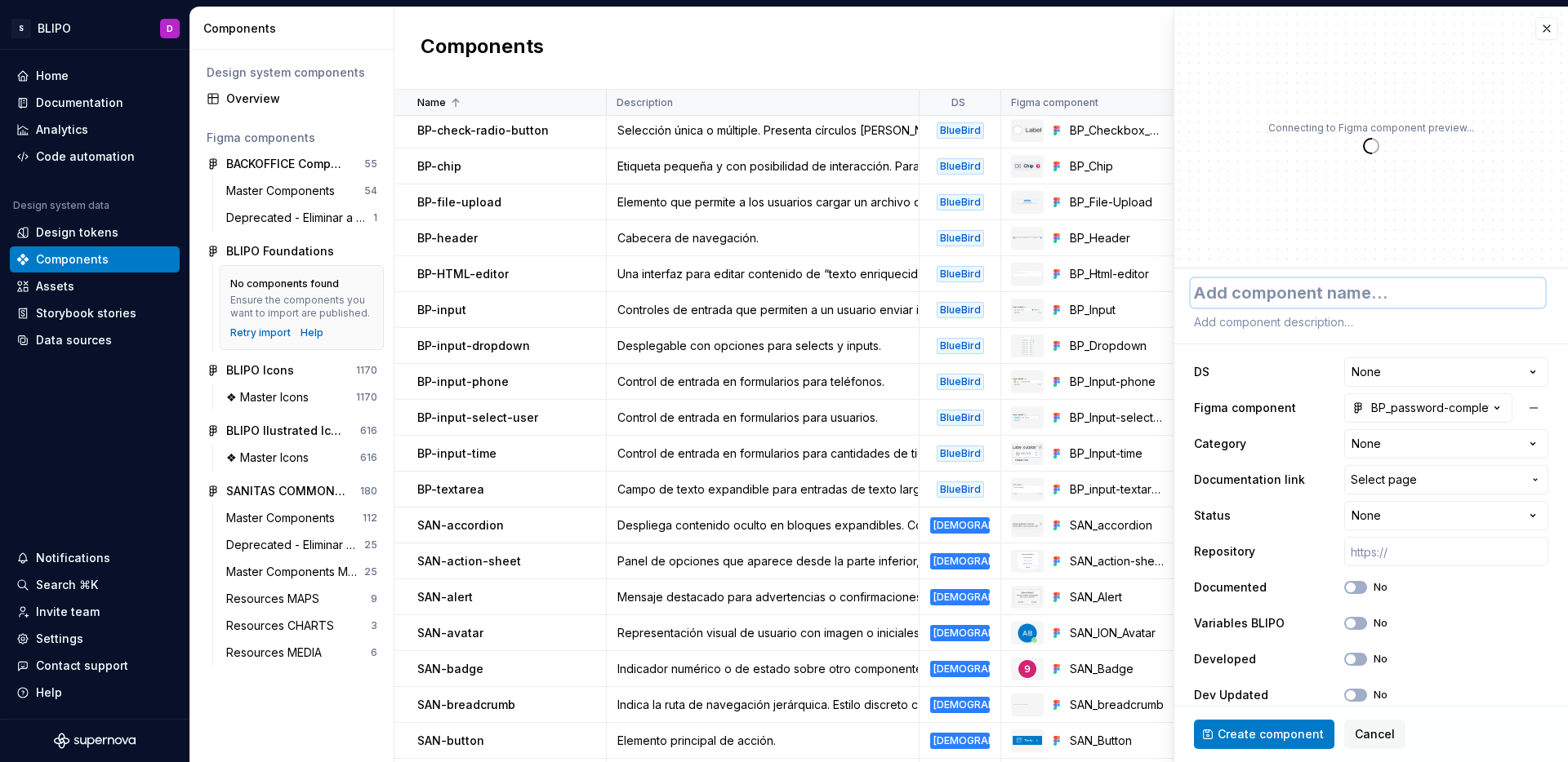
click at [1299, 288] on textarea at bounding box center [1368, 293] width 354 height 29
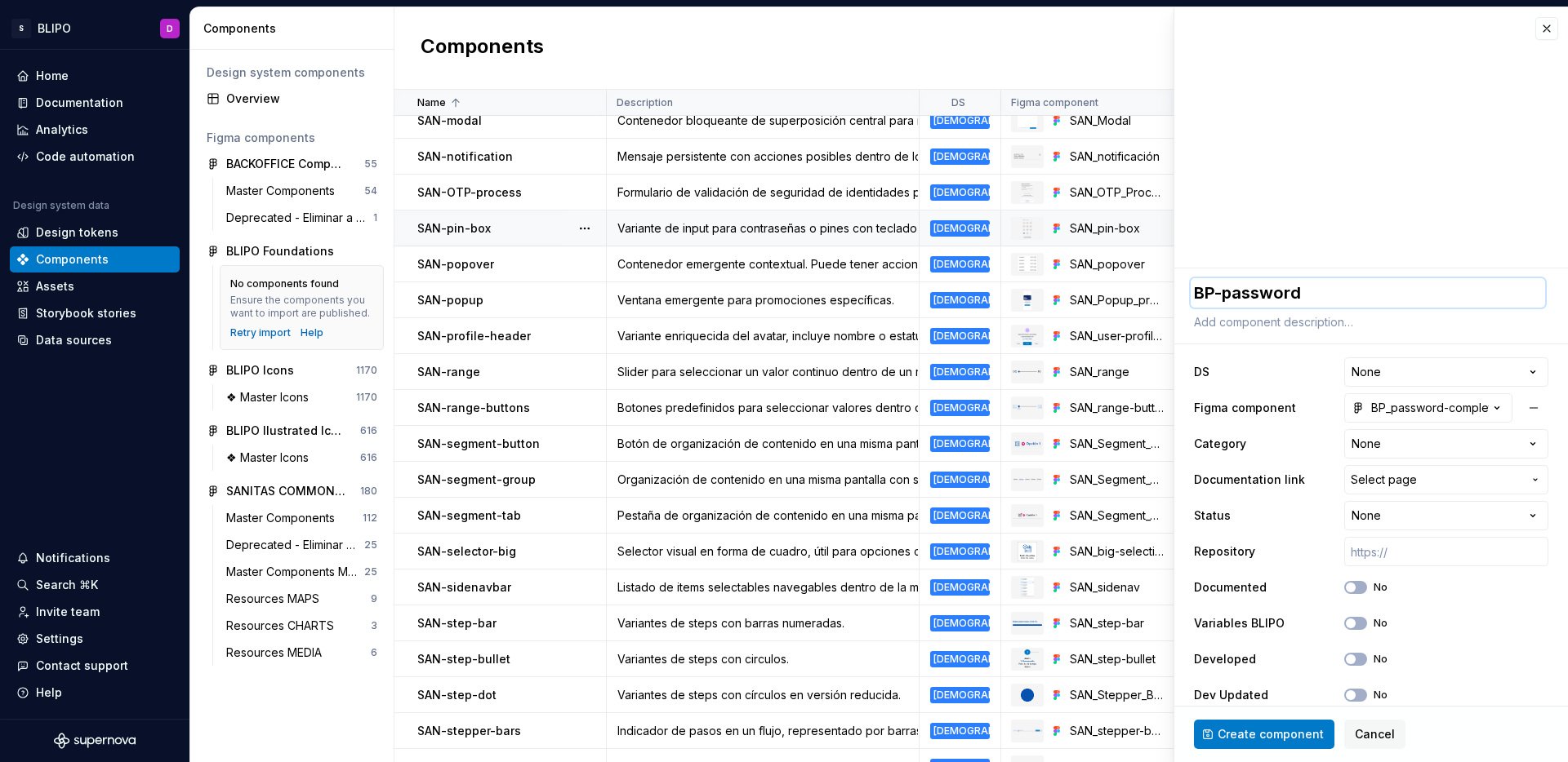
scroll to position [1948, 0]
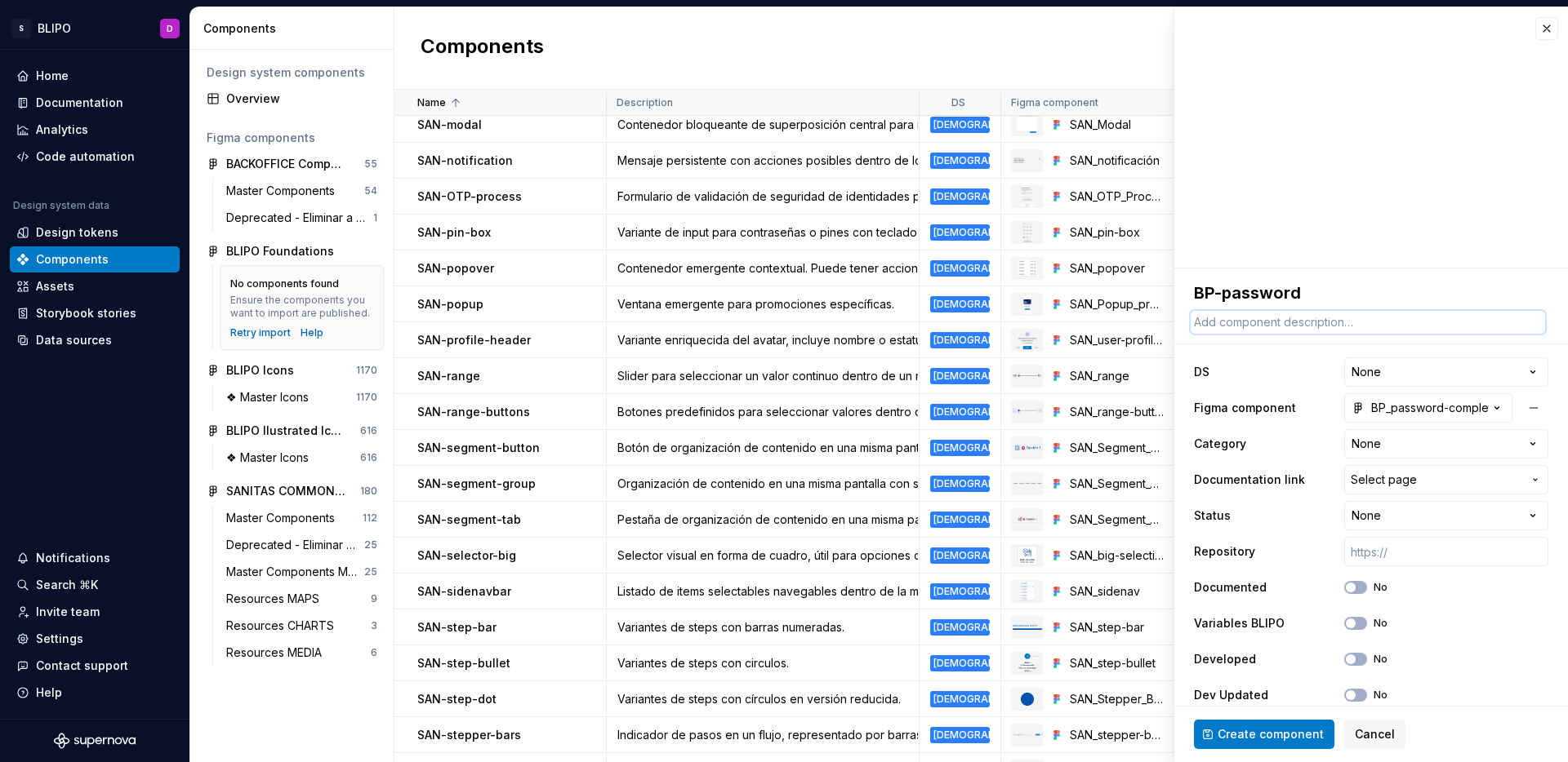
click at [1245, 317] on textarea at bounding box center [1368, 322] width 354 height 23
click at [1411, 370] on html "S BLIPO D Home Documentation Analytics Code automation Design system data Desig…" at bounding box center [784, 381] width 1568 height 762
click at [1390, 443] on html "S BLIPO D Home Documentation Analytics Code automation Design system data Desig…" at bounding box center [784, 381] width 1568 height 762
click at [1397, 482] on span "Select page" at bounding box center [1384, 480] width 66 height 16
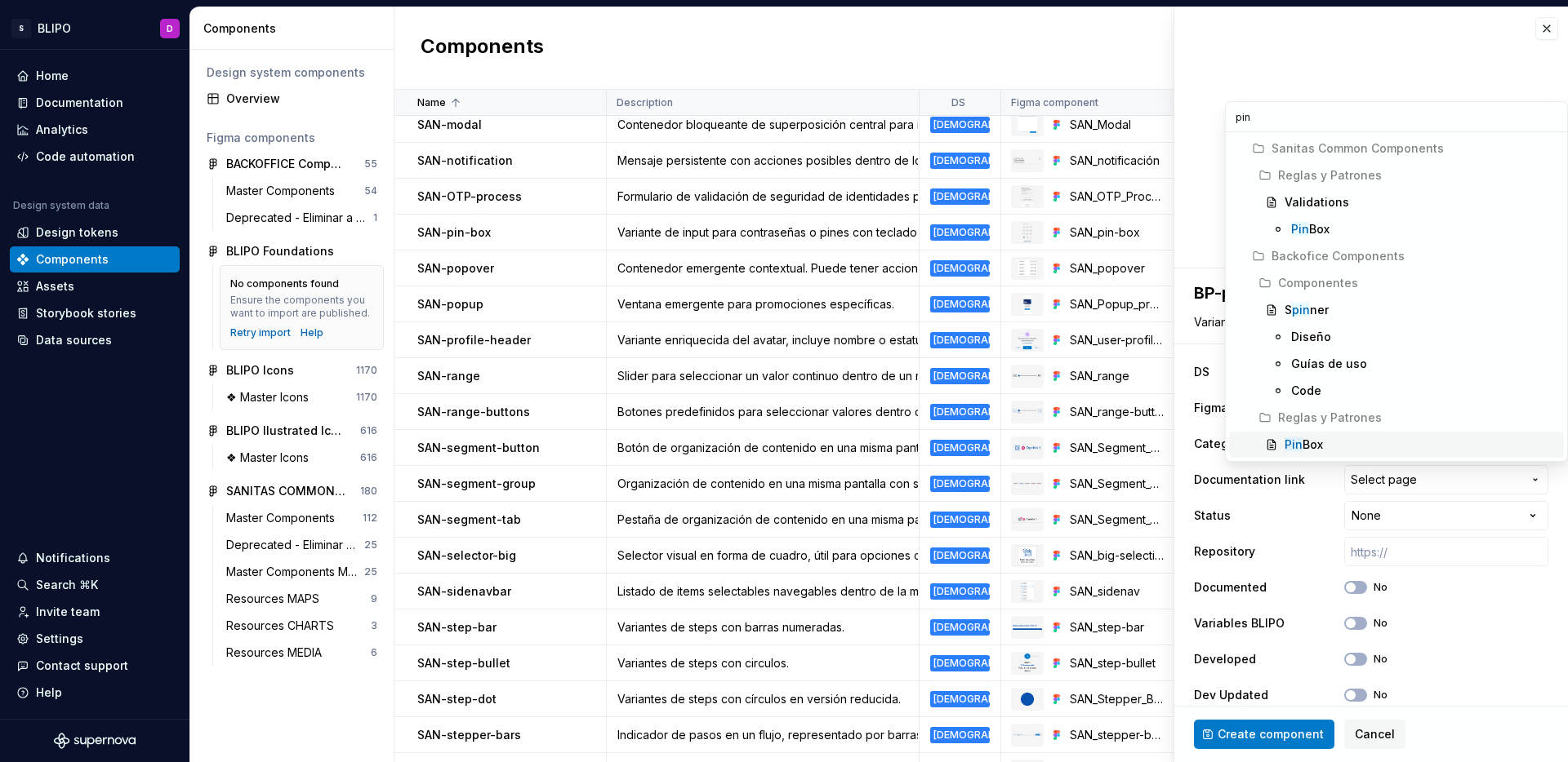
click at [1332, 445] on div "Pin Box" at bounding box center [1421, 445] width 273 height 16
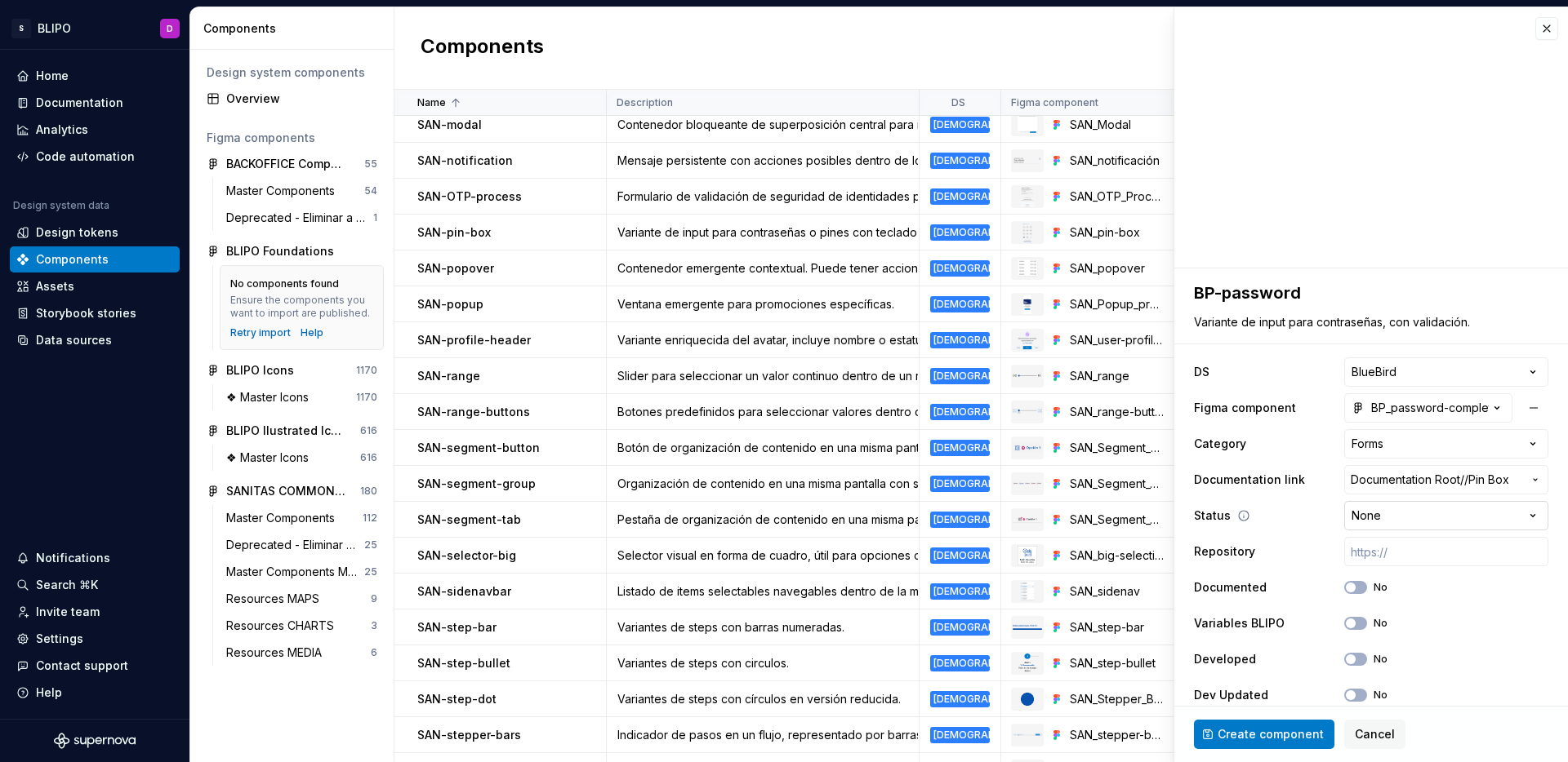
click at [1477, 524] on html "S BLIPO D Home Documentation Analytics Code automation Design system data Desig…" at bounding box center [784, 381] width 1568 height 762
click at [1345, 622] on button "No" at bounding box center [1355, 623] width 23 height 13
click at [1305, 738] on span "Create component" at bounding box center [1271, 735] width 106 height 16
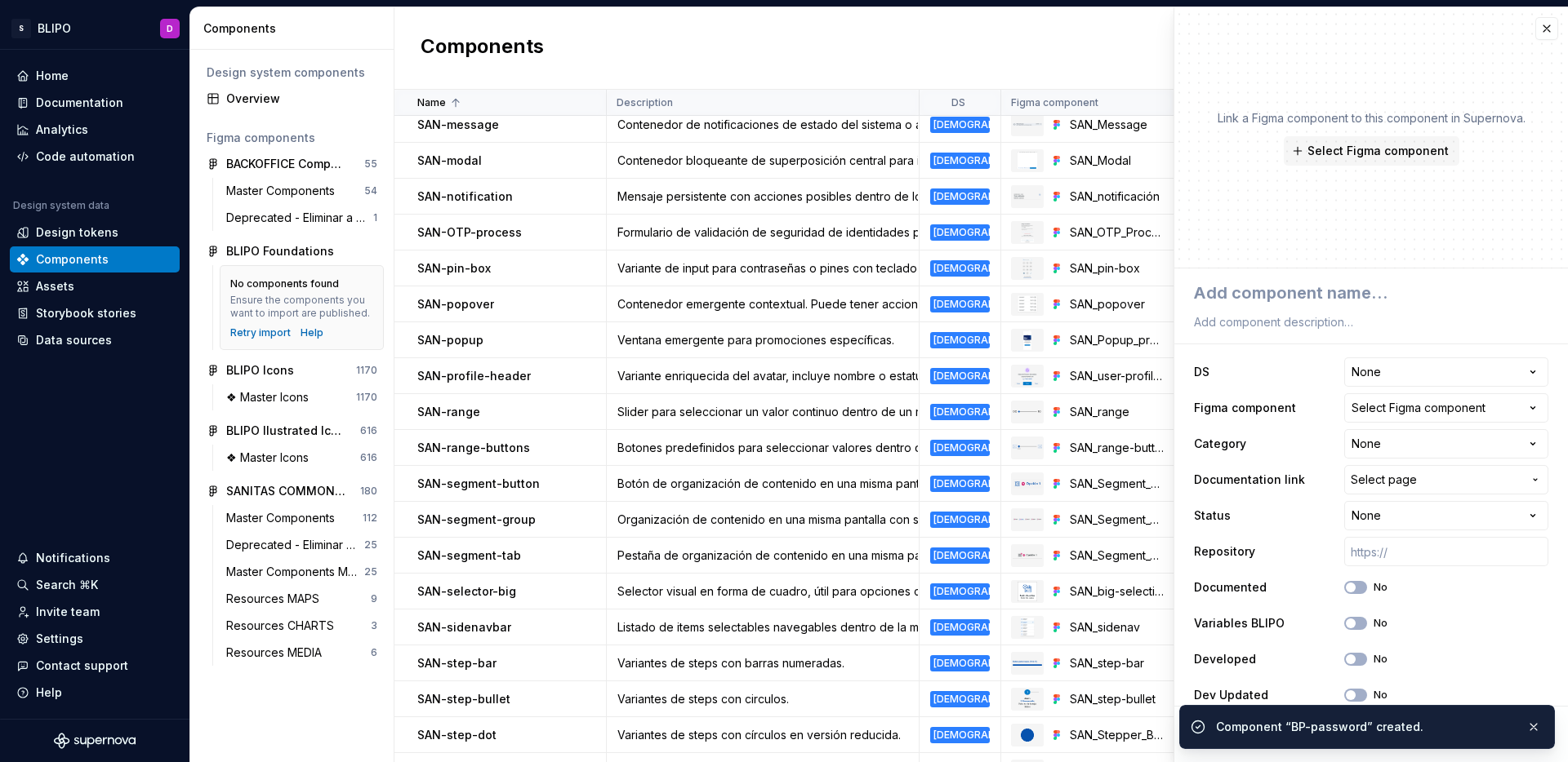
scroll to position [1984, 0]
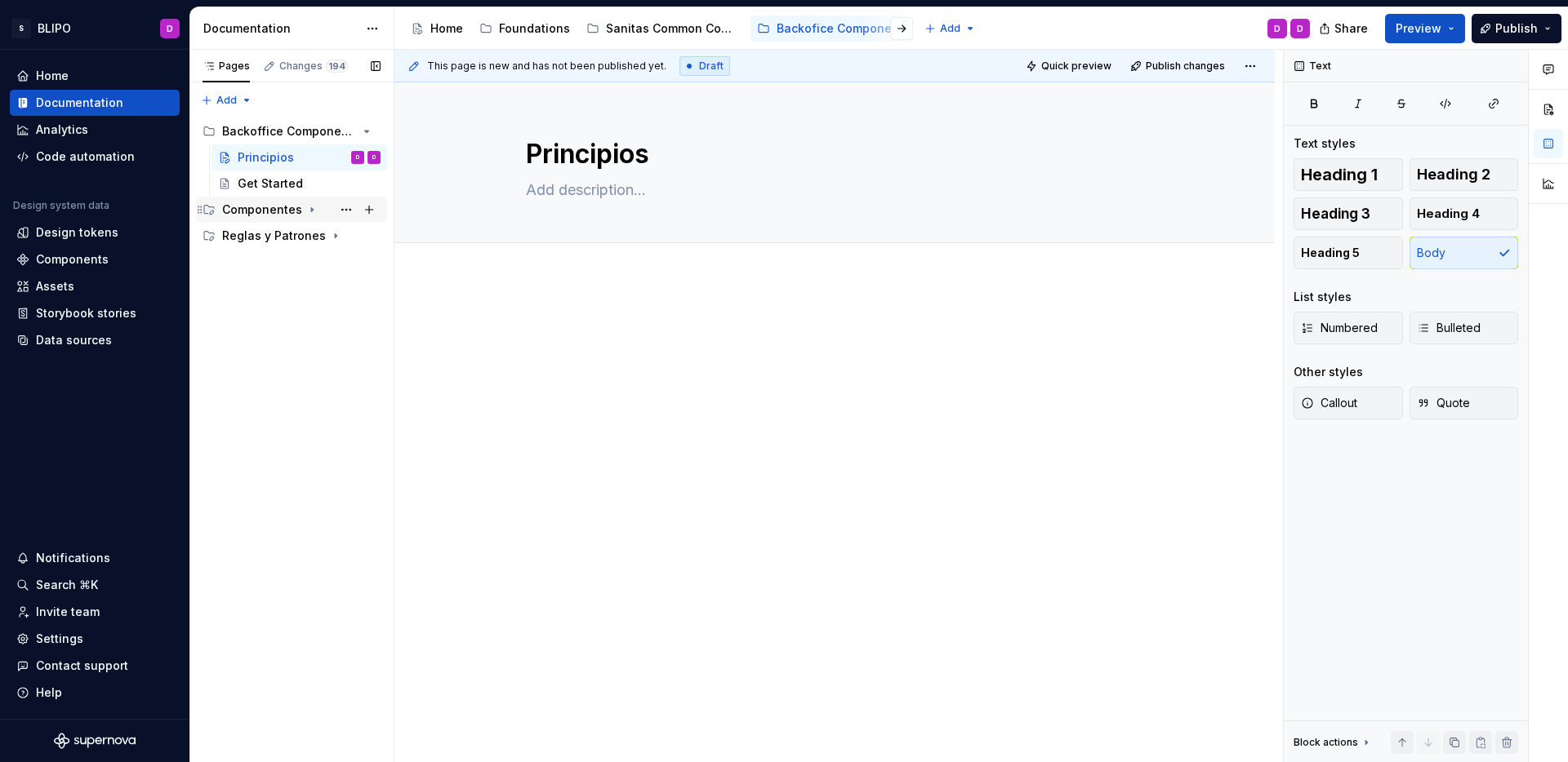
click at [309, 207] on icon "Page tree" at bounding box center [312, 209] width 13 height 13
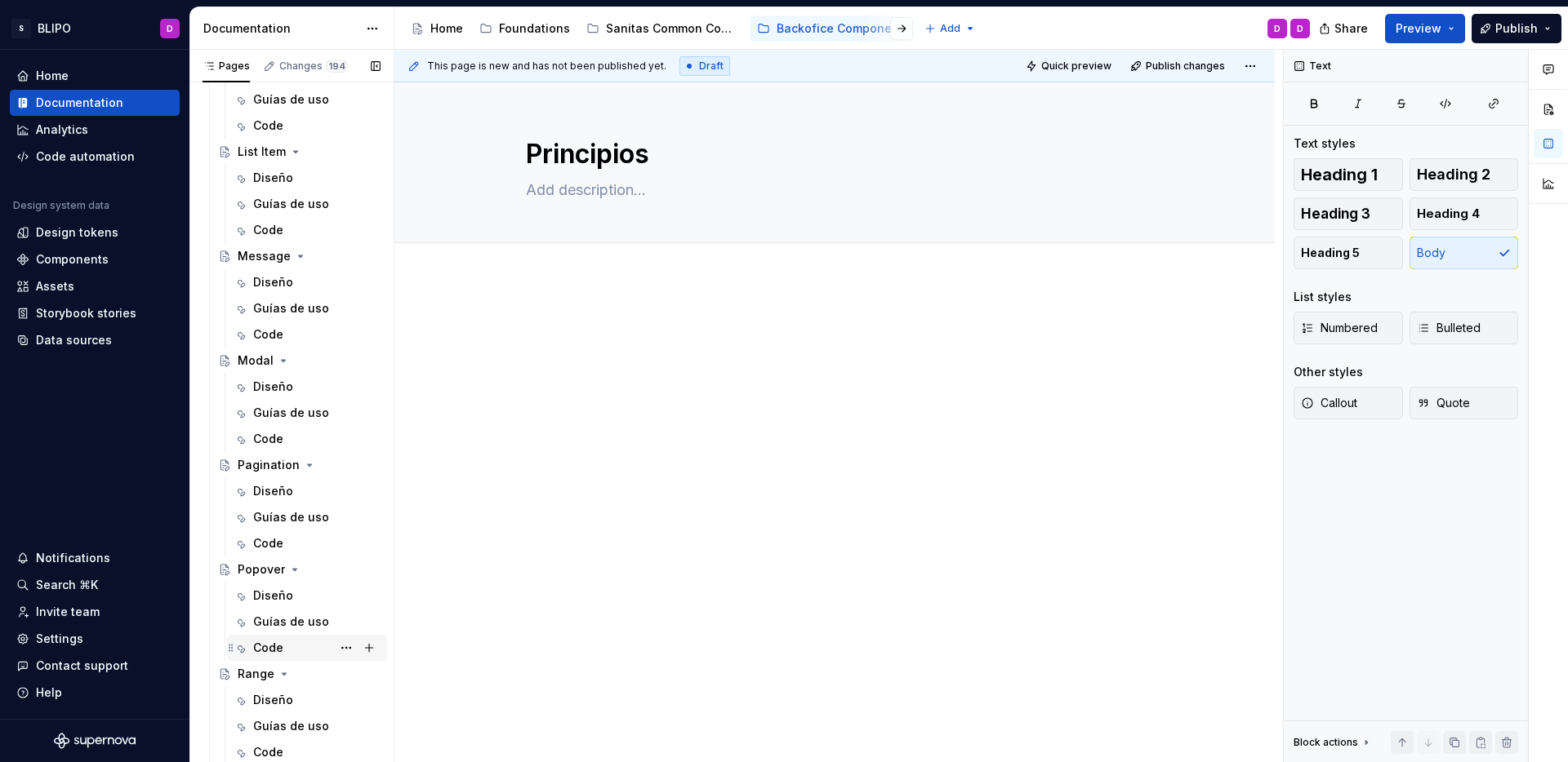
scroll to position [1238, 0]
click at [299, 252] on icon "Page tree" at bounding box center [300, 252] width 13 height 13
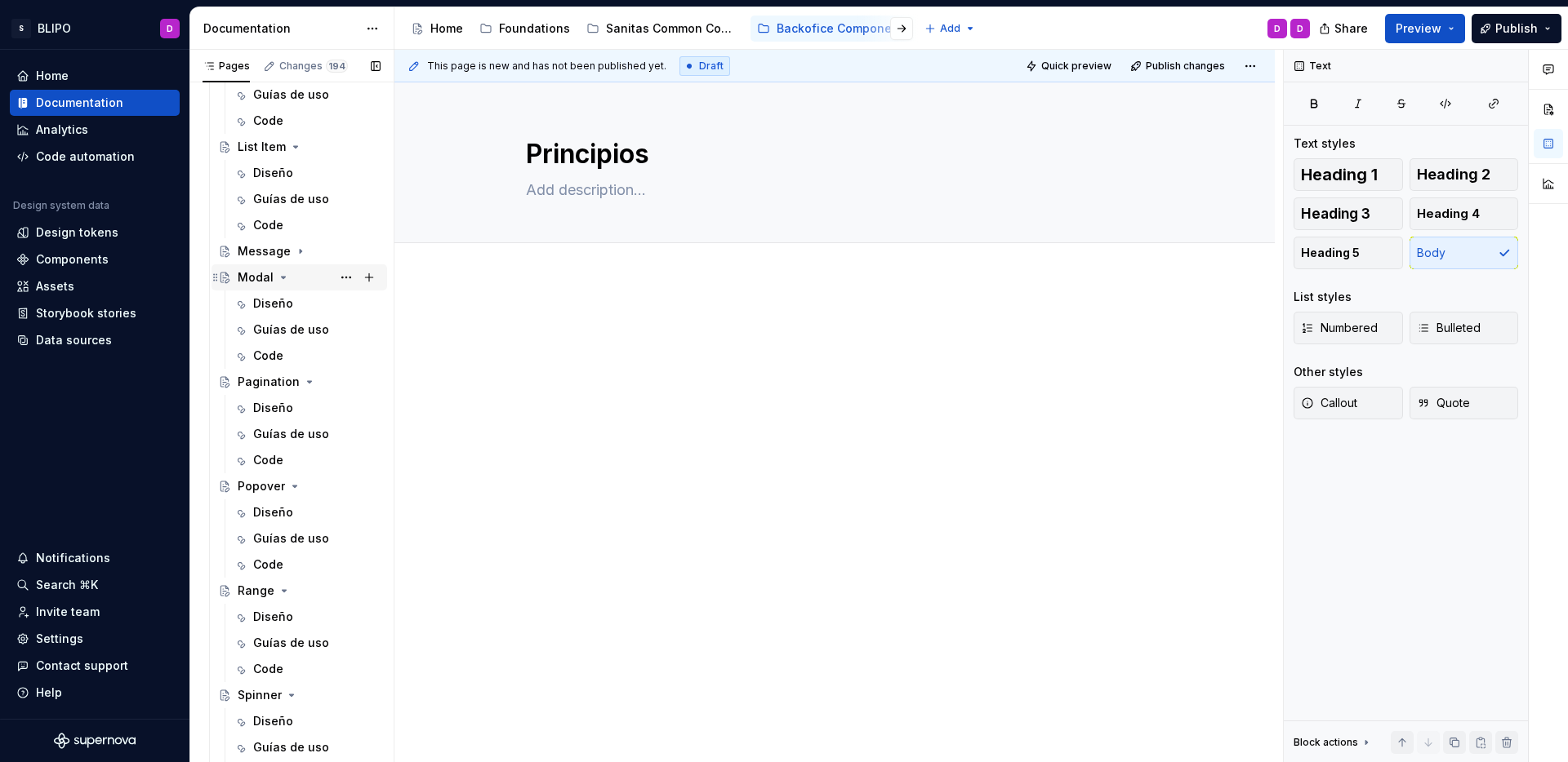
click at [291, 275] on div "Modal" at bounding box center [309, 277] width 143 height 23
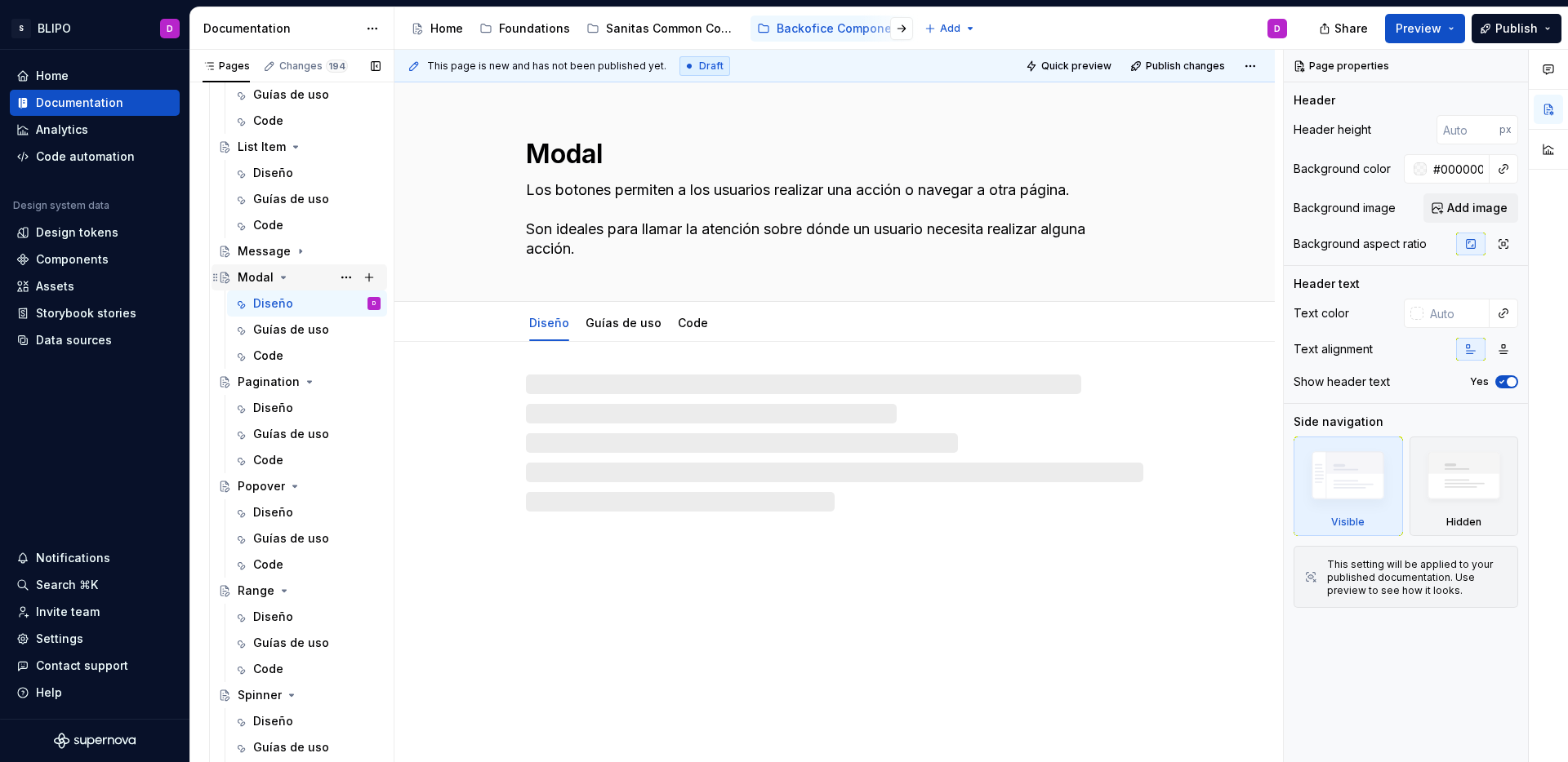
click at [282, 276] on icon "Page tree" at bounding box center [284, 277] width 4 height 2
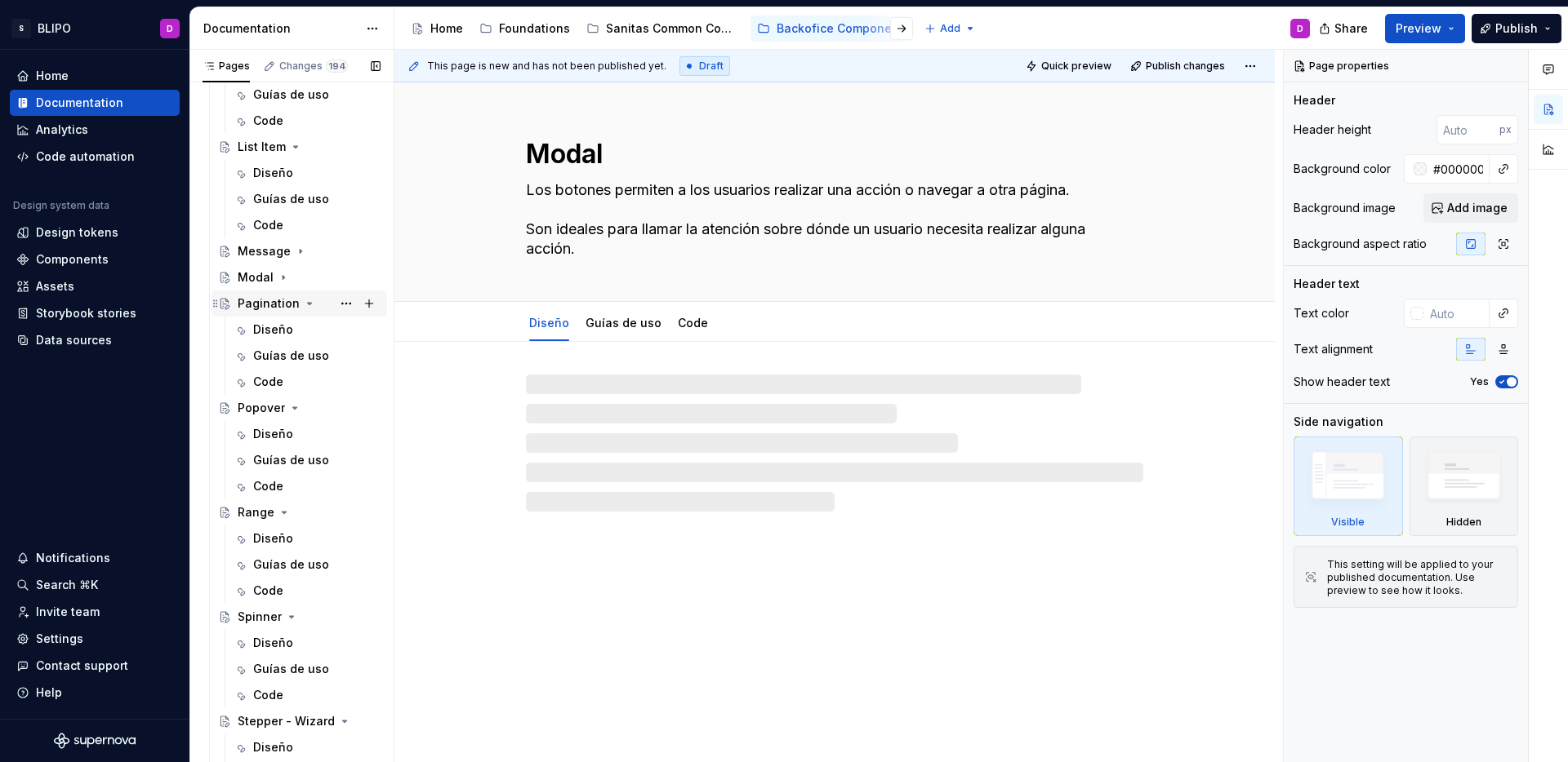
click at [303, 302] on icon "Page tree" at bounding box center [309, 304] width 13 height 13
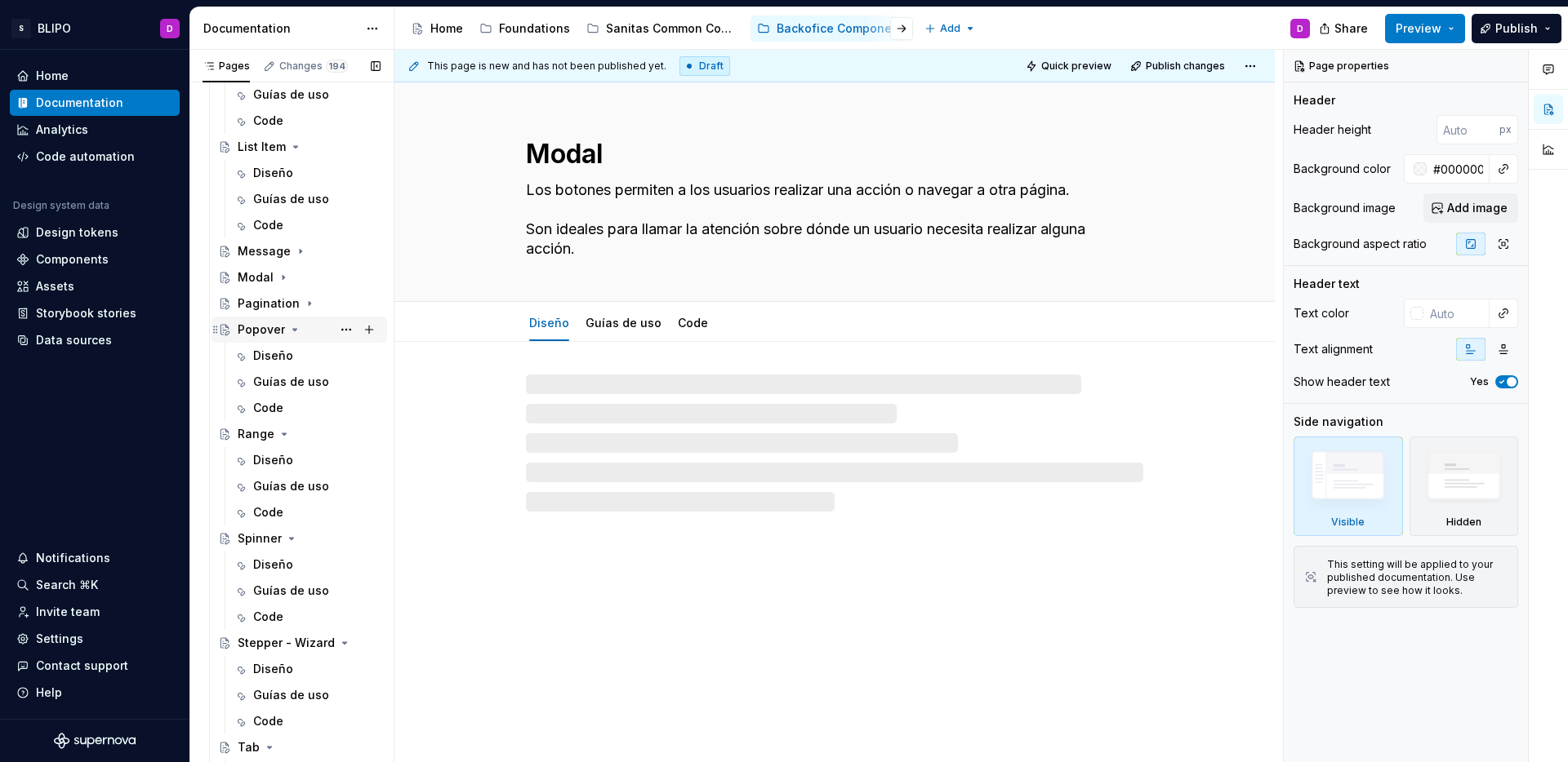
click at [297, 327] on icon "Page tree" at bounding box center [295, 329] width 13 height 13
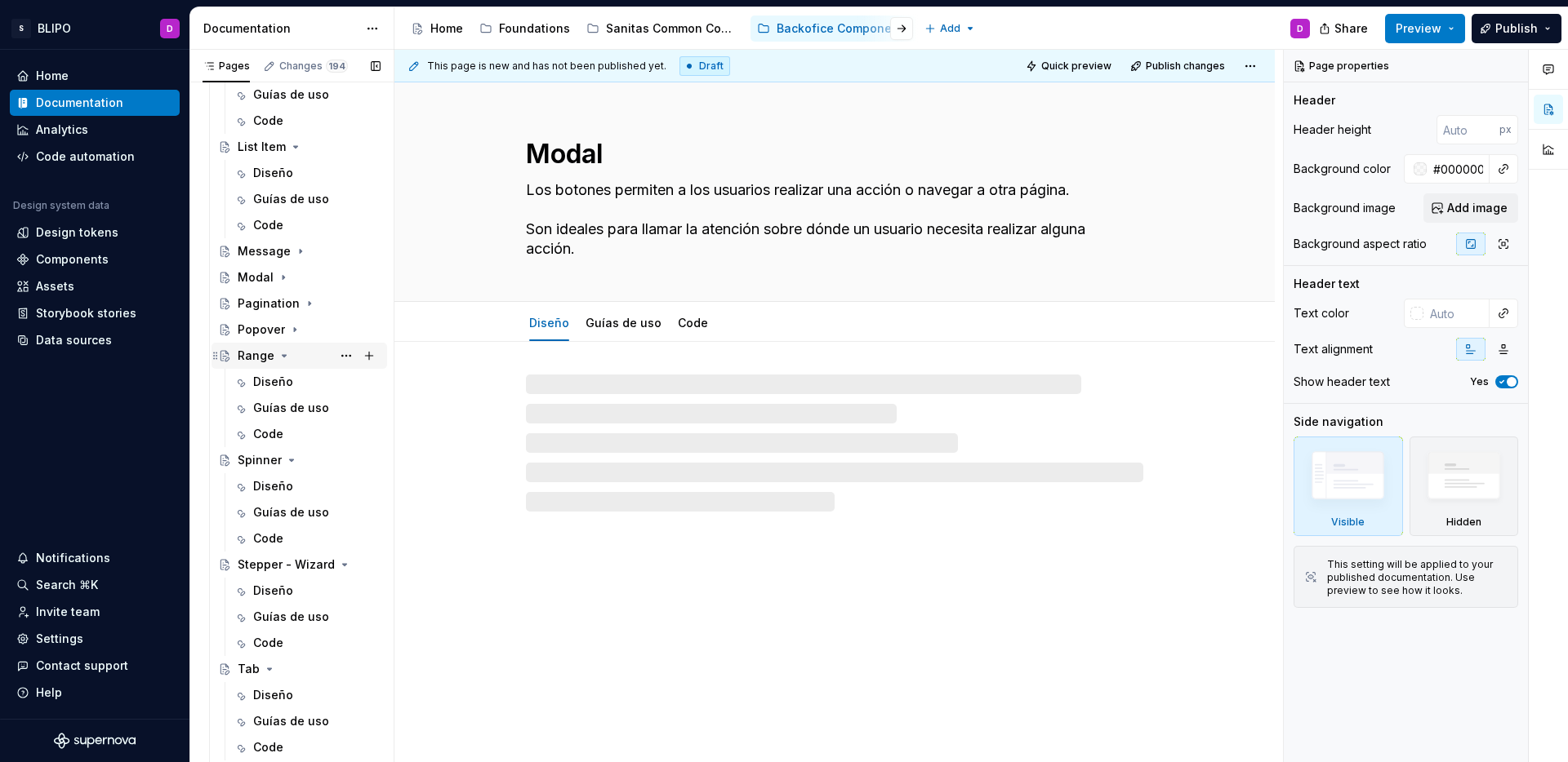
click at [287, 355] on icon "Page tree" at bounding box center [284, 356] width 13 height 13
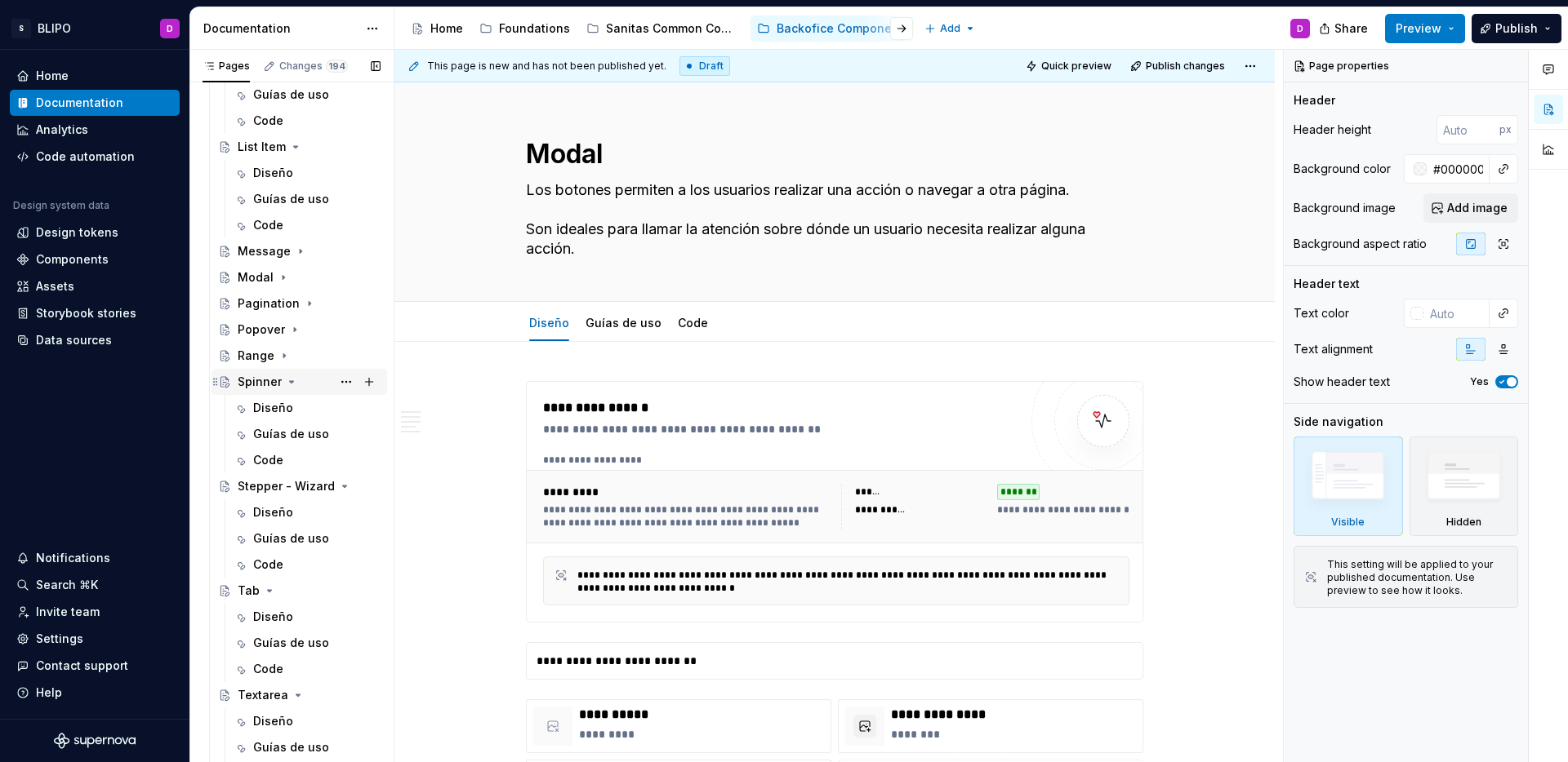
click at [291, 388] on icon "Page tree" at bounding box center [291, 381] width 13 height 13
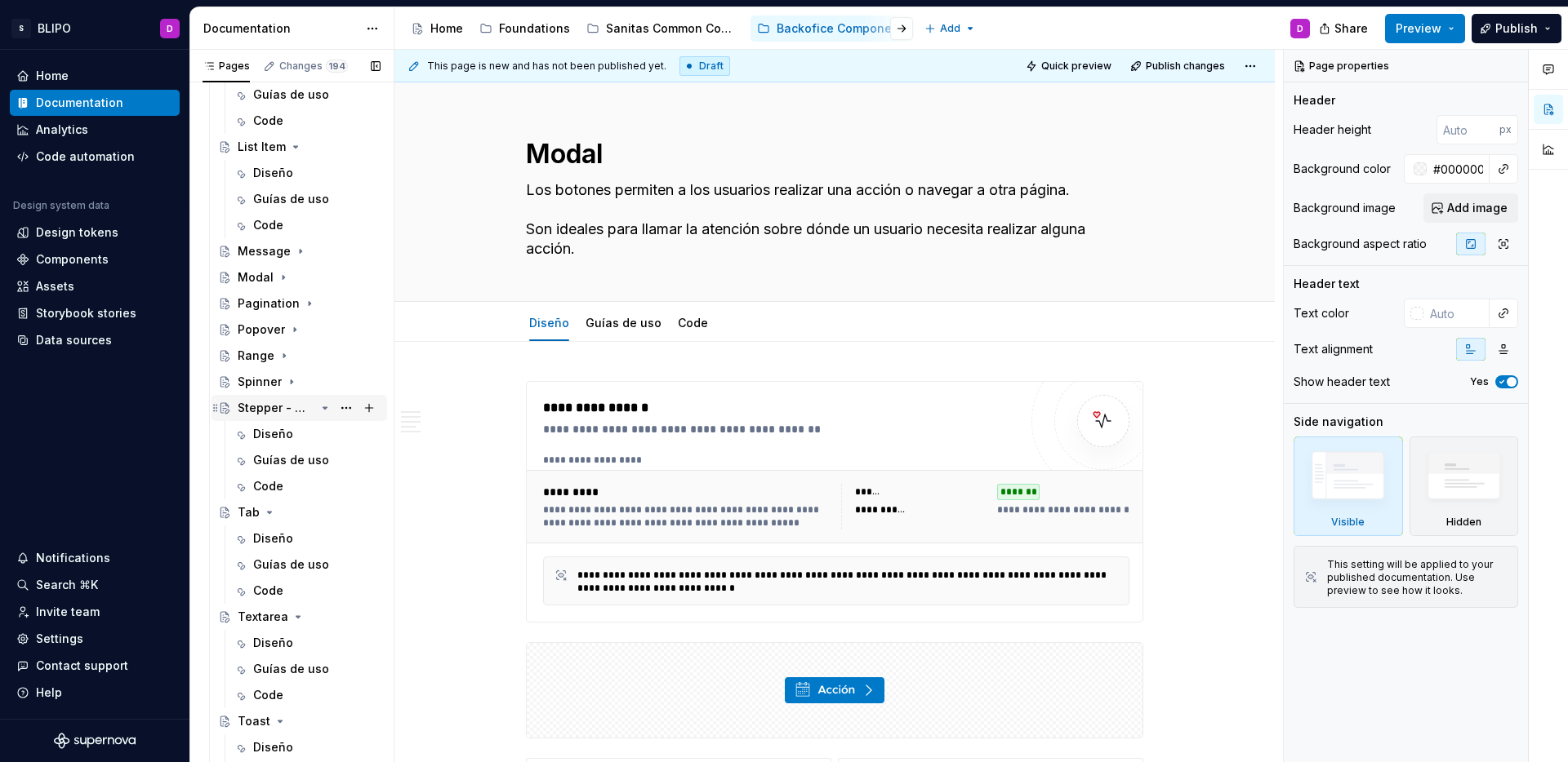
click at [319, 412] on icon "Page tree" at bounding box center [325, 408] width 13 height 13
click at [265, 435] on icon "Page tree" at bounding box center [269, 434] width 13 height 13
click at [291, 457] on icon "Page tree" at bounding box center [297, 460] width 13 height 13
click at [275, 487] on icon "Page tree" at bounding box center [280, 487] width 13 height 13
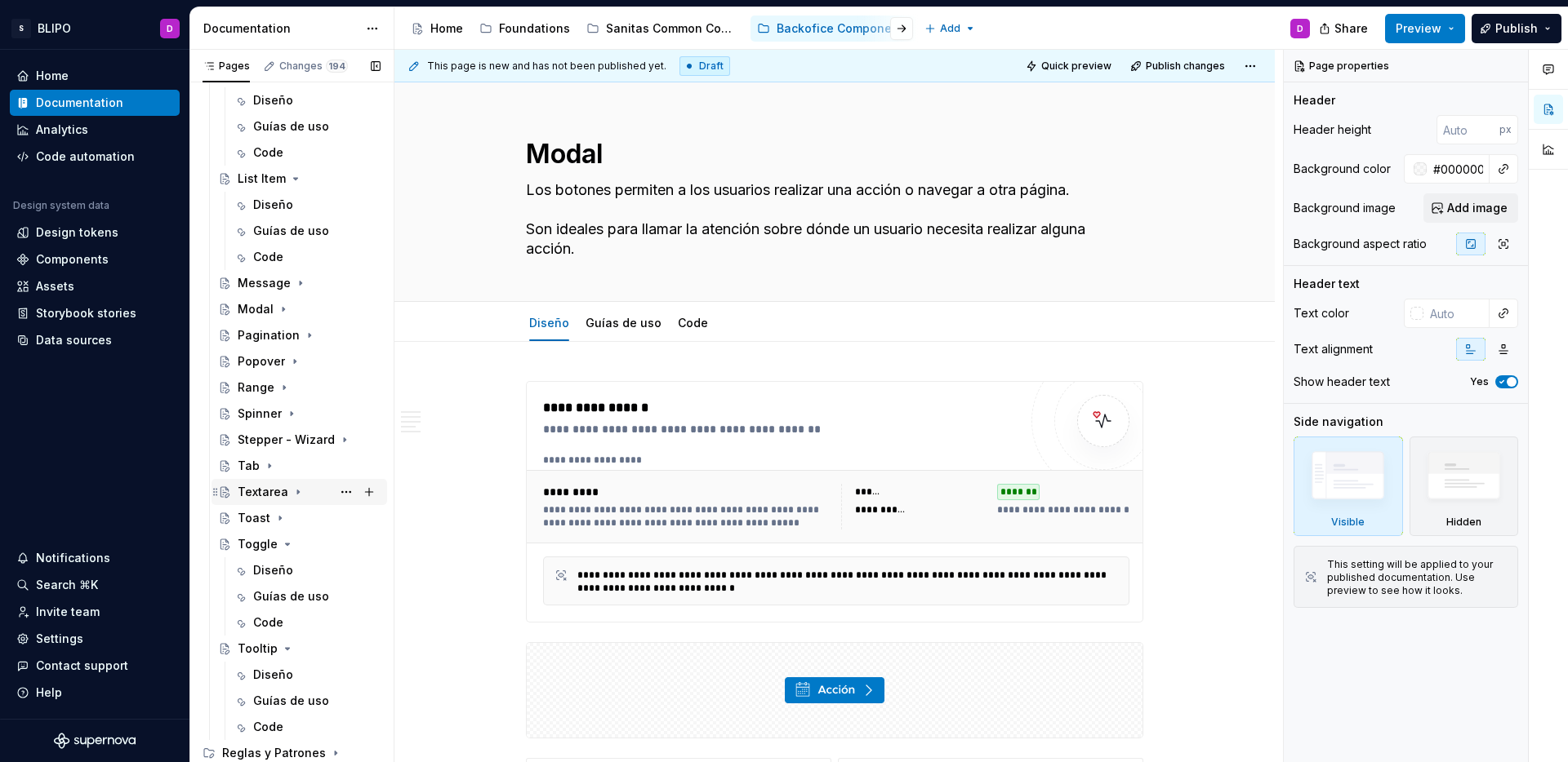
scroll to position [1206, 0]
click at [286, 545] on icon "Page tree" at bounding box center [287, 544] width 4 height 2
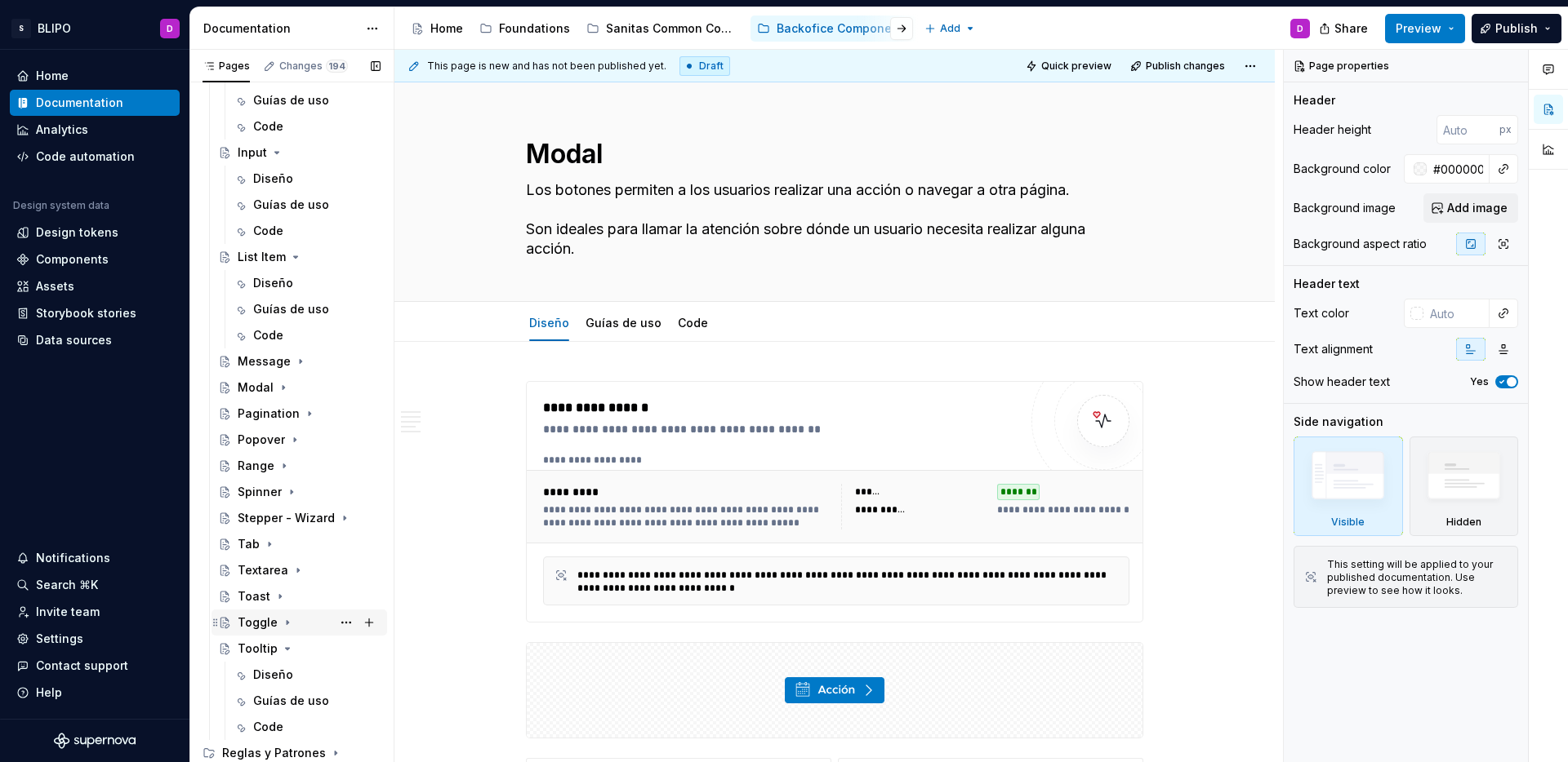
scroll to position [1128, 0]
click at [287, 644] on icon "Page tree" at bounding box center [287, 649] width 13 height 13
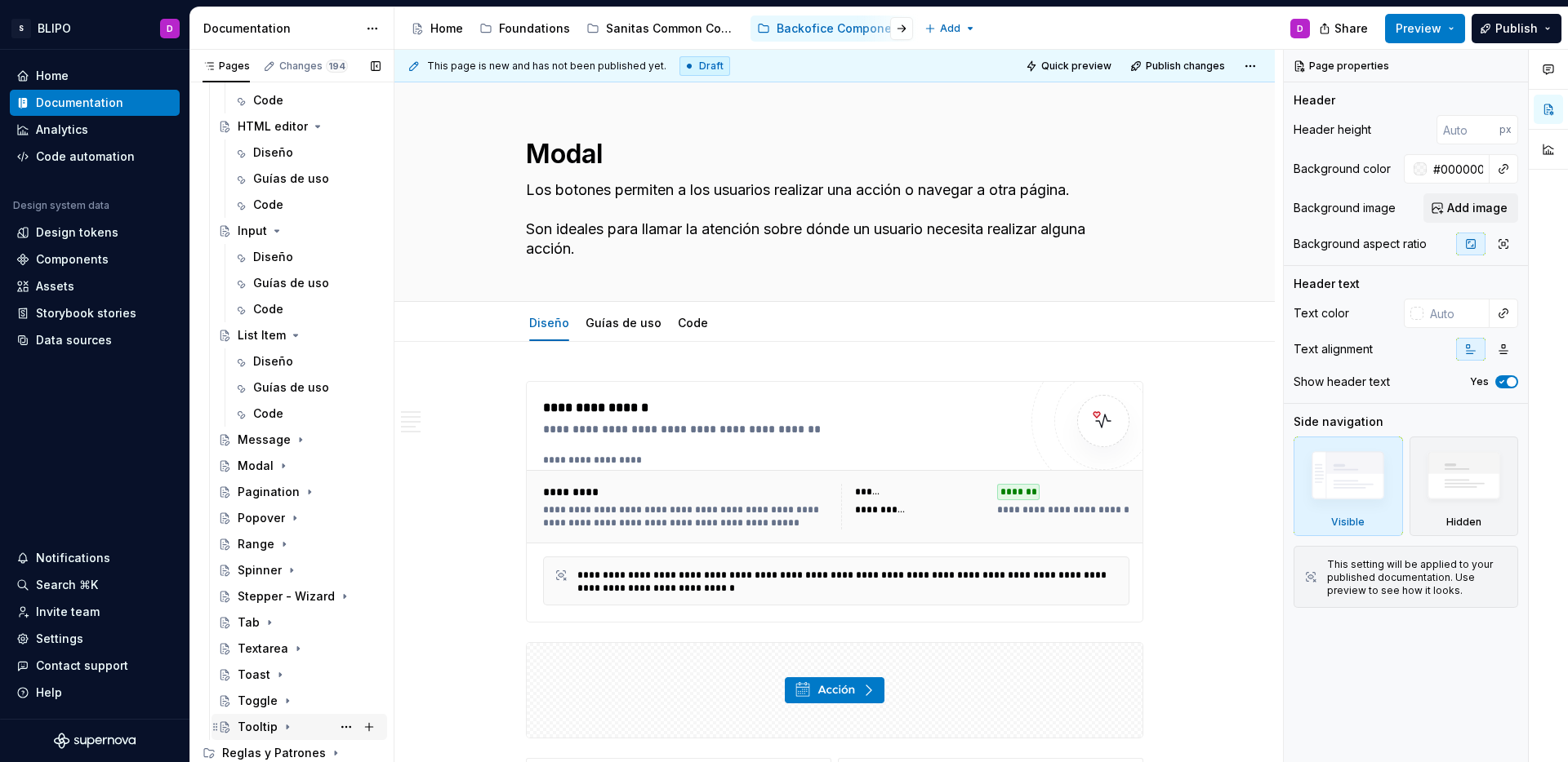
scroll to position [1049, 0]
click at [294, 337] on icon "Page tree" at bounding box center [296, 336] width 4 height 2
click at [277, 311] on icon "Page tree" at bounding box center [276, 309] width 13 height 13
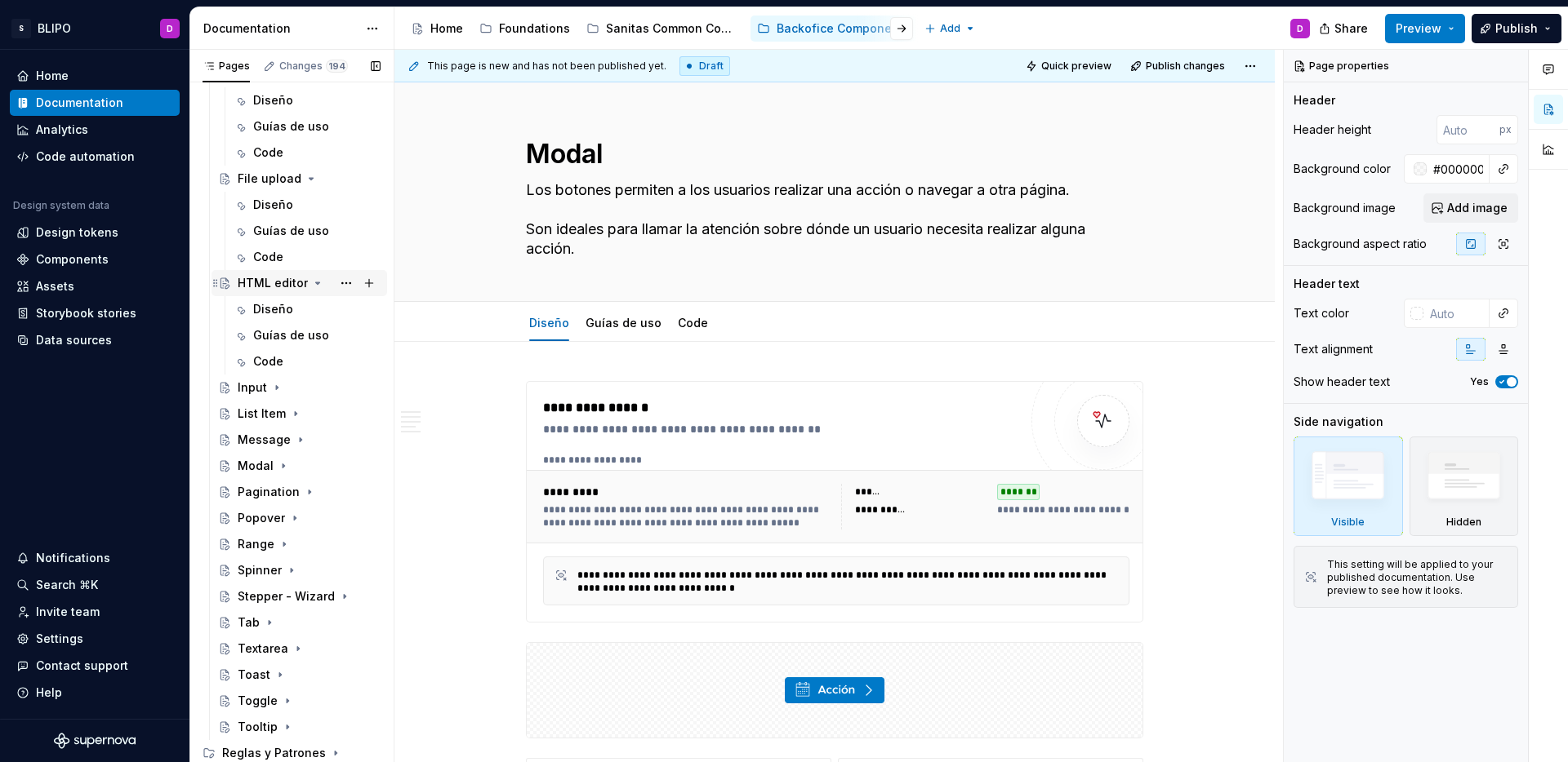
click at [311, 283] on icon "Page tree" at bounding box center [318, 283] width 13 height 13
click at [307, 253] on icon "Page tree" at bounding box center [311, 257] width 13 height 13
click at [276, 228] on icon "Page tree" at bounding box center [274, 231] width 13 height 13
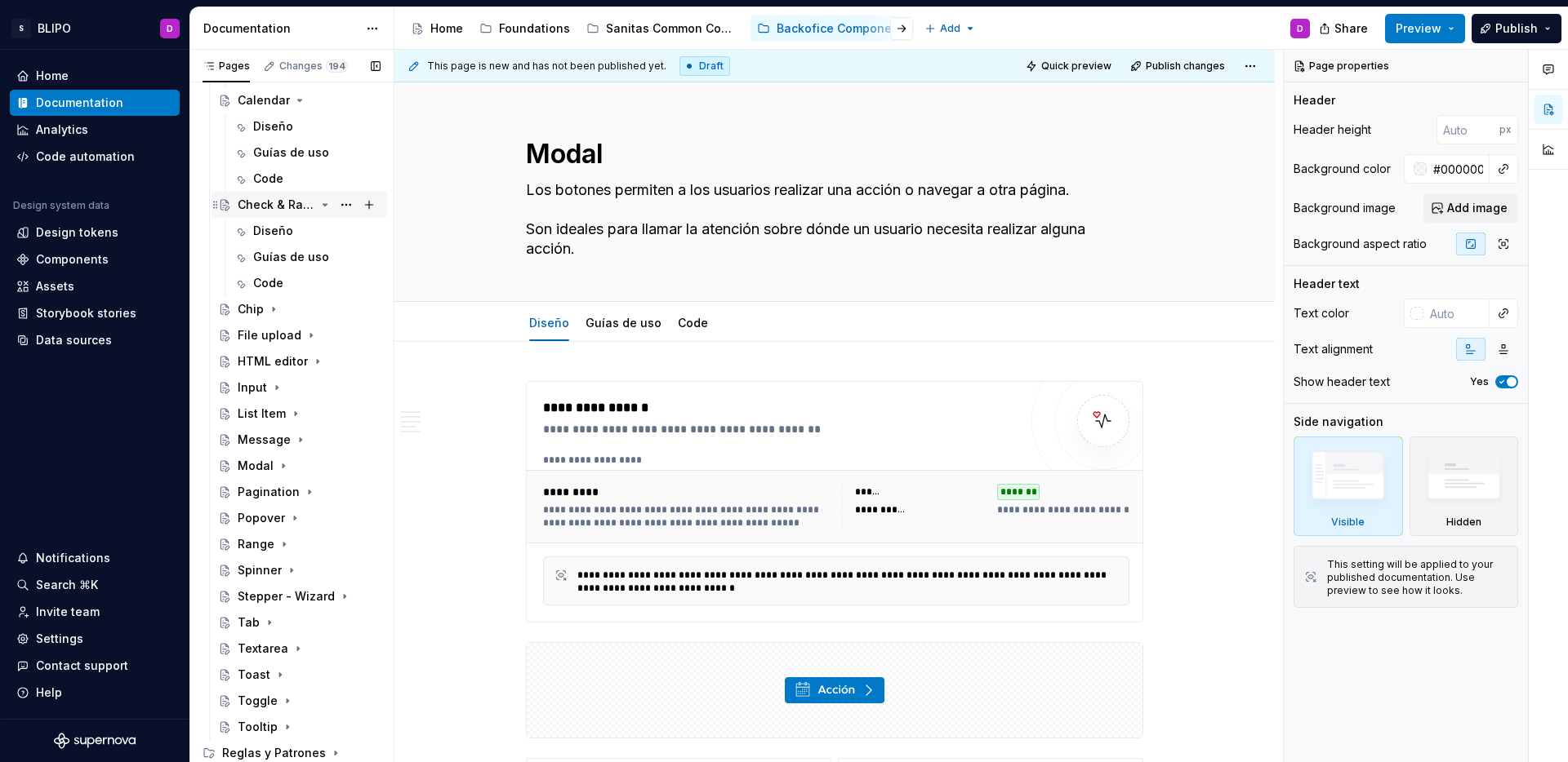
click at [323, 205] on icon "Page tree" at bounding box center [325, 205] width 4 height 2
click at [299, 181] on icon "Page tree" at bounding box center [299, 178] width 13 height 13
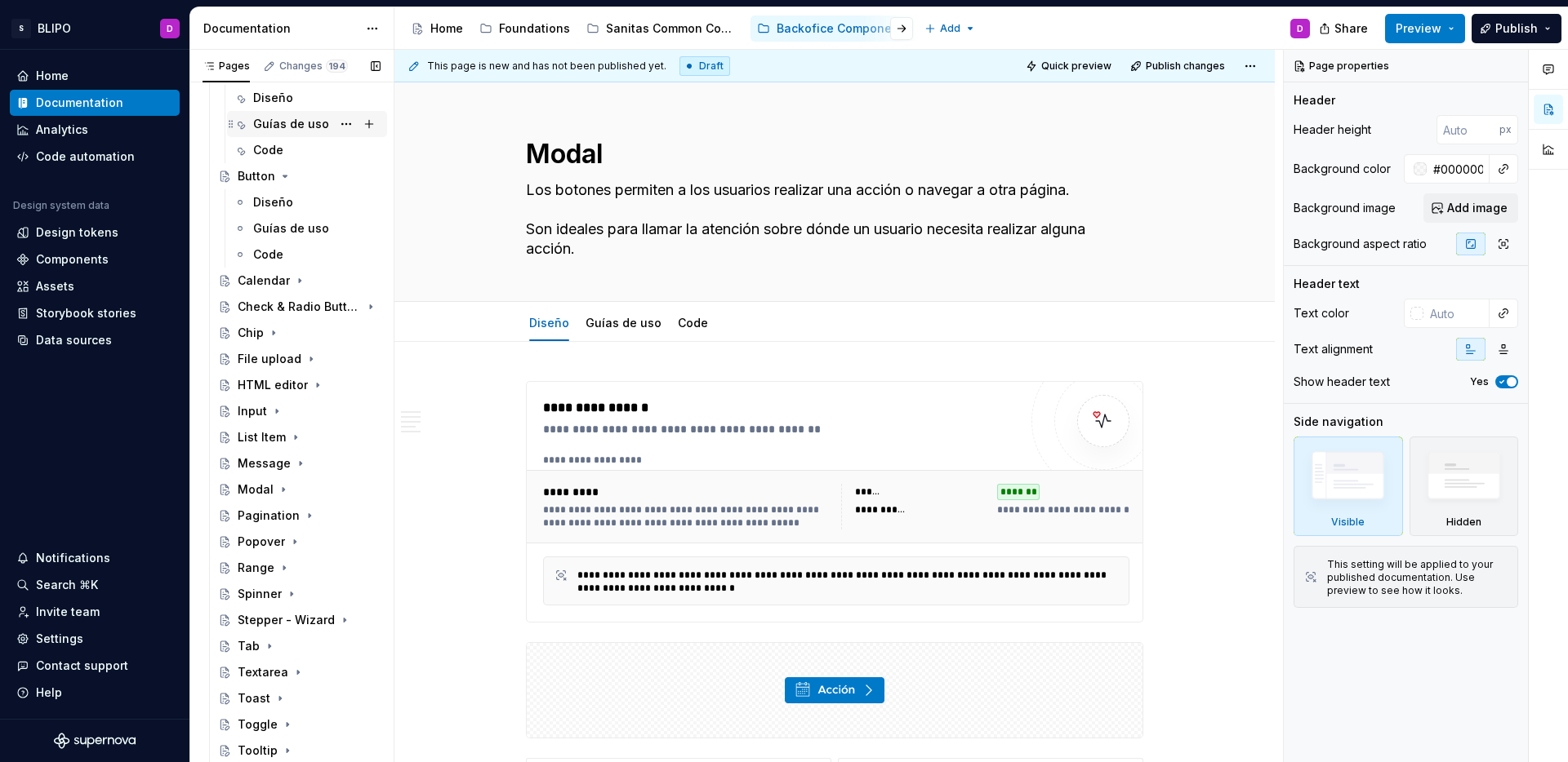
scroll to position [367, 0]
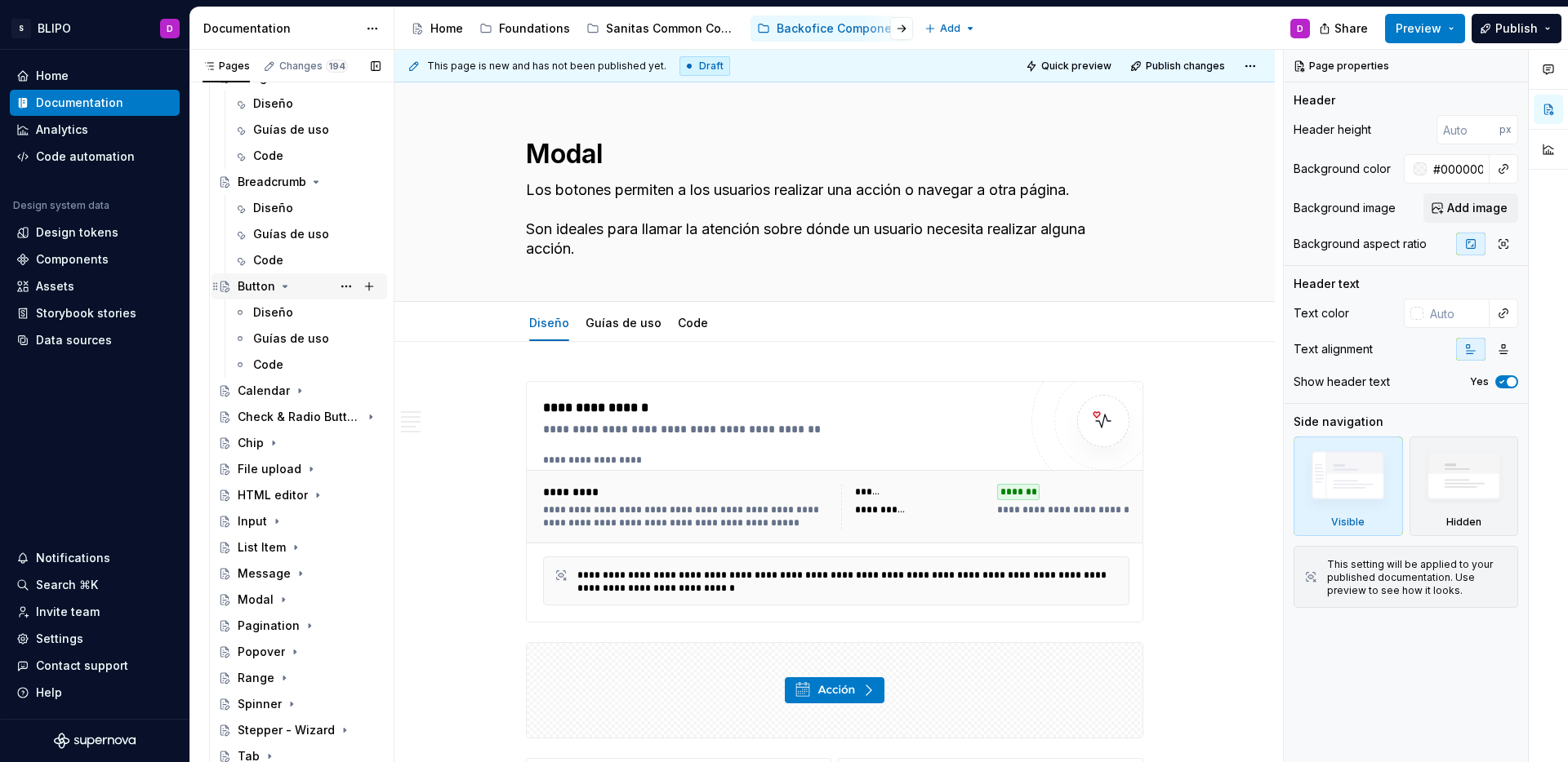
click at [282, 291] on icon "Page tree" at bounding box center [285, 286] width 13 height 13
click at [315, 177] on icon "Page tree" at bounding box center [316, 182] width 13 height 13
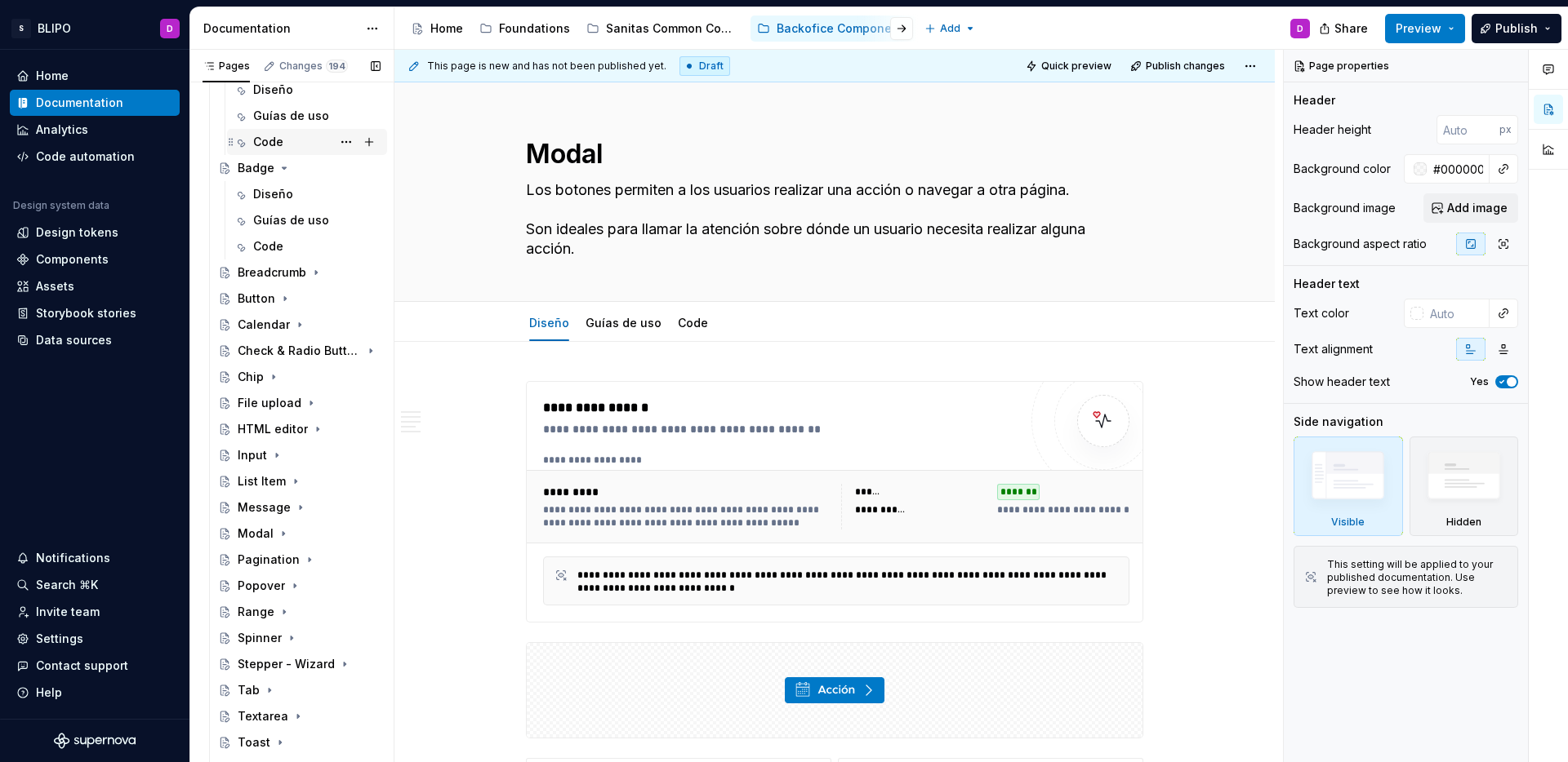
scroll to position [205, 0]
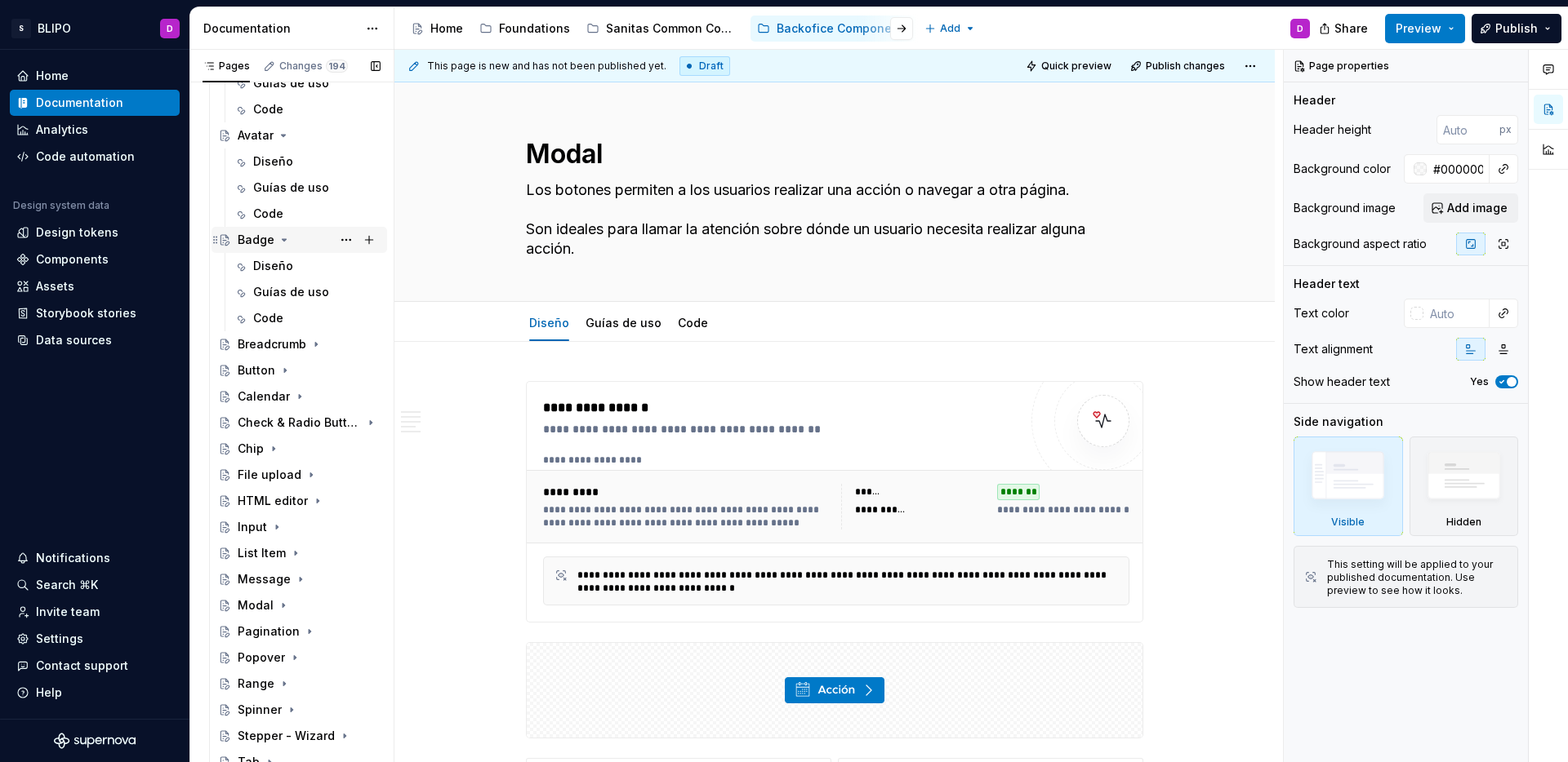
click at [285, 235] on icon "Page tree" at bounding box center [284, 240] width 13 height 13
click at [284, 135] on icon "Page tree" at bounding box center [284, 135] width 4 height 2
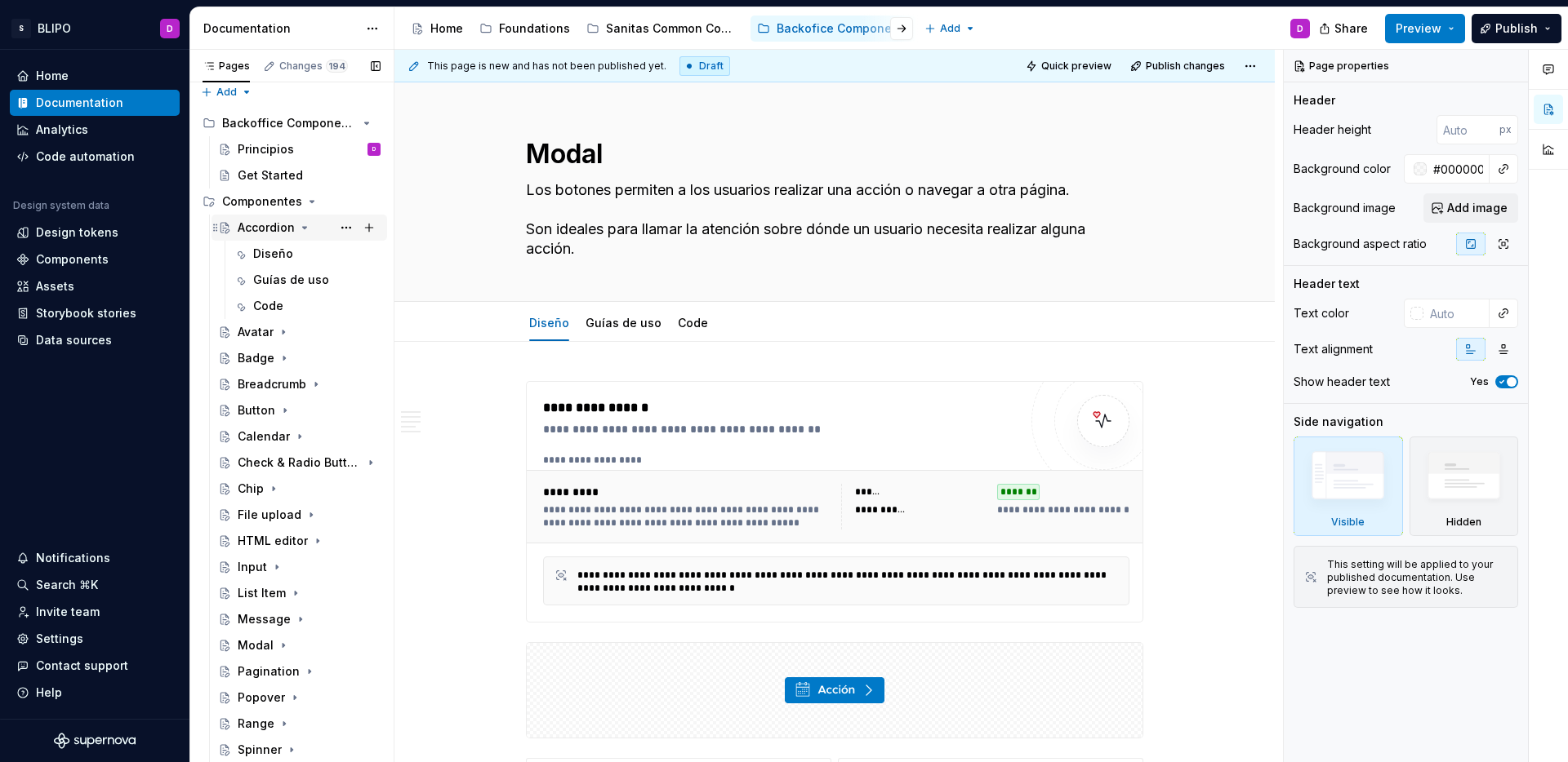
scroll to position [0, 0]
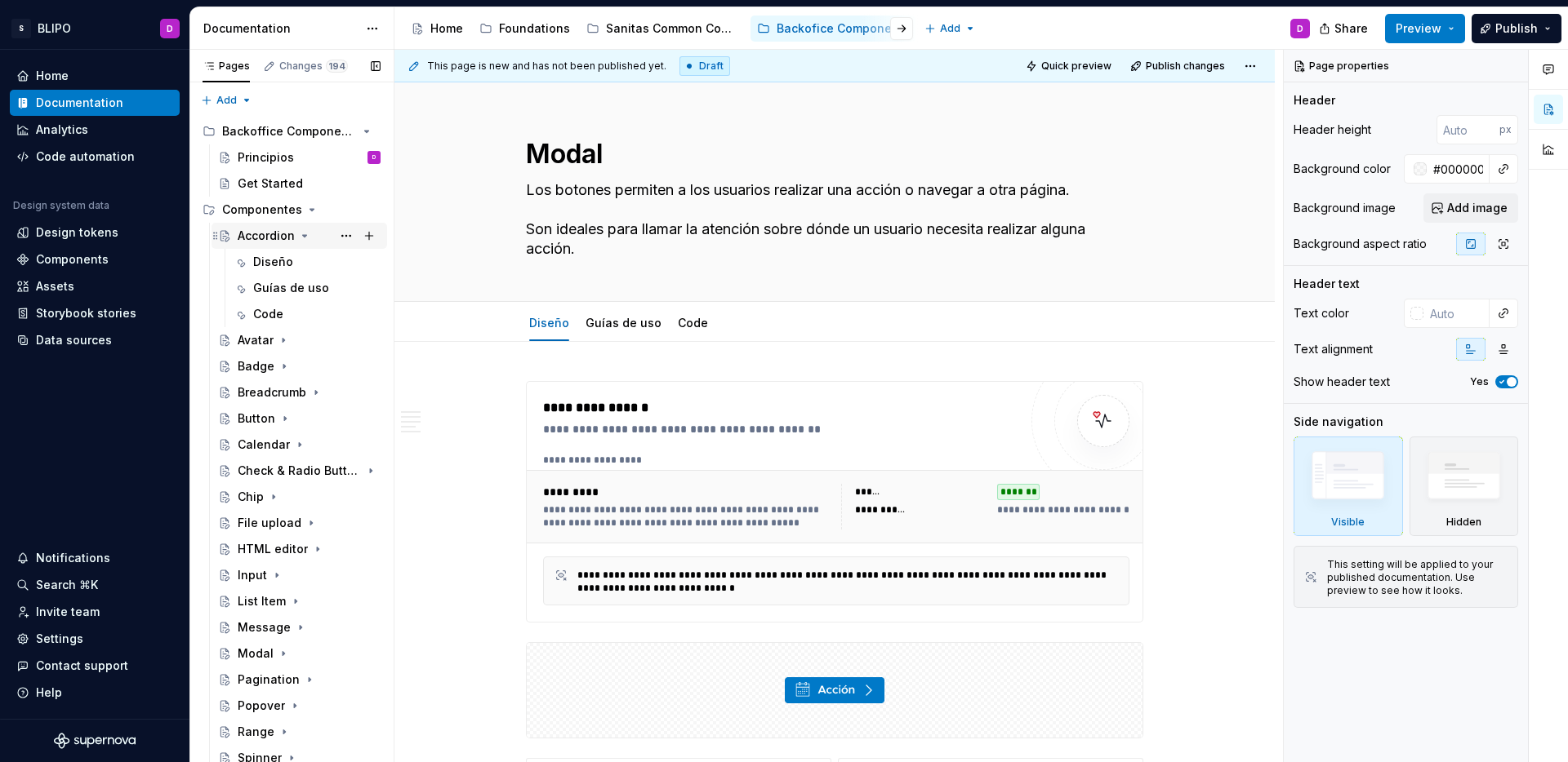
click at [303, 236] on icon "Page tree" at bounding box center [305, 236] width 4 height 2
click at [311, 211] on icon "Page tree" at bounding box center [312, 209] width 13 height 13
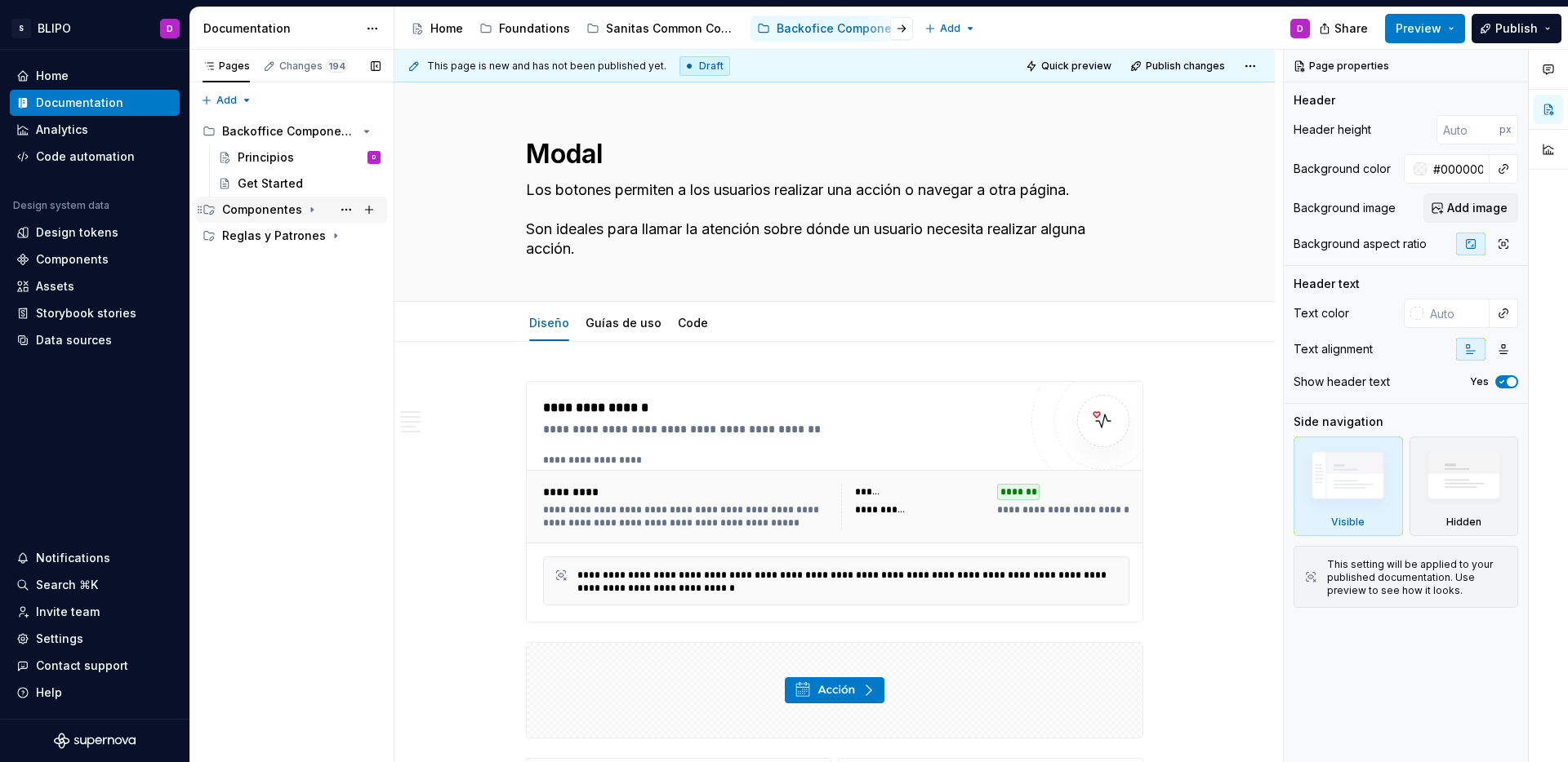
click at [311, 211] on icon "Page tree" at bounding box center [312, 209] width 13 height 13
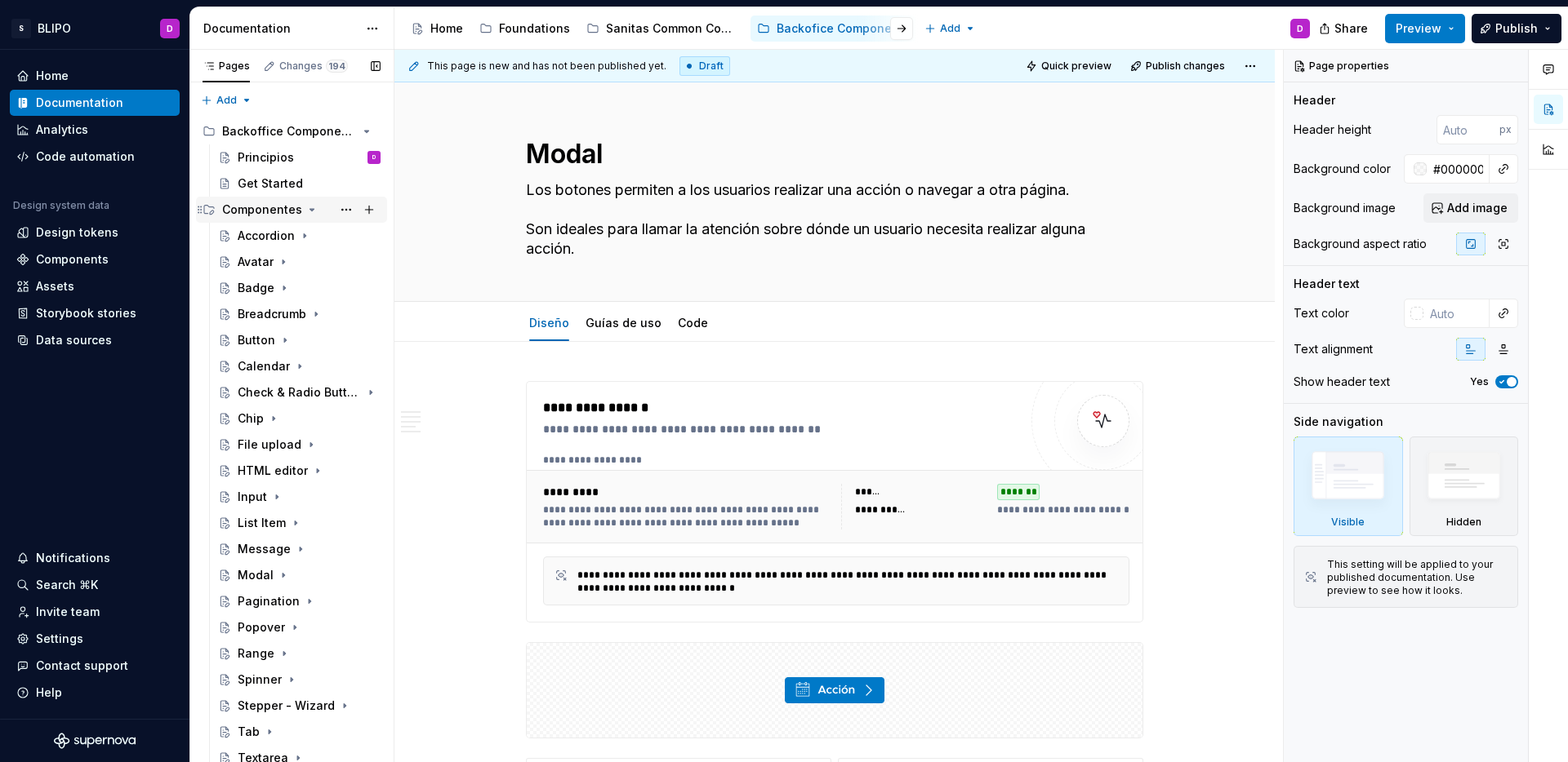
click at [311, 211] on icon "Page tree" at bounding box center [312, 209] width 13 height 13
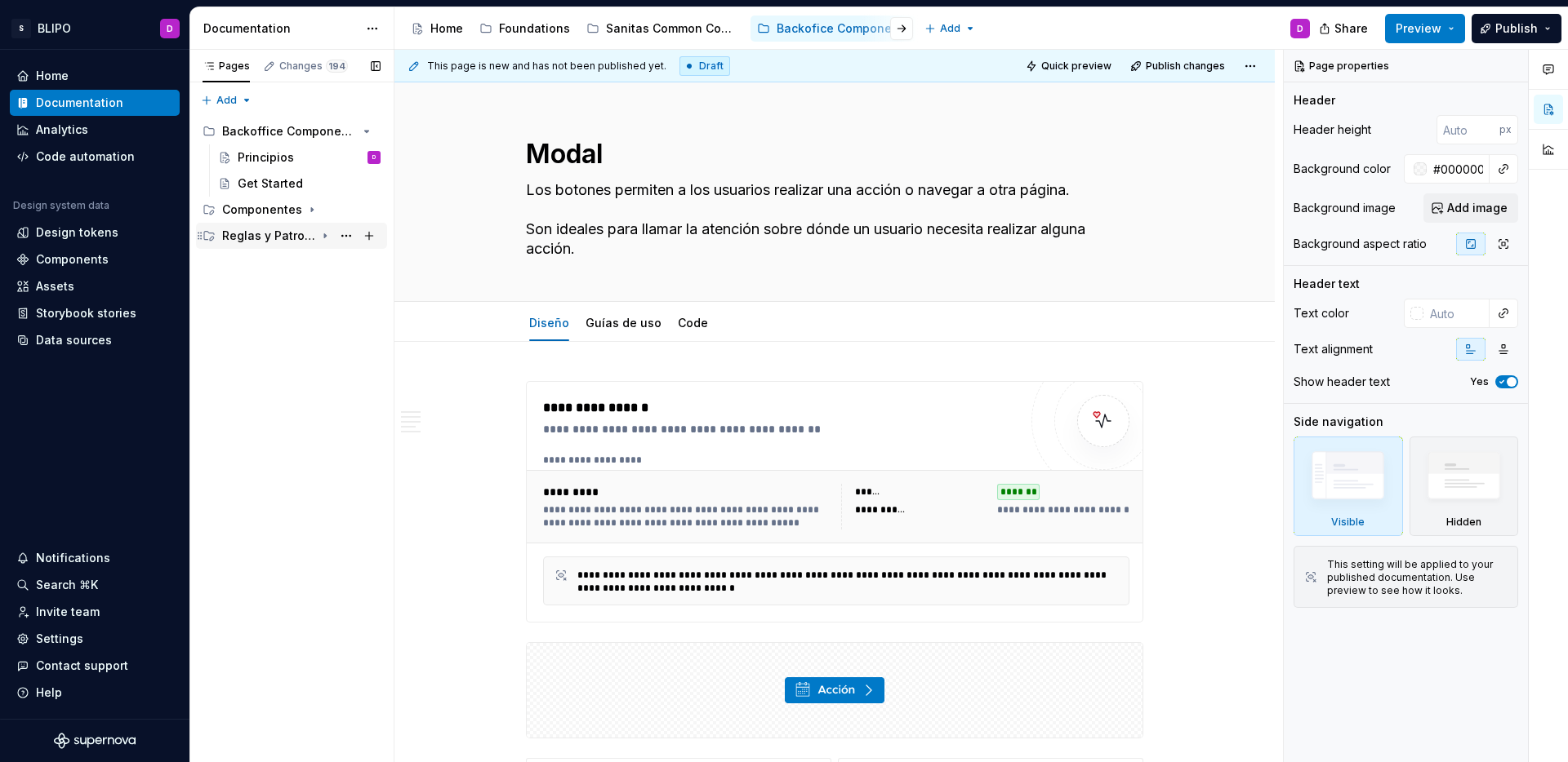
click at [325, 238] on icon "Page tree" at bounding box center [325, 236] width 13 height 13
type textarea "*"
